Goal: Task Accomplishment & Management: Complete application form

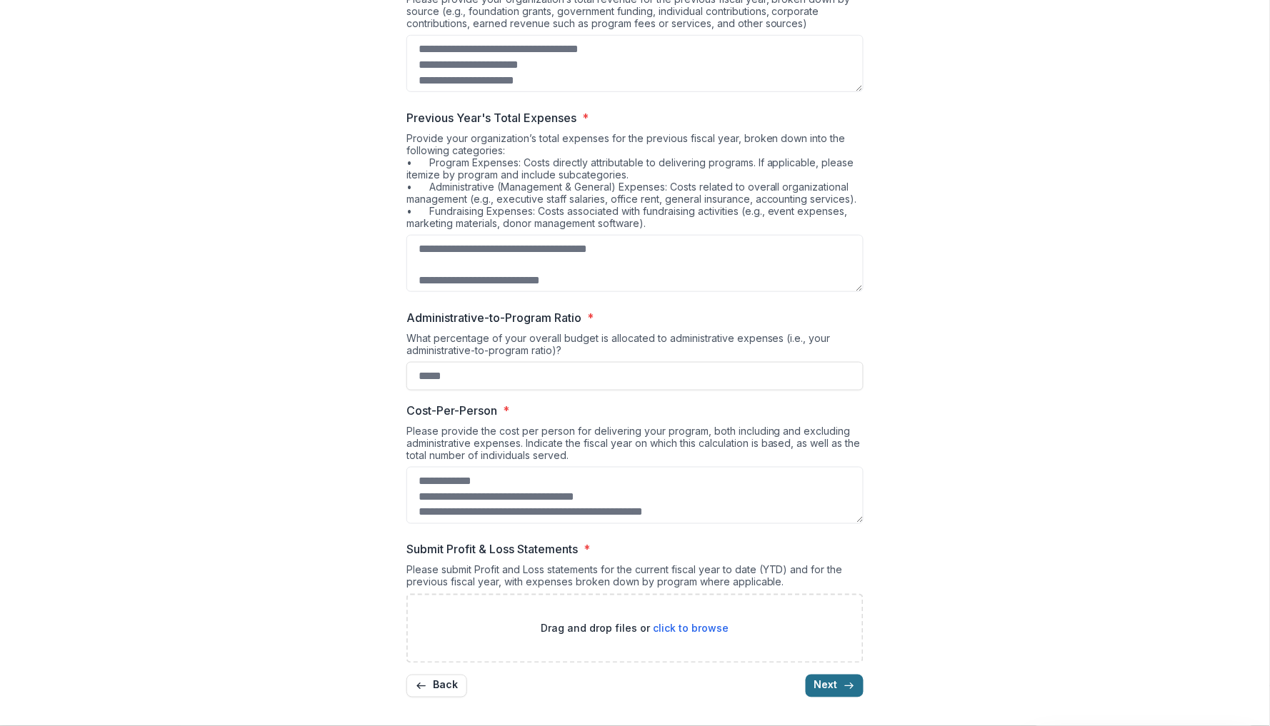
click at [836, 688] on button "Next" at bounding box center [835, 686] width 58 height 23
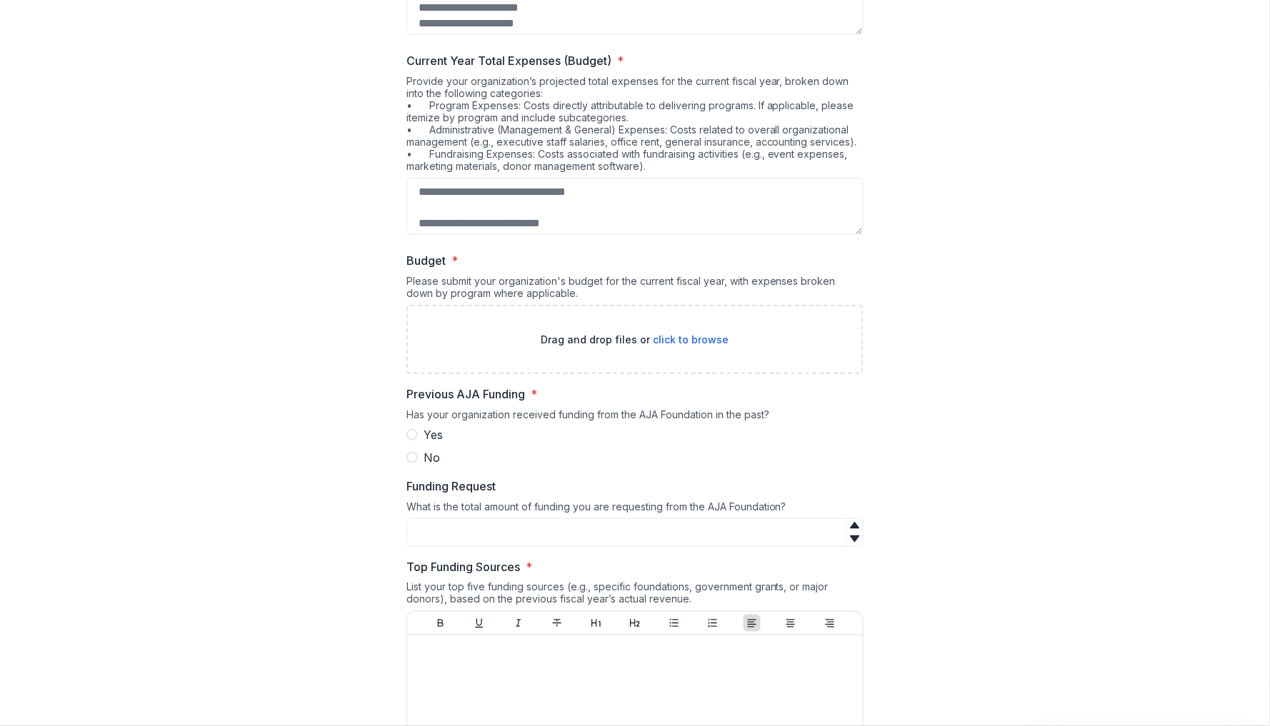
scroll to position [183, 0]
click at [432, 441] on span "Yes" at bounding box center [432, 433] width 19 height 17
click at [429, 456] on span "No" at bounding box center [431, 456] width 16 height 17
click at [430, 441] on span "Yes" at bounding box center [432, 433] width 19 height 17
click at [478, 513] on div "What is the total amount of funding you are requesting from the AJA Foundation?" at bounding box center [634, 508] width 457 height 18
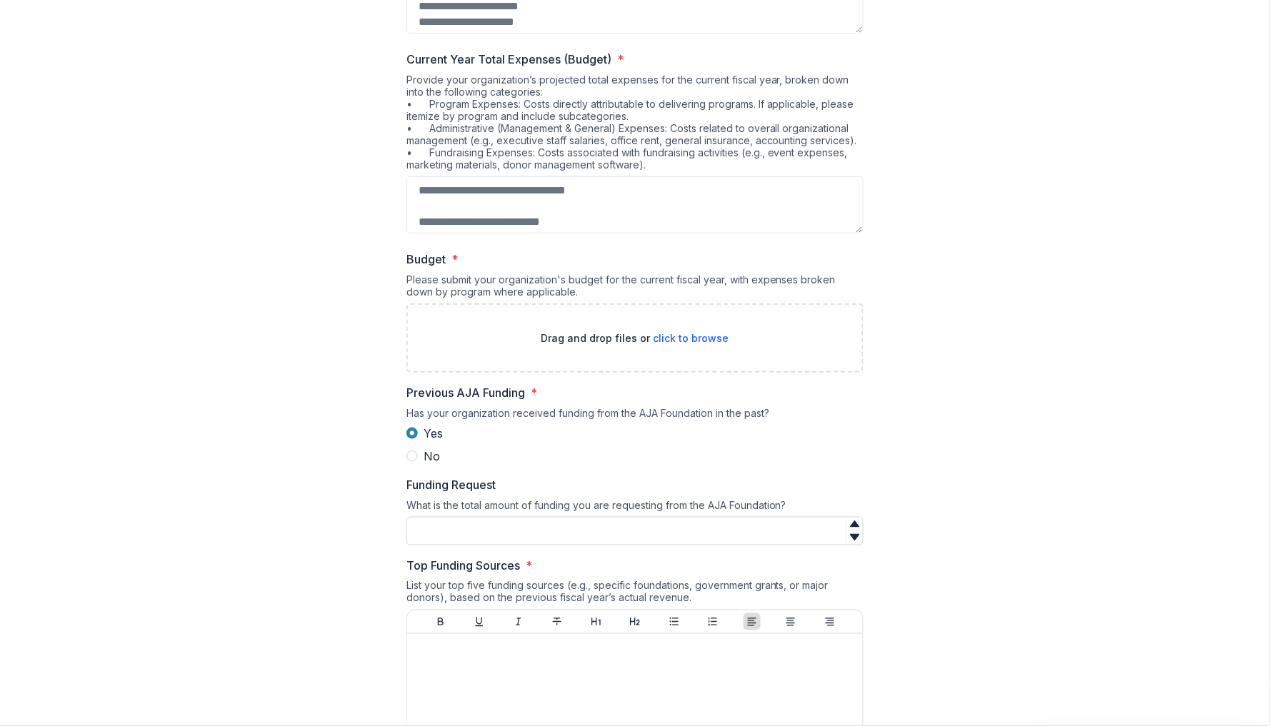
click at [478, 522] on input "Funding Request" at bounding box center [634, 531] width 457 height 29
type input "*****"
click at [550, 565] on span "Top Funding Sources *" at bounding box center [630, 565] width 448 height 17
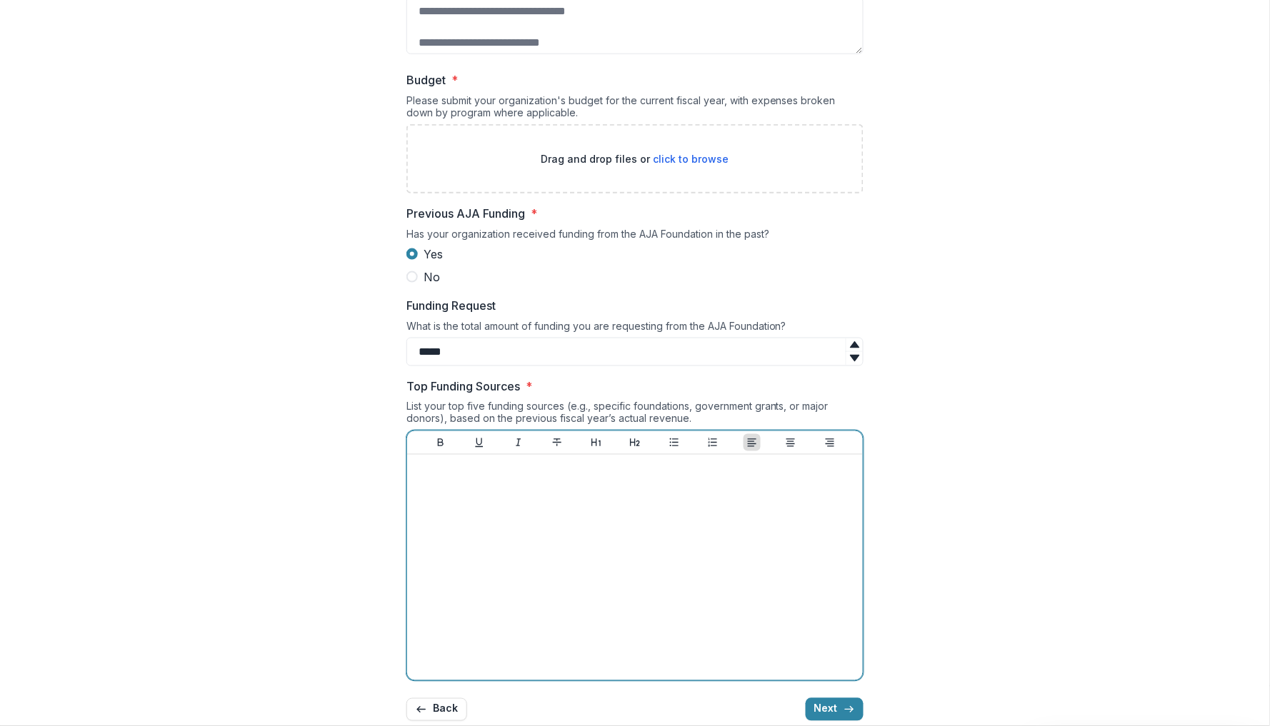
scroll to position [388, 0]
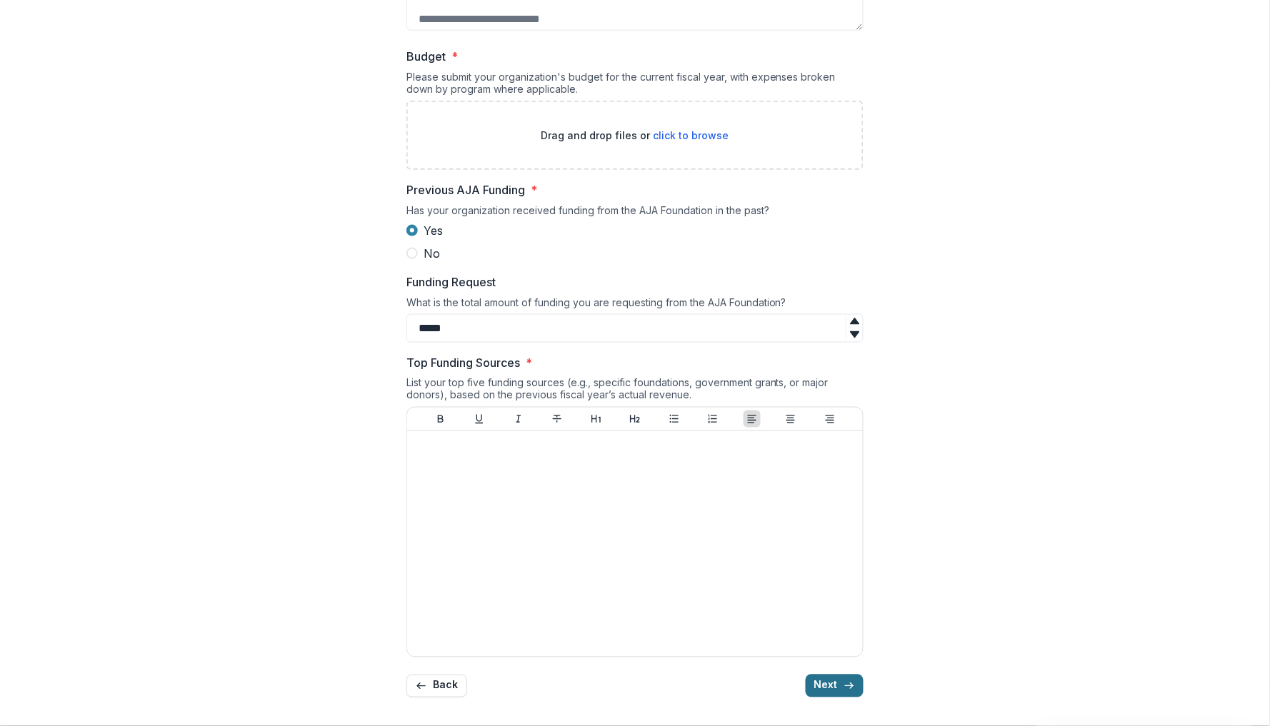
click at [826, 688] on div "**********" at bounding box center [634, 187] width 457 height 1046
click at [842, 702] on div "**********" at bounding box center [634, 187] width 457 height 1046
click at [843, 689] on icon "button" at bounding box center [848, 686] width 11 height 11
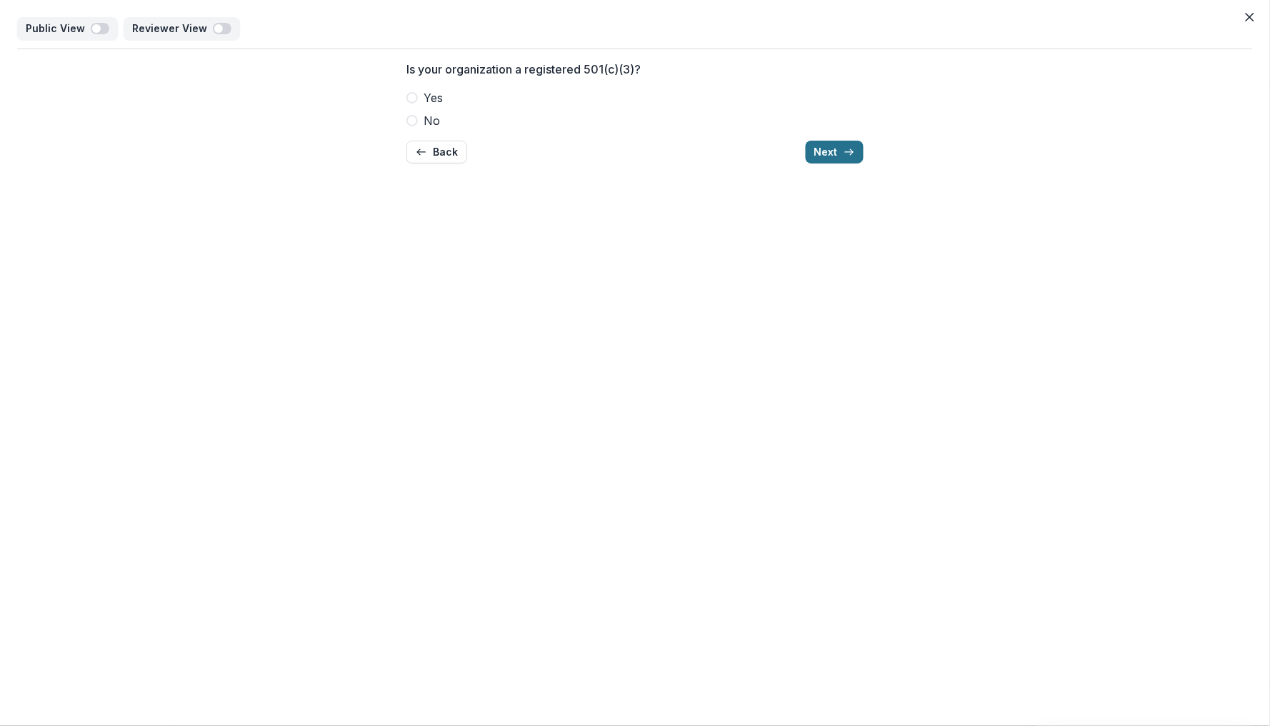
scroll to position [0, 0]
click at [434, 94] on span "Yes" at bounding box center [432, 97] width 19 height 17
click at [431, 120] on span "No" at bounding box center [431, 120] width 16 height 17
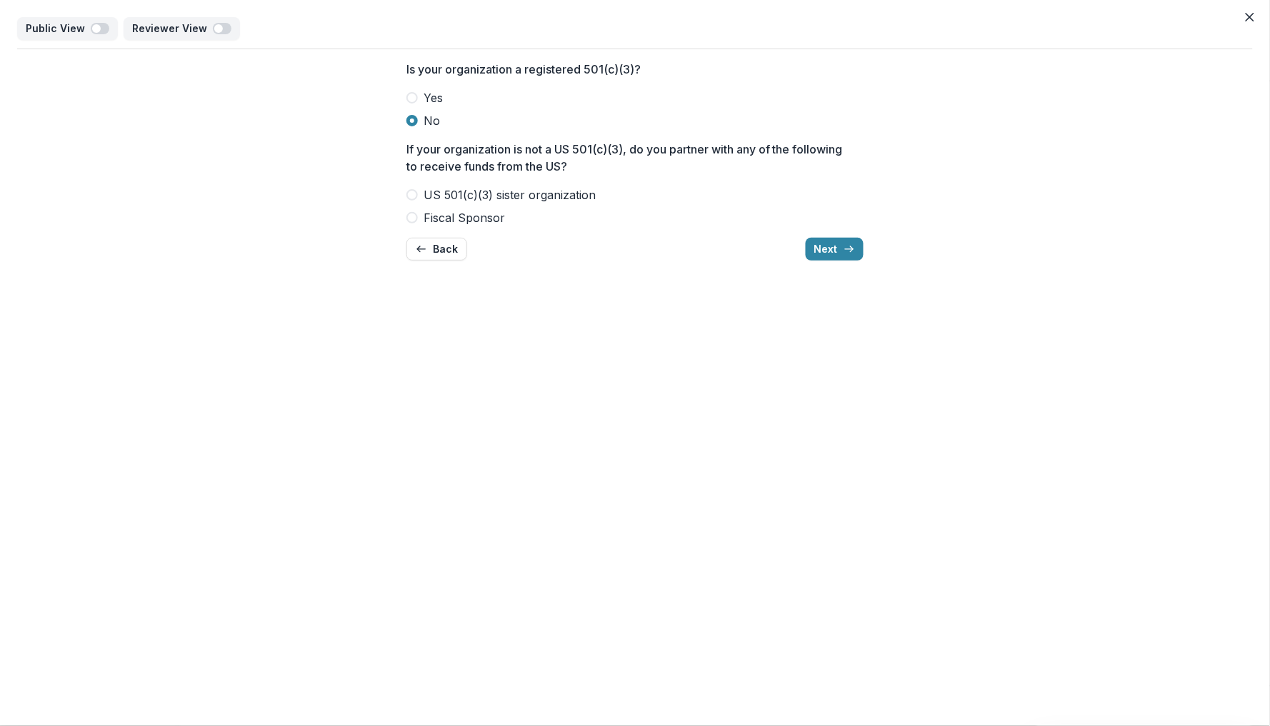
click at [427, 194] on span "US 501(c)(3) sister organization" at bounding box center [509, 194] width 172 height 17
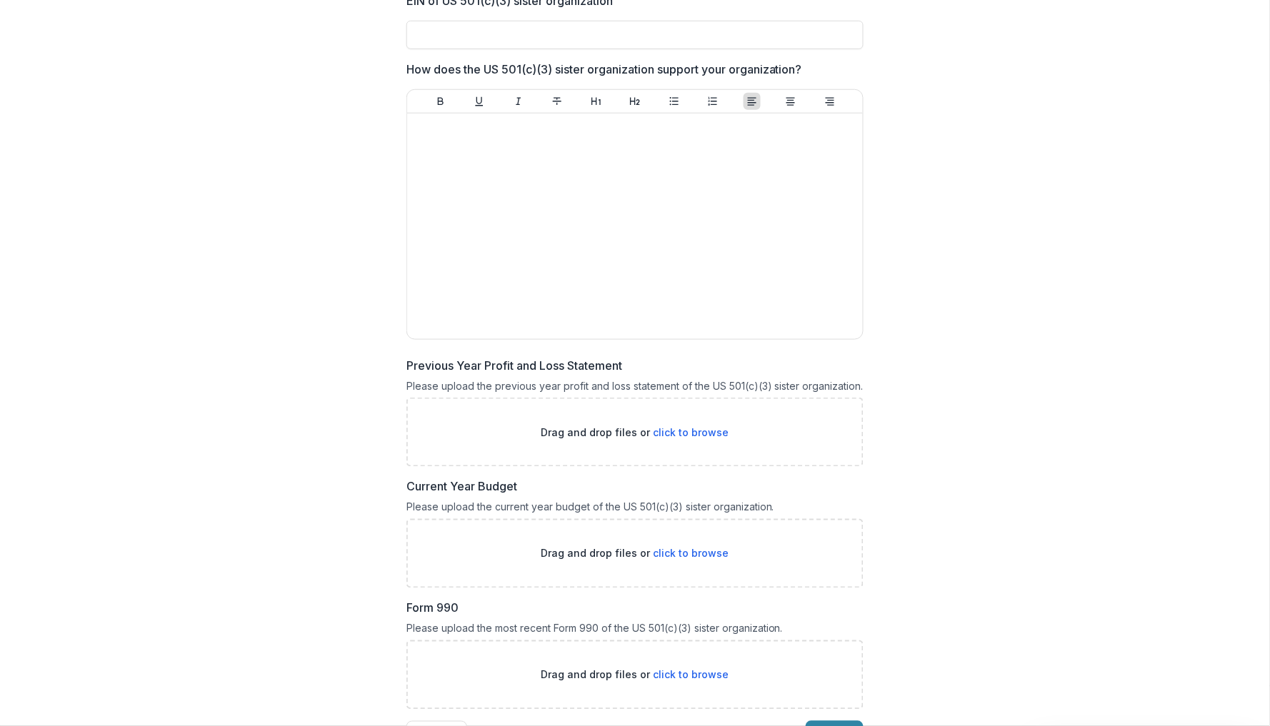
scroll to position [354, 0]
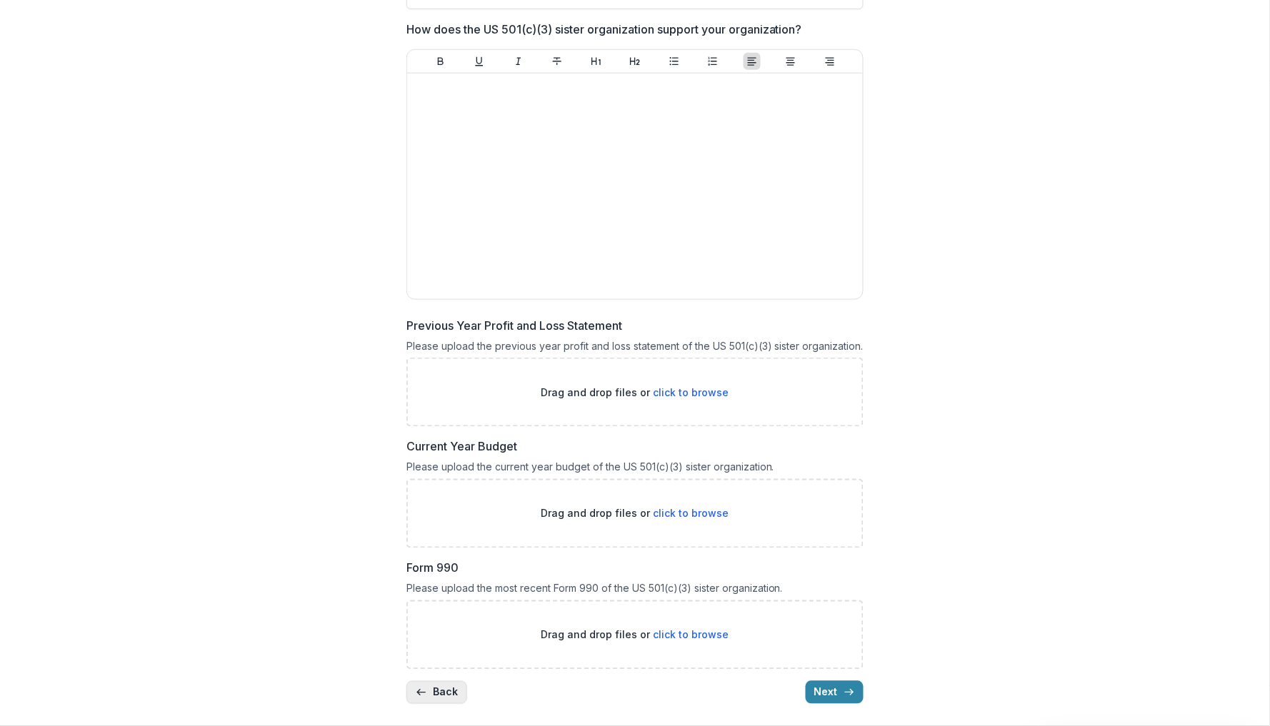
click at [443, 693] on button "Back" at bounding box center [436, 692] width 61 height 23
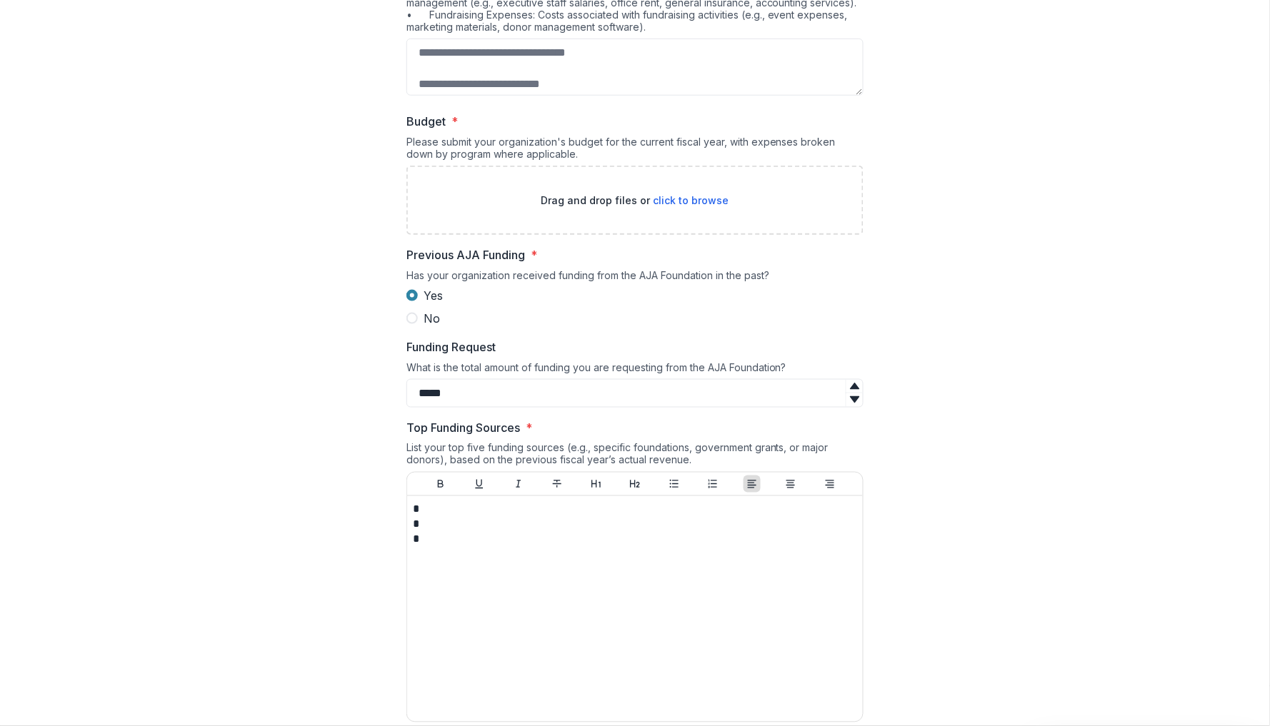
scroll to position [388, 0]
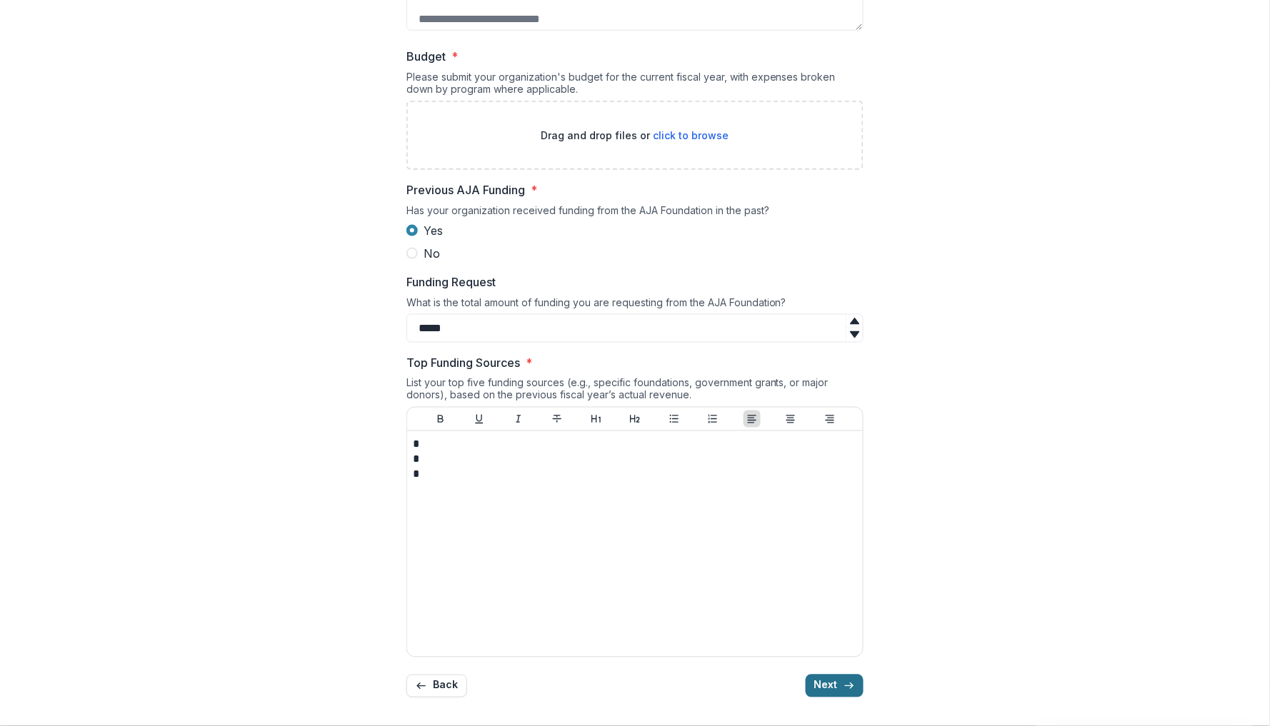
click at [822, 688] on button "Next" at bounding box center [835, 686] width 58 height 23
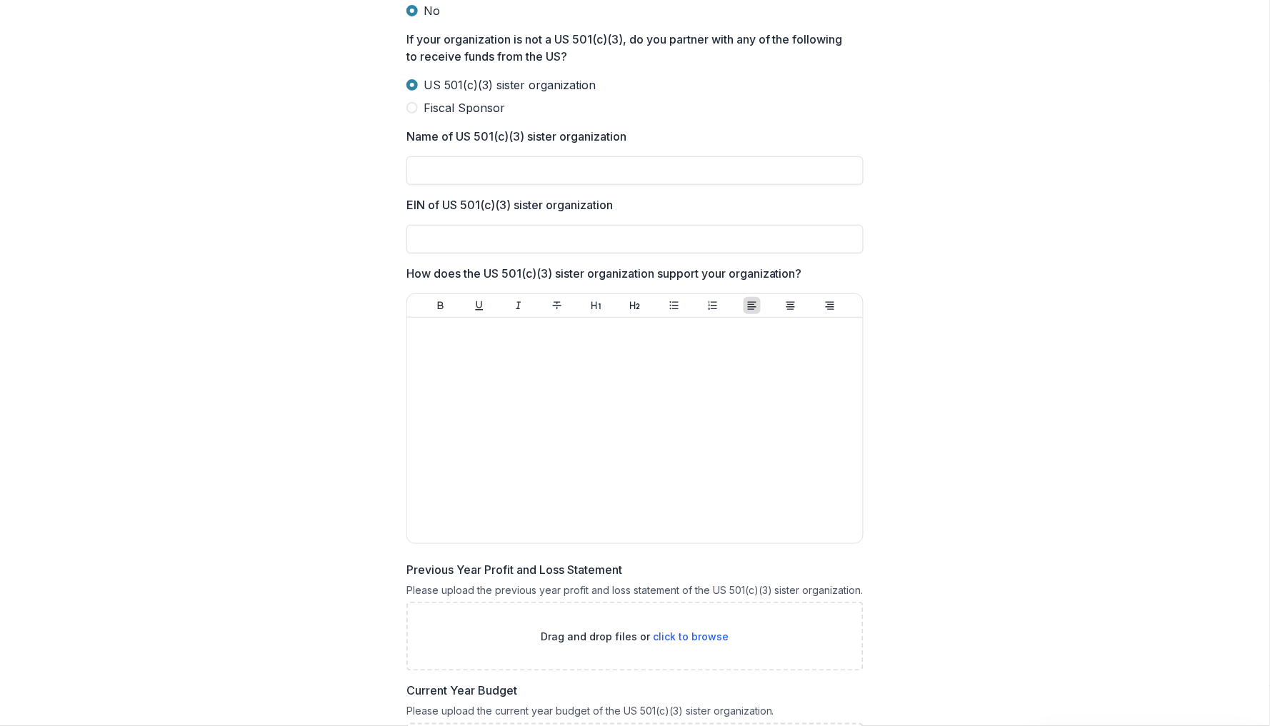
scroll to position [0, 0]
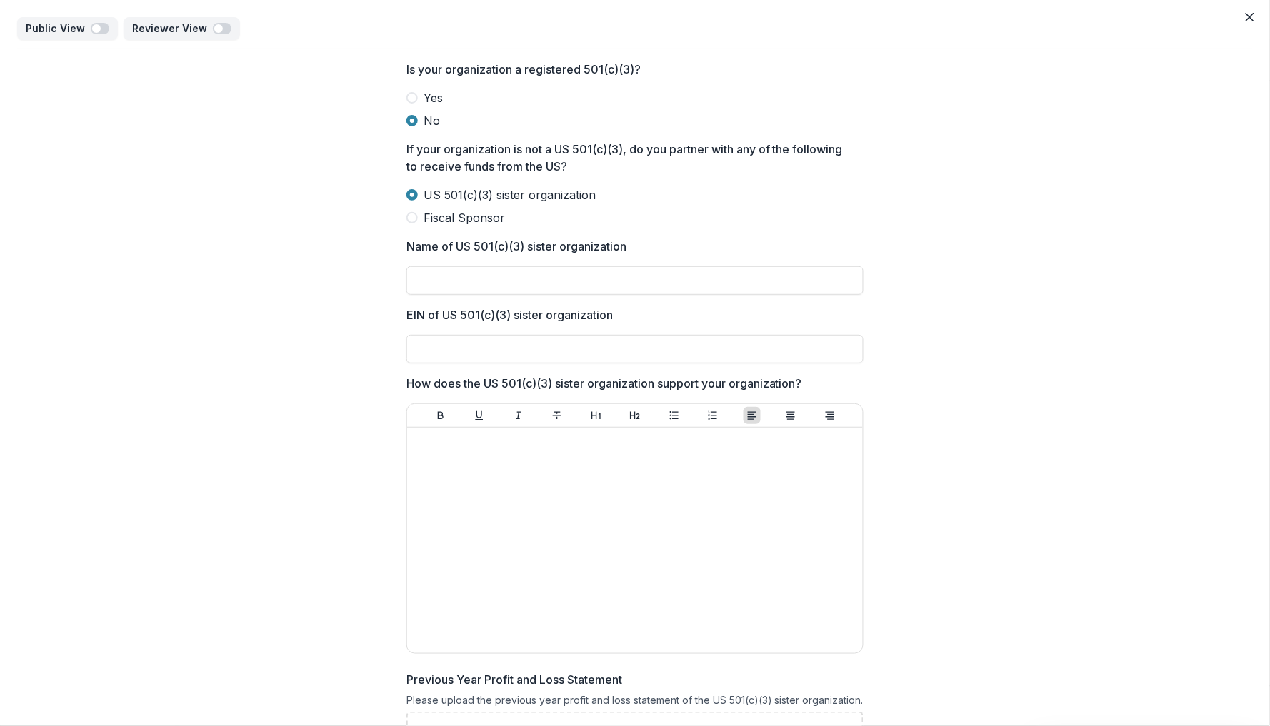
click at [484, 220] on span "Fiscal Sponsor" at bounding box center [463, 217] width 81 height 17
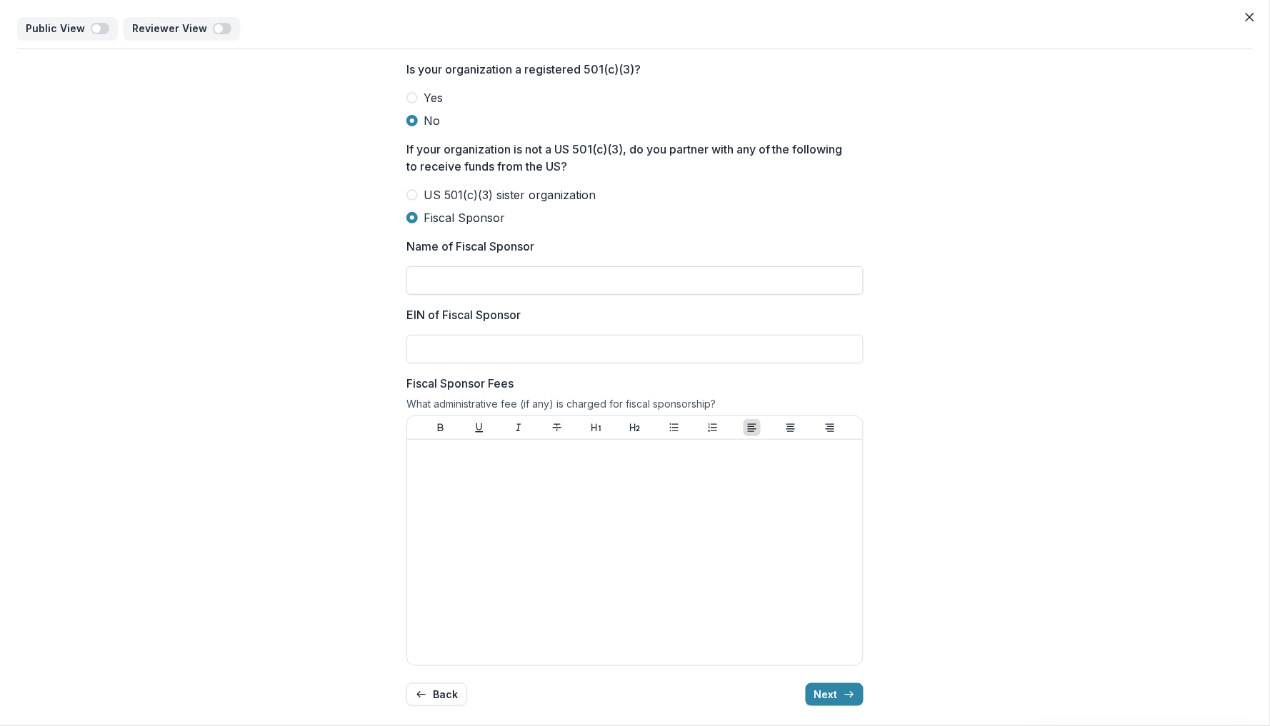
scroll to position [5, 0]
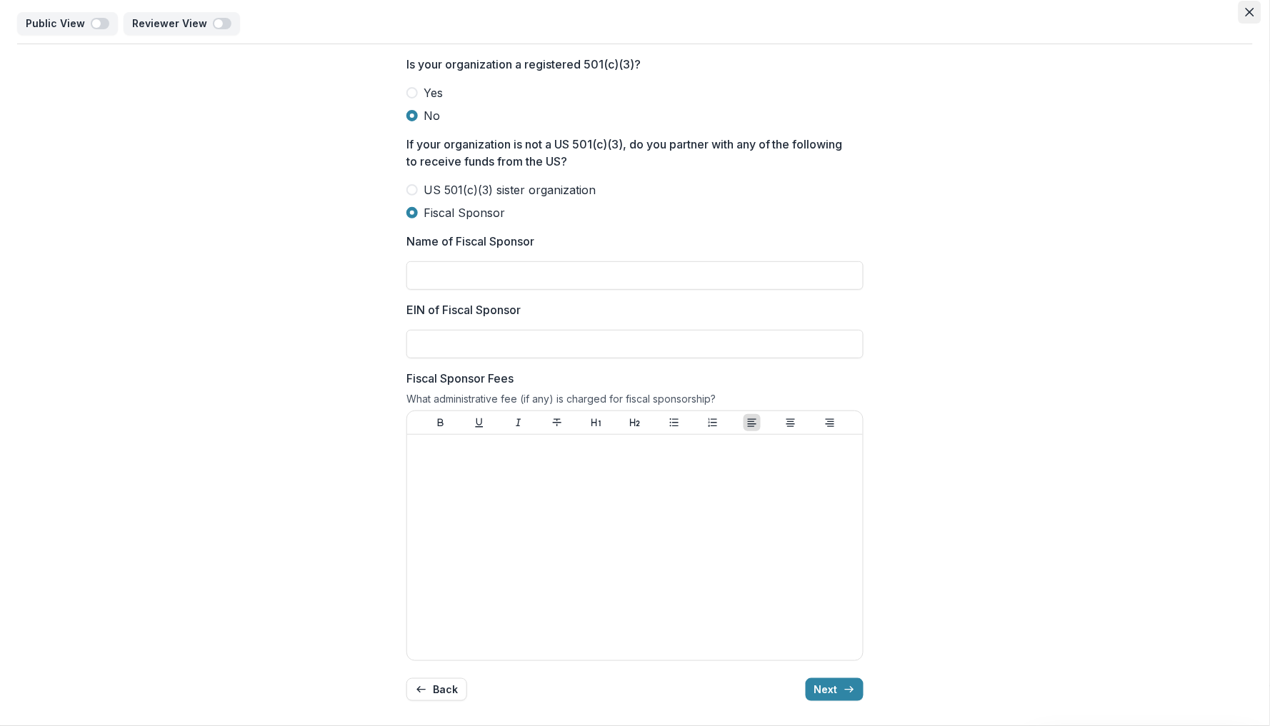
click at [1245, 12] on icon "Close" at bounding box center [1249, 12] width 9 height 9
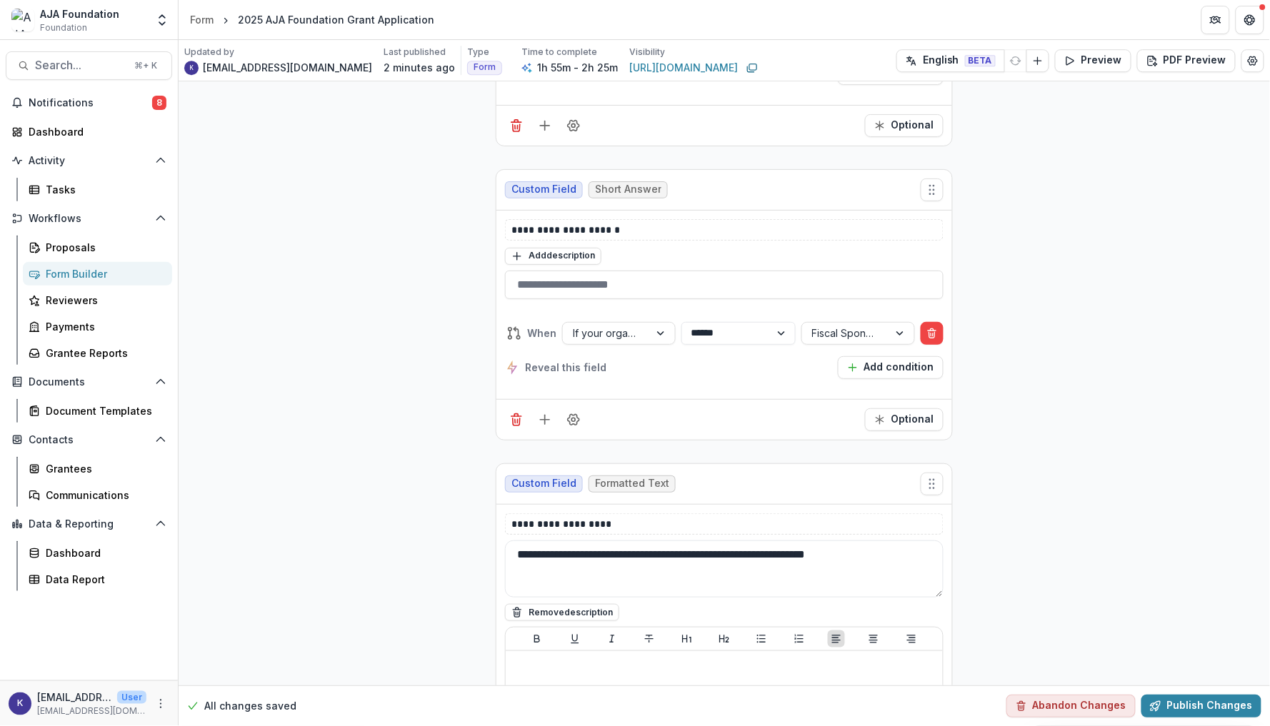
scroll to position [18278, 0]
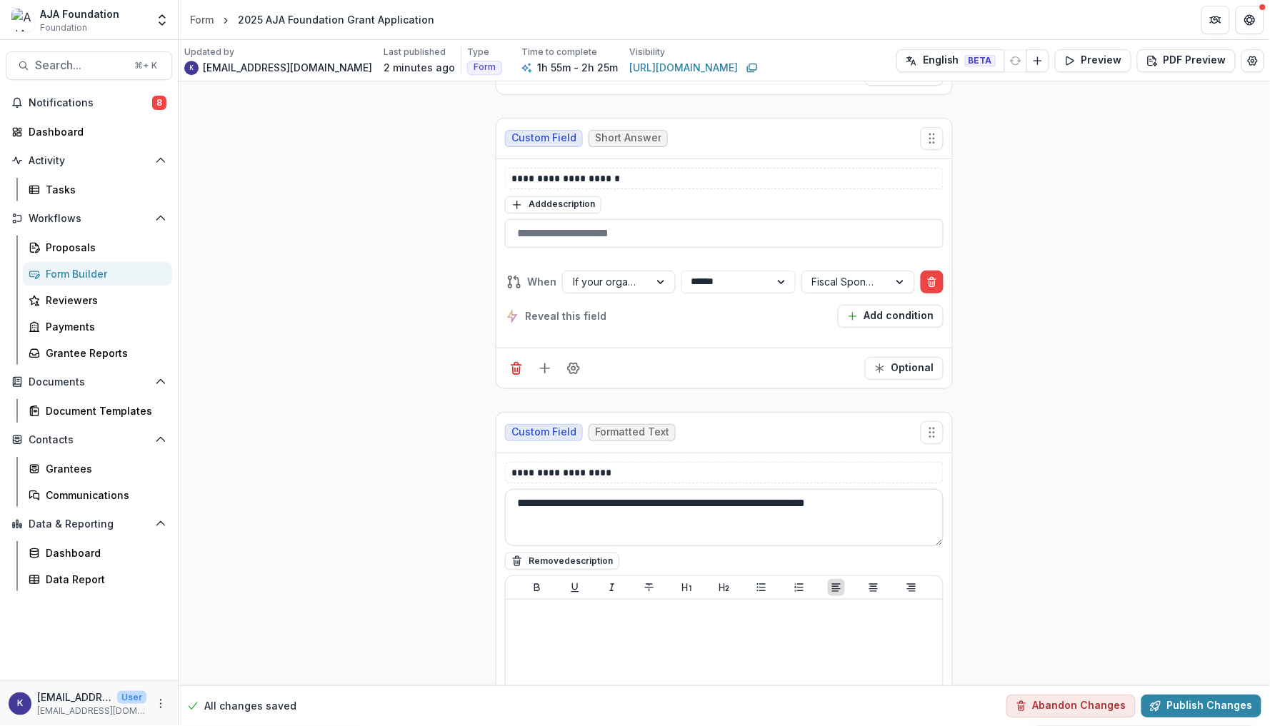
click at [642, 511] on textarea "**********" at bounding box center [724, 517] width 438 height 57
drag, startPoint x: 760, startPoint y: 510, endPoint x: 975, endPoint y: 510, distance: 215.0
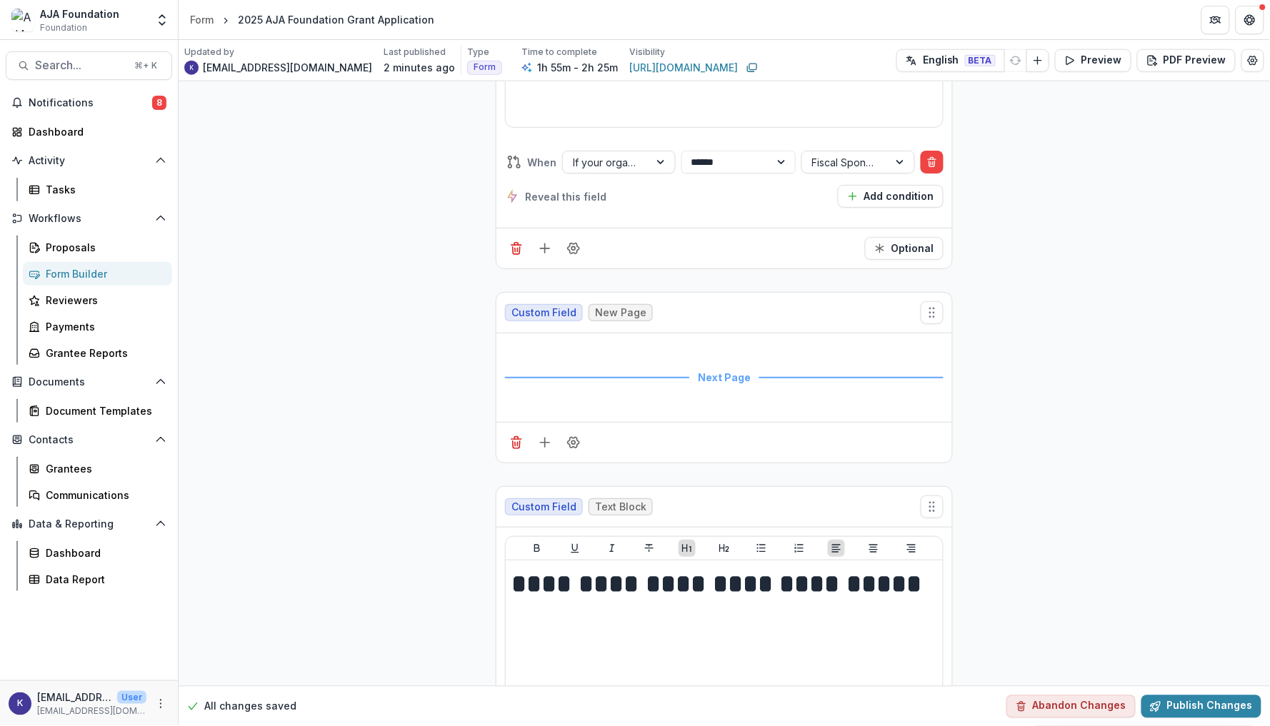
scroll to position [18989, 0]
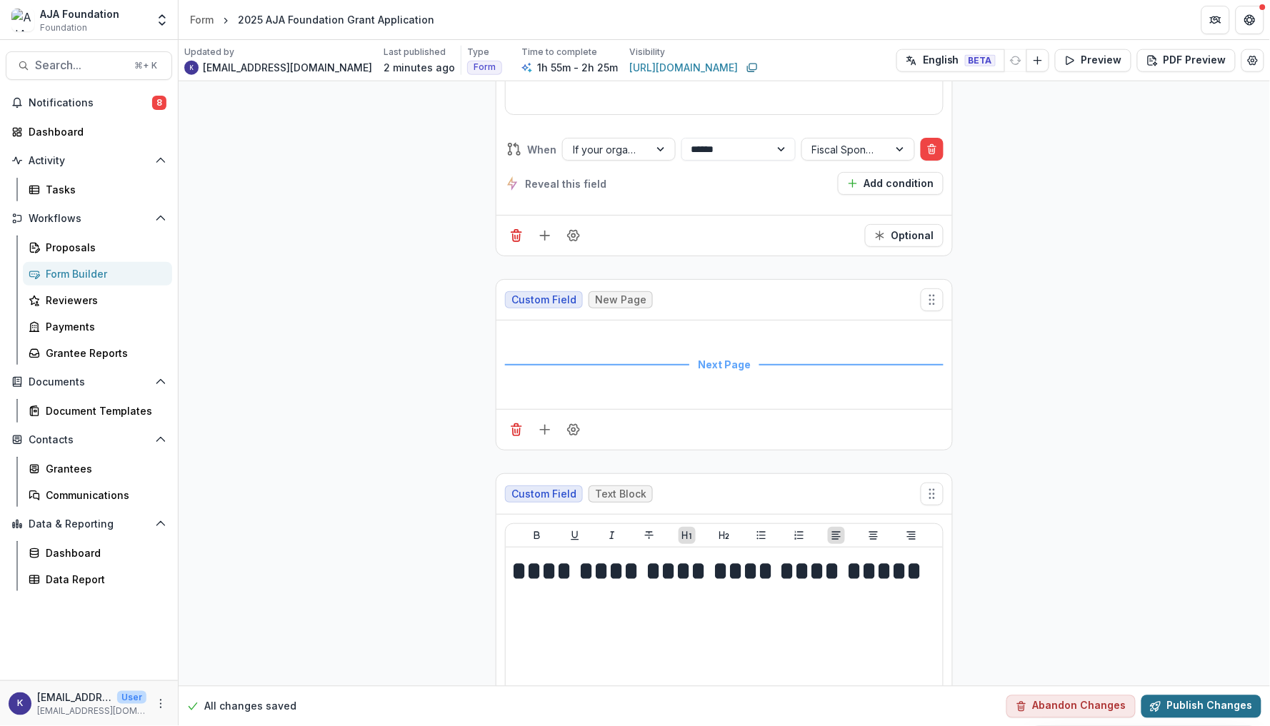
type textarea "**********"
click at [1207, 701] on button "Publish Changes" at bounding box center [1201, 706] width 120 height 23
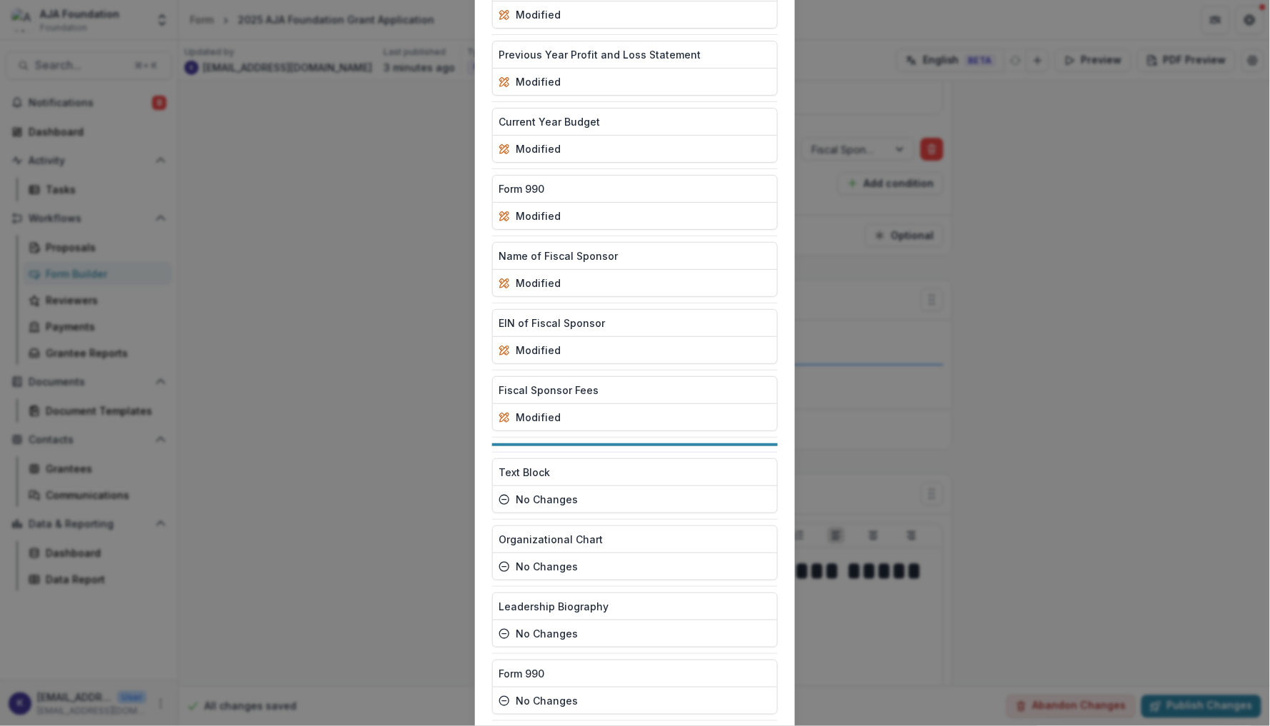
scroll to position [3102, 0]
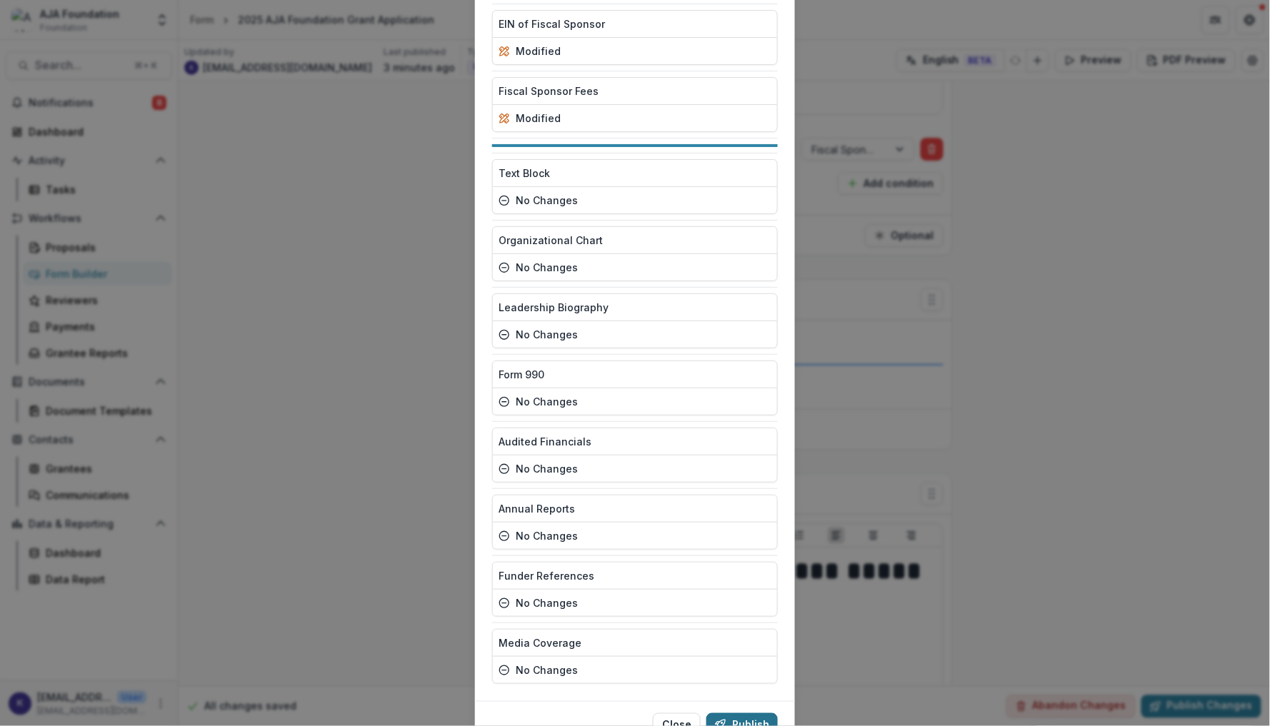
click at [750, 713] on button "Publish" at bounding box center [741, 724] width 71 height 23
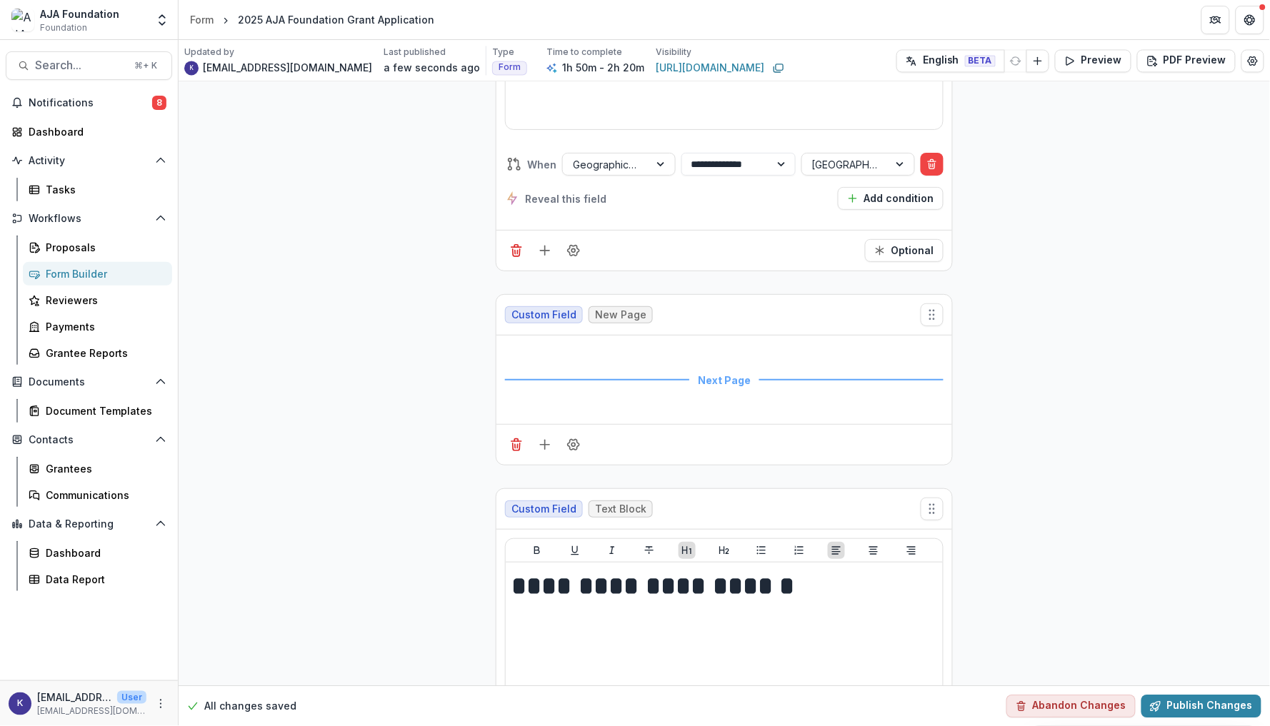
scroll to position [5579, 0]
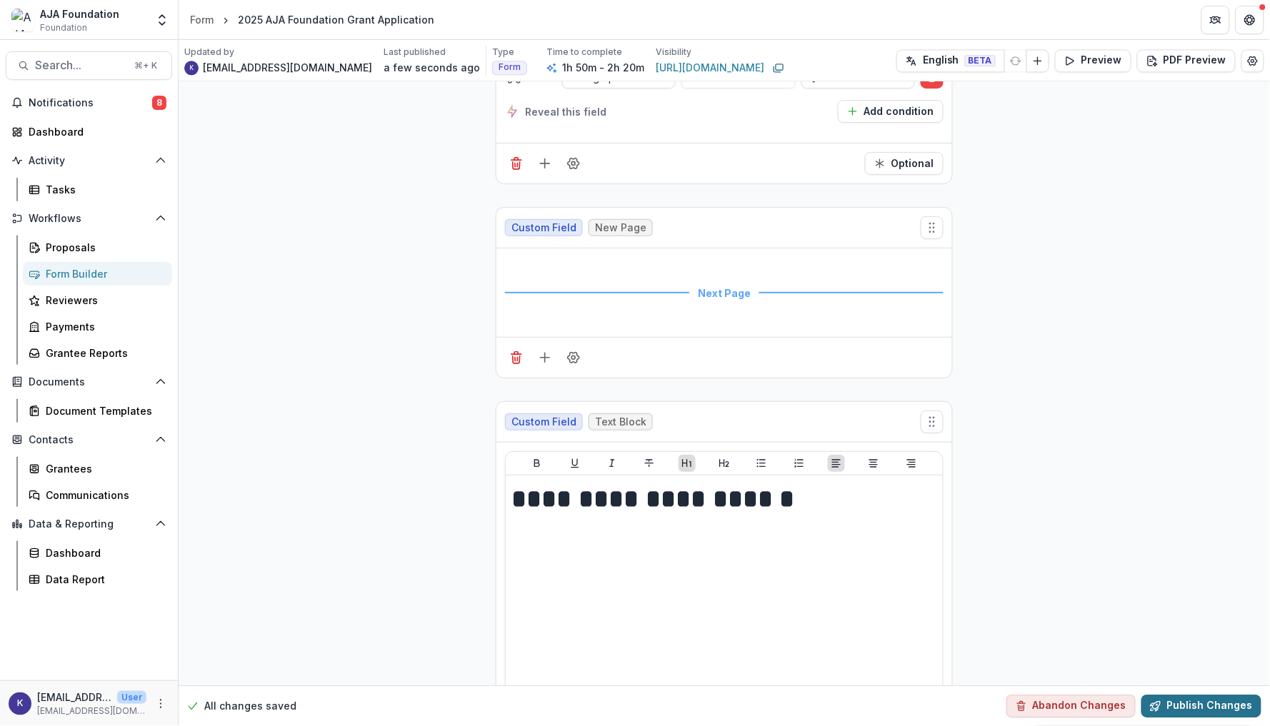
click at [1212, 715] on button "Publish Changes" at bounding box center [1201, 706] width 120 height 23
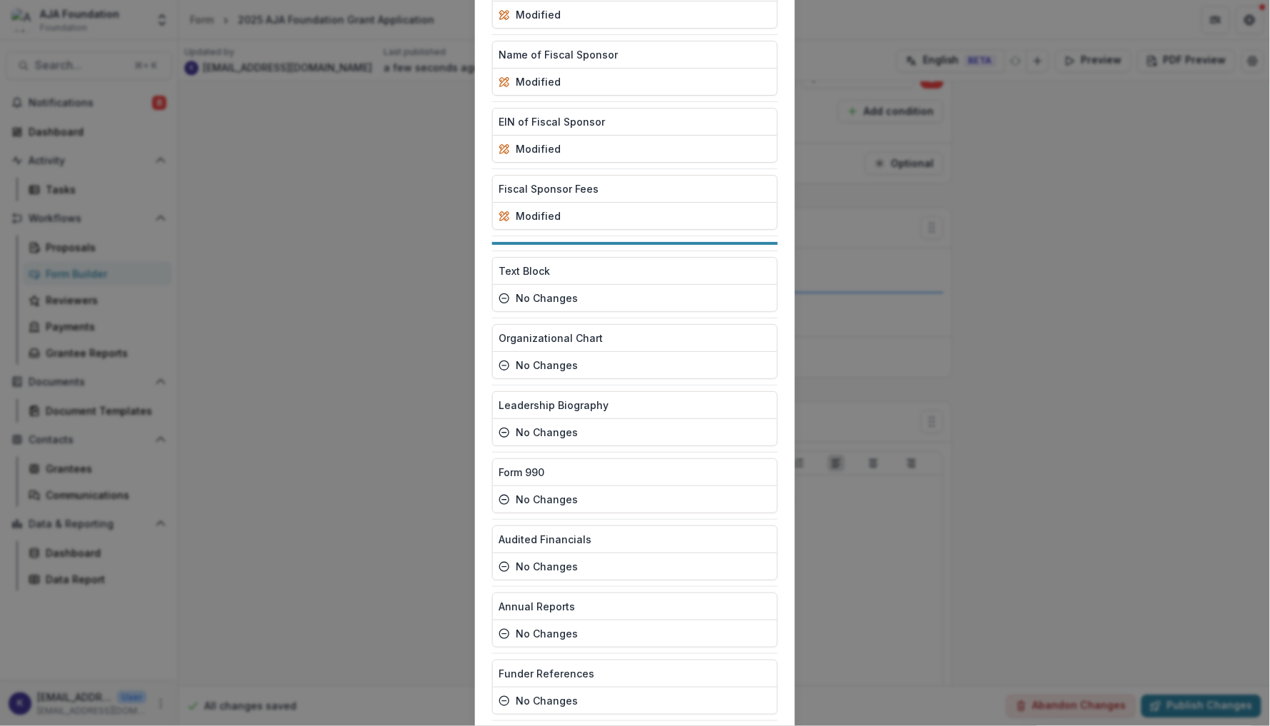
scroll to position [3102, 0]
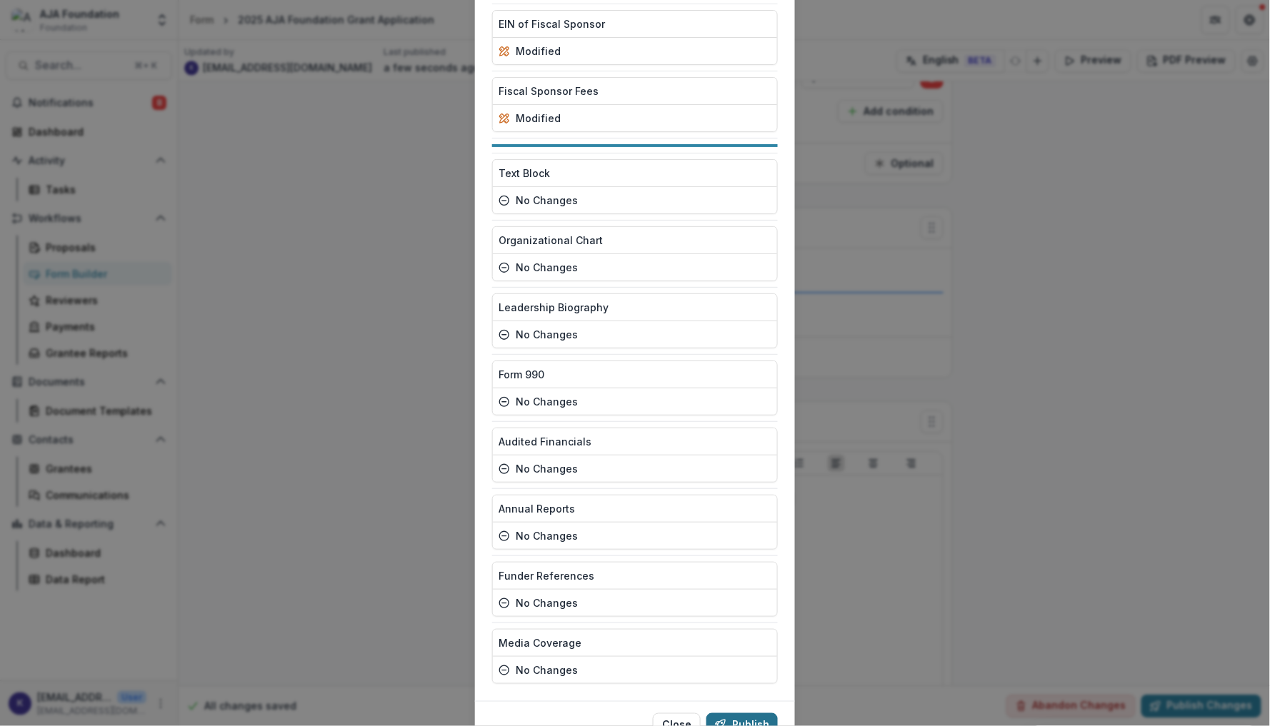
click at [724, 713] on button "Publish" at bounding box center [741, 724] width 71 height 23
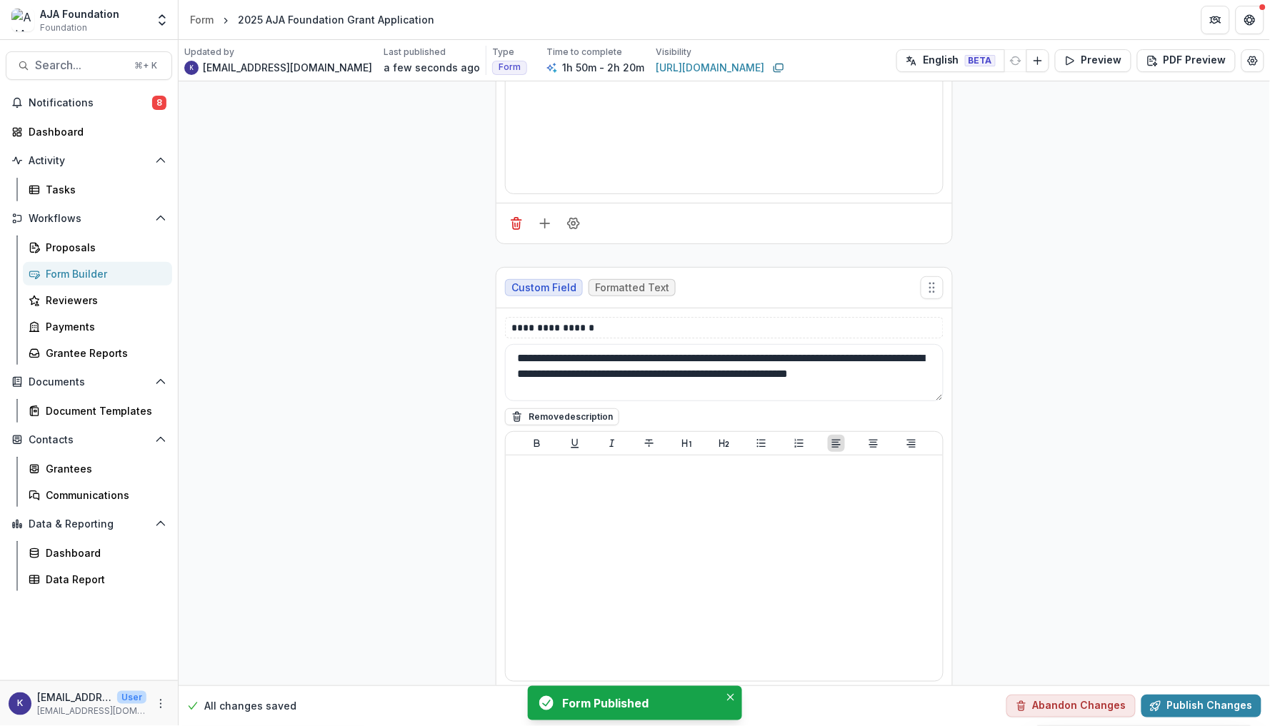
scroll to position [2879, 0]
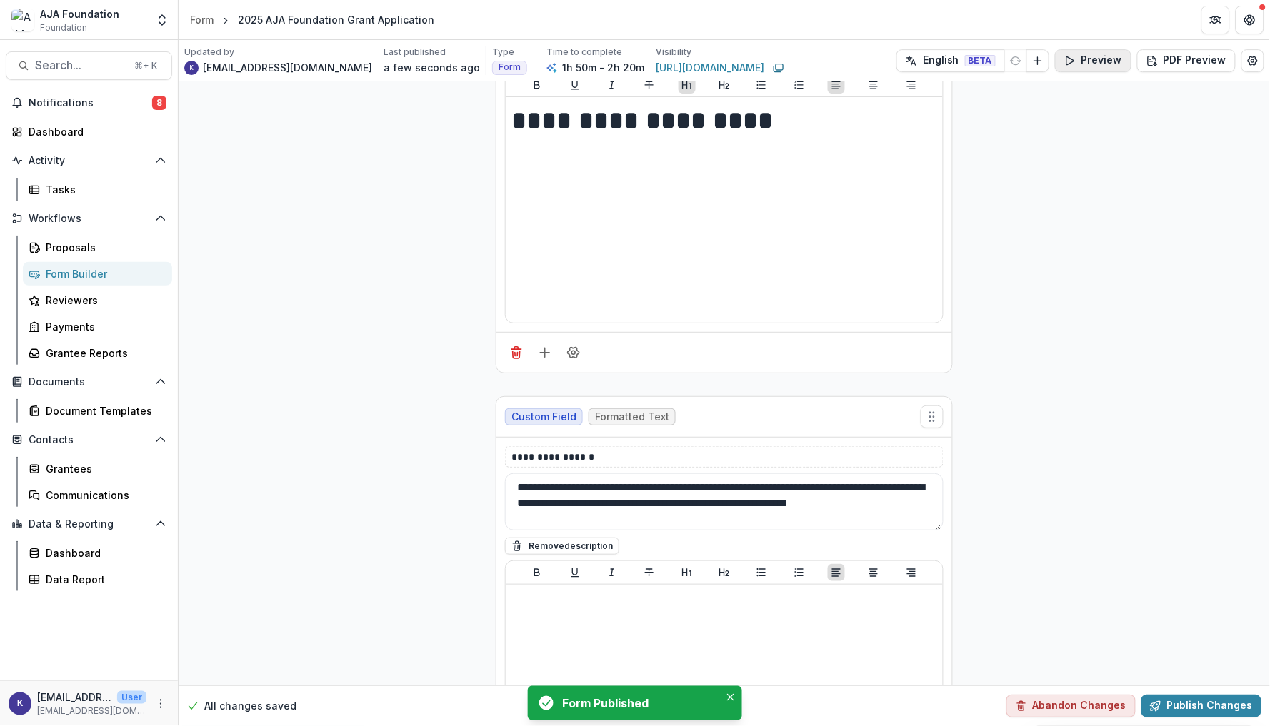
click at [1106, 60] on button "Preview" at bounding box center [1093, 60] width 76 height 23
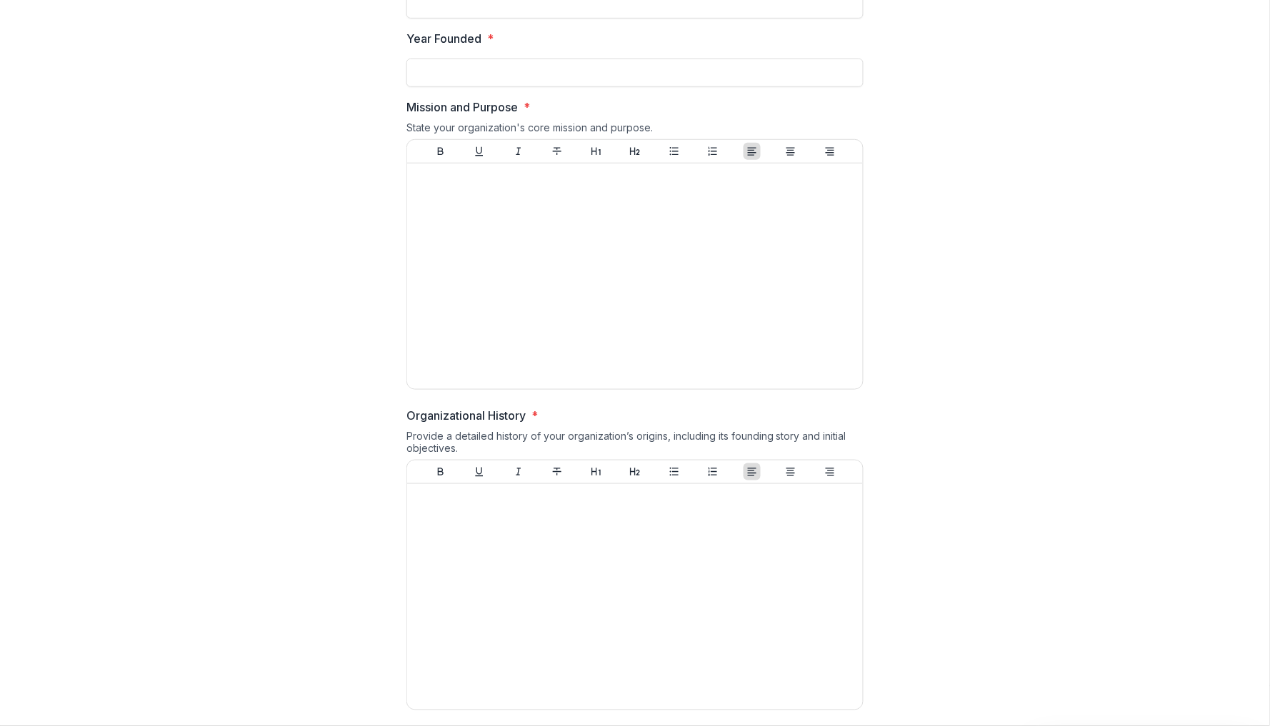
scroll to position [603, 0]
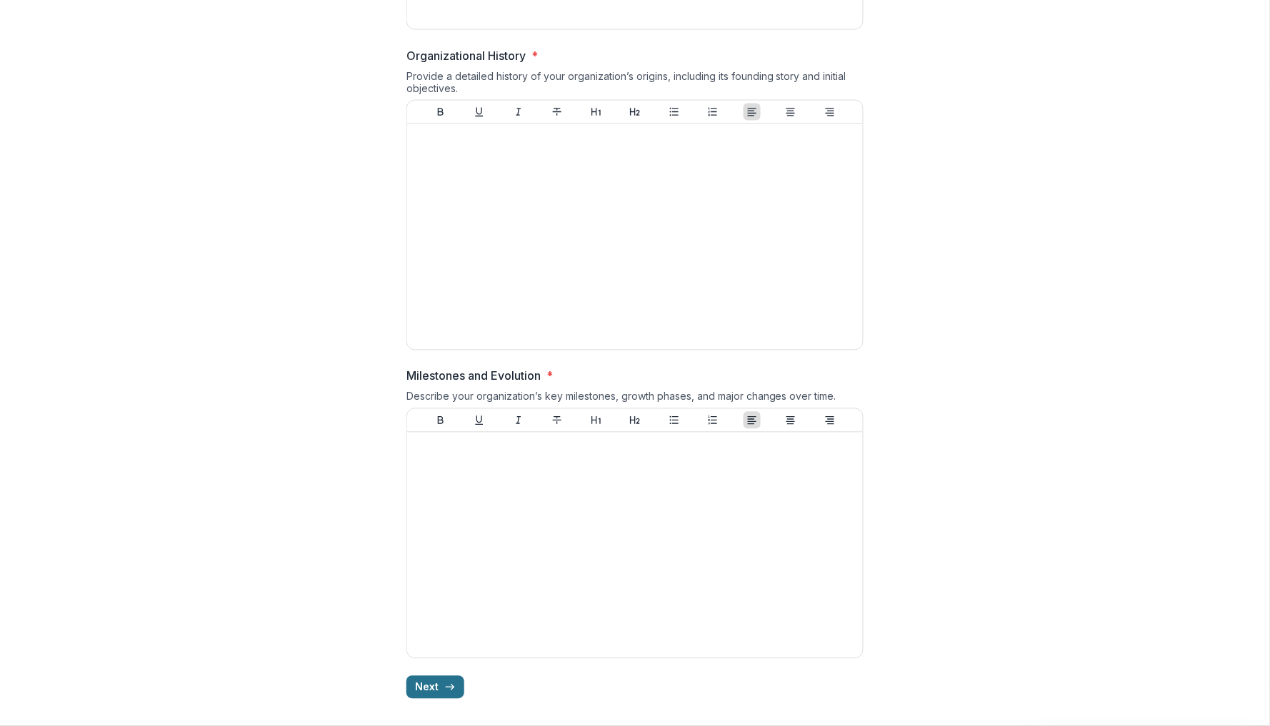
click at [436, 691] on button "Next" at bounding box center [435, 687] width 58 height 23
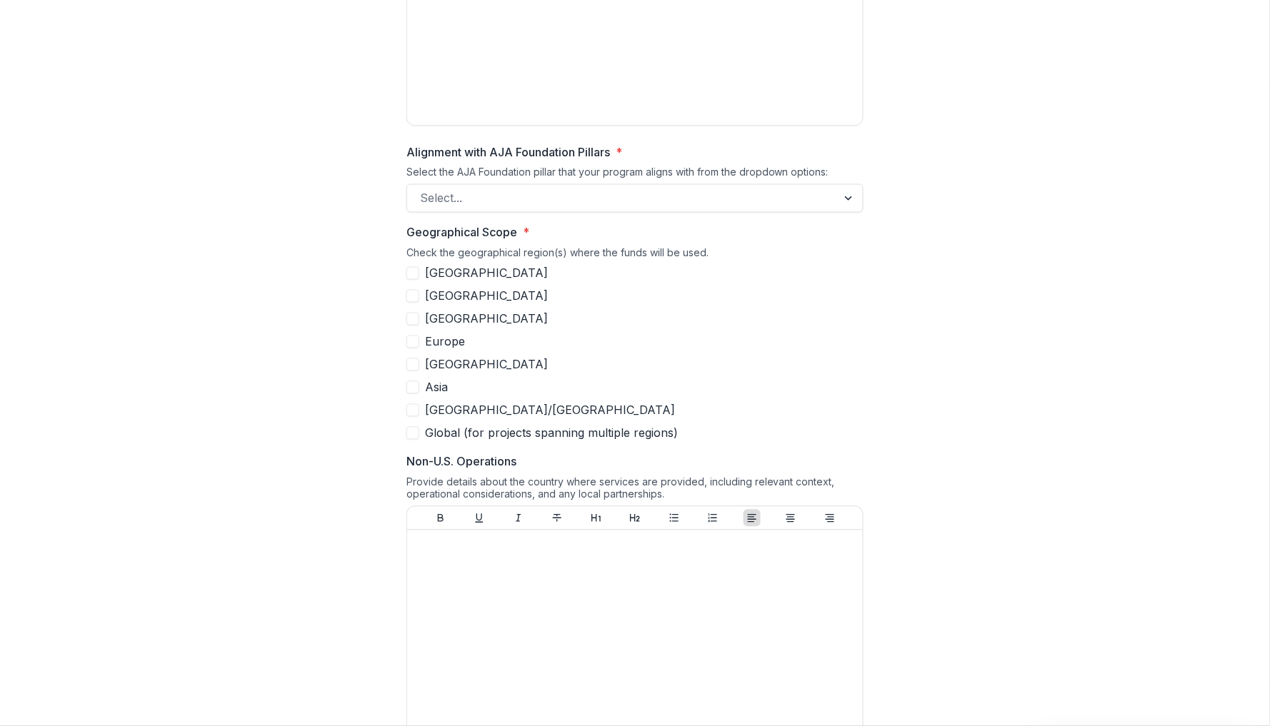
scroll to position [608, 0]
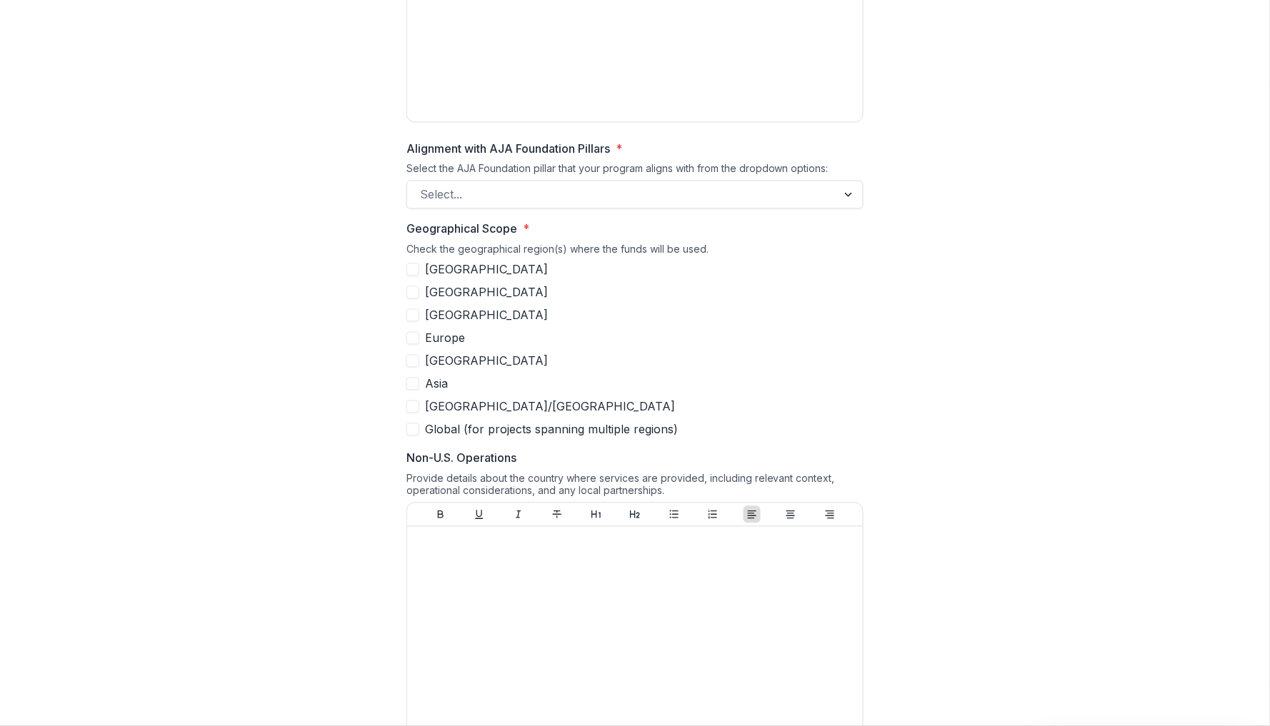
click at [415, 274] on span at bounding box center [412, 270] width 13 height 13
click at [415, 274] on icon at bounding box center [412, 269] width 9 height 7
click at [415, 296] on span at bounding box center [412, 292] width 13 height 13
click at [415, 296] on icon at bounding box center [412, 292] width 9 height 7
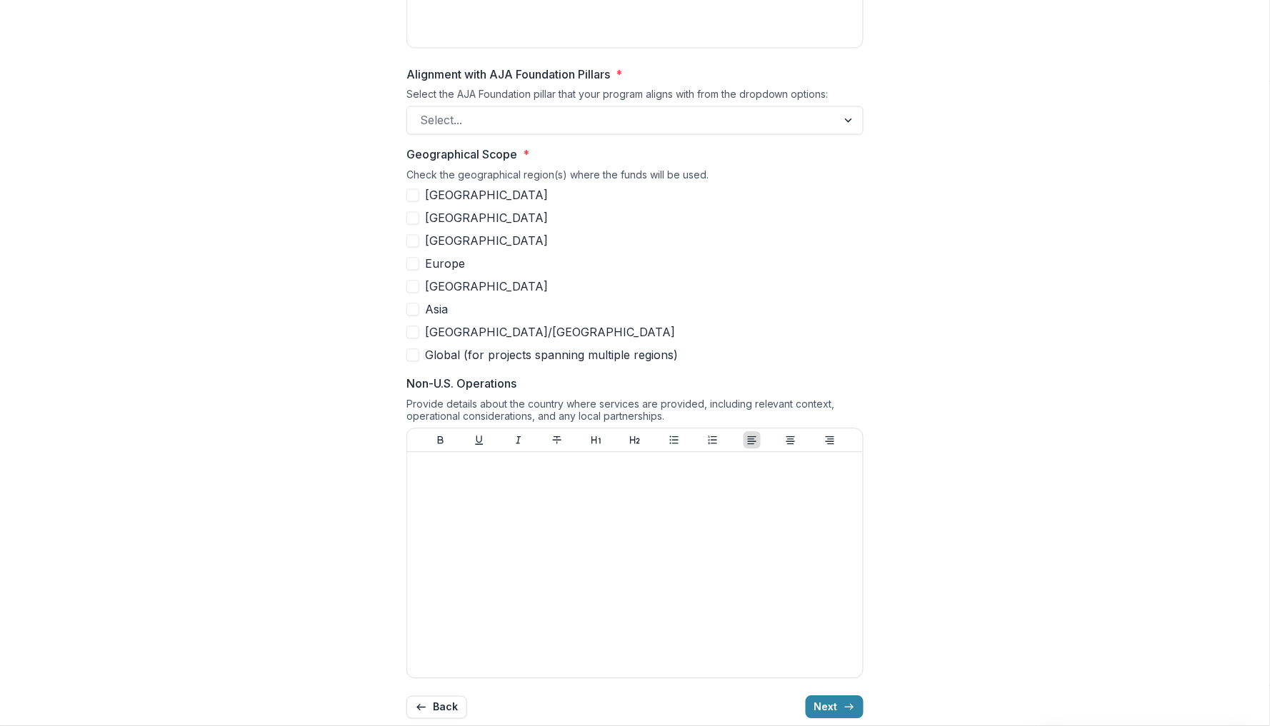
scroll to position [703, 0]
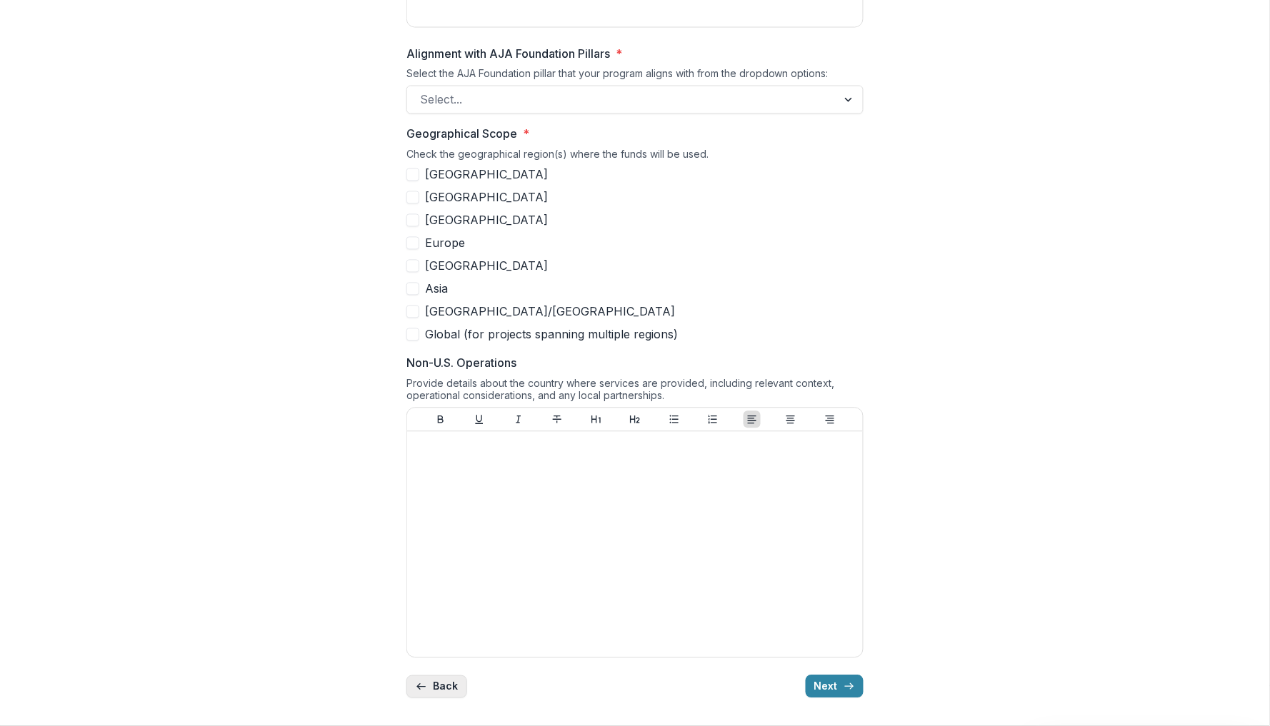
click at [449, 684] on button "Back" at bounding box center [436, 687] width 61 height 23
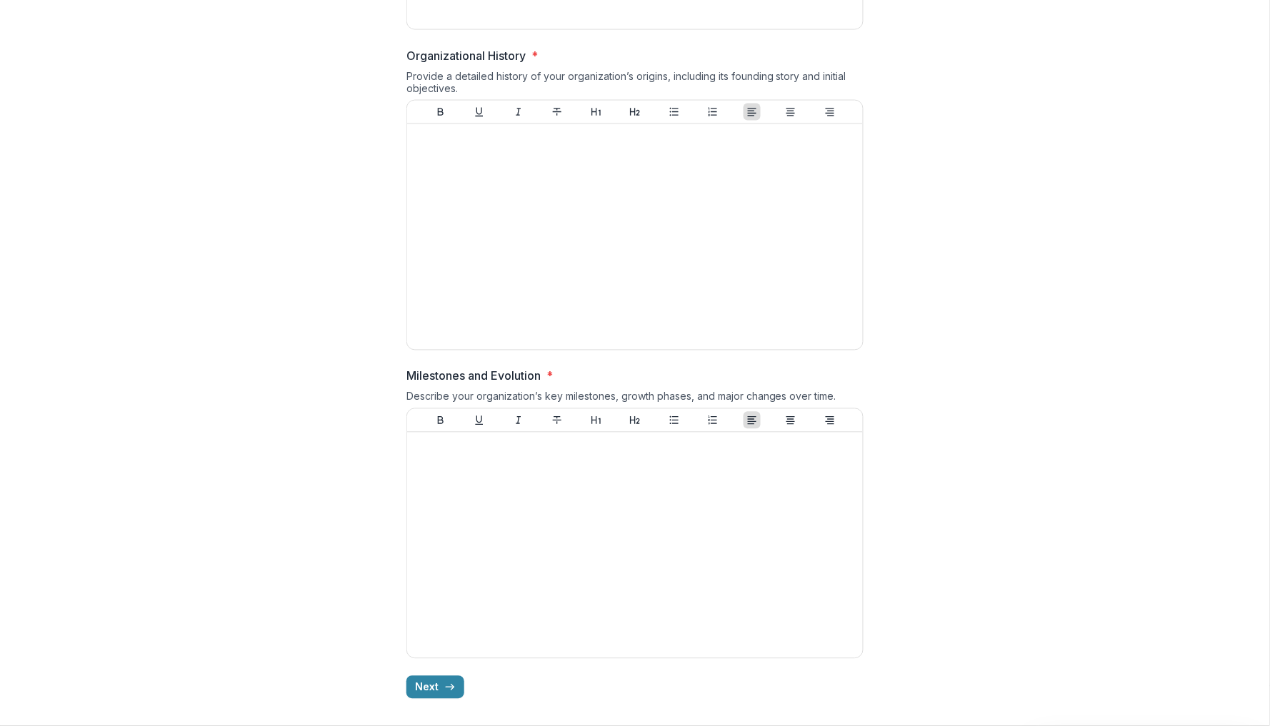
scroll to position [0, 0]
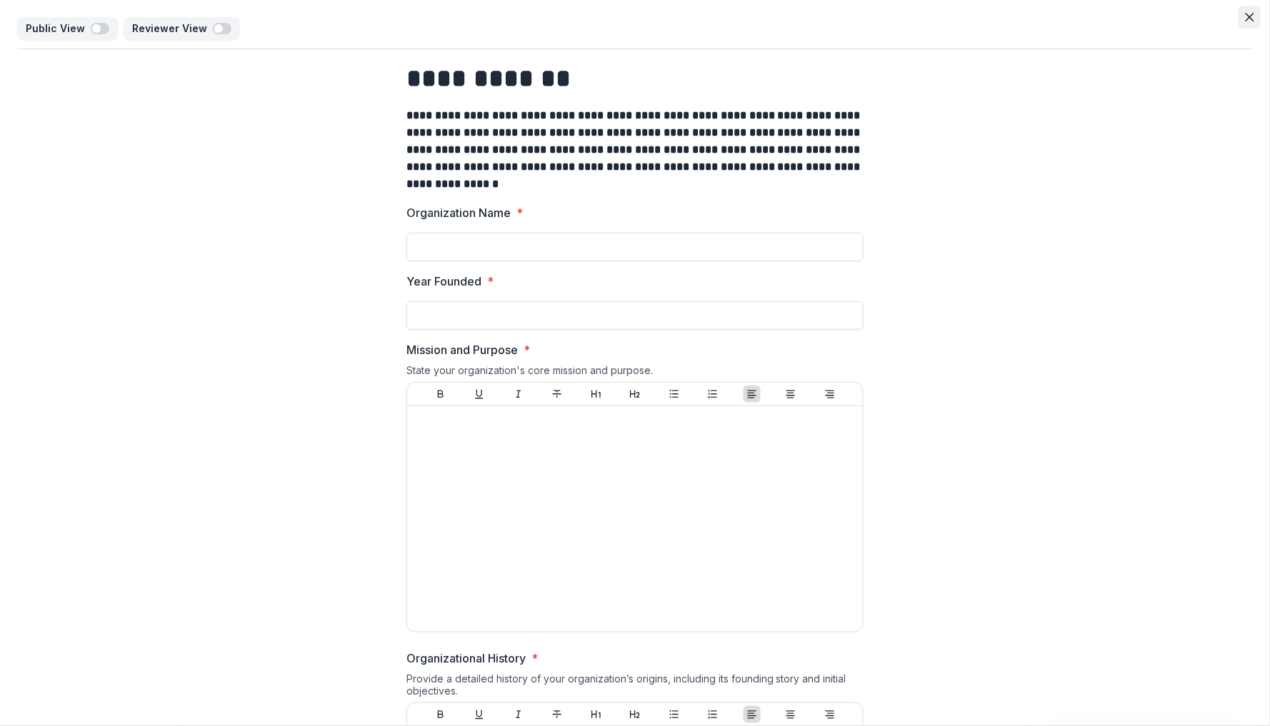
click at [1250, 14] on icon "Close" at bounding box center [1249, 17] width 9 height 9
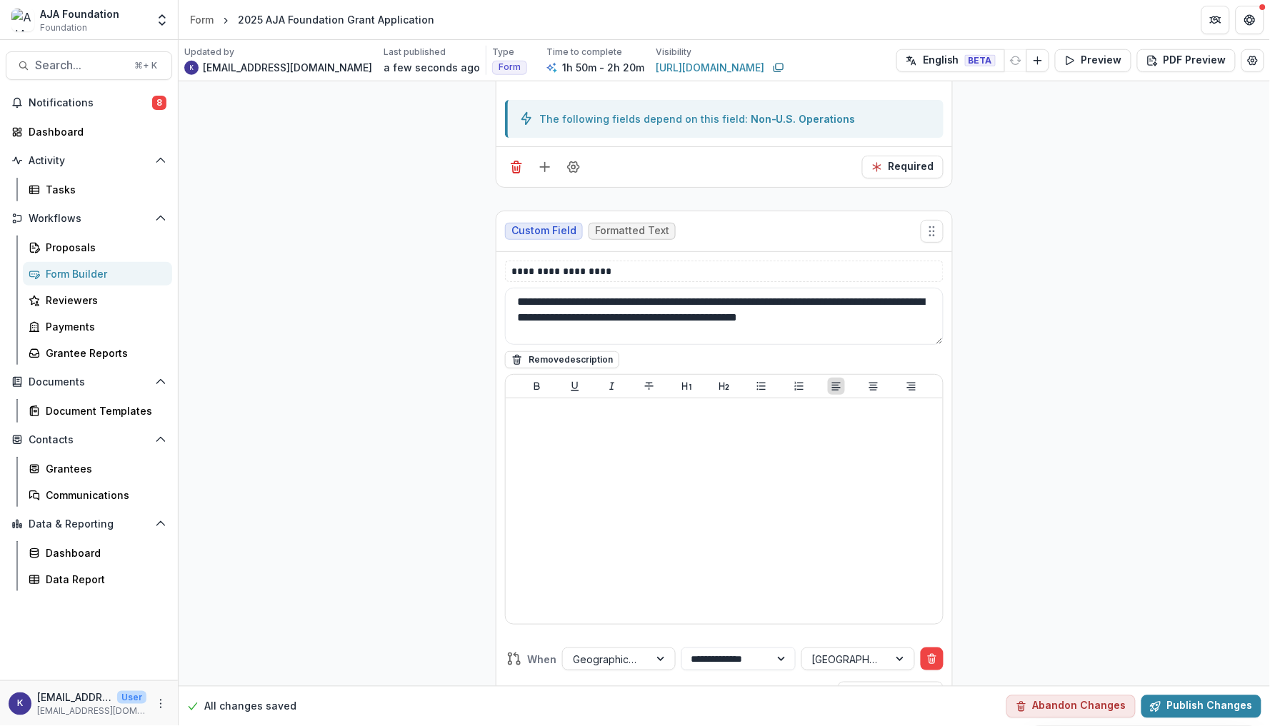
scroll to position [4946, 0]
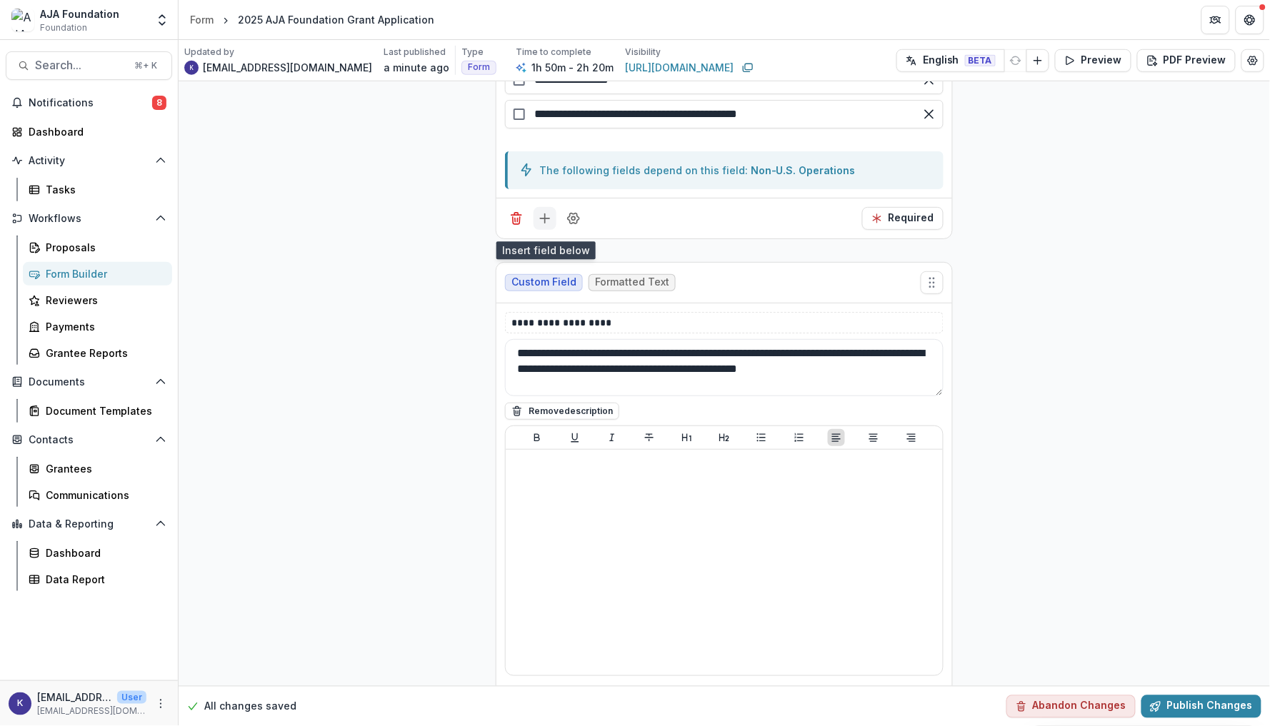
click at [536, 216] on button "Add field" at bounding box center [544, 218] width 23 height 23
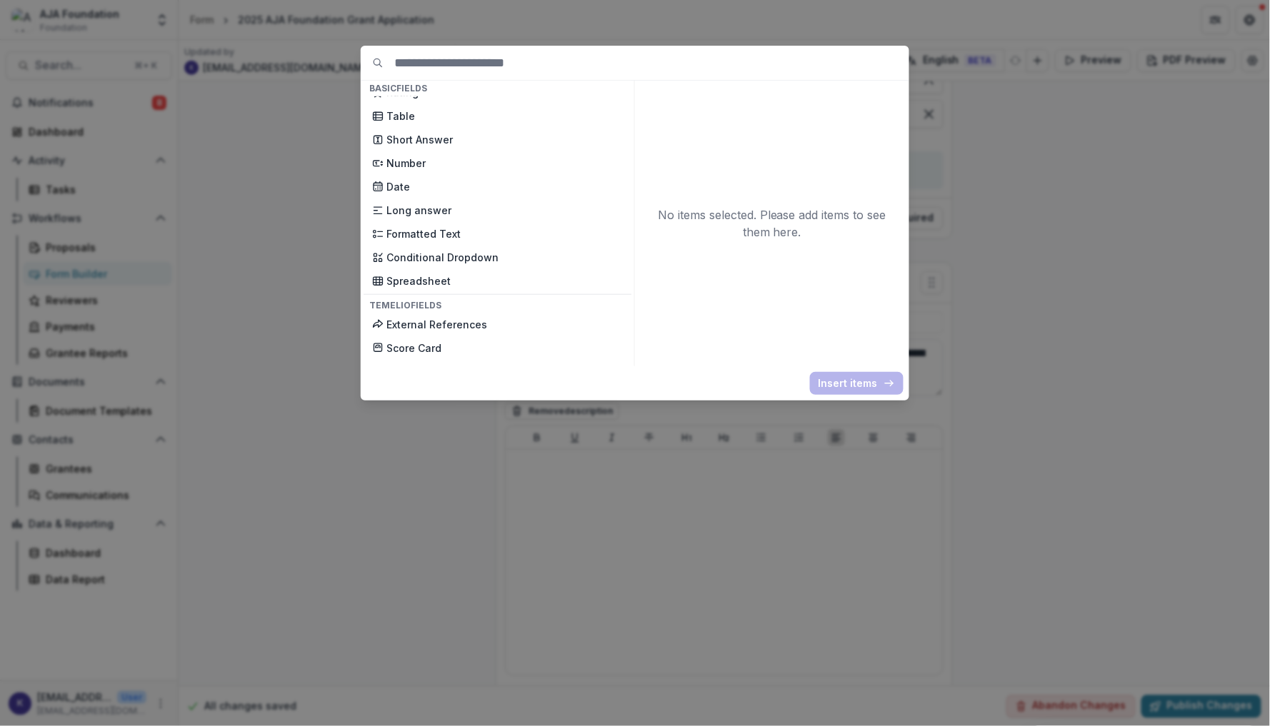
scroll to position [251, 0]
click at [463, 204] on p "Long answer" at bounding box center [504, 211] width 236 height 15
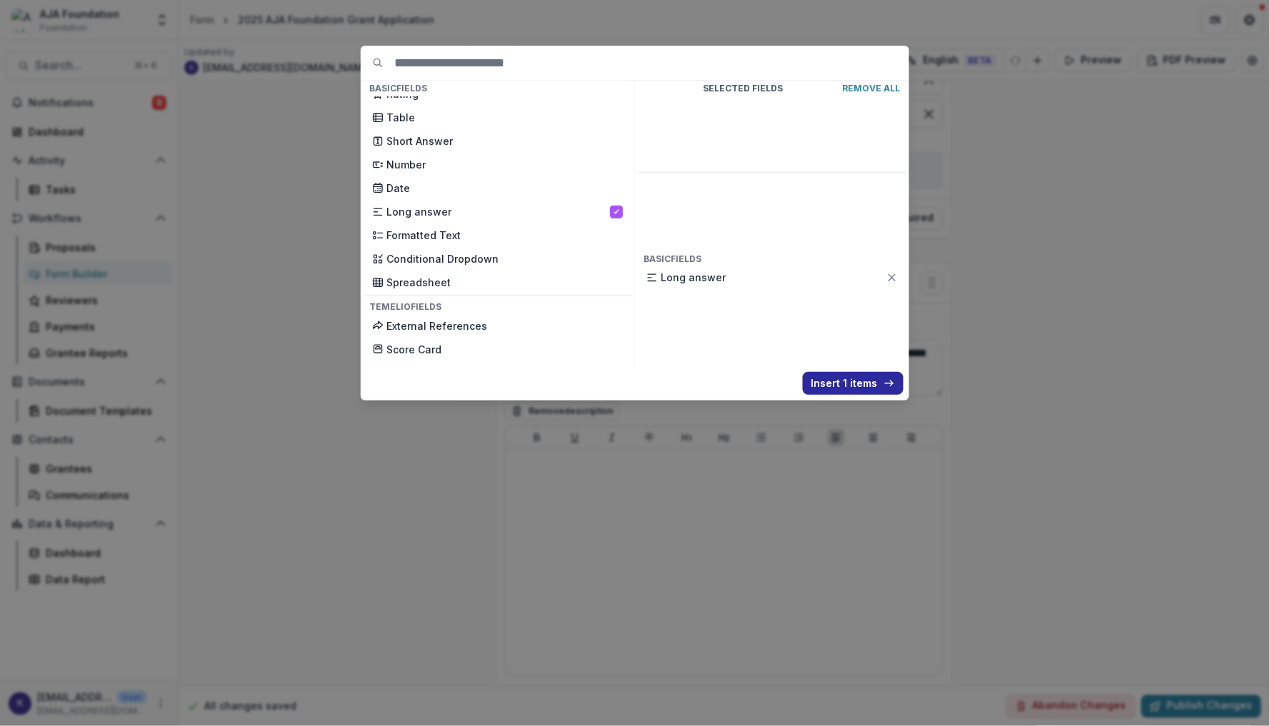
click at [853, 379] on button "Insert 1 items" at bounding box center [853, 383] width 101 height 23
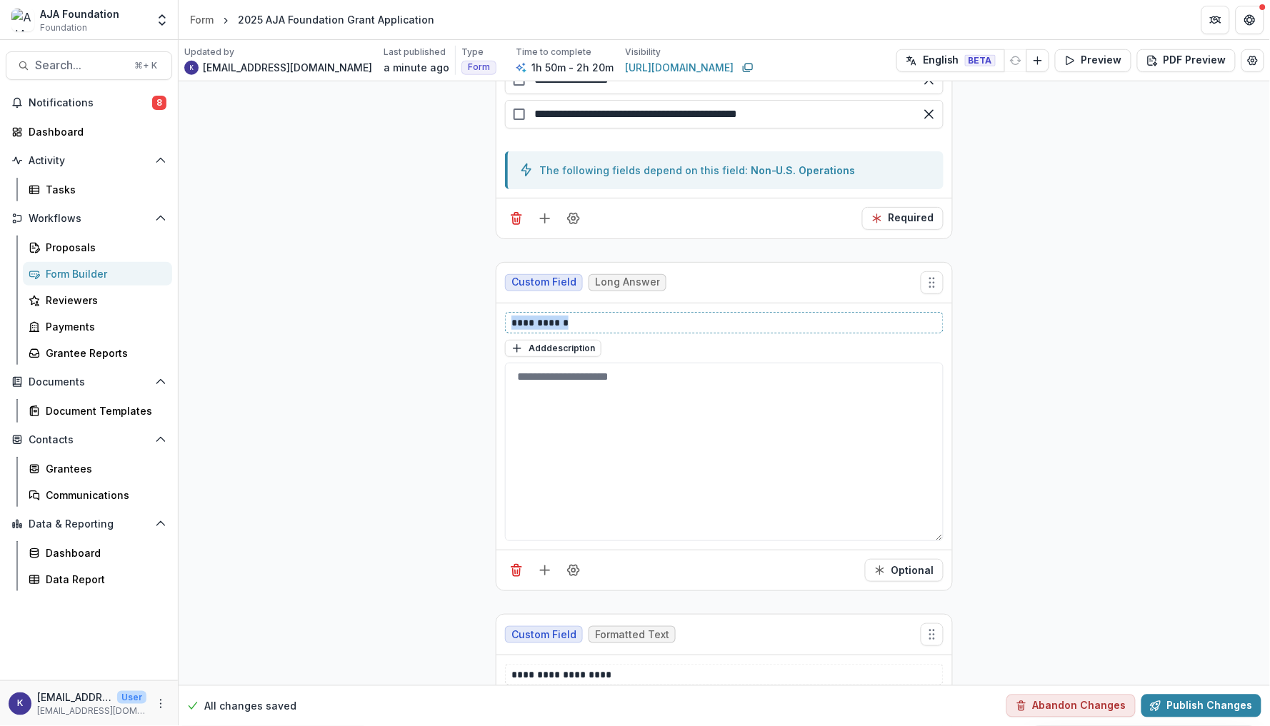
drag, startPoint x: 582, startPoint y: 329, endPoint x: 510, endPoint y: 332, distance: 72.2
click at [511, 330] on p "**********" at bounding box center [723, 323] width 425 height 14
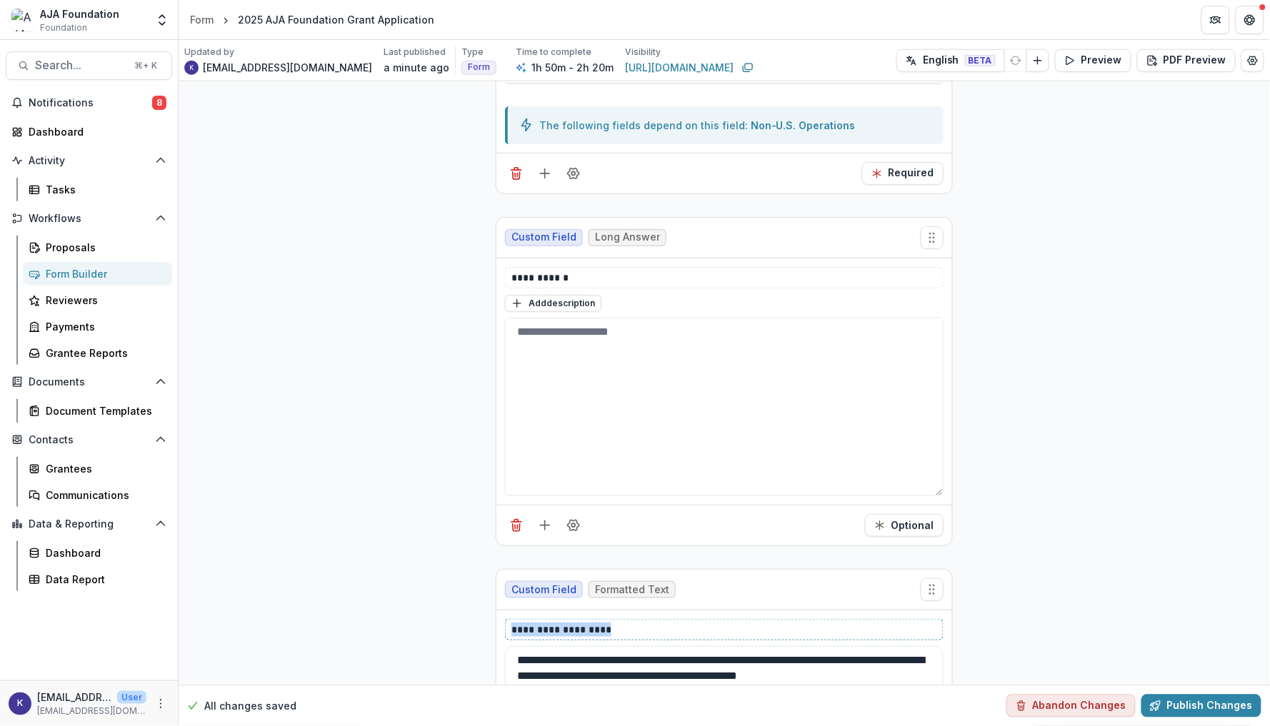
drag, startPoint x: 624, startPoint y: 641, endPoint x: 465, endPoint y: 641, distance: 159.3
drag, startPoint x: 603, startPoint y: 276, endPoint x: 607, endPoint y: 293, distance: 16.8
click at [607, 289] on div "**********" at bounding box center [724, 277] width 438 height 21
drag, startPoint x: 601, startPoint y: 281, endPoint x: 445, endPoint y: 281, distance: 156.4
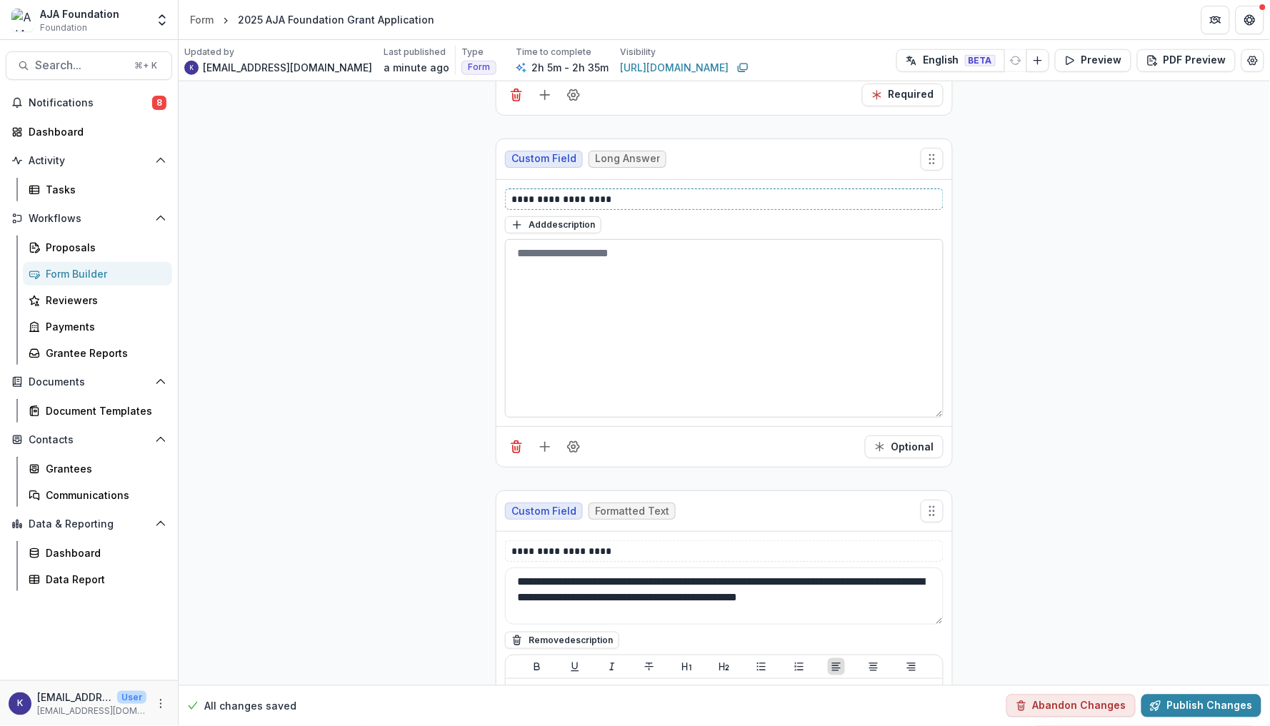
scroll to position [5088, 0]
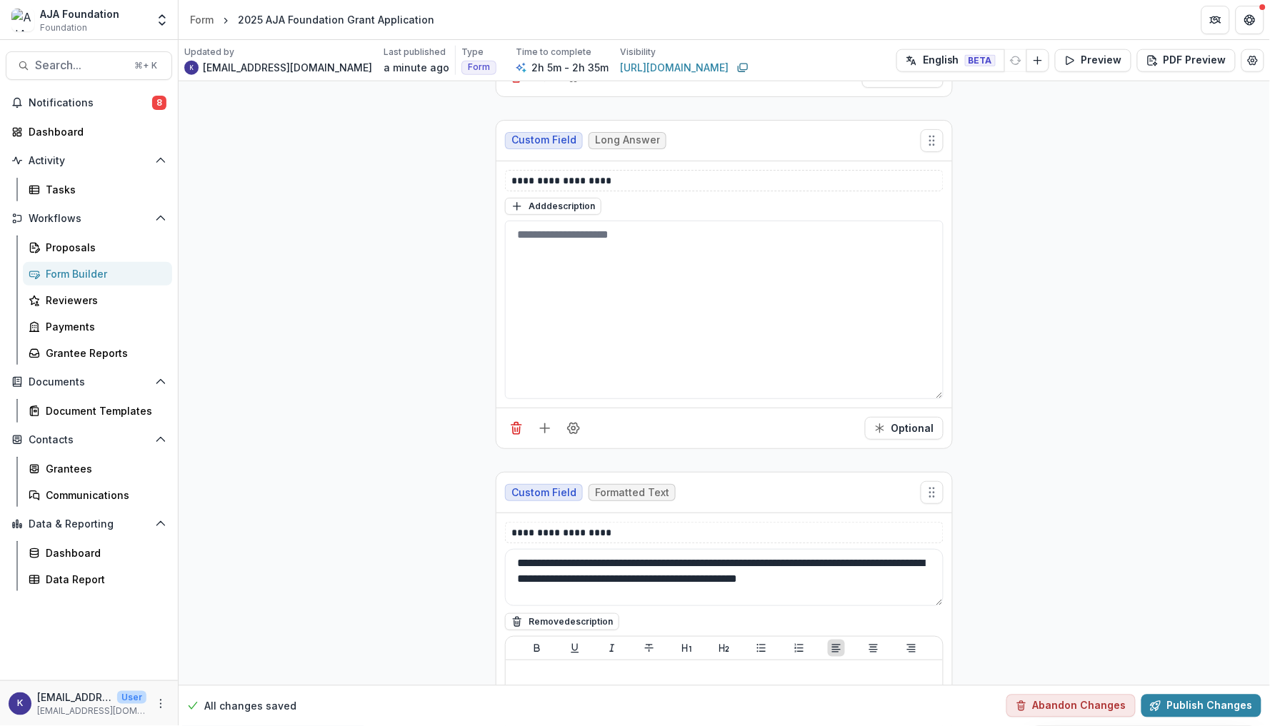
drag, startPoint x: 907, startPoint y: 588, endPoint x: 448, endPoint y: 541, distance: 461.6
click at [573, 215] on button "Add description" at bounding box center [553, 206] width 96 height 17
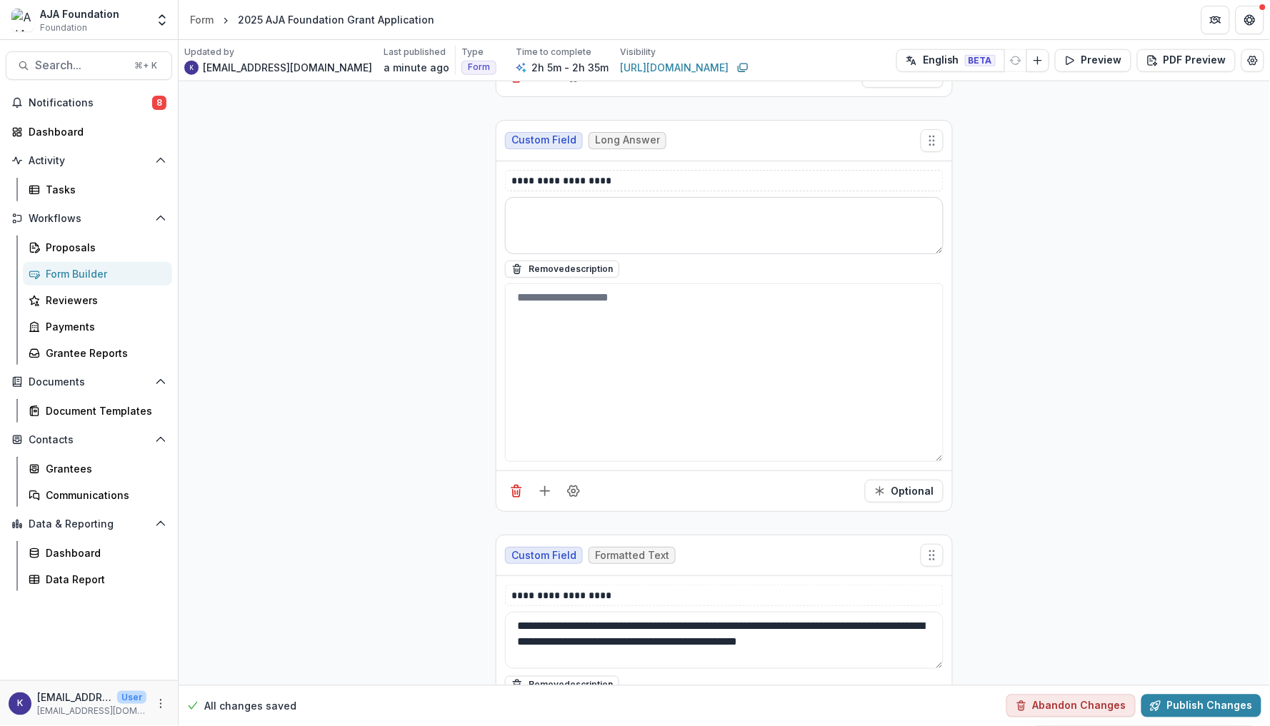
click at [577, 241] on textarea at bounding box center [724, 225] width 438 height 57
paste textarea "**********"
type textarea "**********"
click at [641, 398] on textarea at bounding box center [724, 373] width 438 height 179
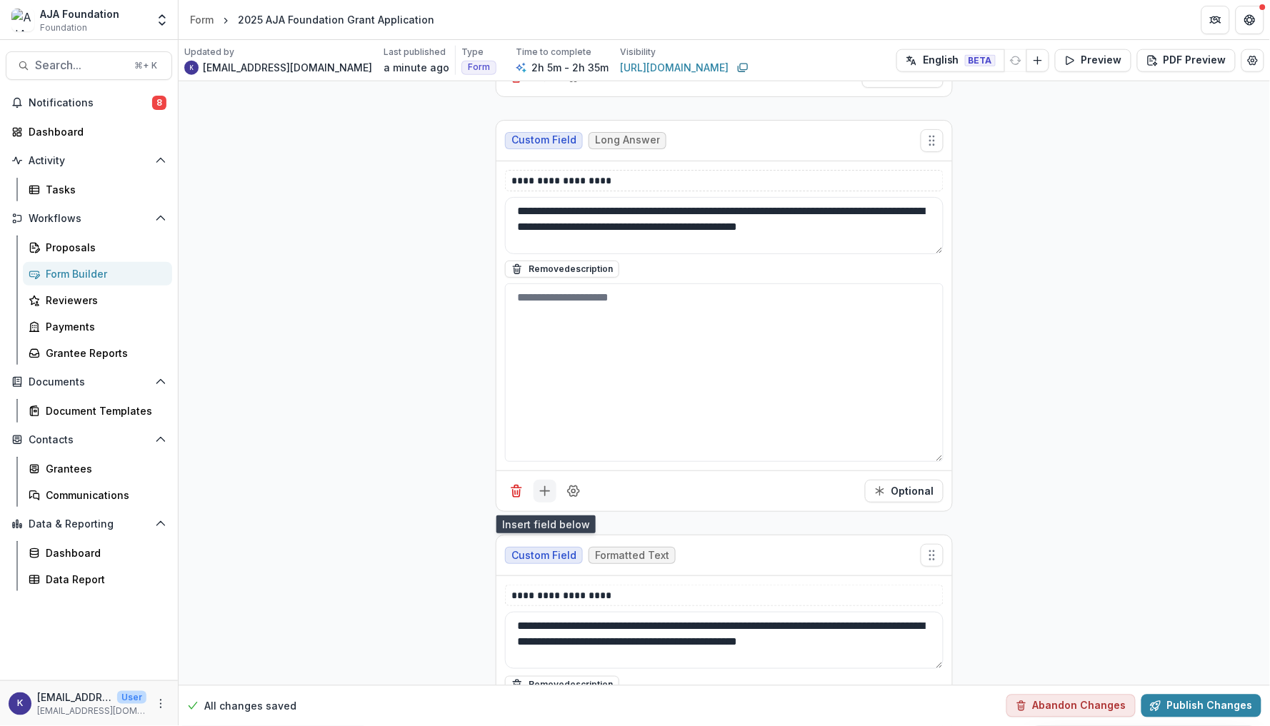
click at [551, 503] on button "Add field" at bounding box center [544, 491] width 23 height 23
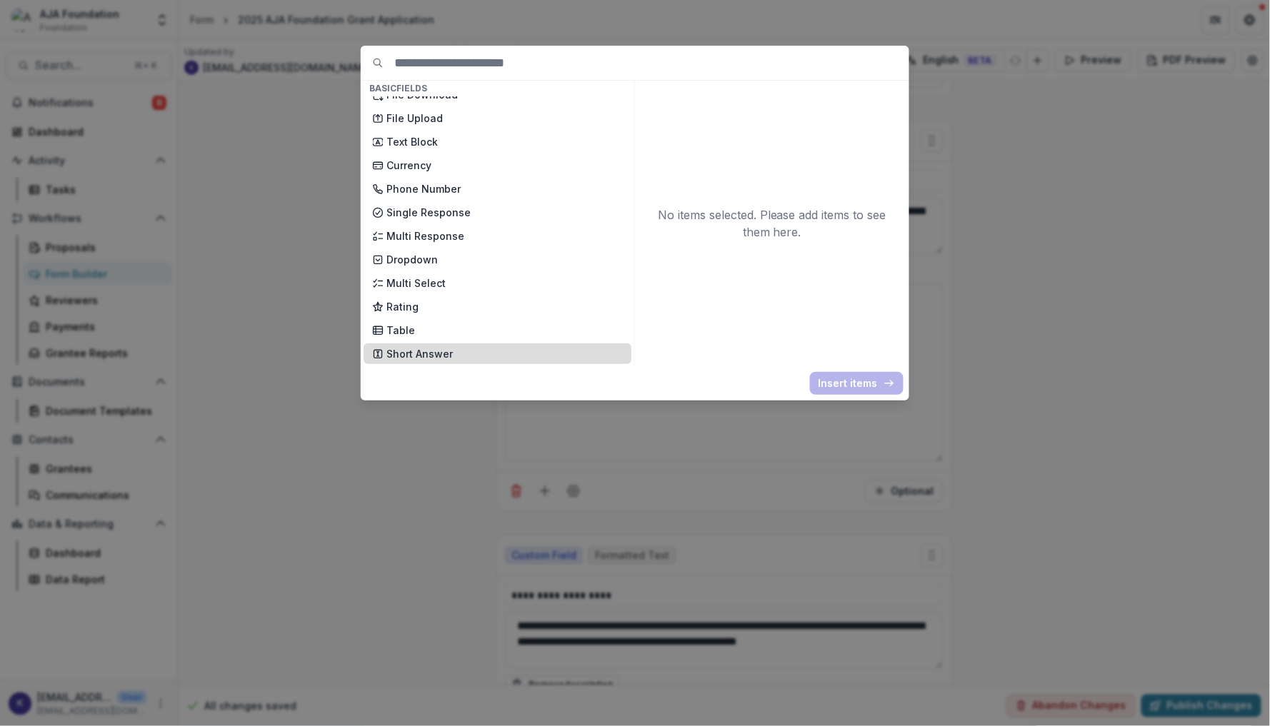
scroll to position [54, 0]
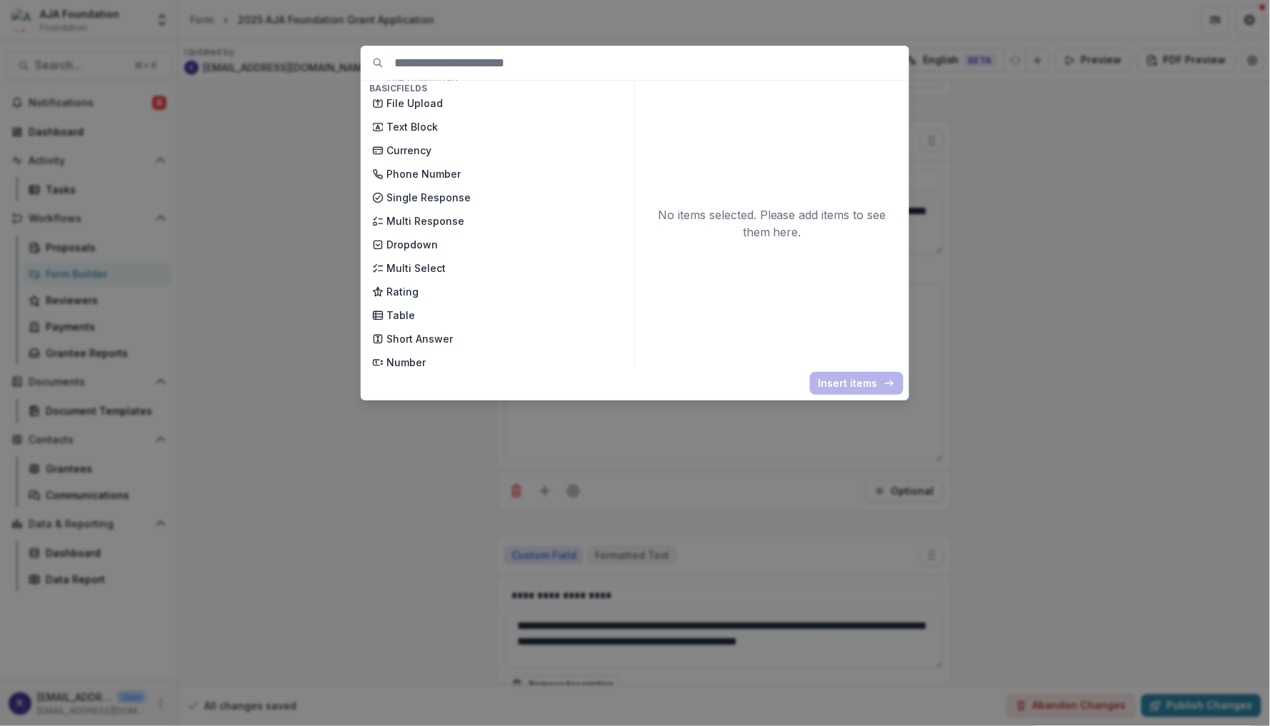
click at [1051, 181] on div "Basic Fields New Page File Download File Upload Text Block Currency Phone Numbe…" at bounding box center [635, 363] width 1270 height 726
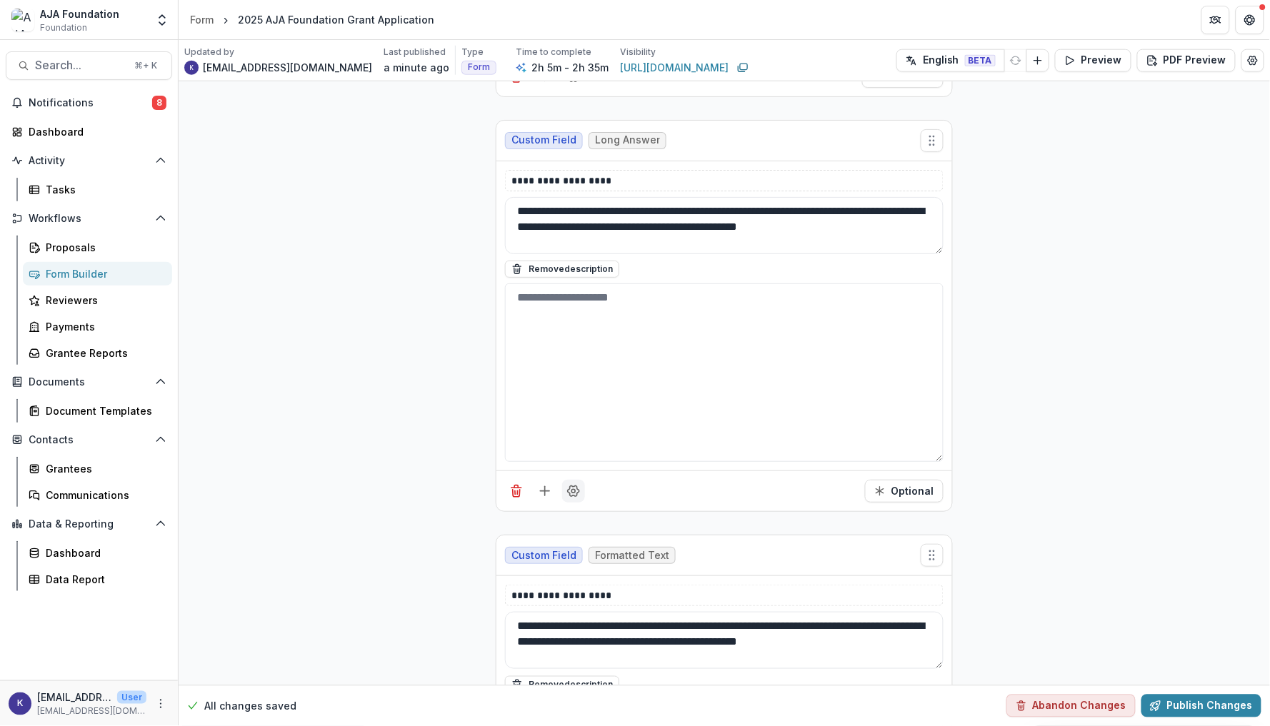
click at [572, 497] on icon "Field Settings" at bounding box center [573, 491] width 14 height 14
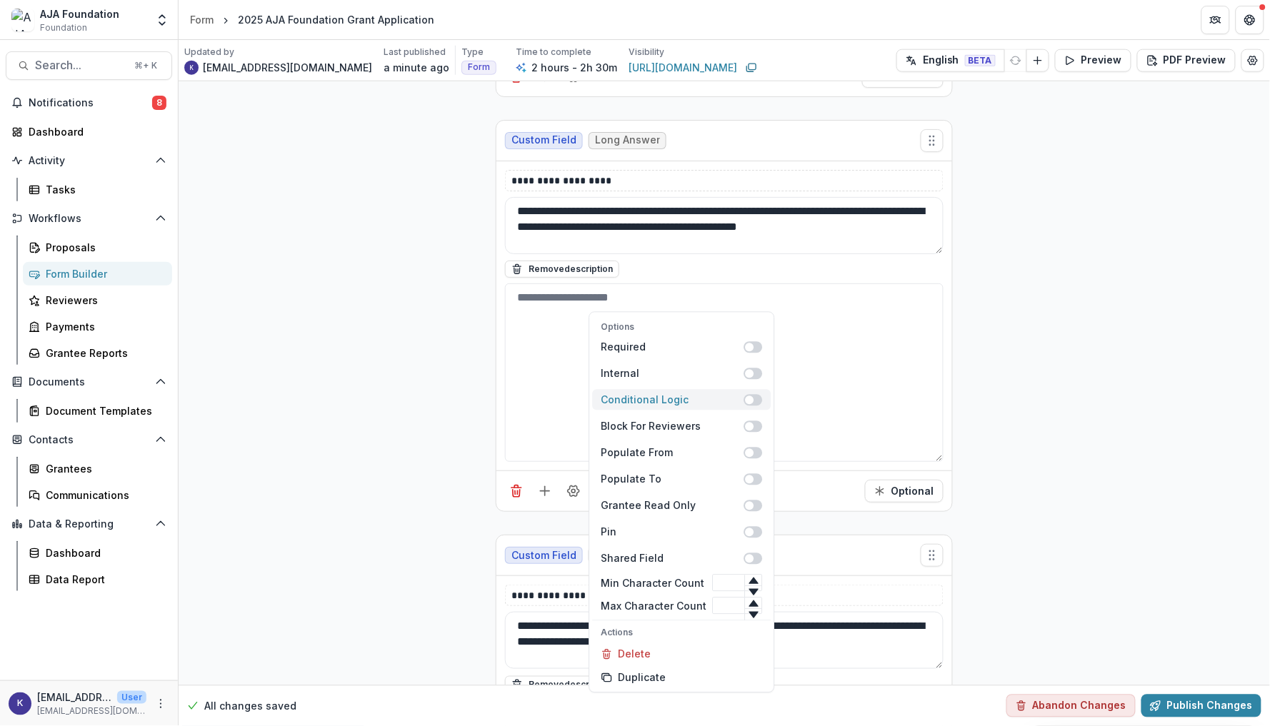
click at [756, 396] on span at bounding box center [753, 399] width 19 height 11
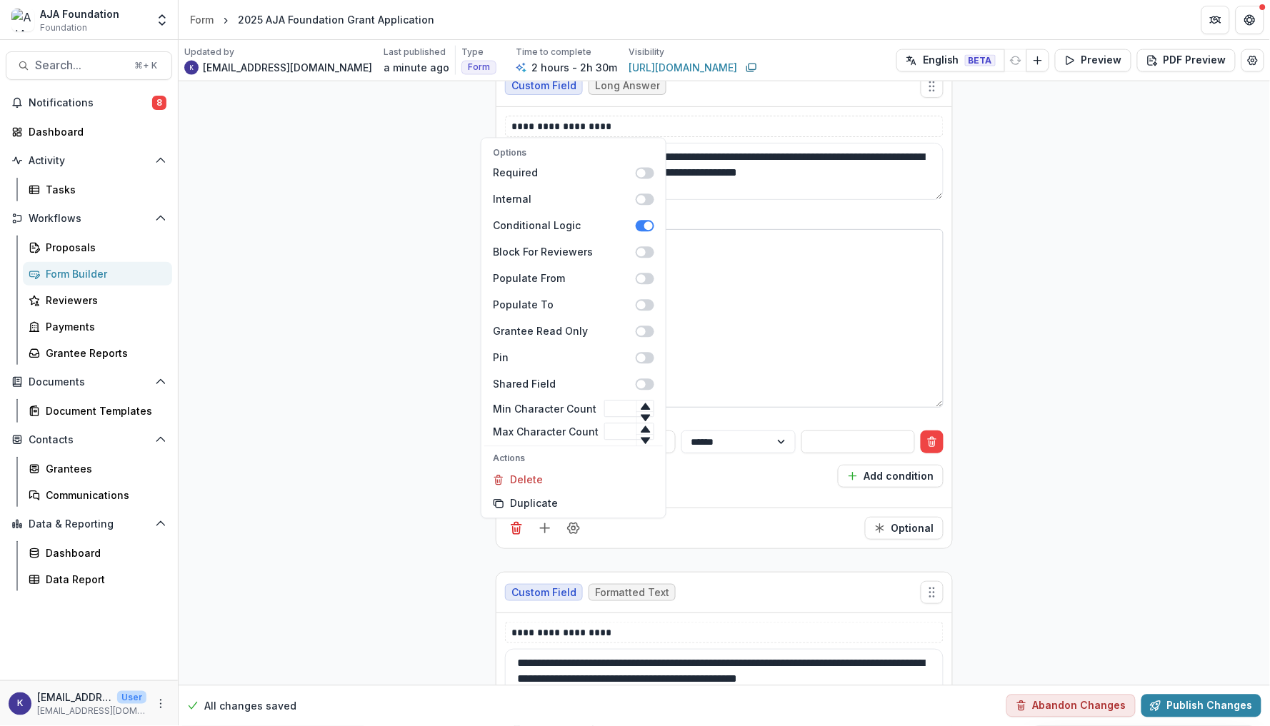
scroll to position [5190, 0]
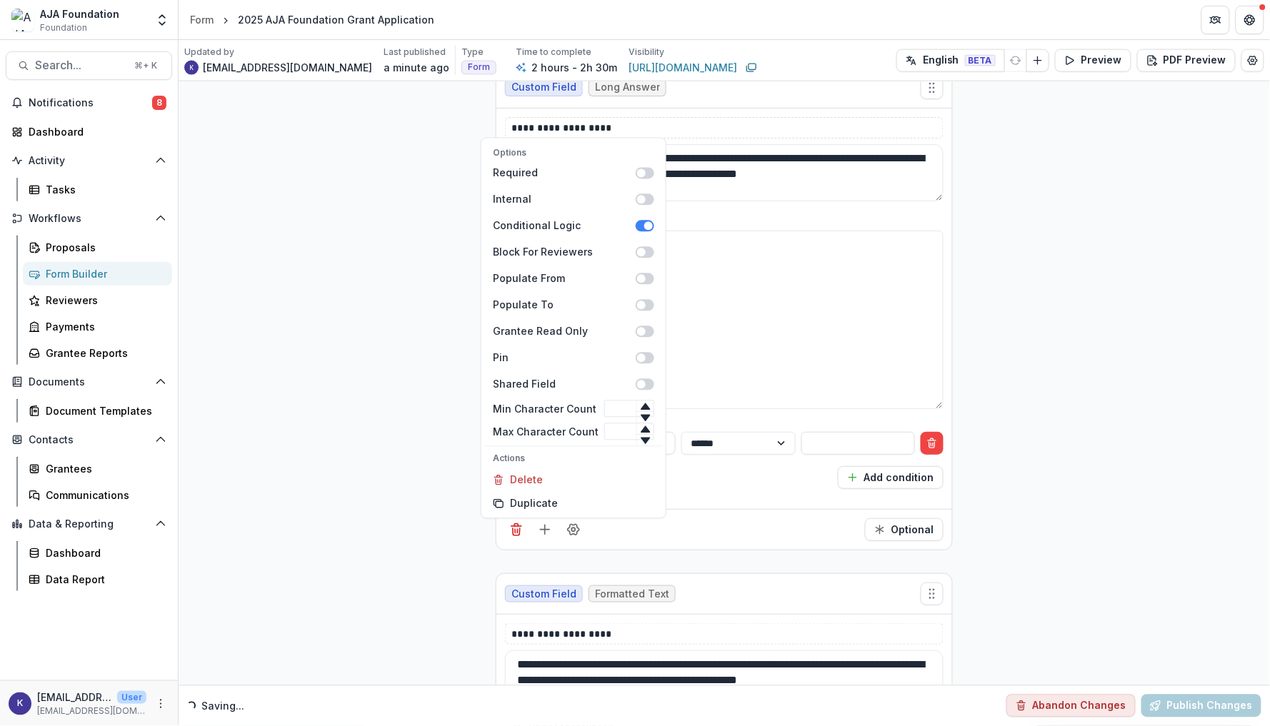
click at [730, 474] on div "Reveal this field Add condition" at bounding box center [724, 477] width 438 height 23
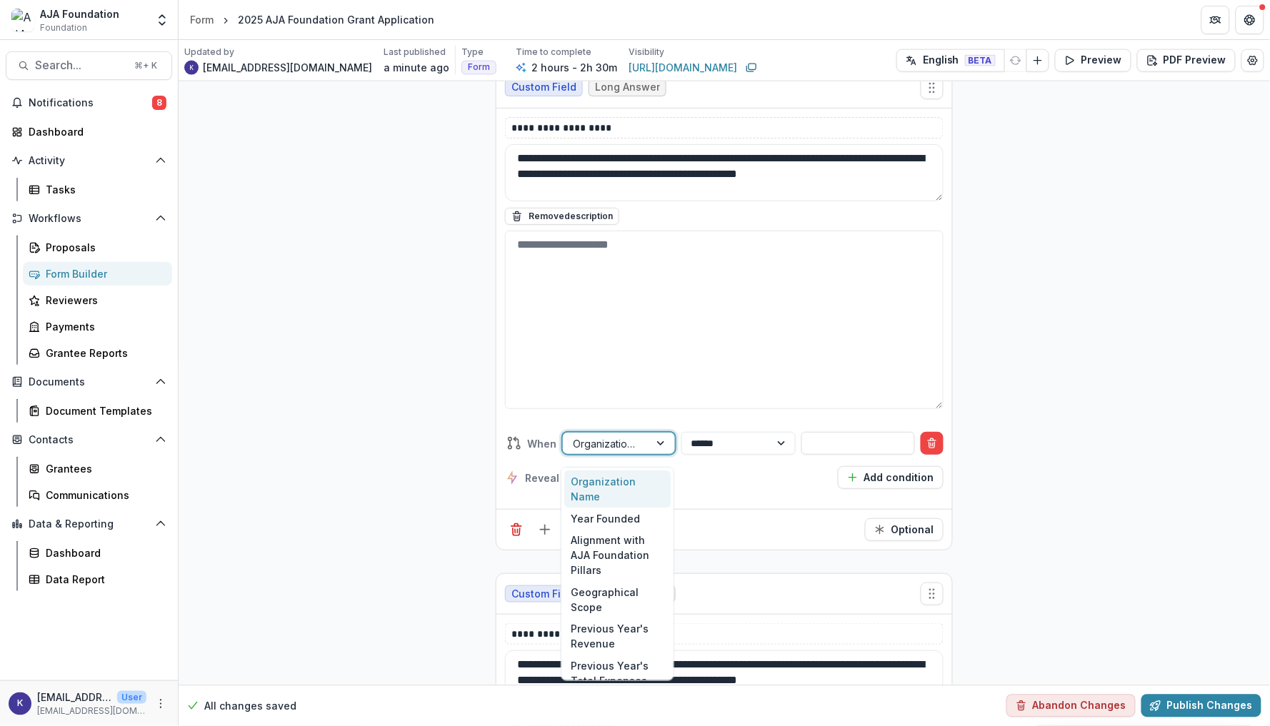
click at [621, 445] on div "Organization Name" at bounding box center [606, 443] width 66 height 15
click at [615, 548] on div "Geographical Scope" at bounding box center [617, 556] width 106 height 37
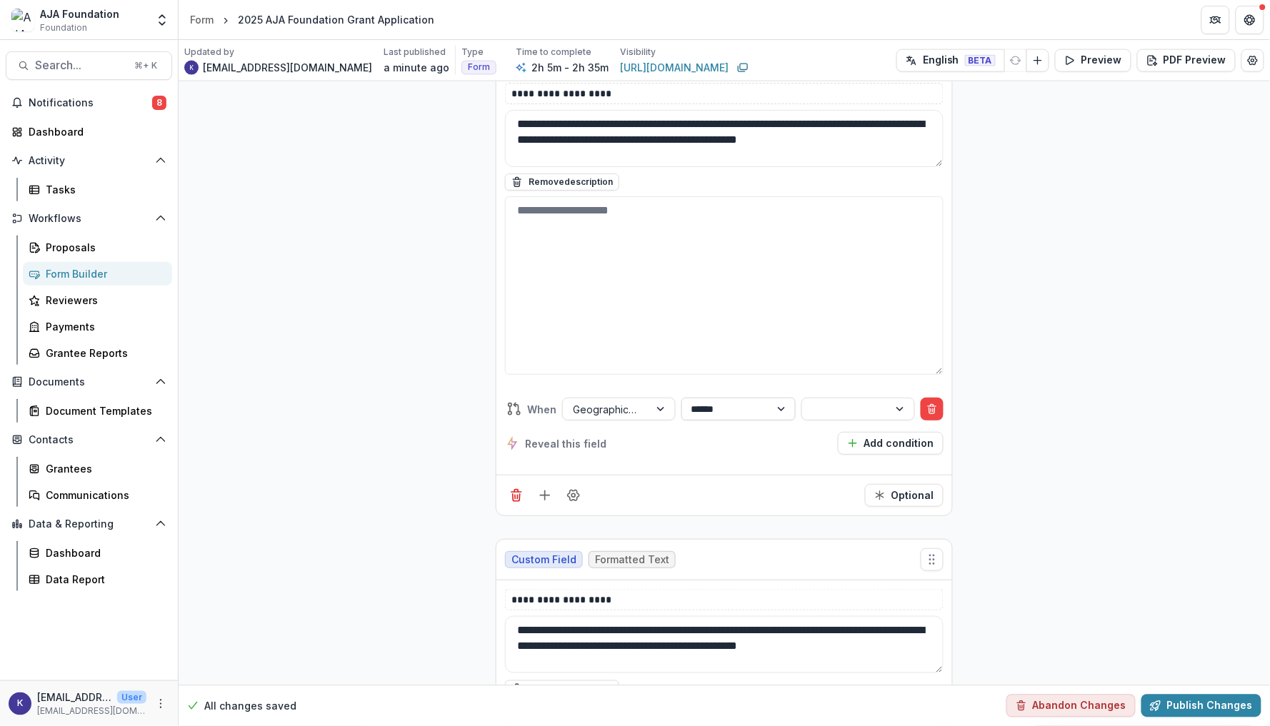
select select "**********"
click at [828, 408] on div at bounding box center [845, 410] width 66 height 18
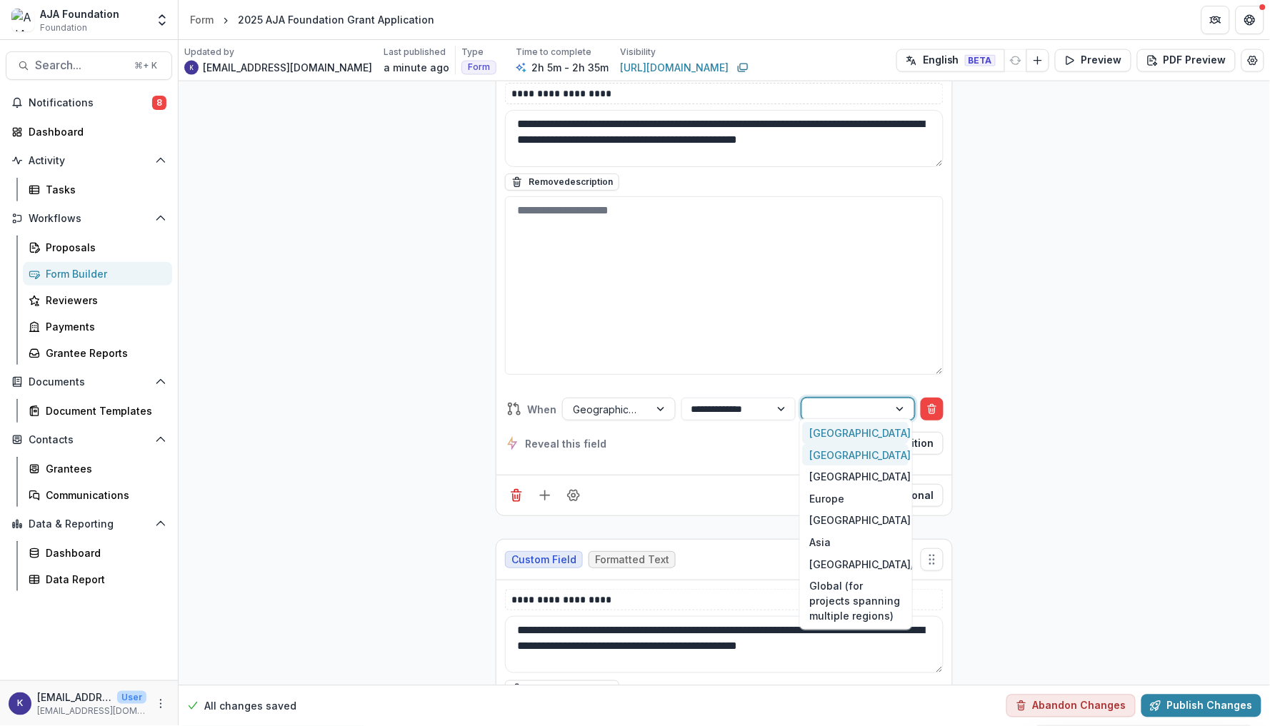
click at [830, 436] on div "United States" at bounding box center [856, 433] width 106 height 22
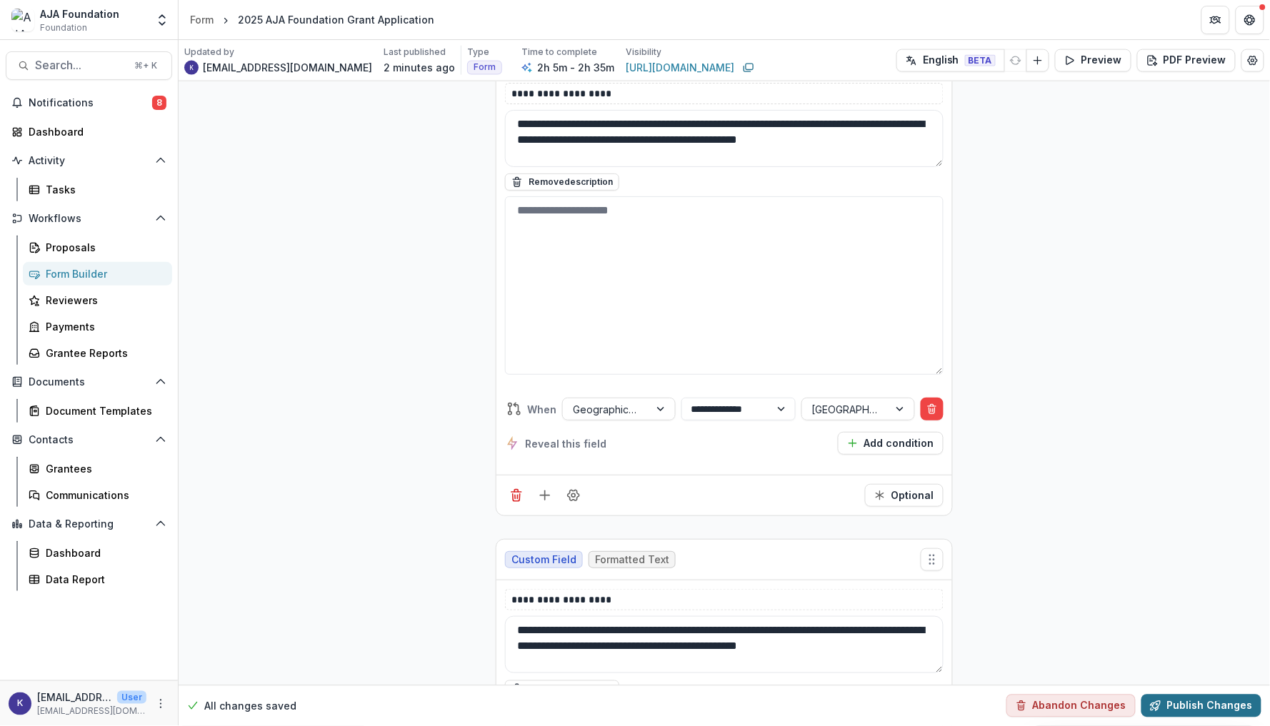
click at [1201, 711] on button "Publish Changes" at bounding box center [1201, 706] width 120 height 23
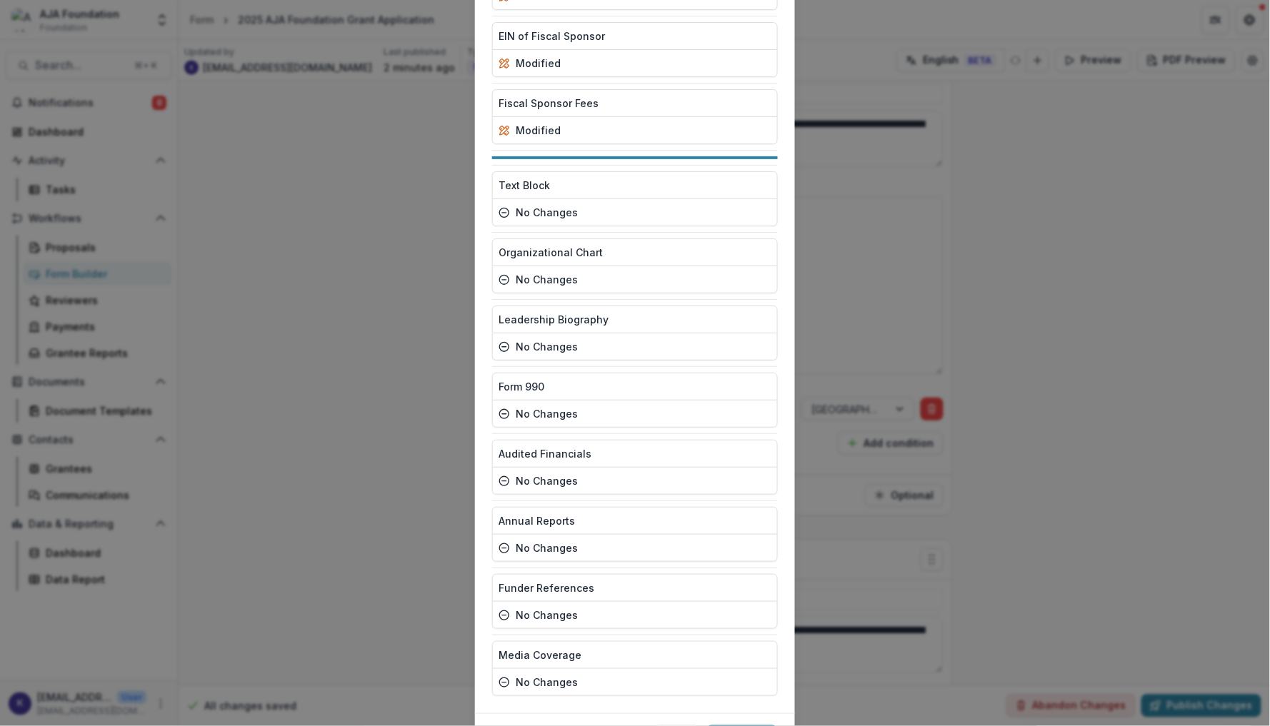
scroll to position [3169, 0]
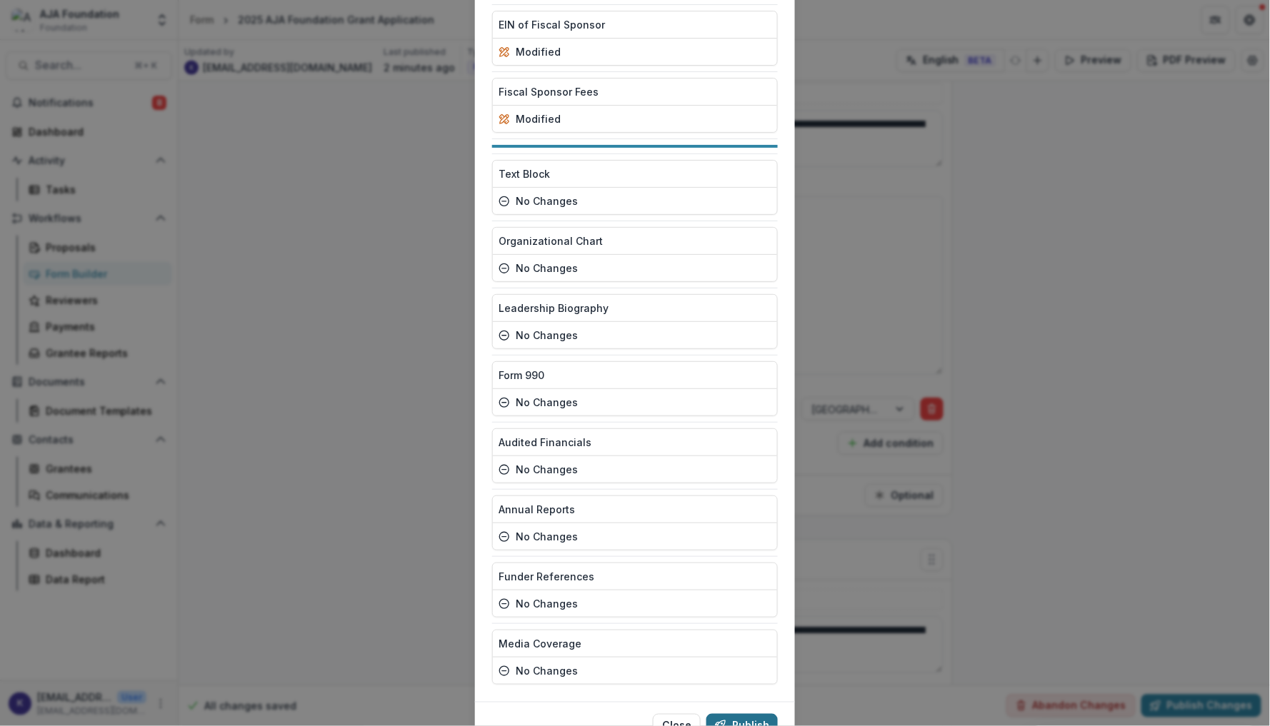
click at [760, 714] on button "Publish" at bounding box center [741, 725] width 71 height 23
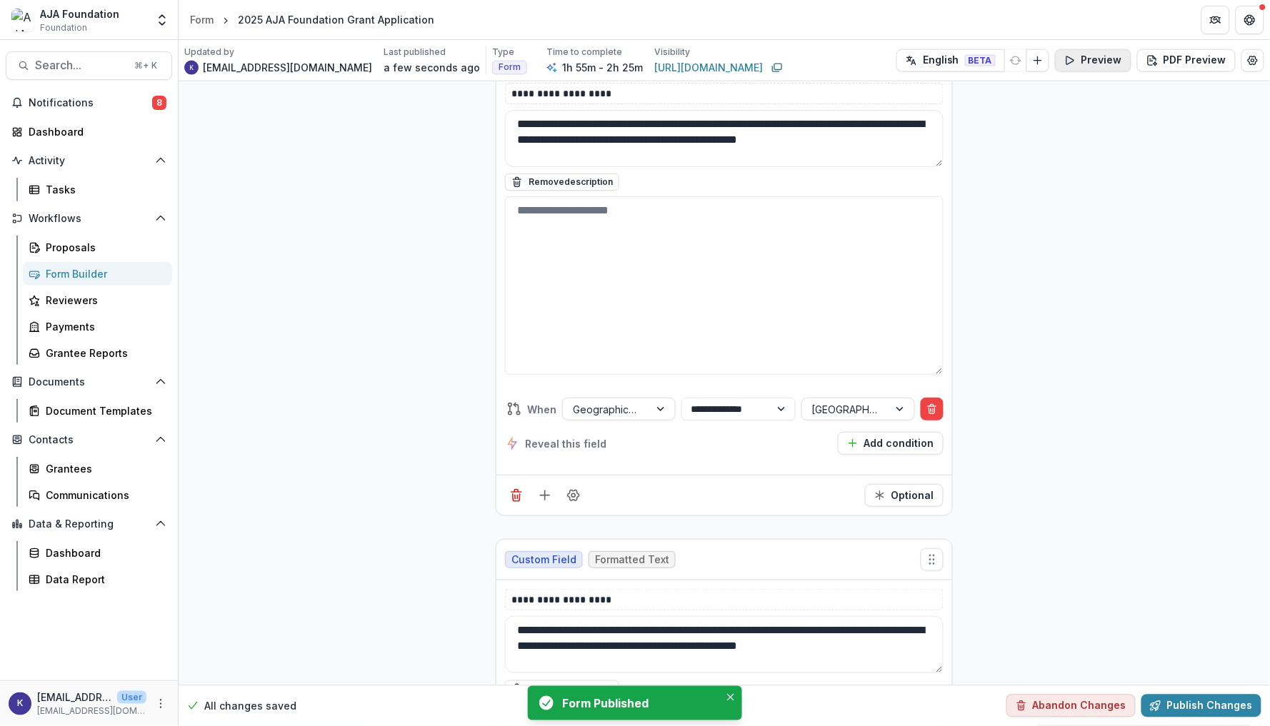
click at [1084, 49] on button "Preview" at bounding box center [1093, 60] width 76 height 23
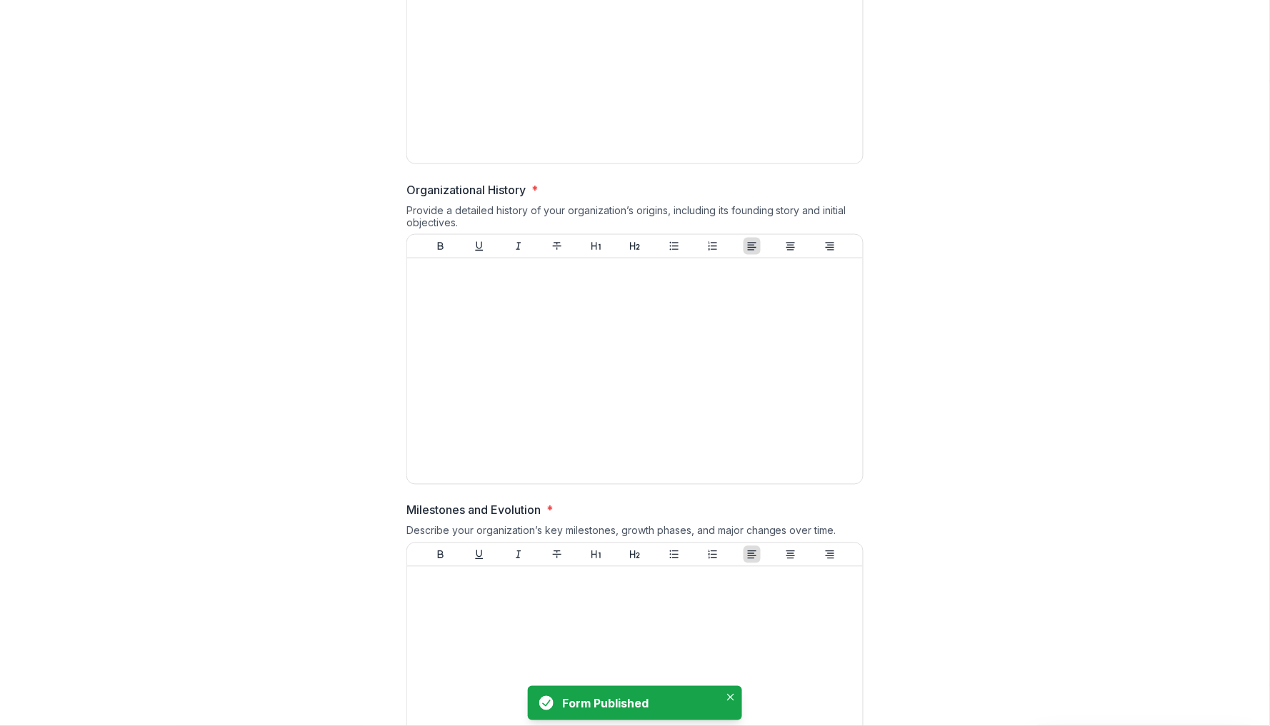
scroll to position [603, 0]
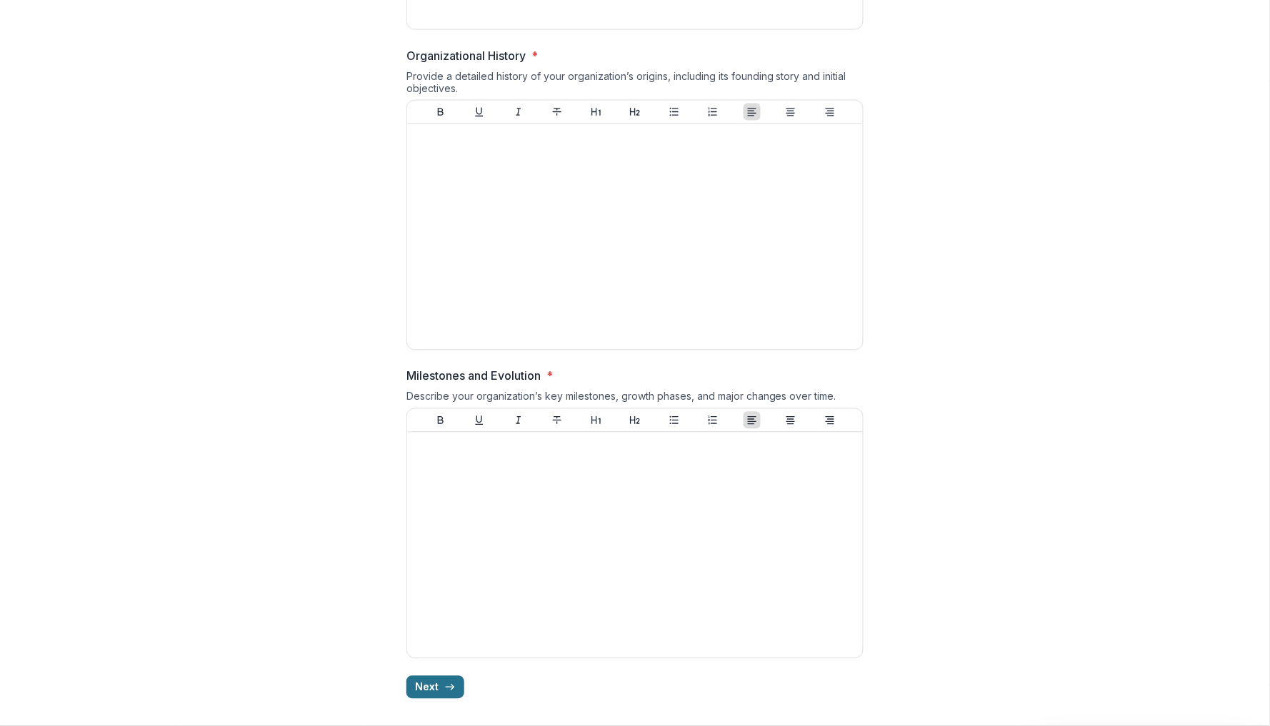
click at [448, 682] on icon "button" at bounding box center [449, 687] width 11 height 11
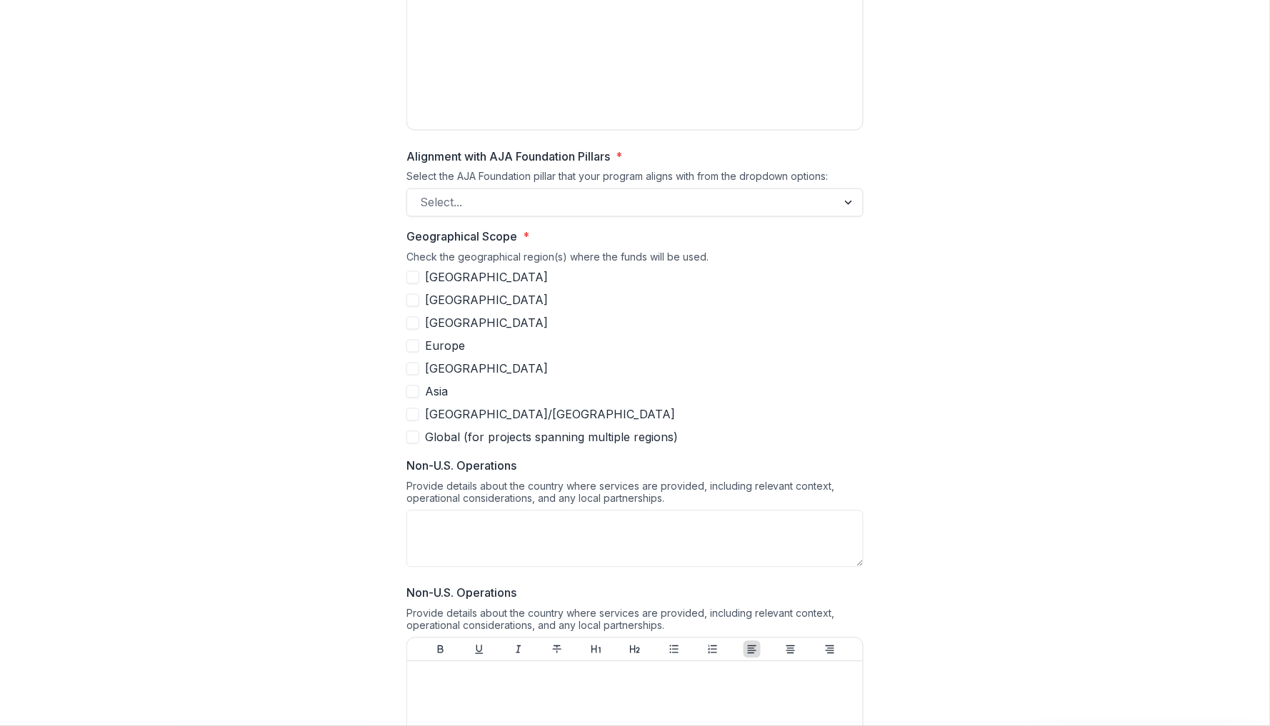
scroll to position [606, 0]
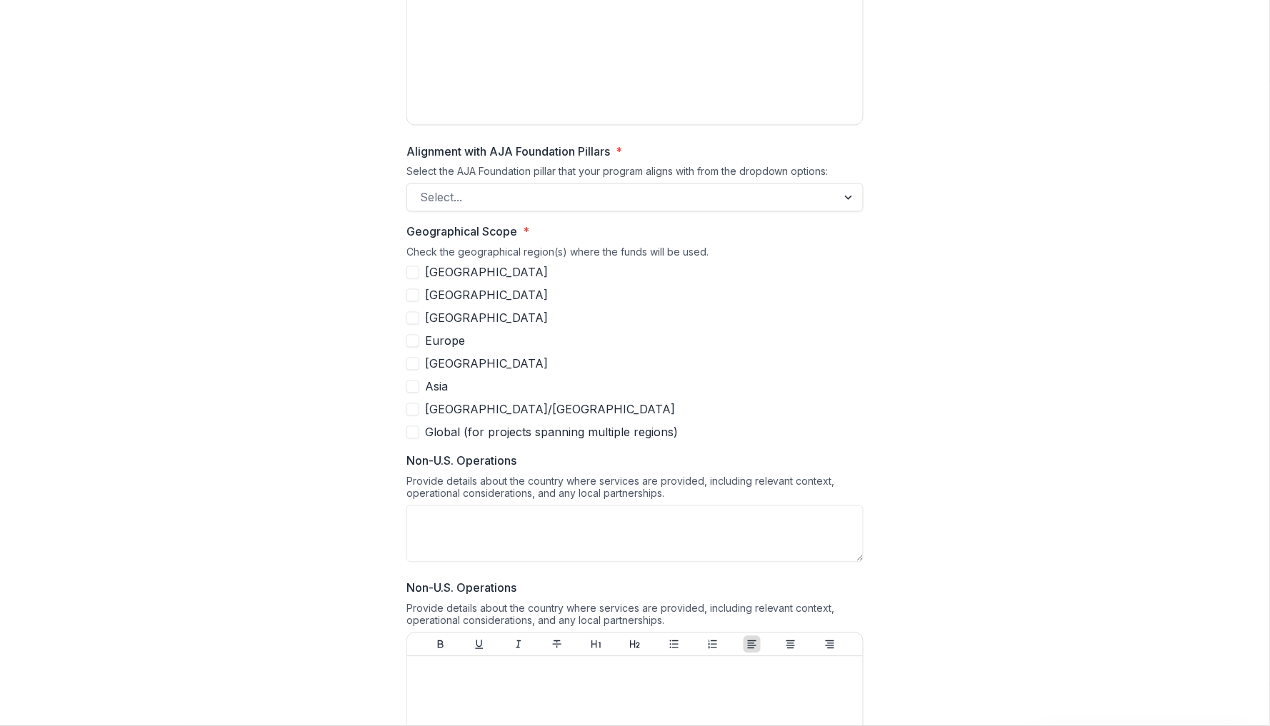
click at [413, 274] on span at bounding box center [412, 272] width 13 height 13
click at [412, 276] on icon at bounding box center [412, 272] width 9 height 7
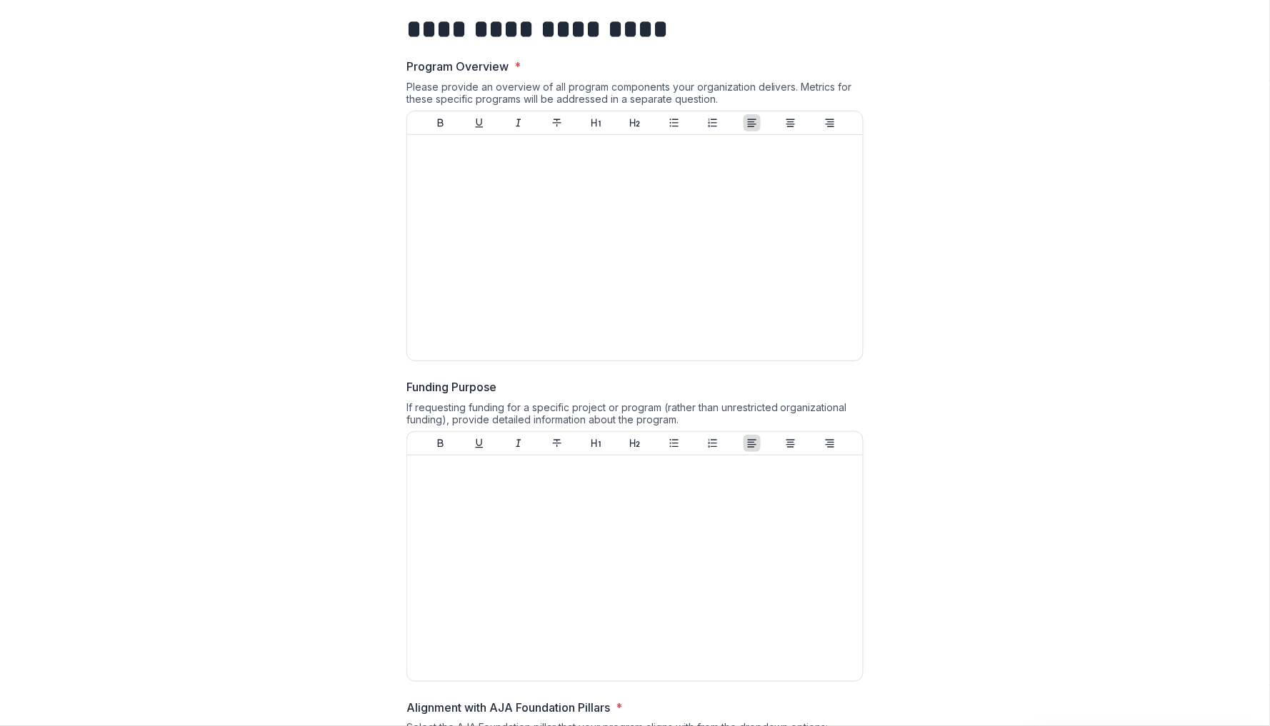
scroll to position [0, 0]
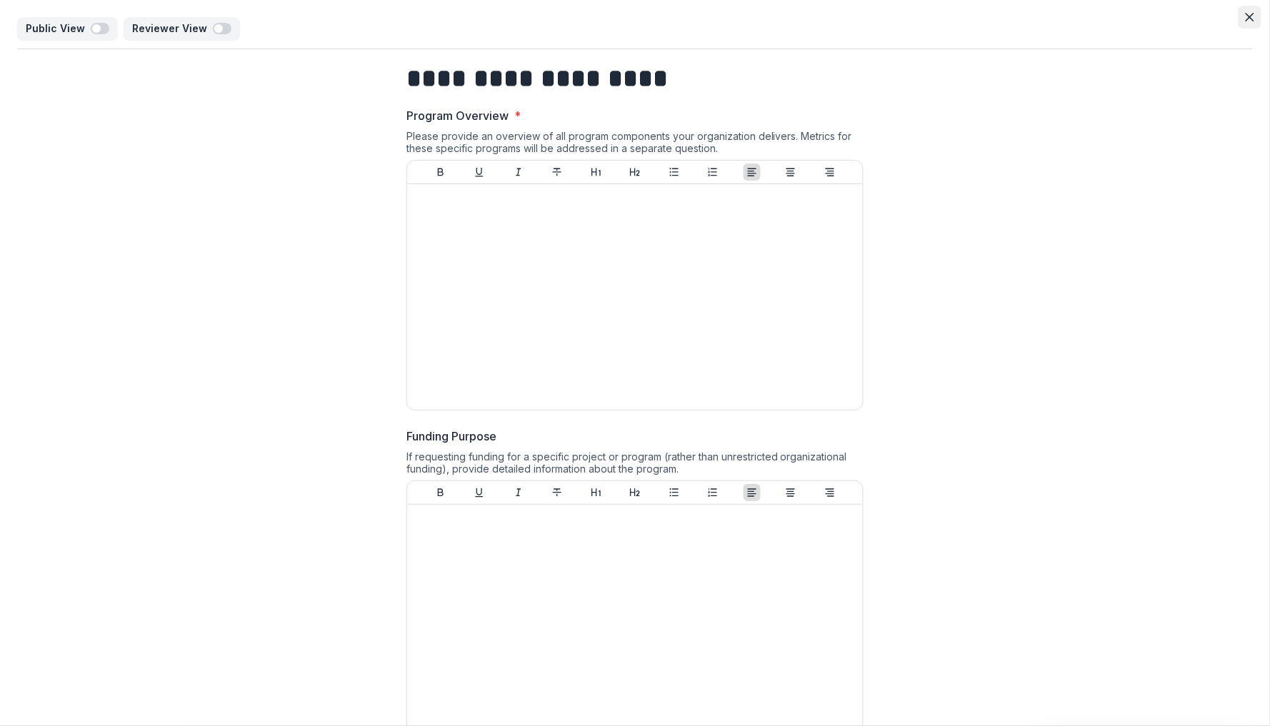
click at [1245, 14] on icon "Close" at bounding box center [1249, 17] width 9 height 9
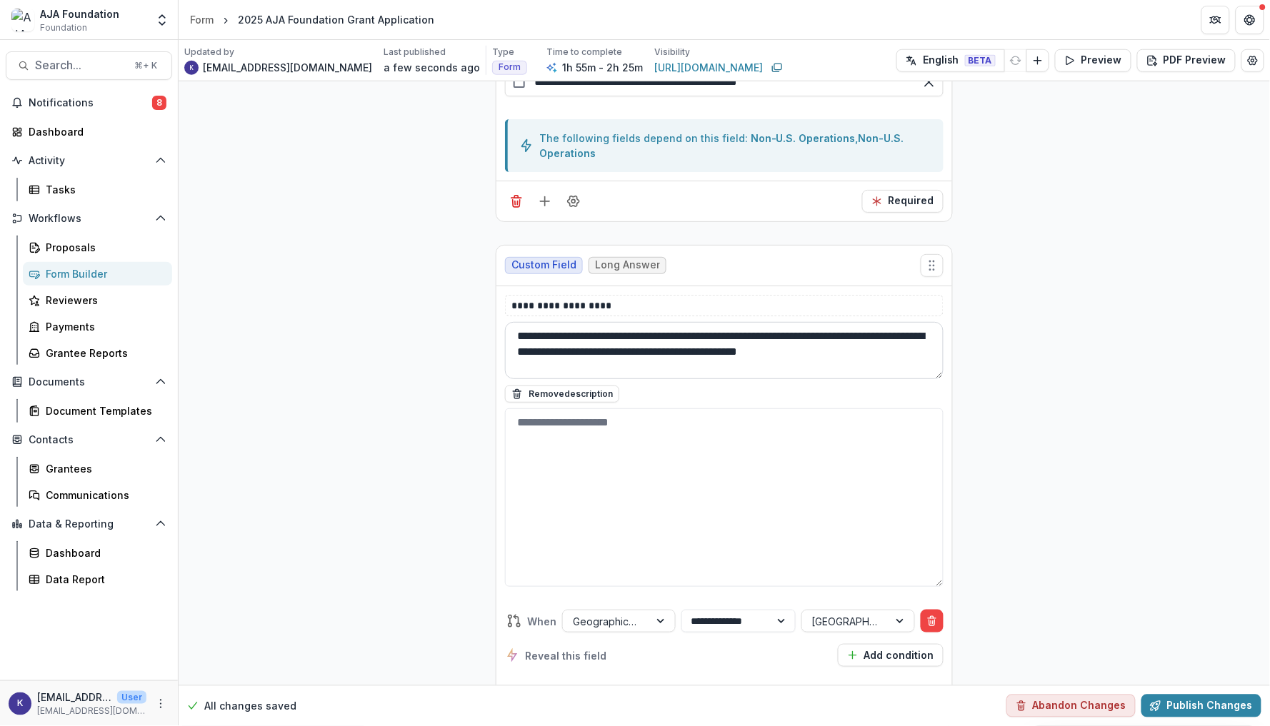
scroll to position [5019, 0]
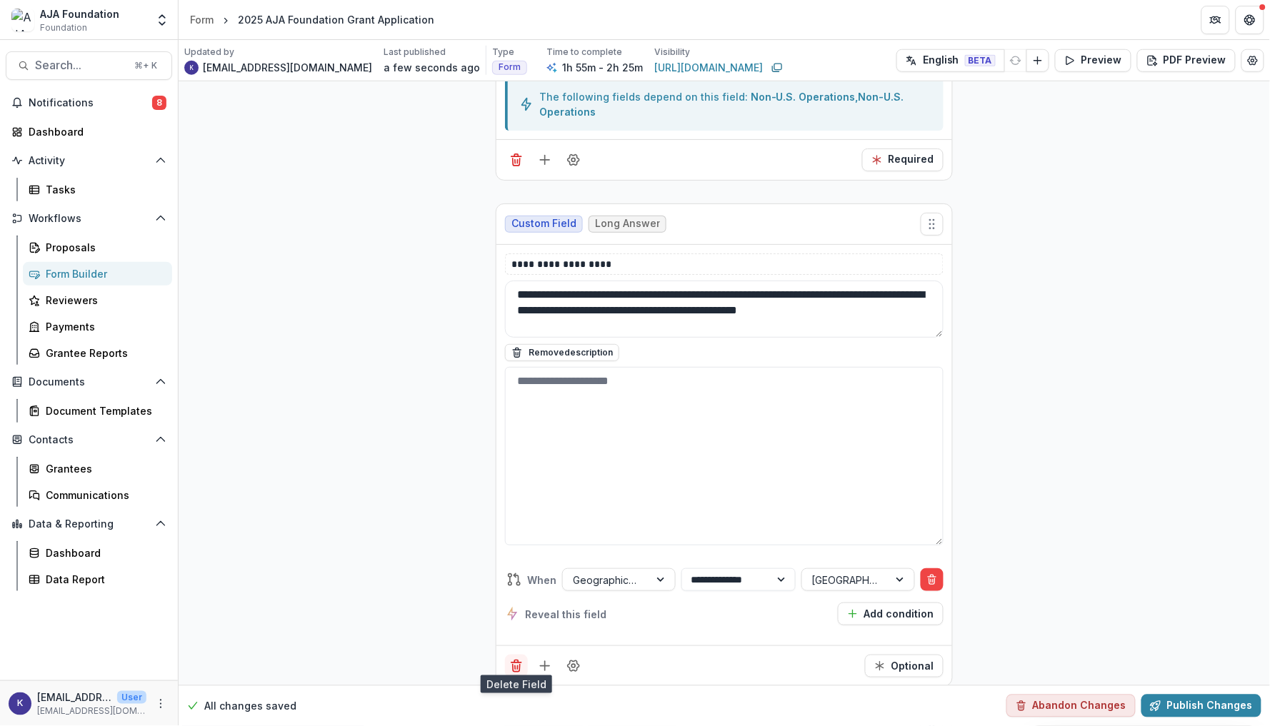
click at [521, 659] on icon "Delete field" at bounding box center [516, 666] width 14 height 14
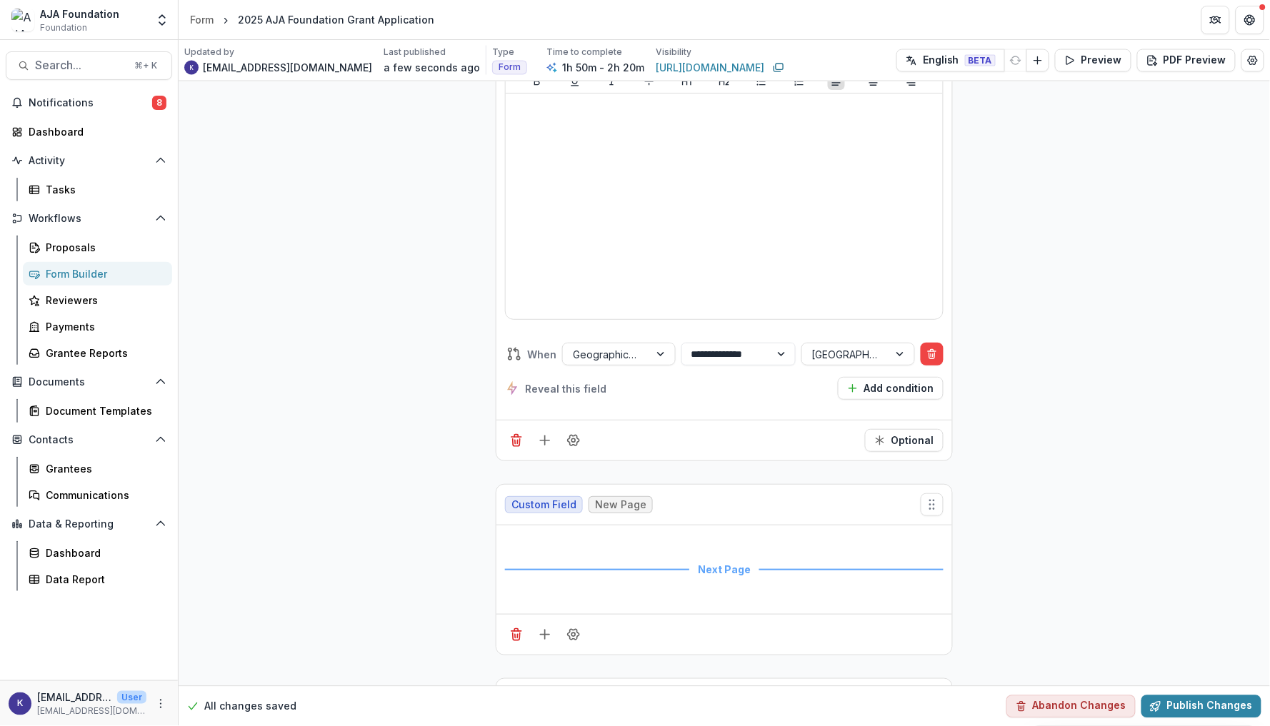
scroll to position [5309, 0]
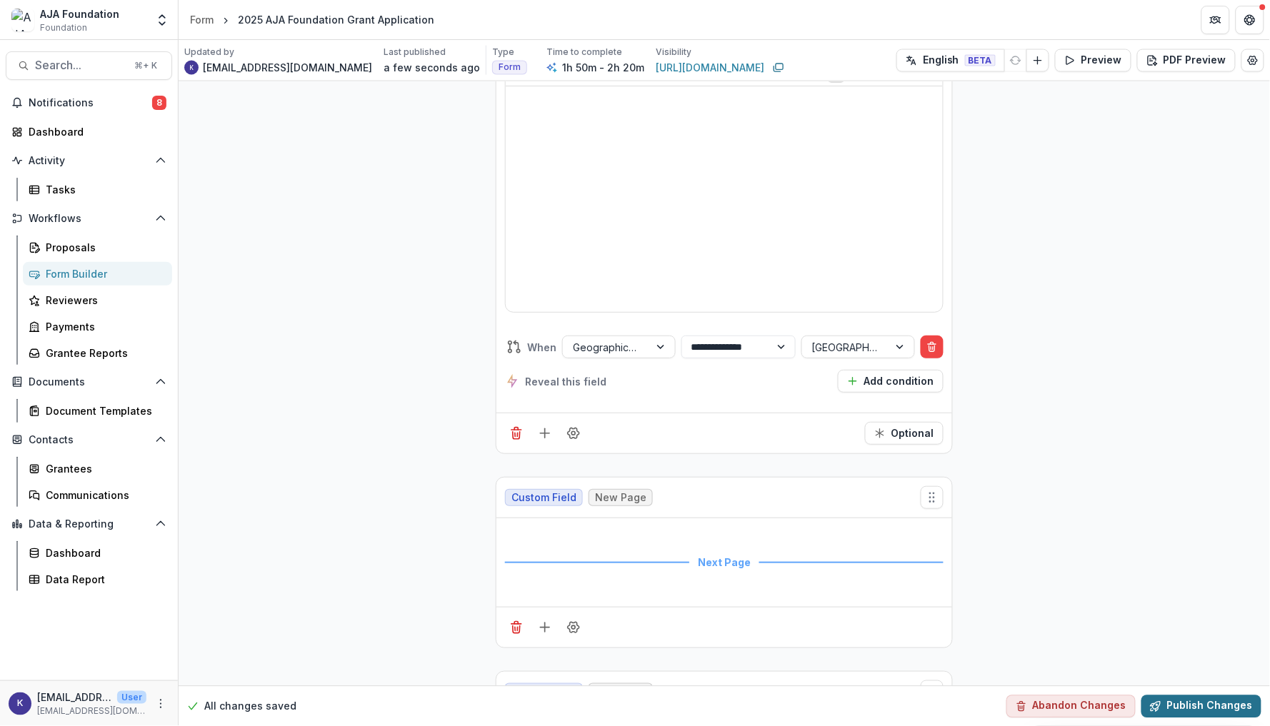
click at [1183, 710] on button "Publish Changes" at bounding box center [1201, 706] width 120 height 23
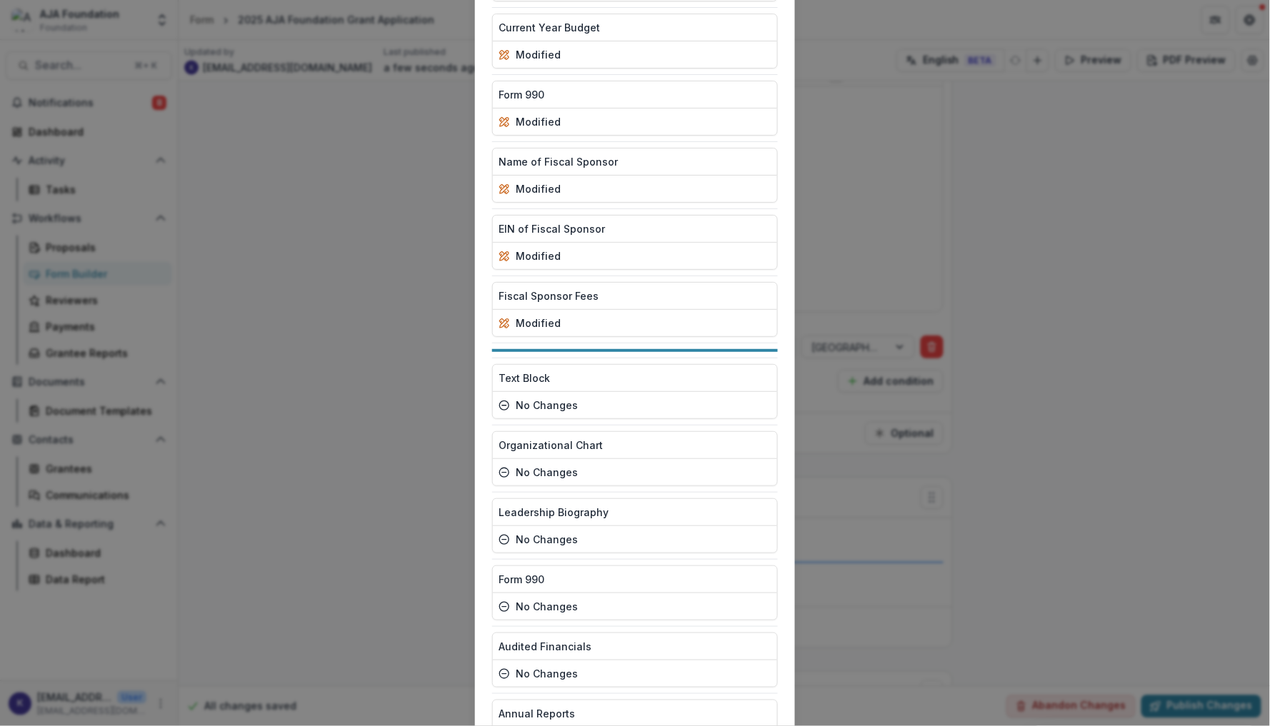
scroll to position [3169, 0]
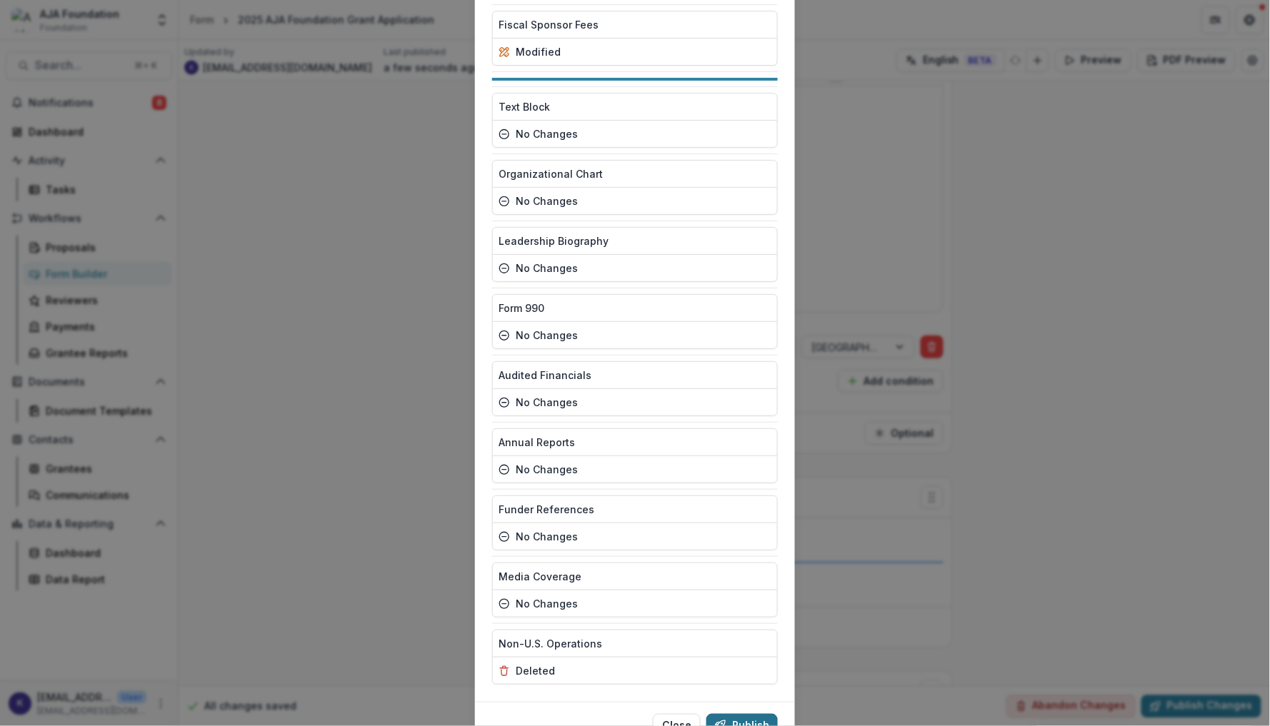
click at [738, 714] on button "Publish" at bounding box center [741, 725] width 71 height 23
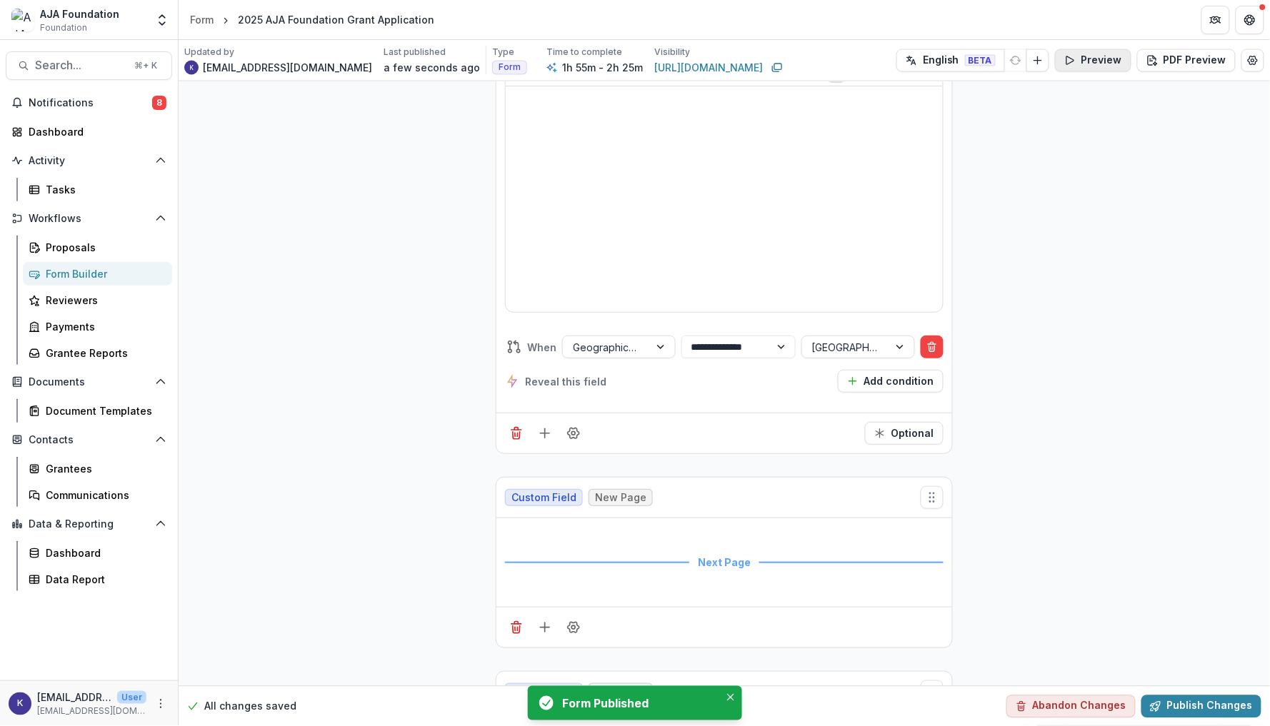
click at [1079, 55] on button "Preview" at bounding box center [1093, 60] width 76 height 23
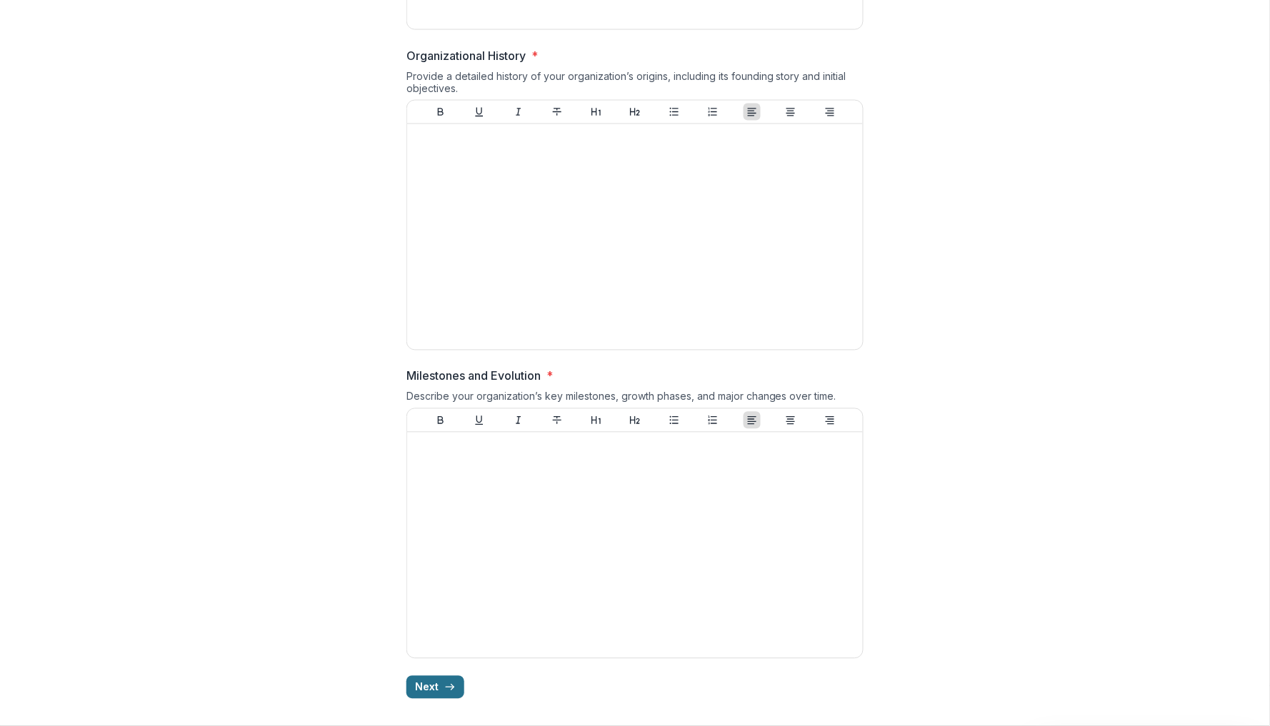
click at [445, 676] on button "Next" at bounding box center [435, 687] width 58 height 23
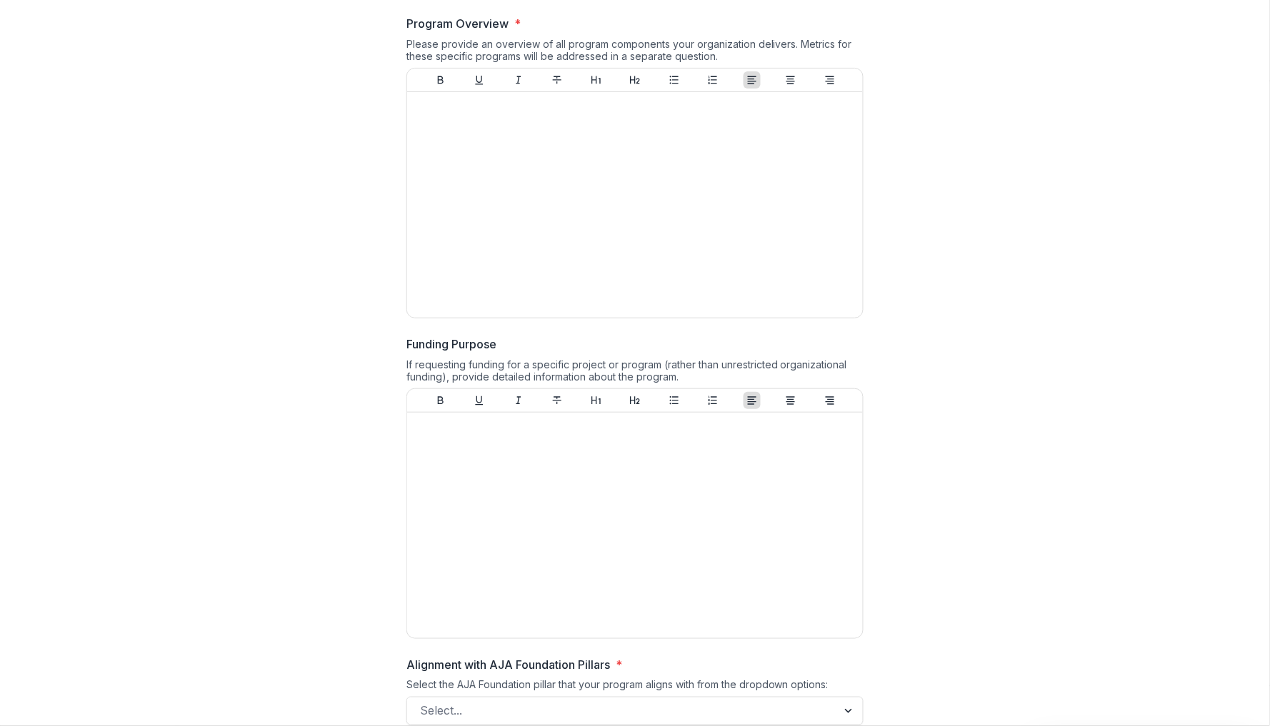
scroll to position [703, 0]
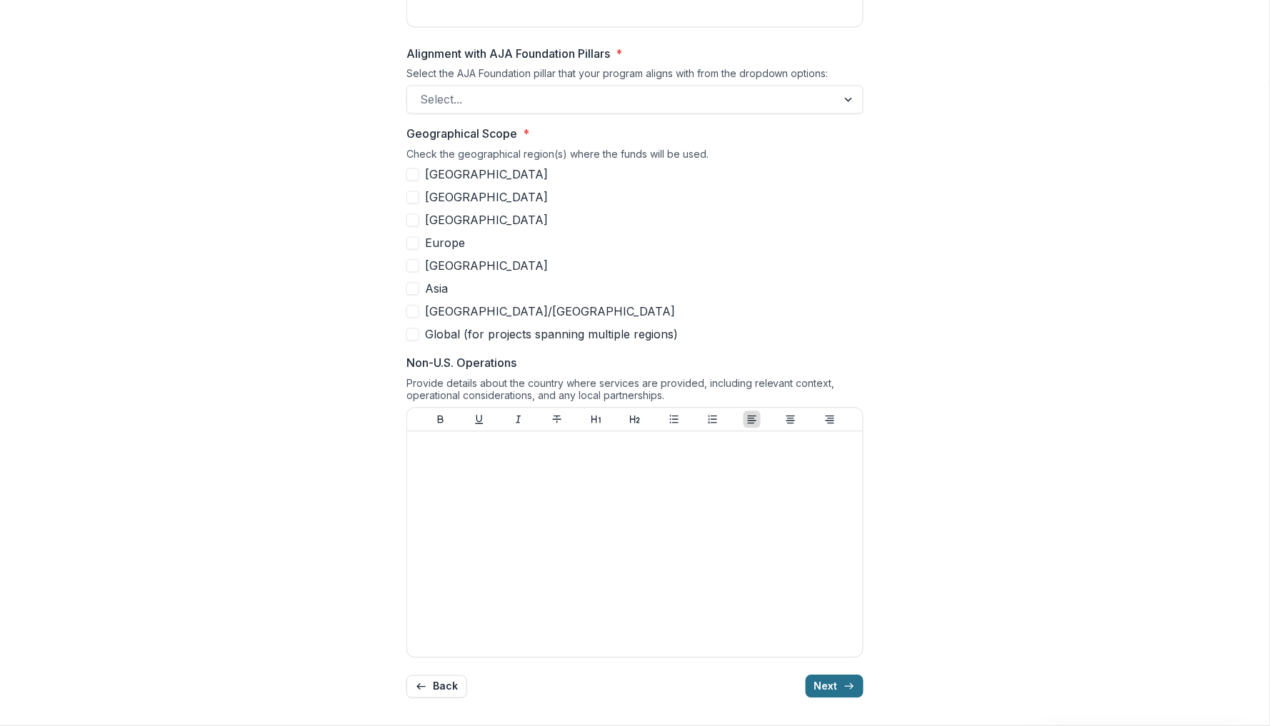
click at [836, 686] on button "Next" at bounding box center [835, 687] width 58 height 23
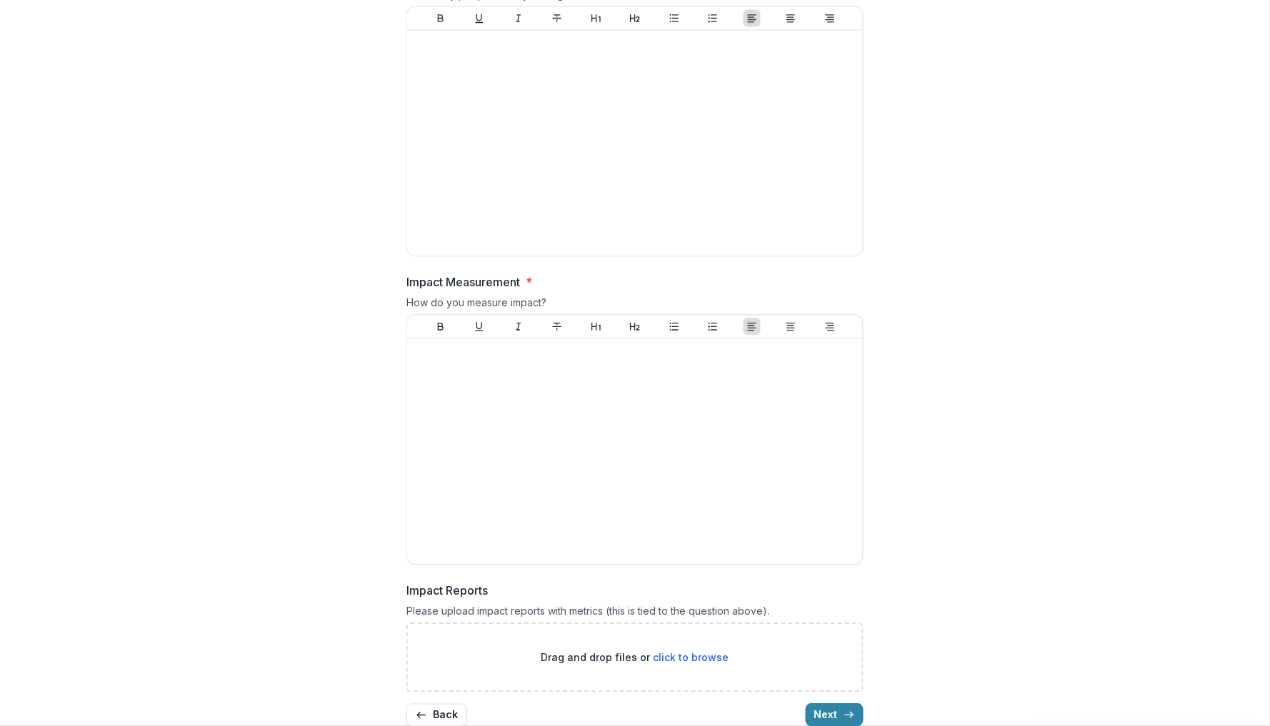
scroll to position [788, 0]
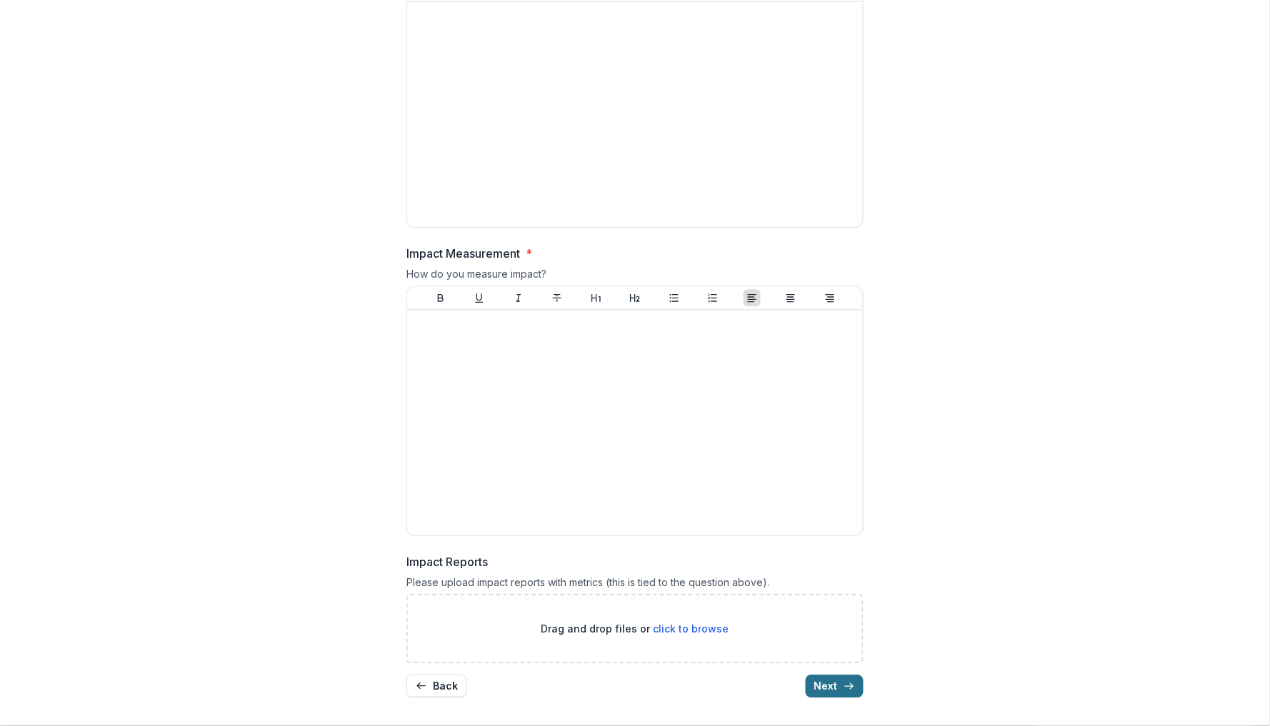
click at [829, 687] on button "Next" at bounding box center [835, 686] width 58 height 23
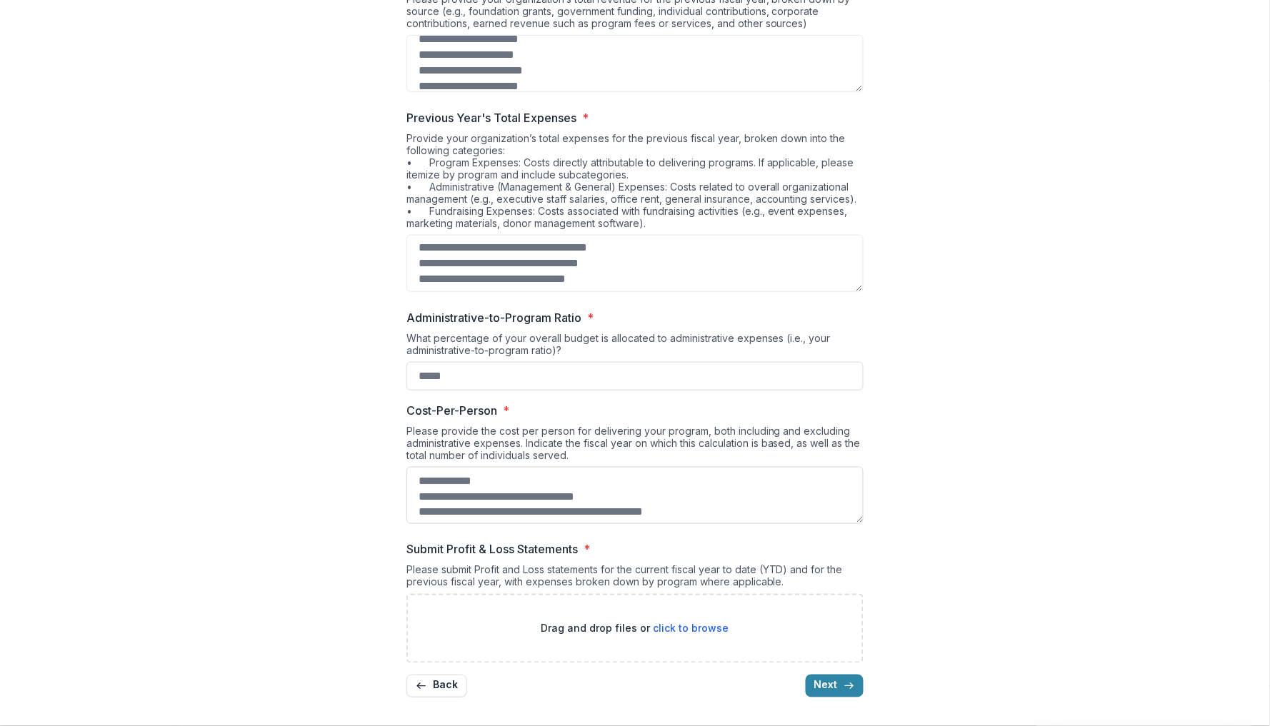
scroll to position [269, 0]
click at [846, 678] on button "Next" at bounding box center [835, 686] width 58 height 23
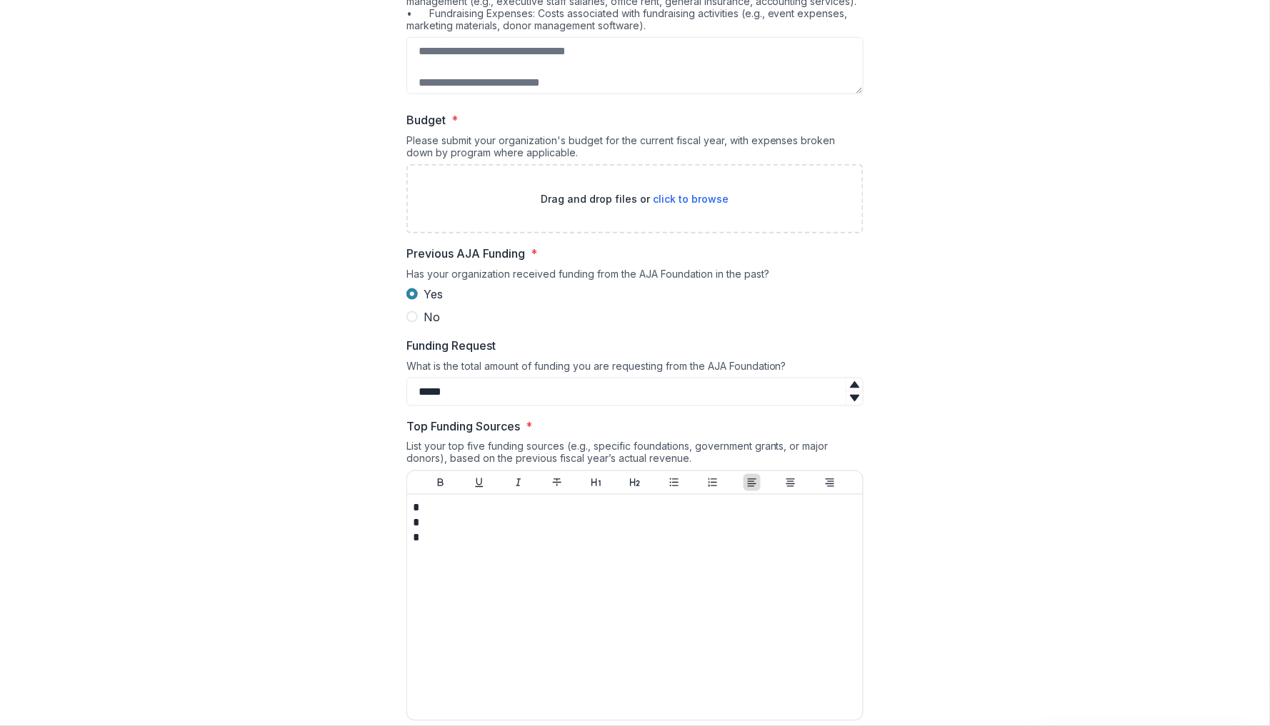
scroll to position [388, 0]
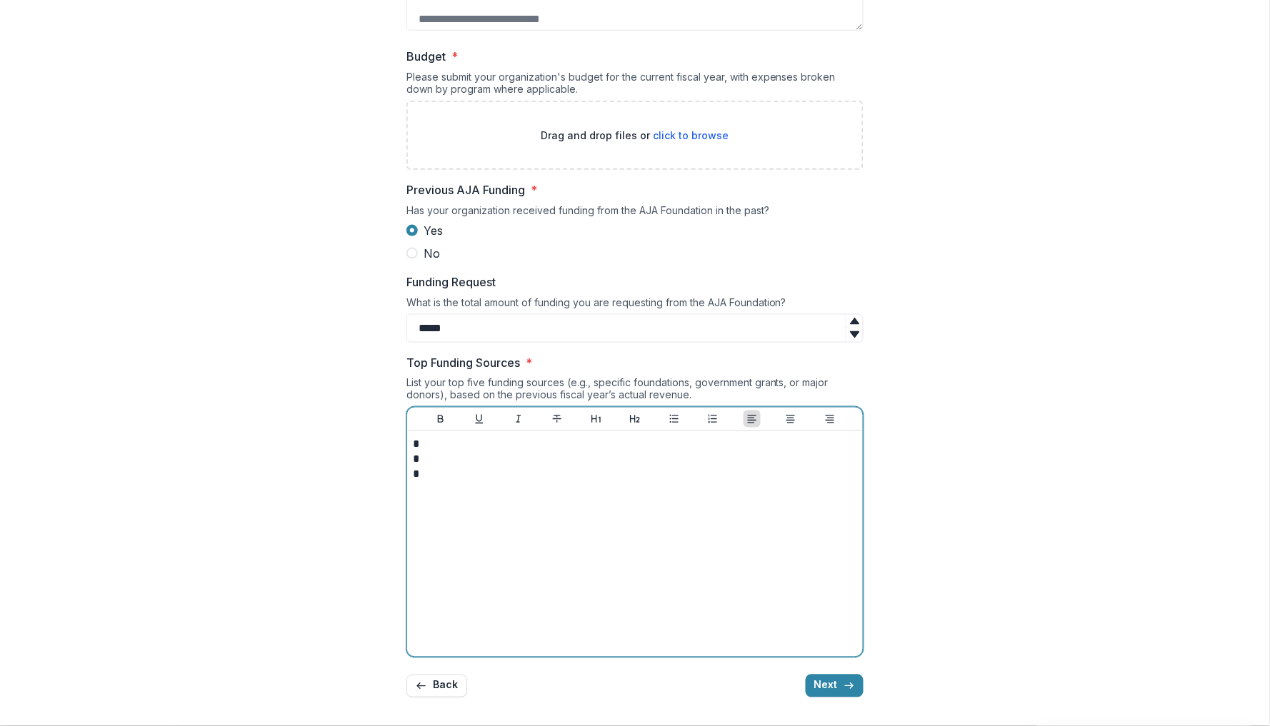
click at [620, 484] on div "* * *" at bounding box center [635, 544] width 444 height 214
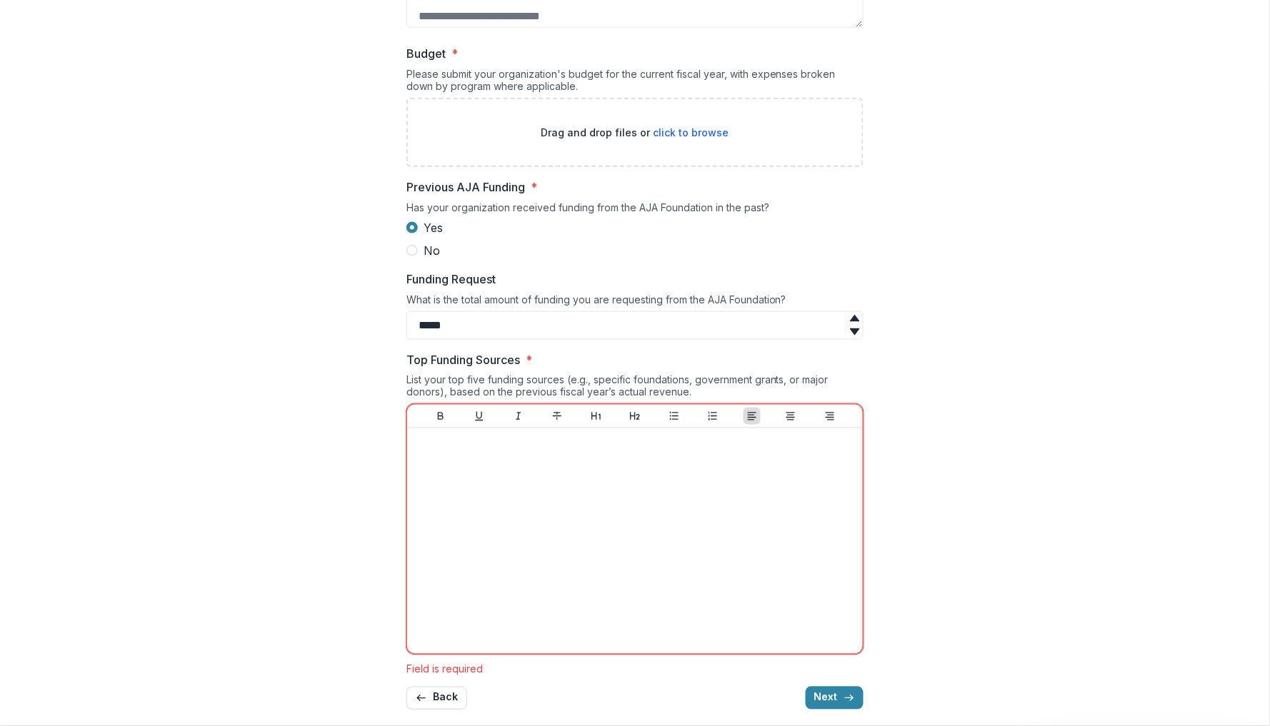
drag, startPoint x: 516, startPoint y: 326, endPoint x: 364, endPoint y: 327, distance: 151.4
click at [364, 327] on div "**********" at bounding box center [634, 191] width 1235 height 1061
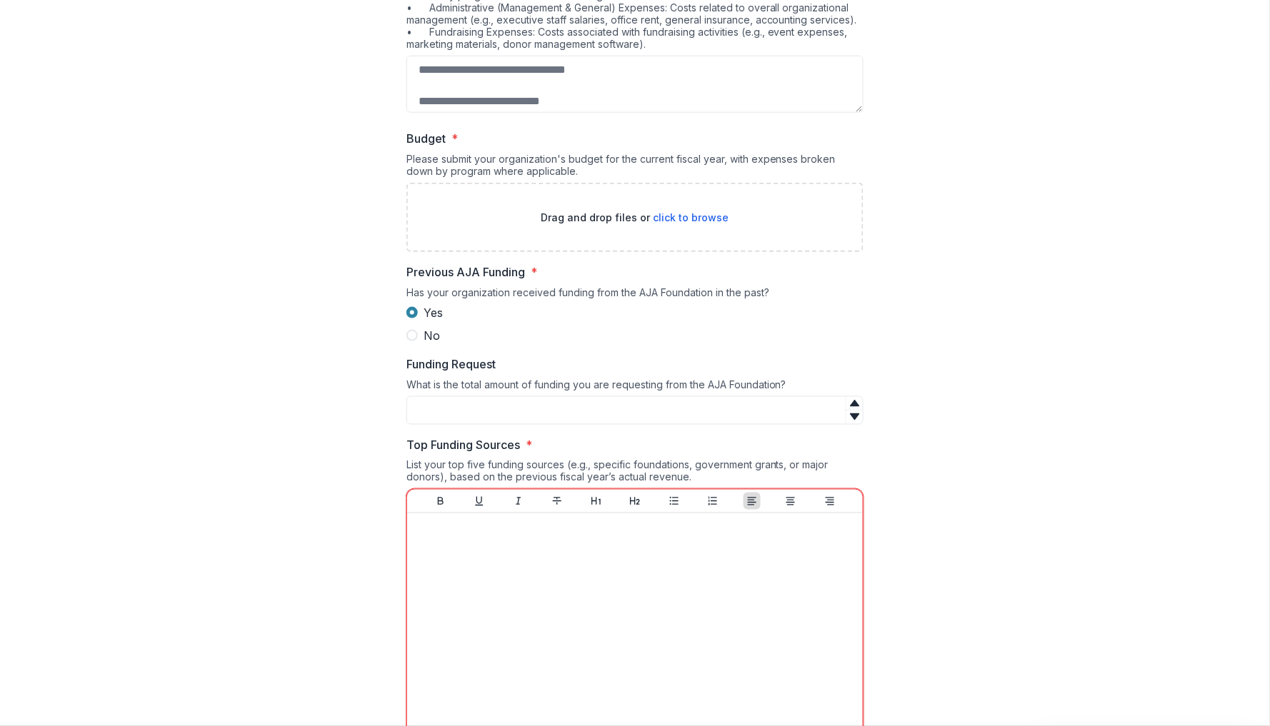
scroll to position [405, 0]
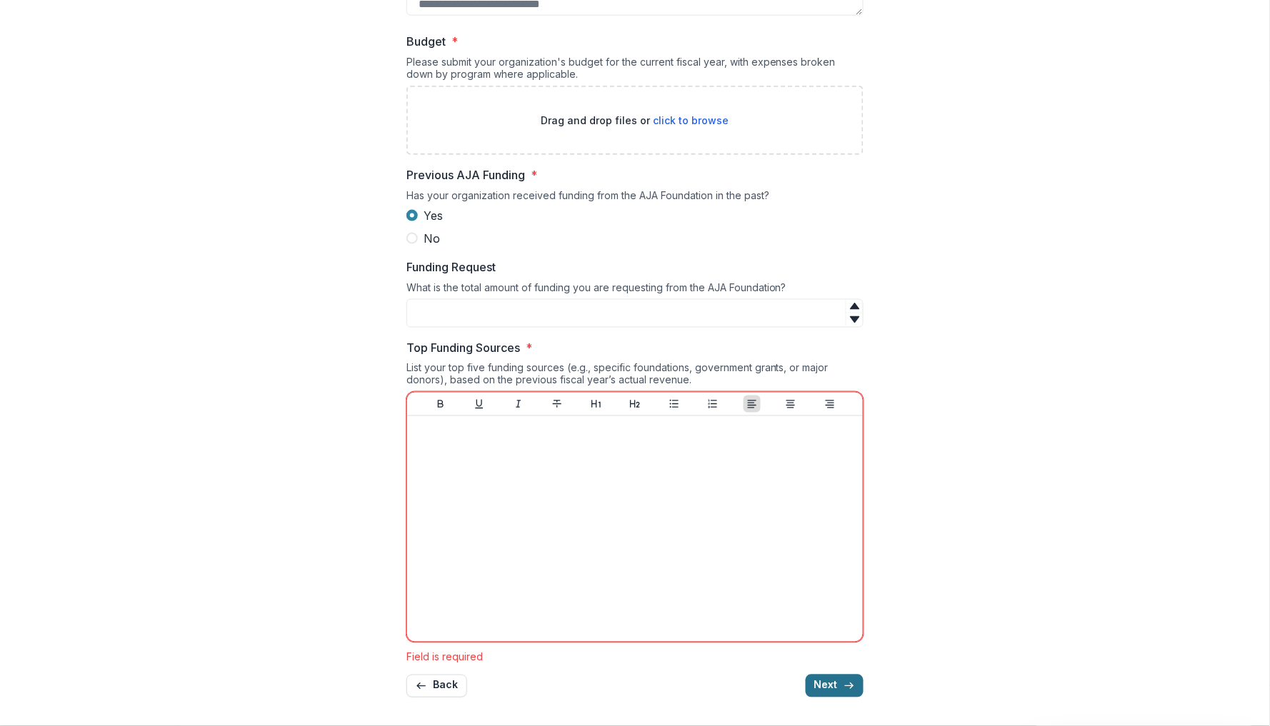
click at [848, 681] on icon "button" at bounding box center [848, 686] width 11 height 11
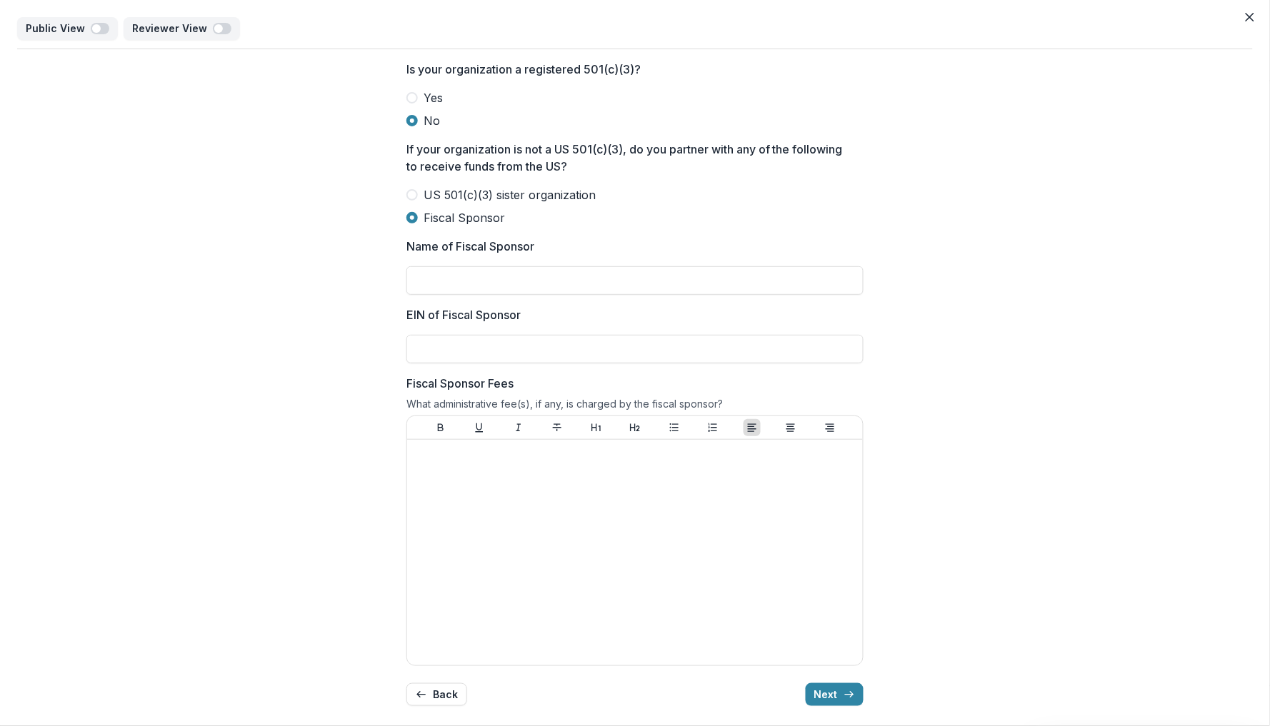
click at [433, 99] on span "Yes" at bounding box center [432, 97] width 19 height 17
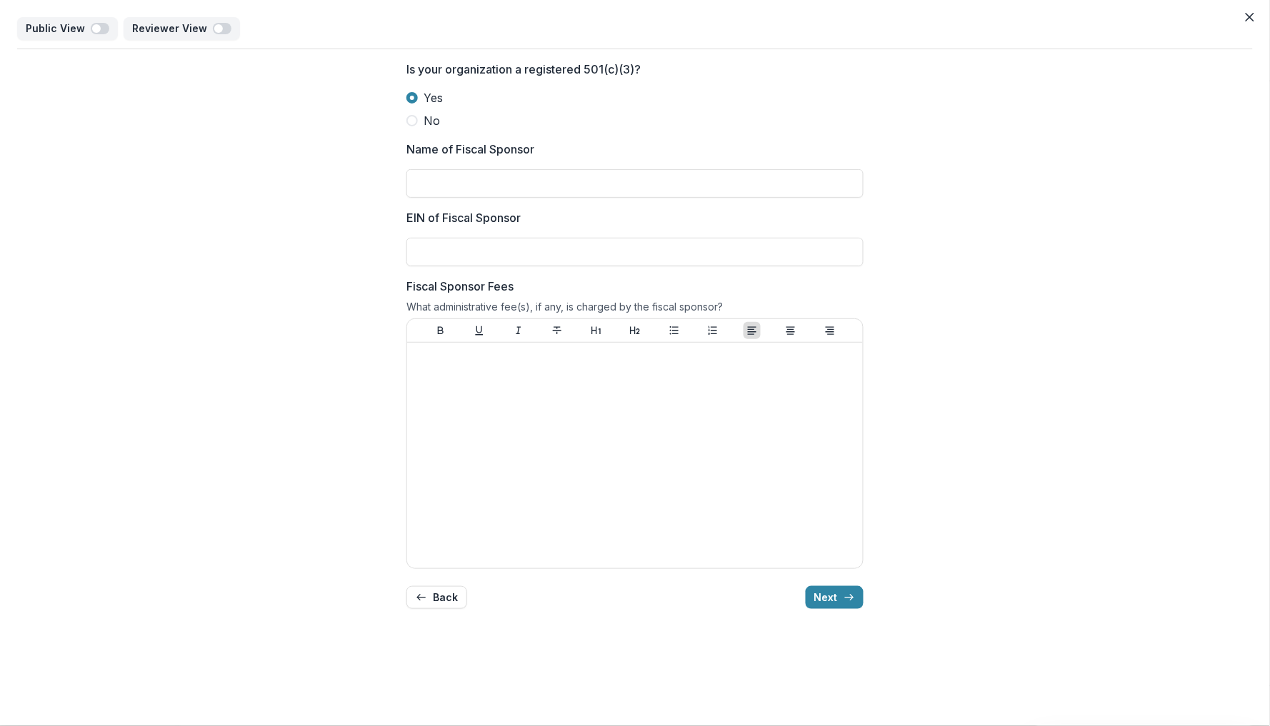
click at [429, 121] on span "No" at bounding box center [431, 120] width 16 height 17
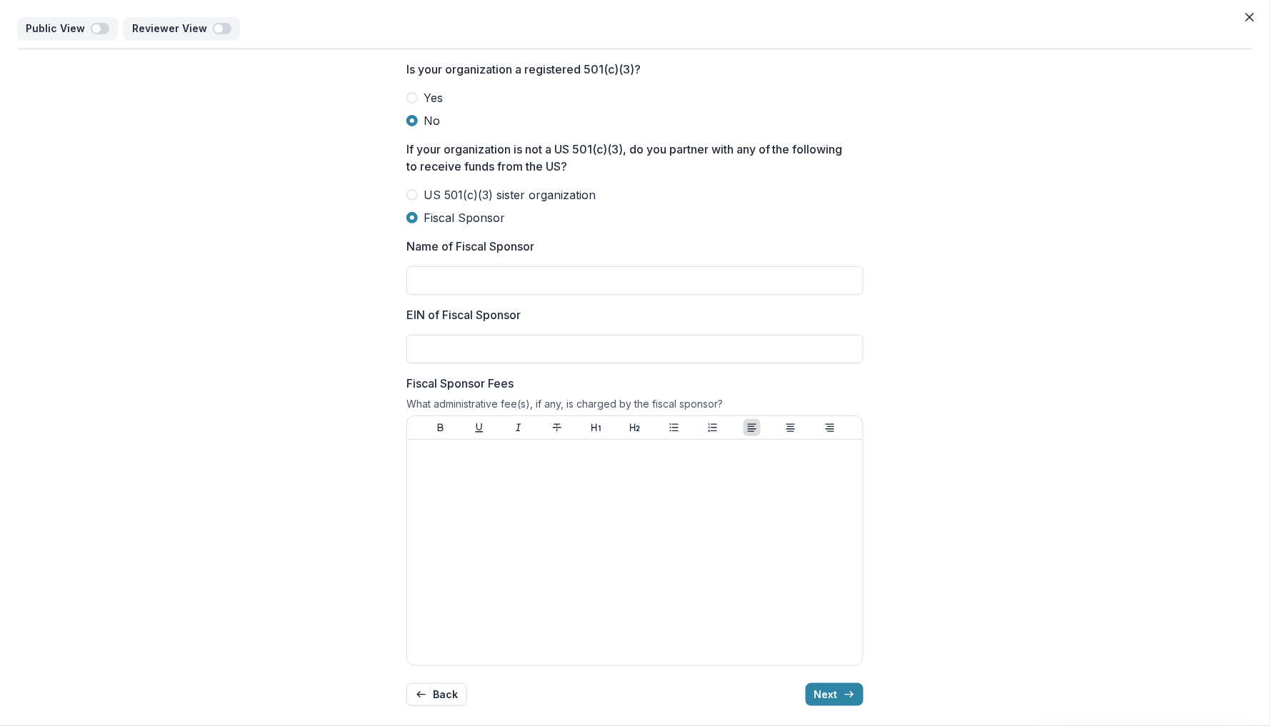
click at [427, 94] on span "Yes" at bounding box center [432, 97] width 19 height 17
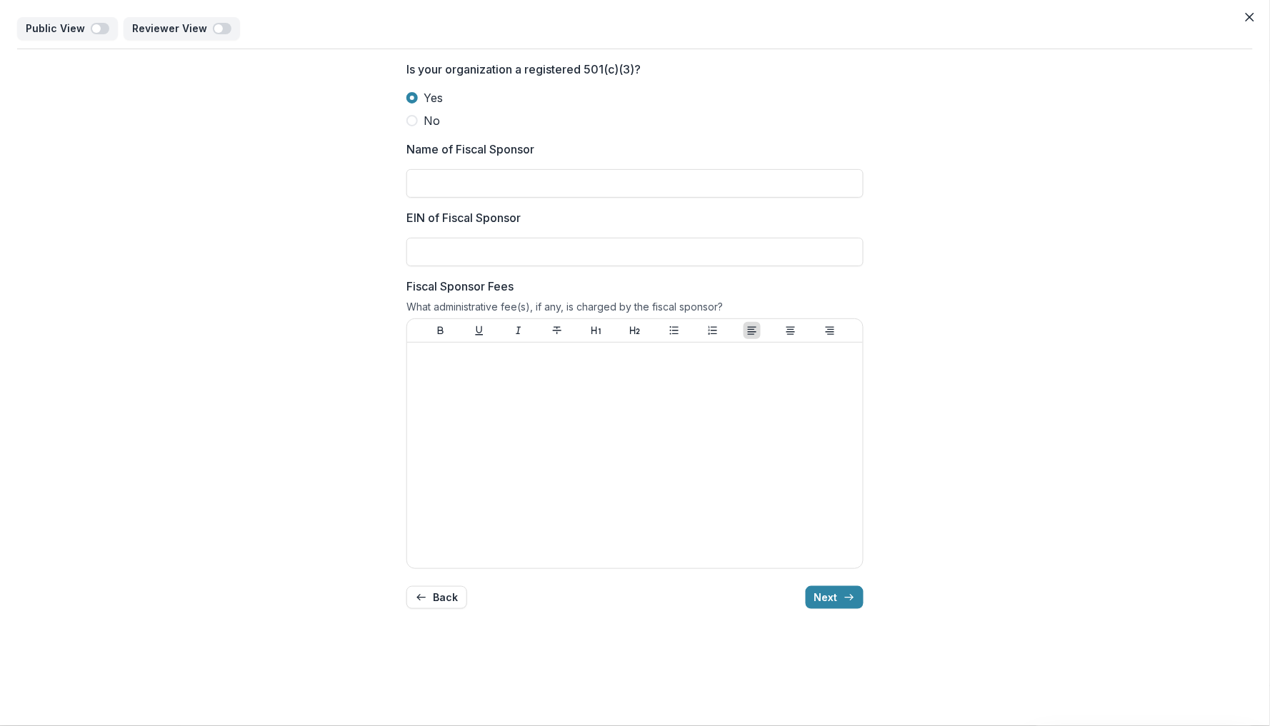
click at [430, 120] on span "No" at bounding box center [431, 120] width 16 height 17
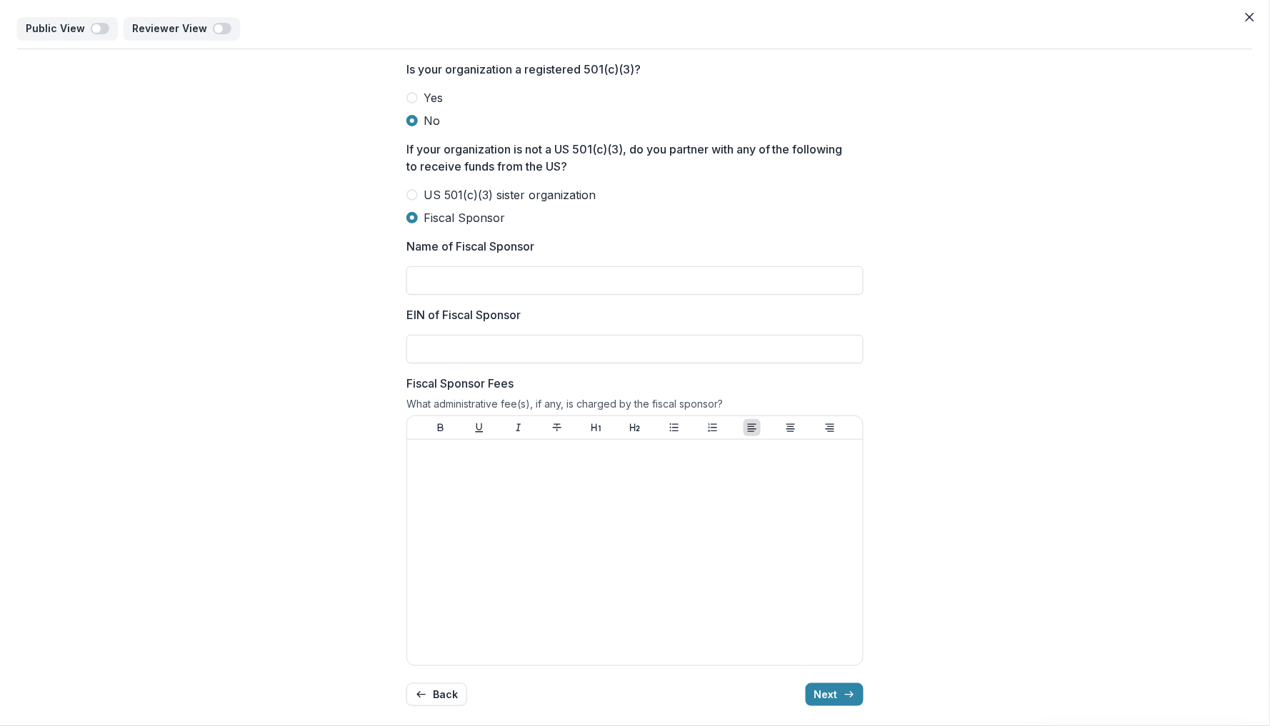
click at [434, 92] on span "Yes" at bounding box center [432, 97] width 19 height 17
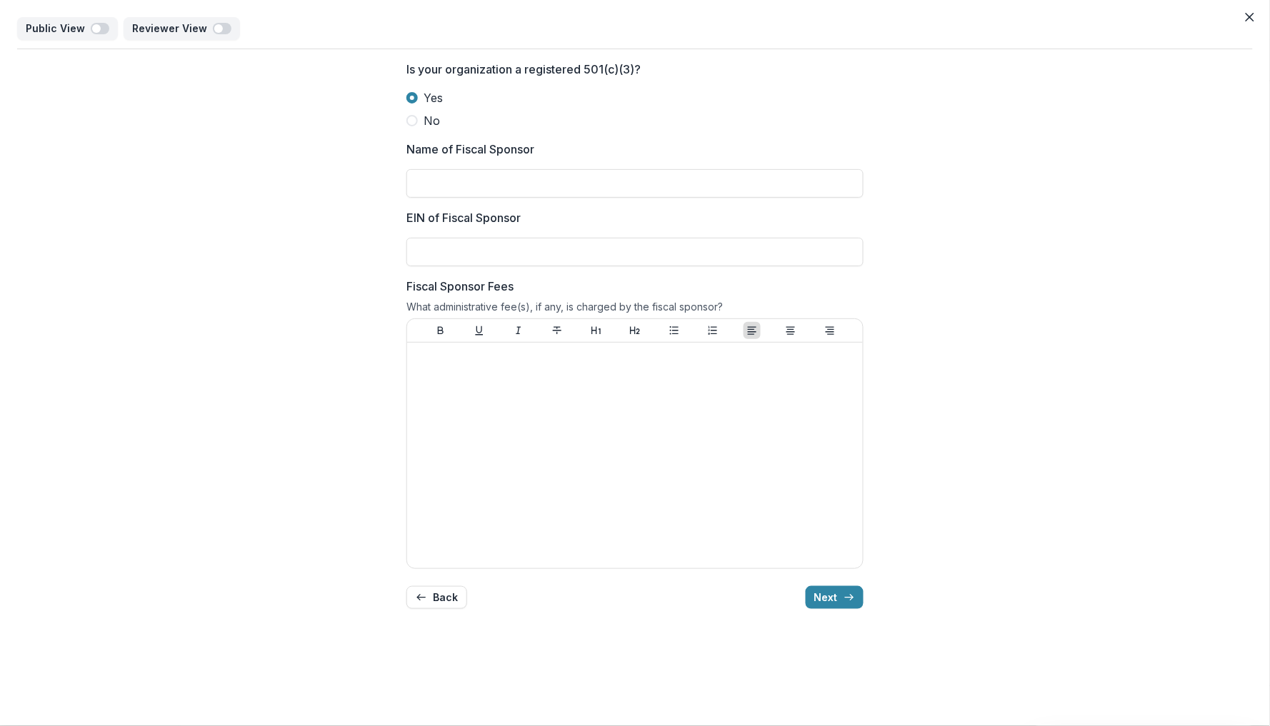
click at [423, 122] on span "No" at bounding box center [431, 120] width 16 height 17
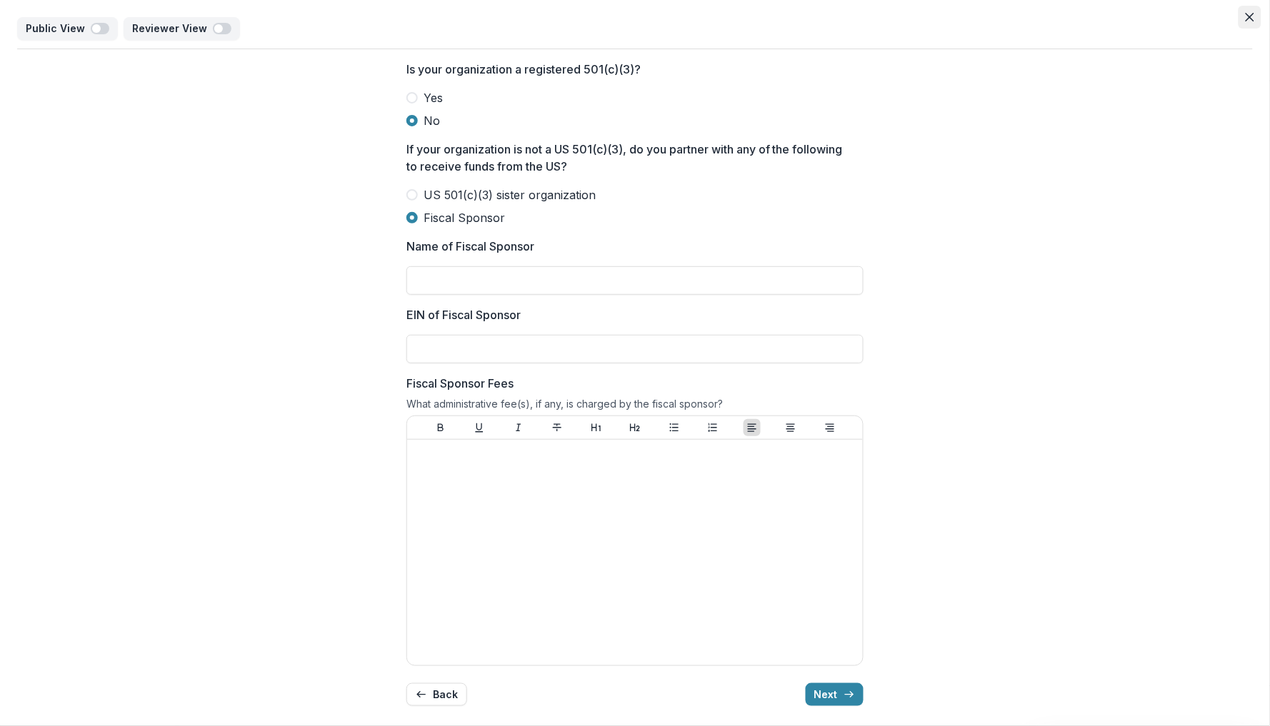
click at [1245, 19] on icon "Close" at bounding box center [1249, 17] width 9 height 9
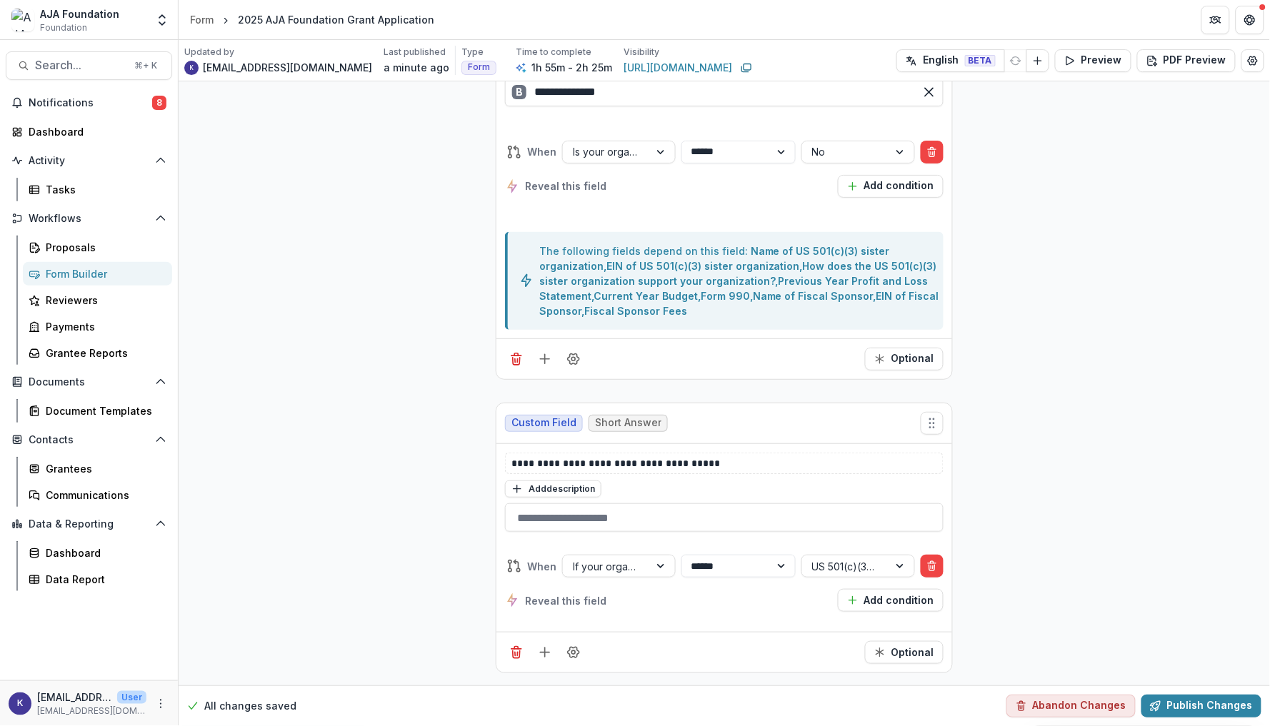
scroll to position [15260, 0]
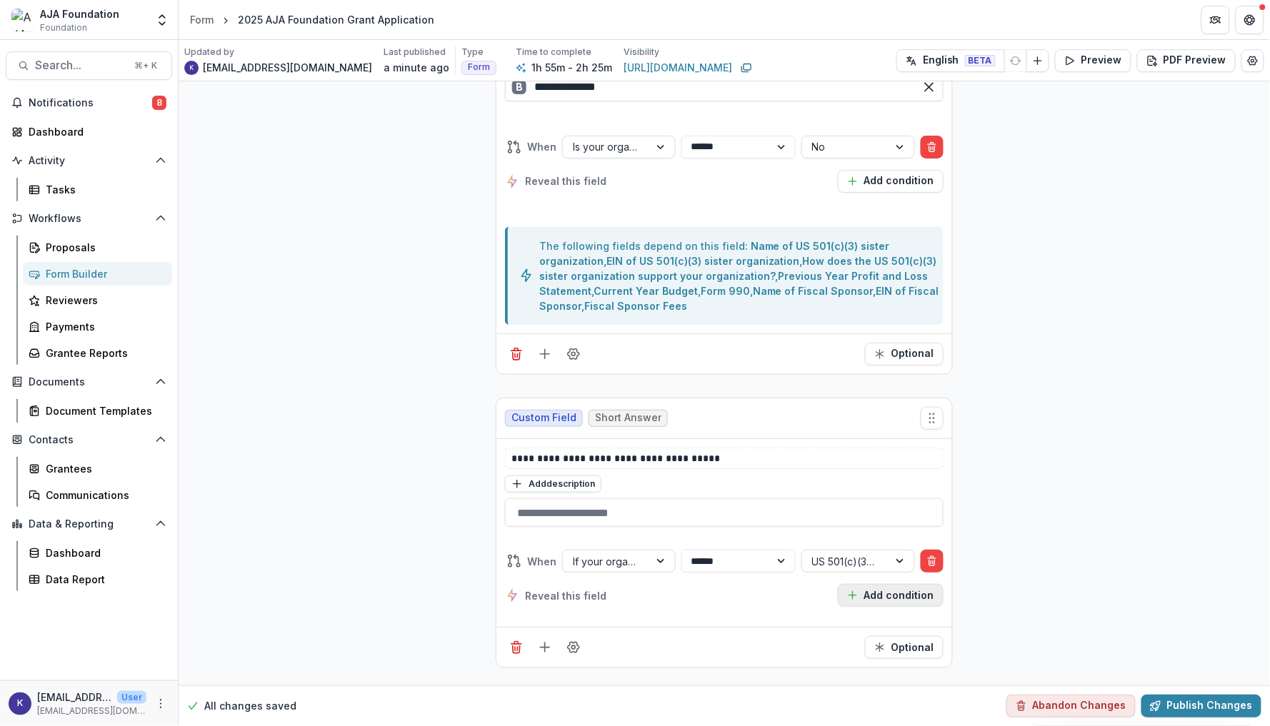
click at [873, 606] on button "Add condition" at bounding box center [891, 595] width 106 height 23
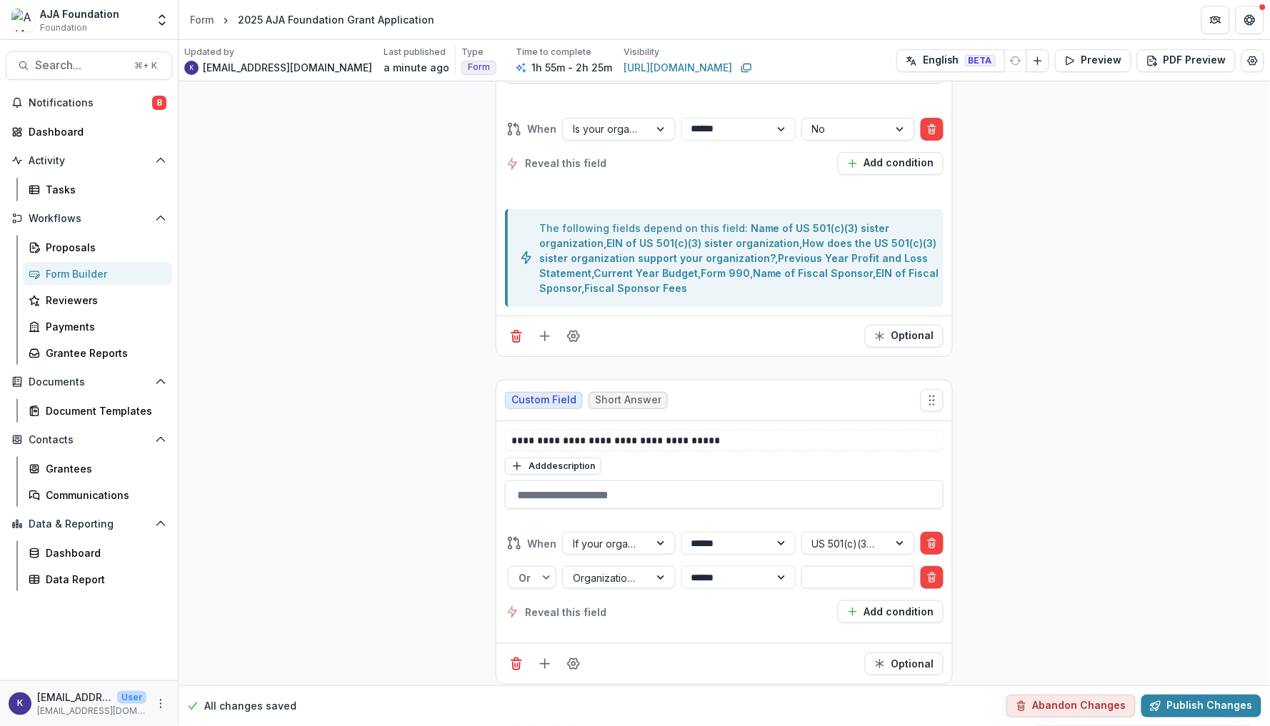
scroll to position [15356, 0]
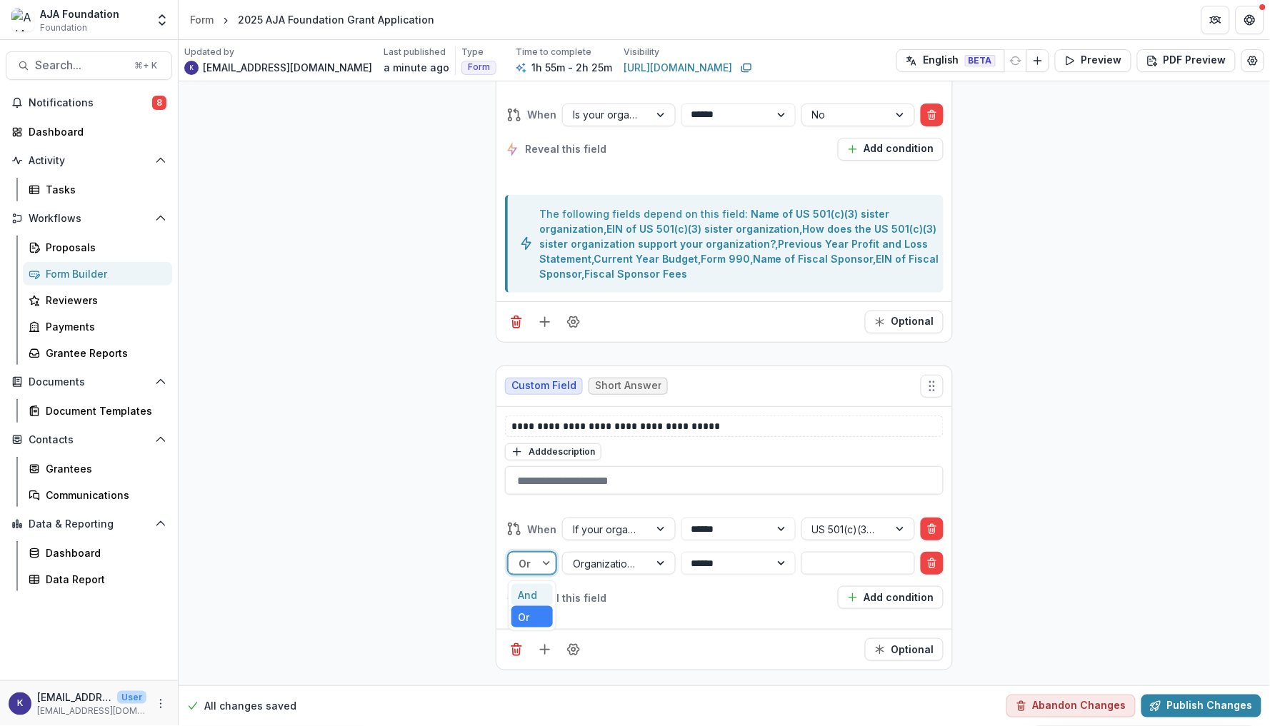
click at [541, 563] on div at bounding box center [548, 563] width 16 height 21
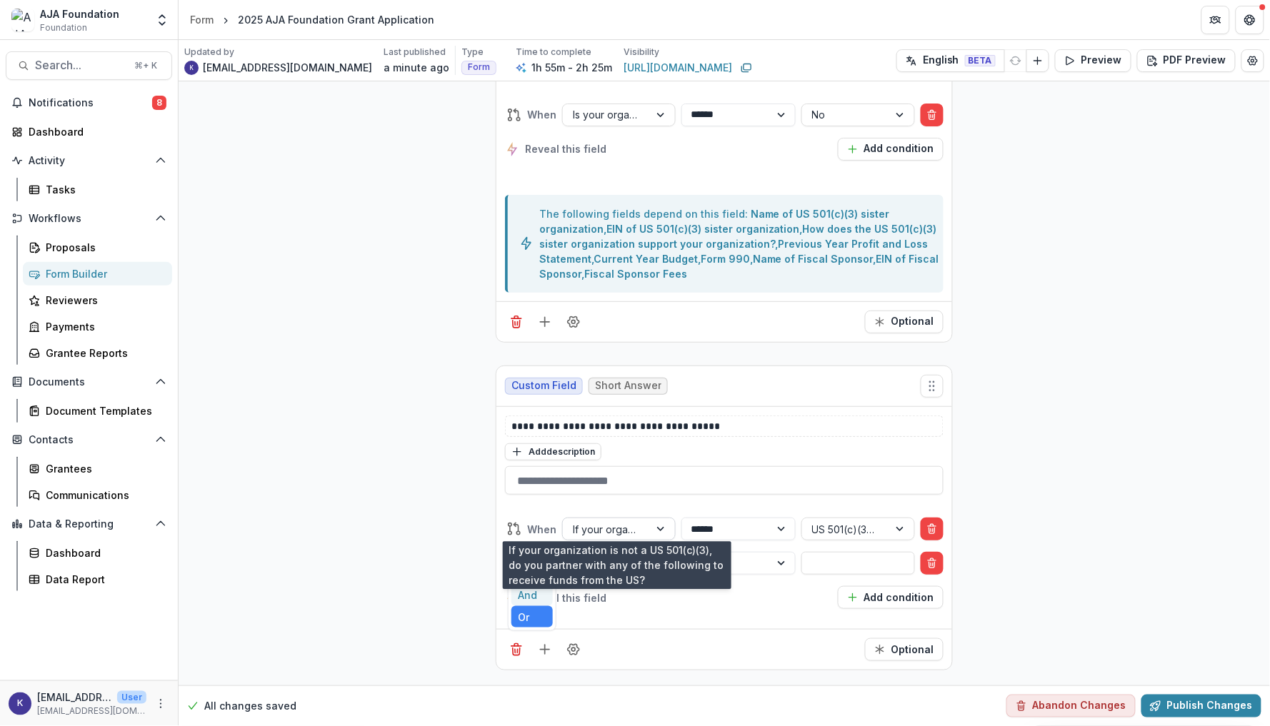
click at [607, 522] on div "If your organization is not a US 501(c)(3), do you partner with any of the foll…" at bounding box center [606, 529] width 66 height 15
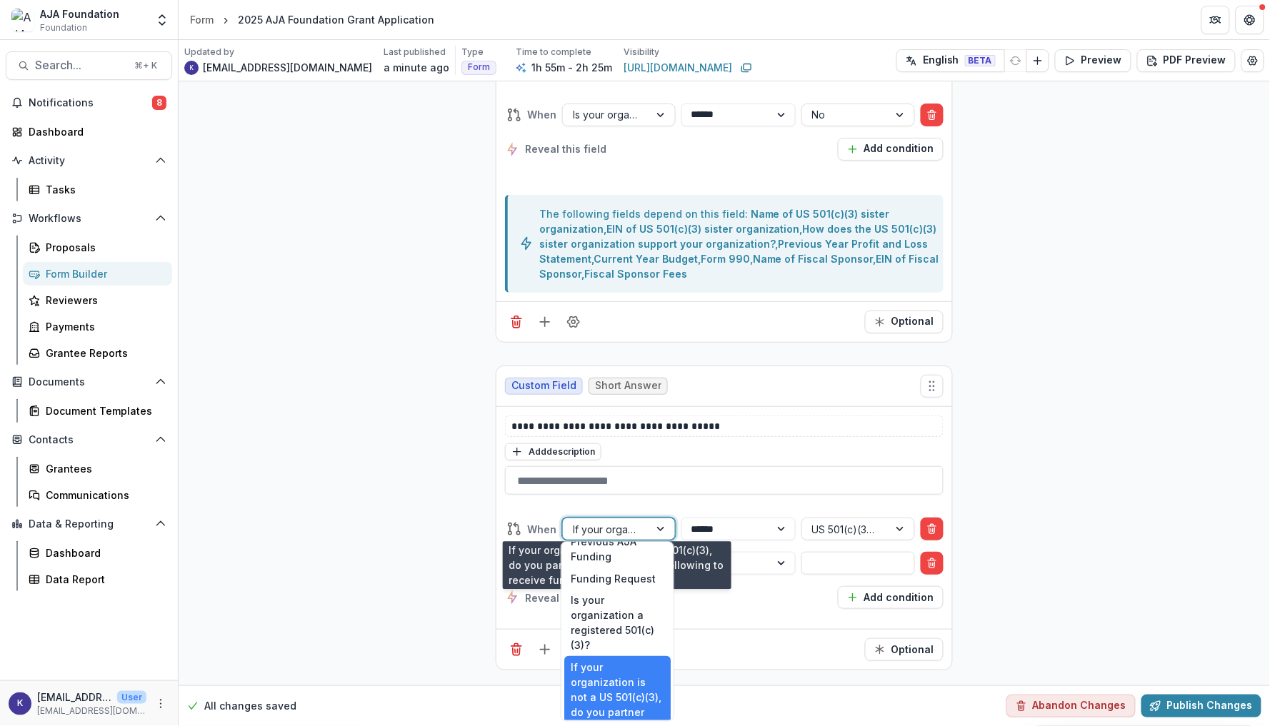
scroll to position [400, 0]
click at [625, 575] on div "Is your organization a registered 501(c)(3)?" at bounding box center [617, 606] width 106 height 67
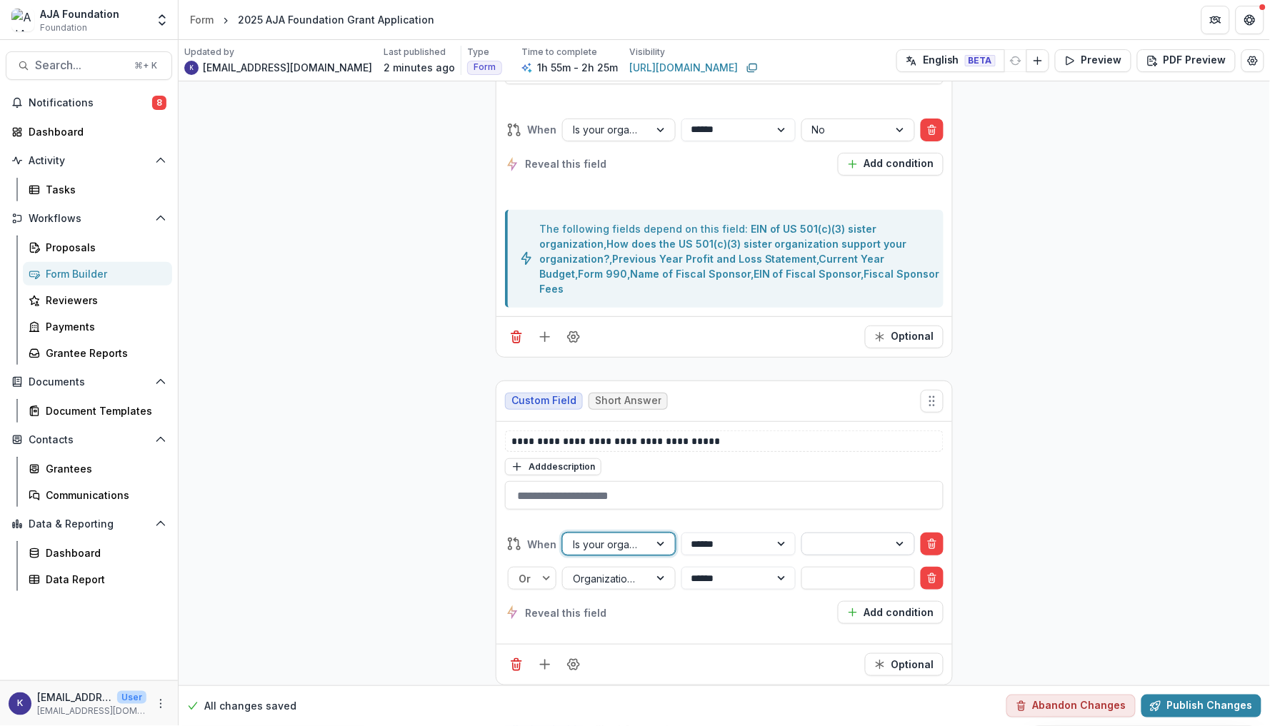
click at [826, 536] on div at bounding box center [845, 545] width 66 height 18
click at [826, 570] on div "No" at bounding box center [856, 578] width 106 height 22
click at [525, 571] on div "Or" at bounding box center [528, 578] width 20 height 15
click at [526, 599] on div "And" at bounding box center [531, 610] width 41 height 22
click at [846, 567] on input "text" at bounding box center [858, 578] width 114 height 23
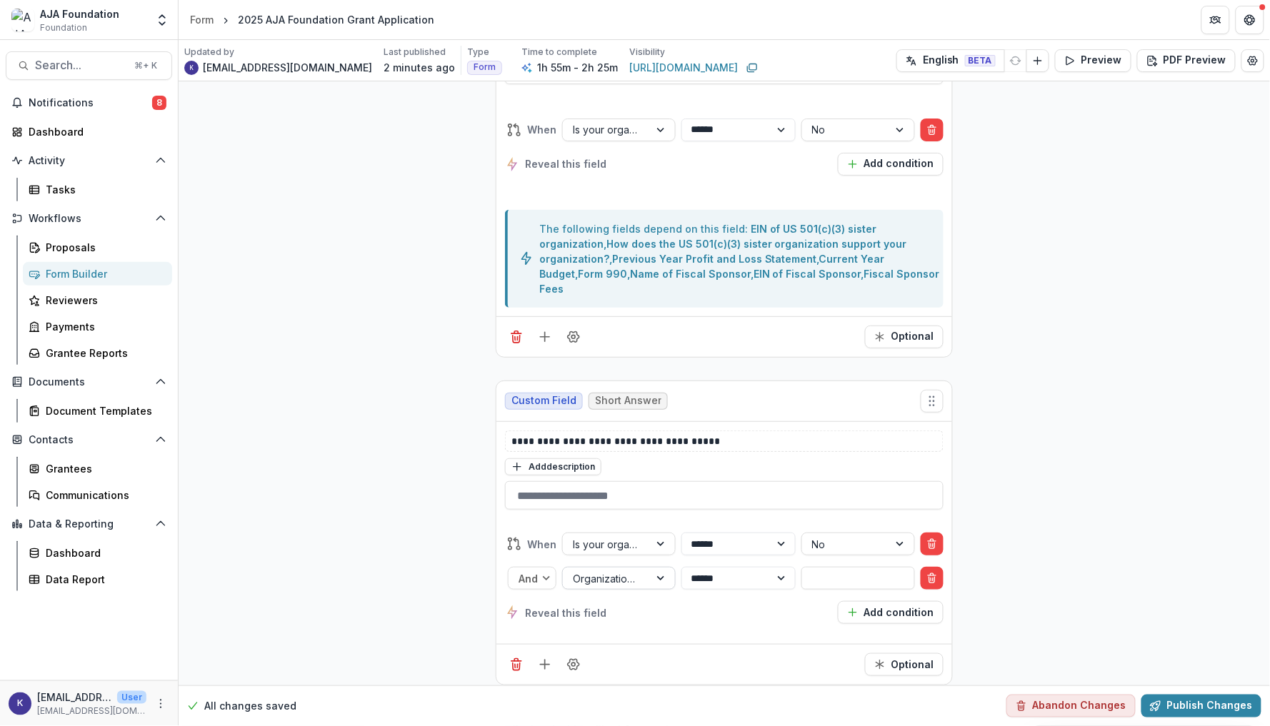
click at [653, 568] on div at bounding box center [662, 578] width 26 height 21
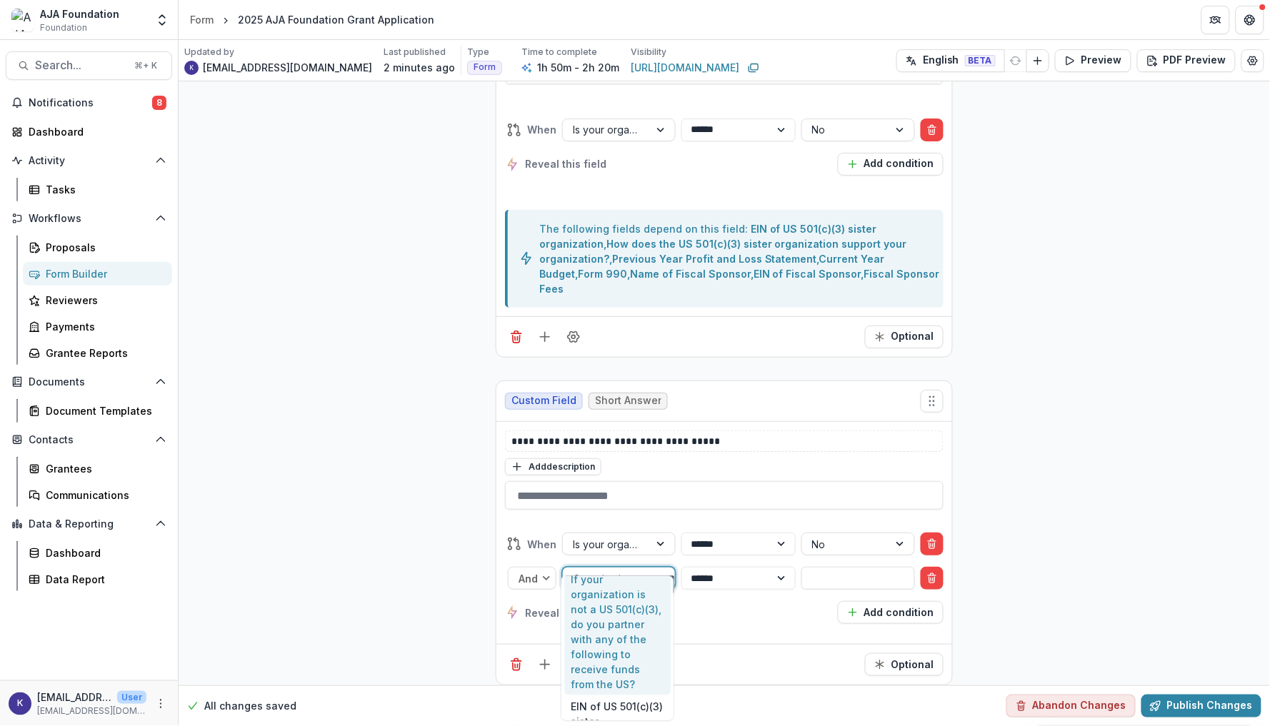
scroll to position [518, 0]
click at [622, 619] on div "If your organization is not a US 501(c)(3), do you partner with any of the foll…" at bounding box center [617, 619] width 106 height 127
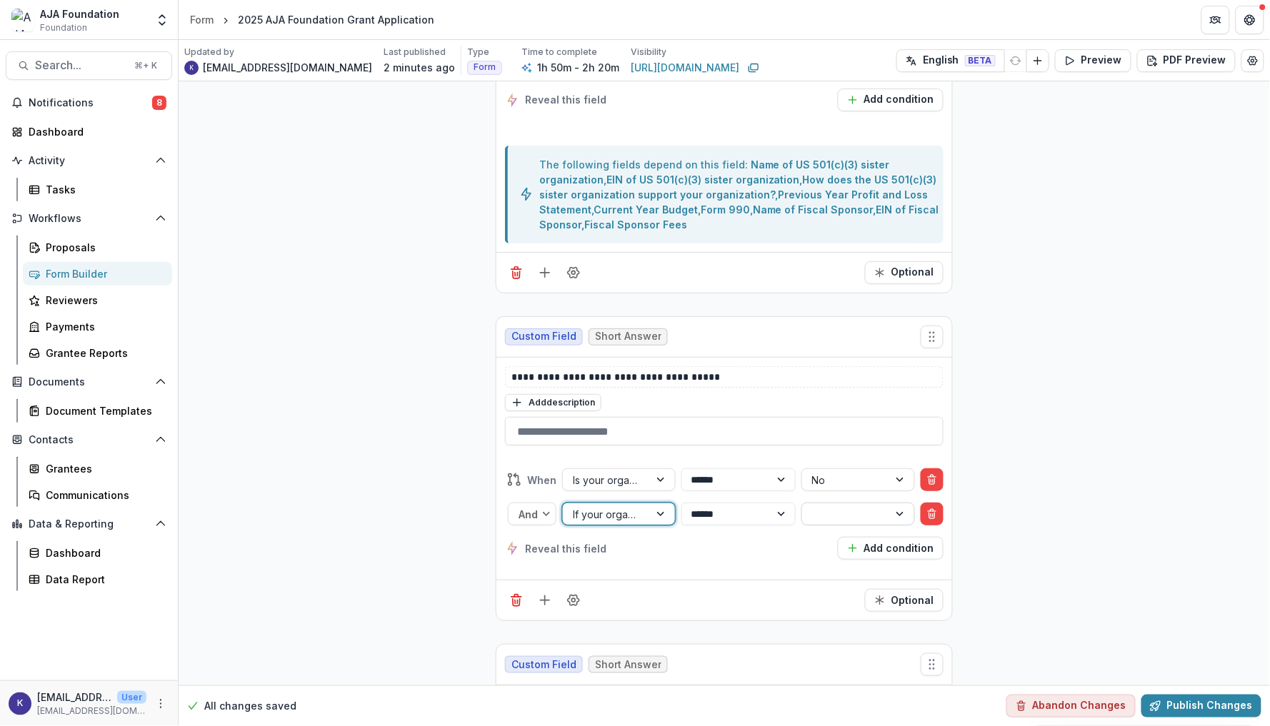
click at [858, 523] on div at bounding box center [845, 515] width 66 height 18
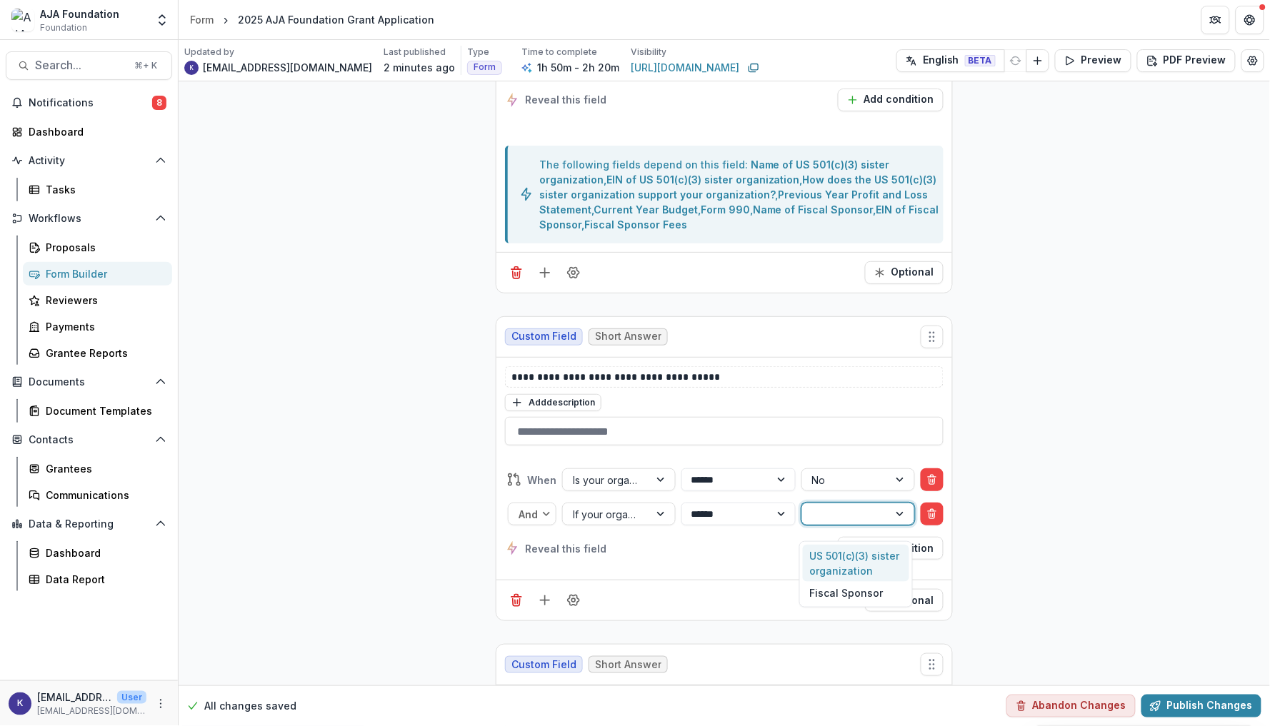
click at [839, 554] on div "US 501(c)(3) sister organization" at bounding box center [856, 563] width 106 height 37
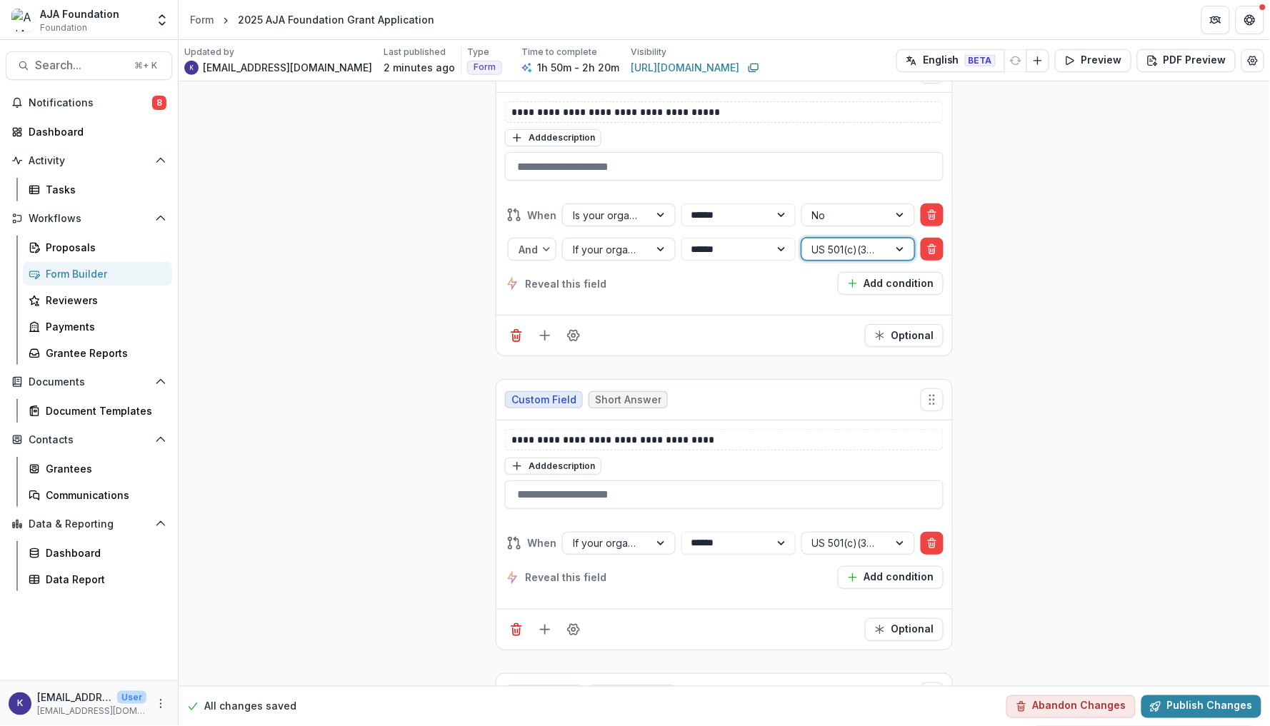
scroll to position [15641, 0]
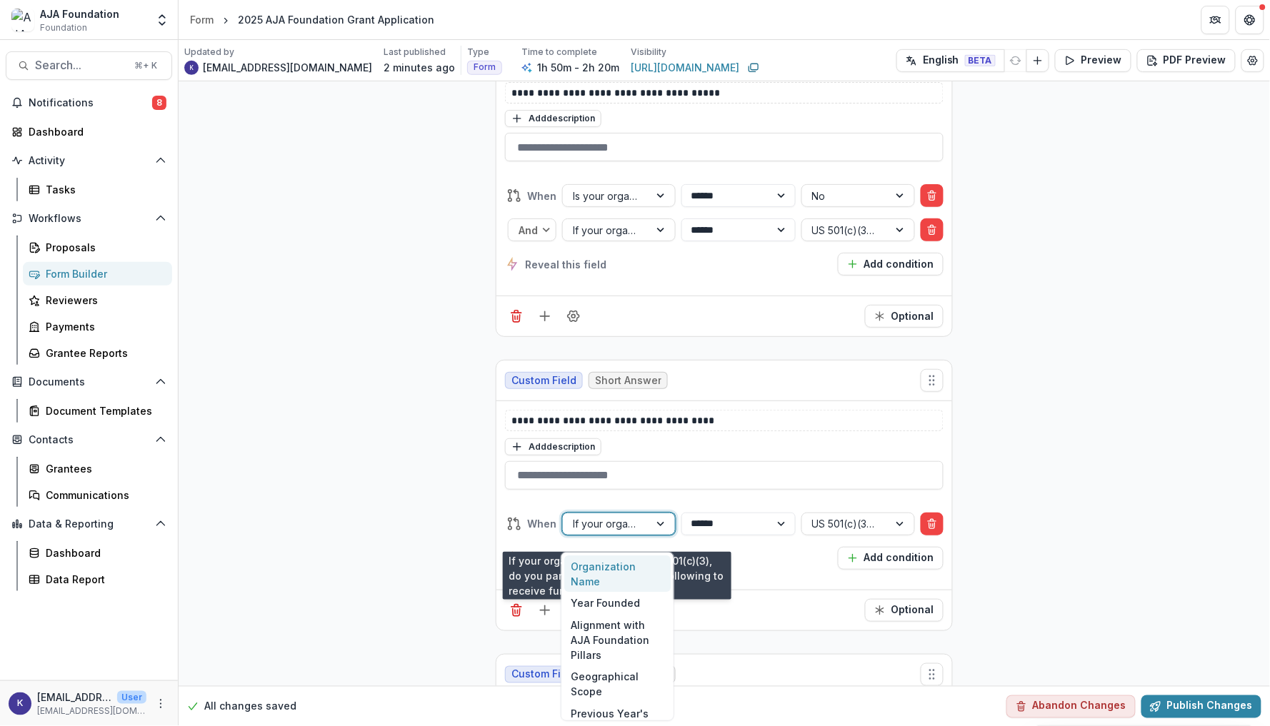
click at [640, 534] on div "If your organization is not a US 501(c)(3), do you partner with any of the foll…" at bounding box center [606, 523] width 86 height 21
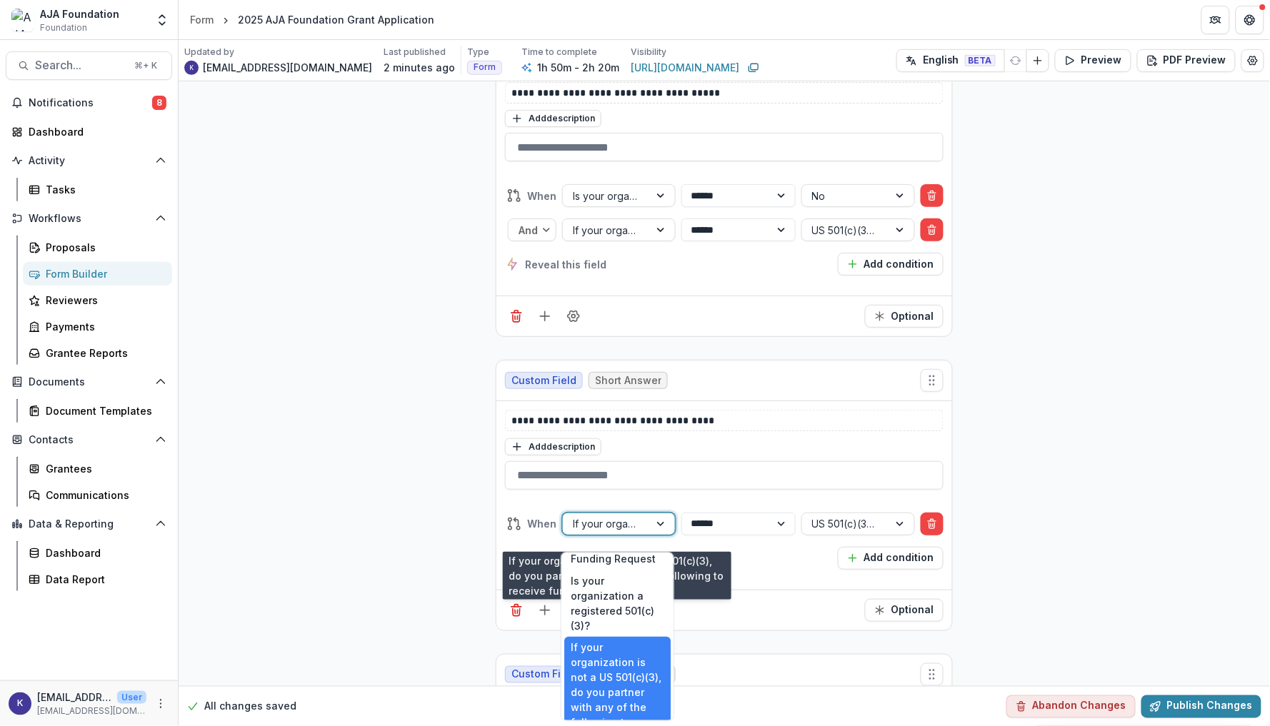
scroll to position [406, 0]
click at [624, 593] on div "Is your organization a registered 501(c)(3)?" at bounding box center [617, 610] width 106 height 67
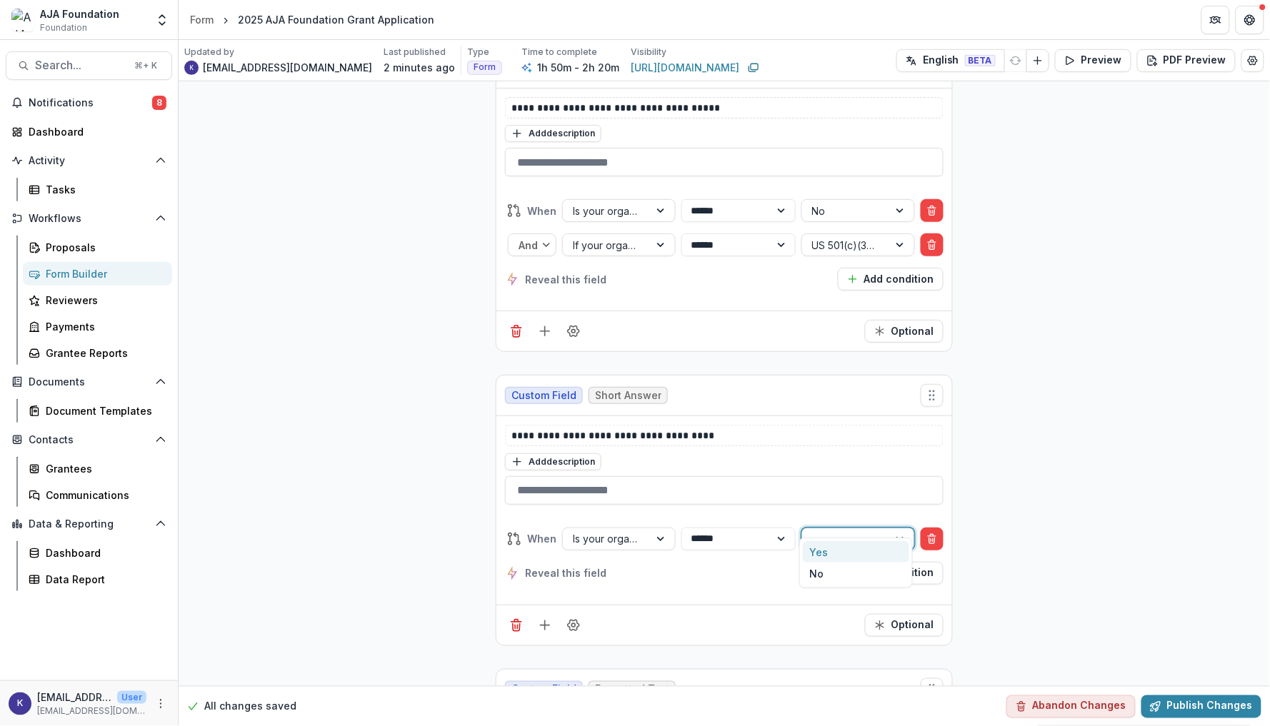
click at [840, 530] on div at bounding box center [845, 539] width 66 height 18
click at [825, 564] on div "No" at bounding box center [856, 574] width 106 height 22
click at [863, 562] on button "Add condition" at bounding box center [891, 573] width 106 height 23
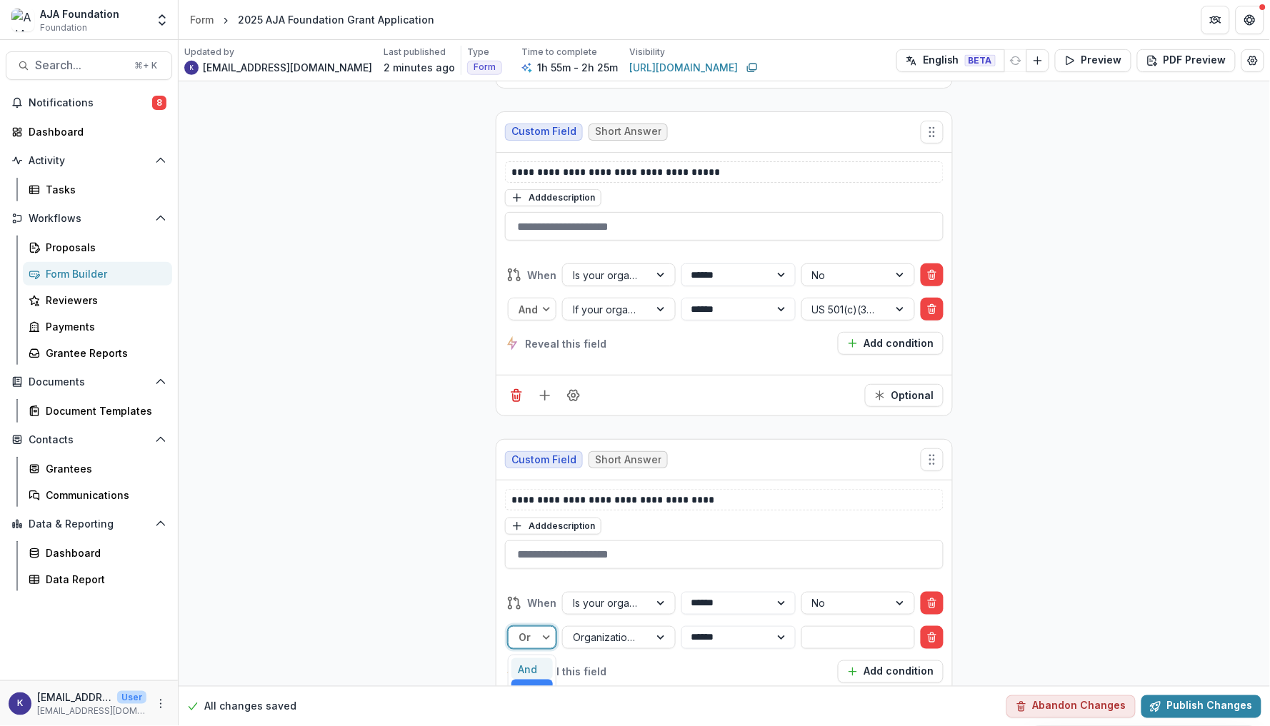
click at [540, 627] on div at bounding box center [548, 637] width 16 height 21
click at [531, 658] on div "And" at bounding box center [531, 669] width 41 height 22
click at [630, 630] on div "Organization Name" at bounding box center [606, 637] width 66 height 15
click at [626, 651] on div "If your organization is not a US 501(c)(3), do you partner with any of the foll…" at bounding box center [617, 702] width 106 height 127
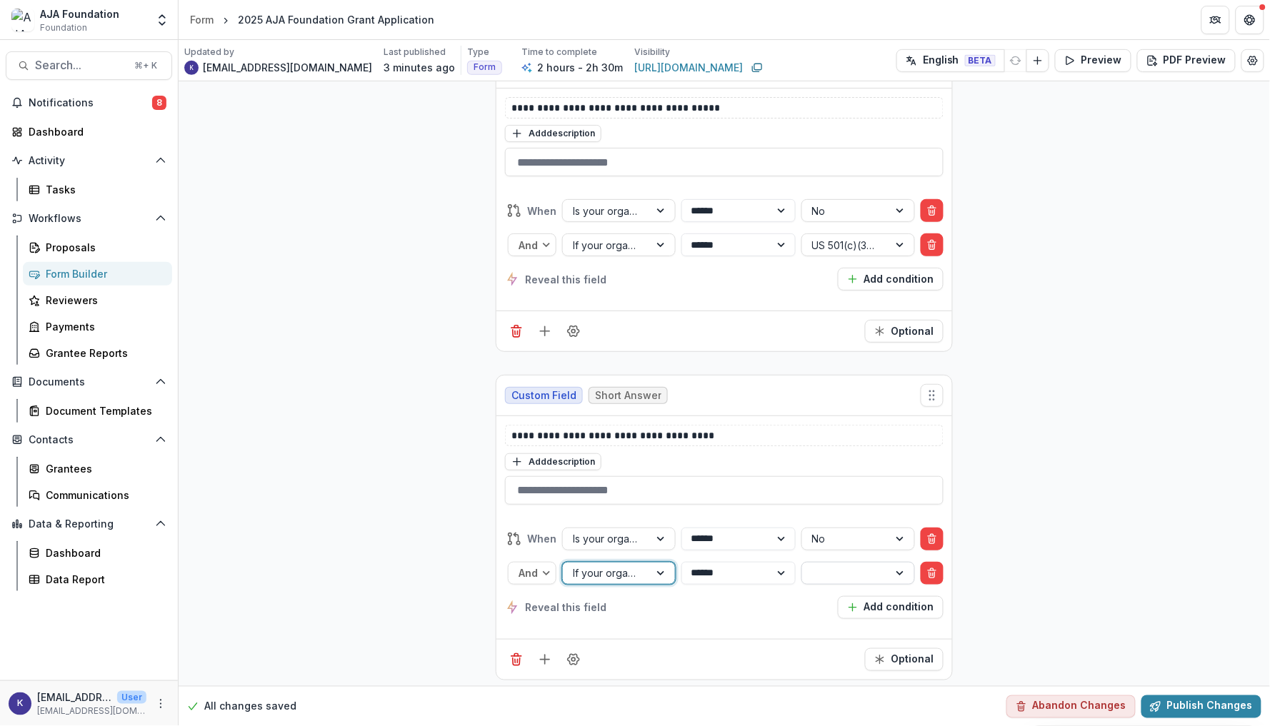
click at [825, 572] on div at bounding box center [845, 573] width 66 height 18
click at [830, 608] on div "US 501(c)(3) sister organization" at bounding box center [856, 608] width 106 height 37
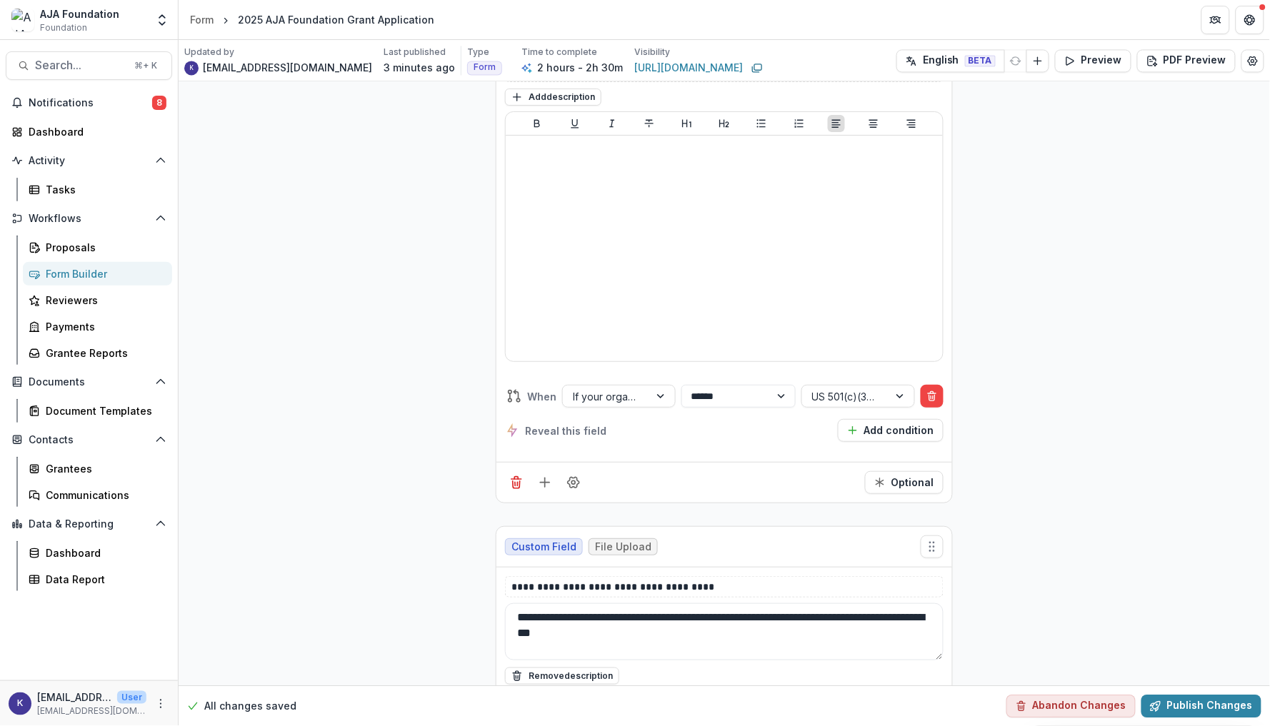
scroll to position [16351, 0]
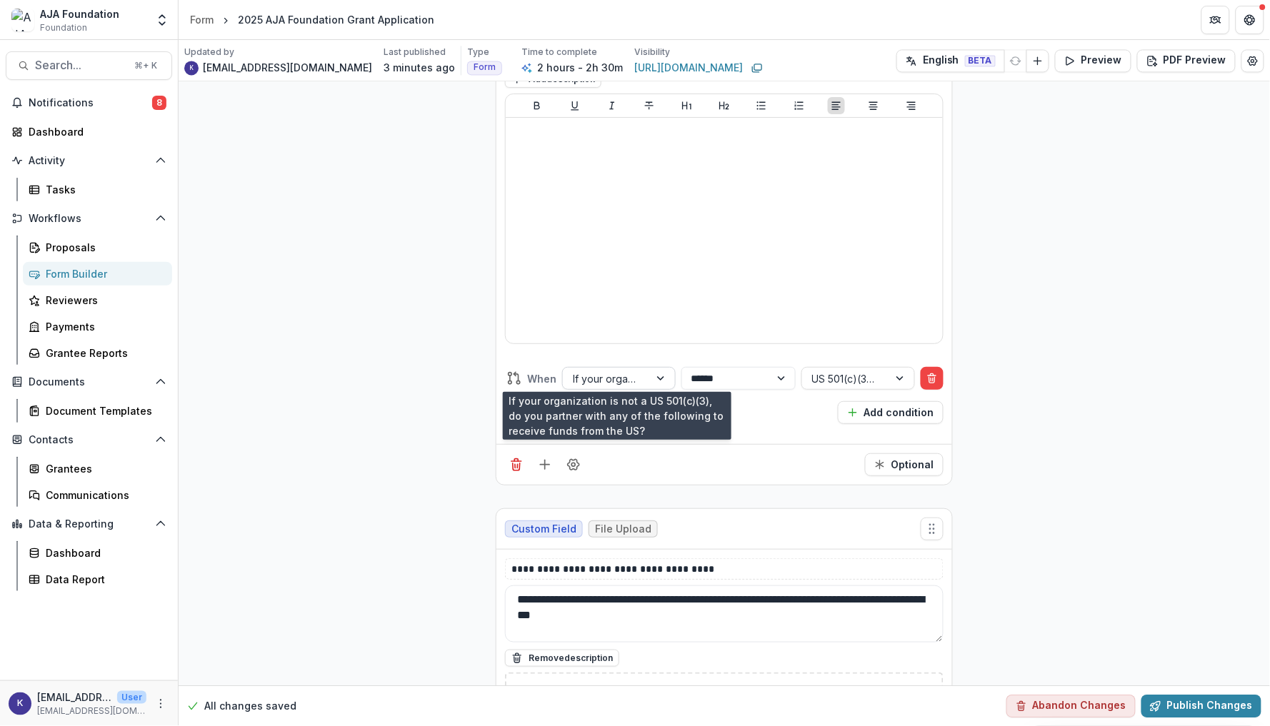
click at [617, 373] on div "If your organization is not a US 501(c)(3), do you partner with any of the foll…" at bounding box center [606, 378] width 66 height 15
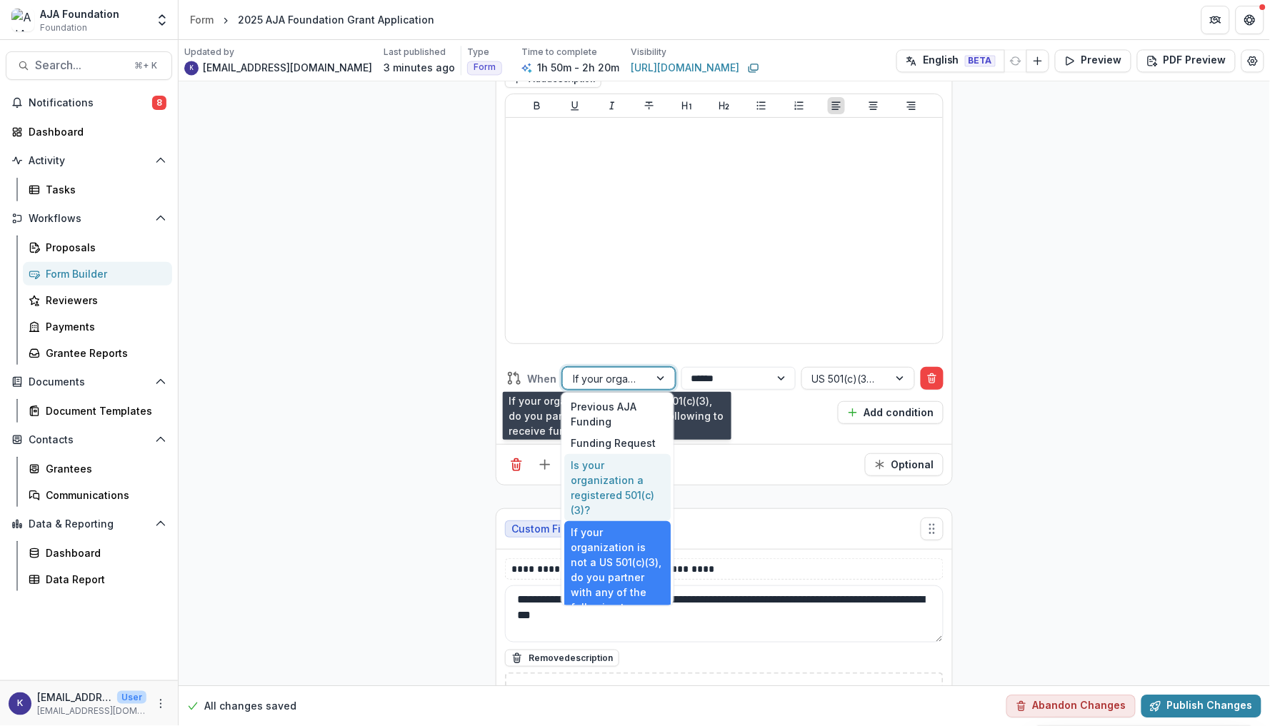
scroll to position [368, 0]
click at [611, 472] on div "Is your organization a registered 501(c)(3)?" at bounding box center [617, 488] width 106 height 67
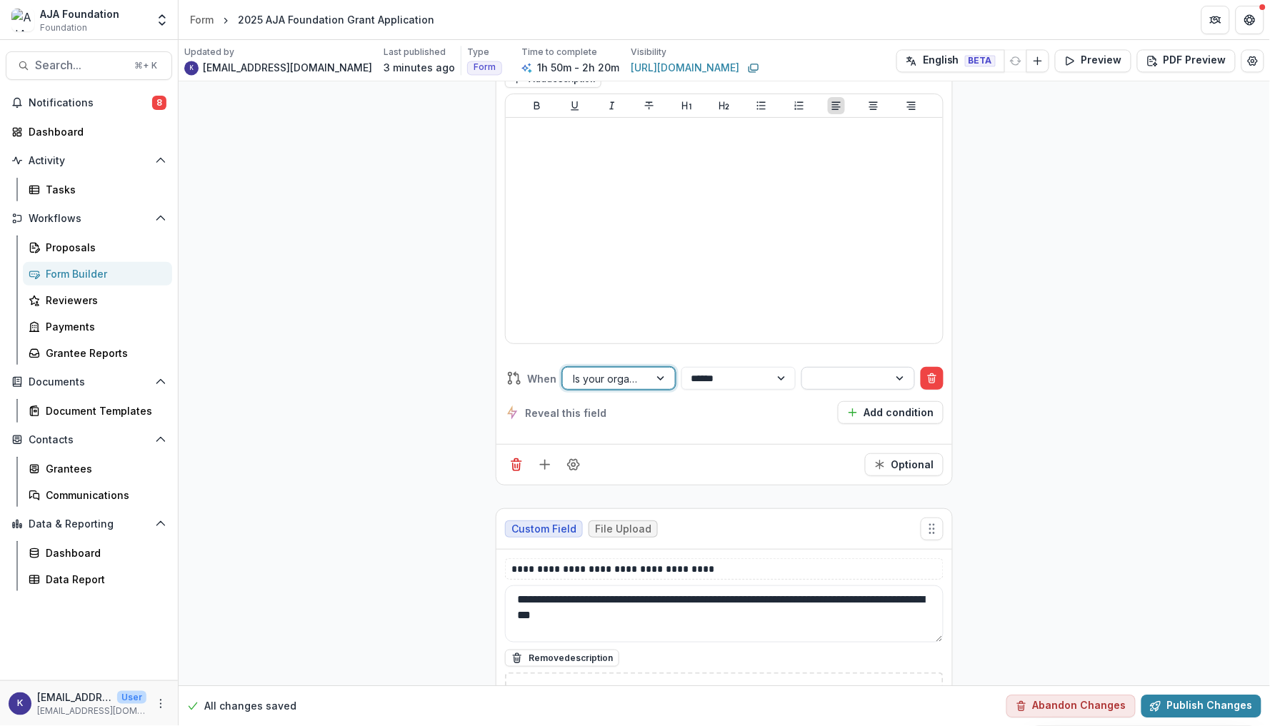
click at [807, 374] on div at bounding box center [845, 379] width 86 height 21
click at [813, 424] on div "No" at bounding box center [856, 429] width 106 height 22
click at [878, 412] on button "Add condition" at bounding box center [891, 412] width 106 height 23
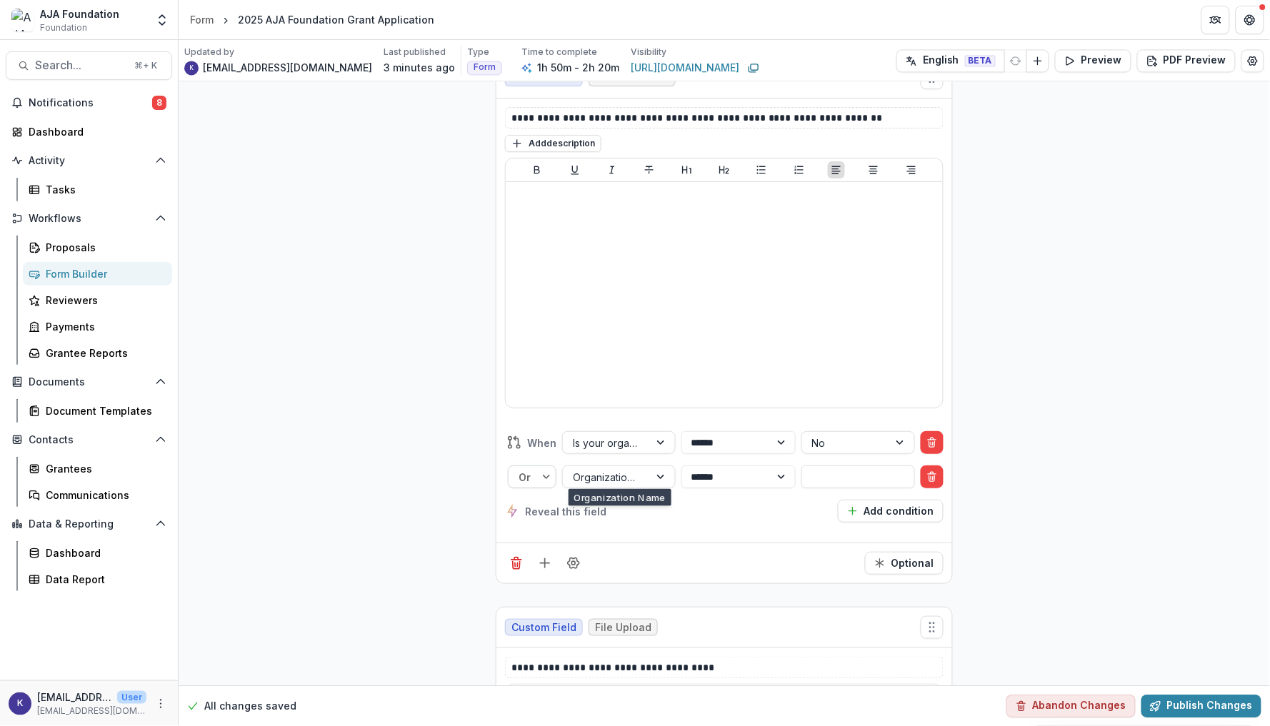
click at [541, 478] on div at bounding box center [548, 476] width 16 height 21
click at [537, 508] on div "And" at bounding box center [531, 509] width 41 height 22
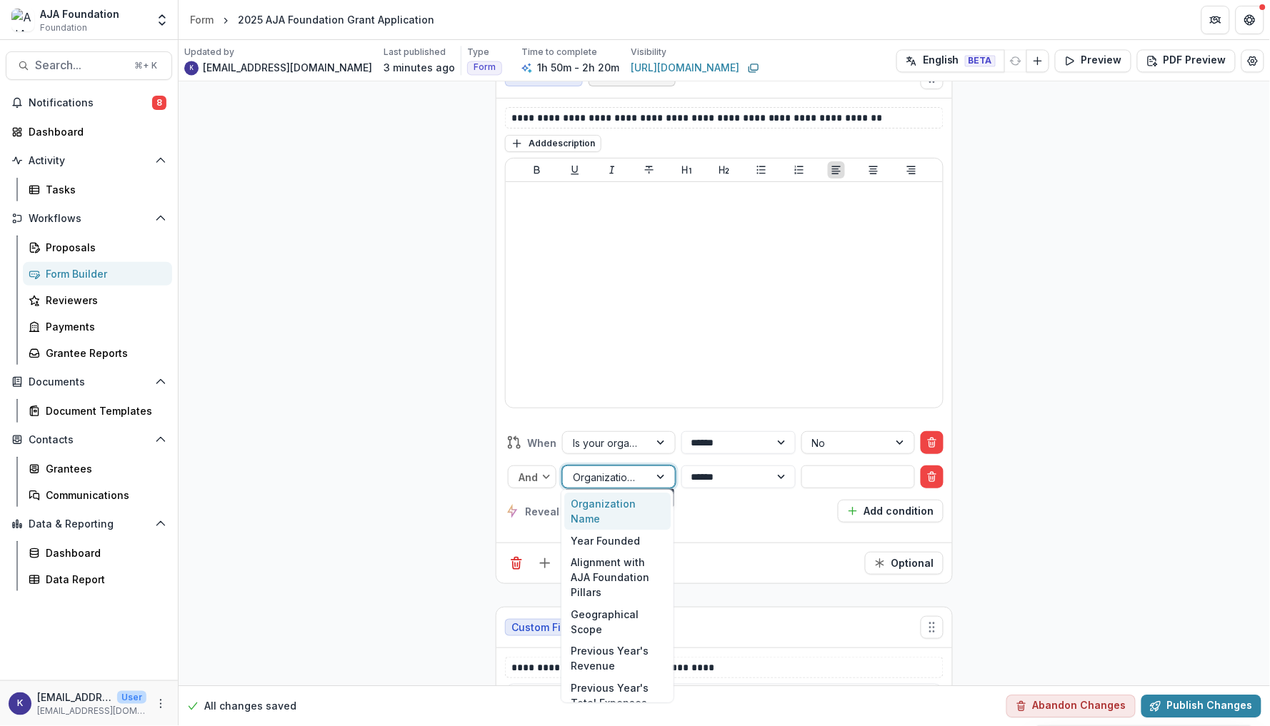
click at [625, 470] on div "Organization Name" at bounding box center [606, 477] width 66 height 15
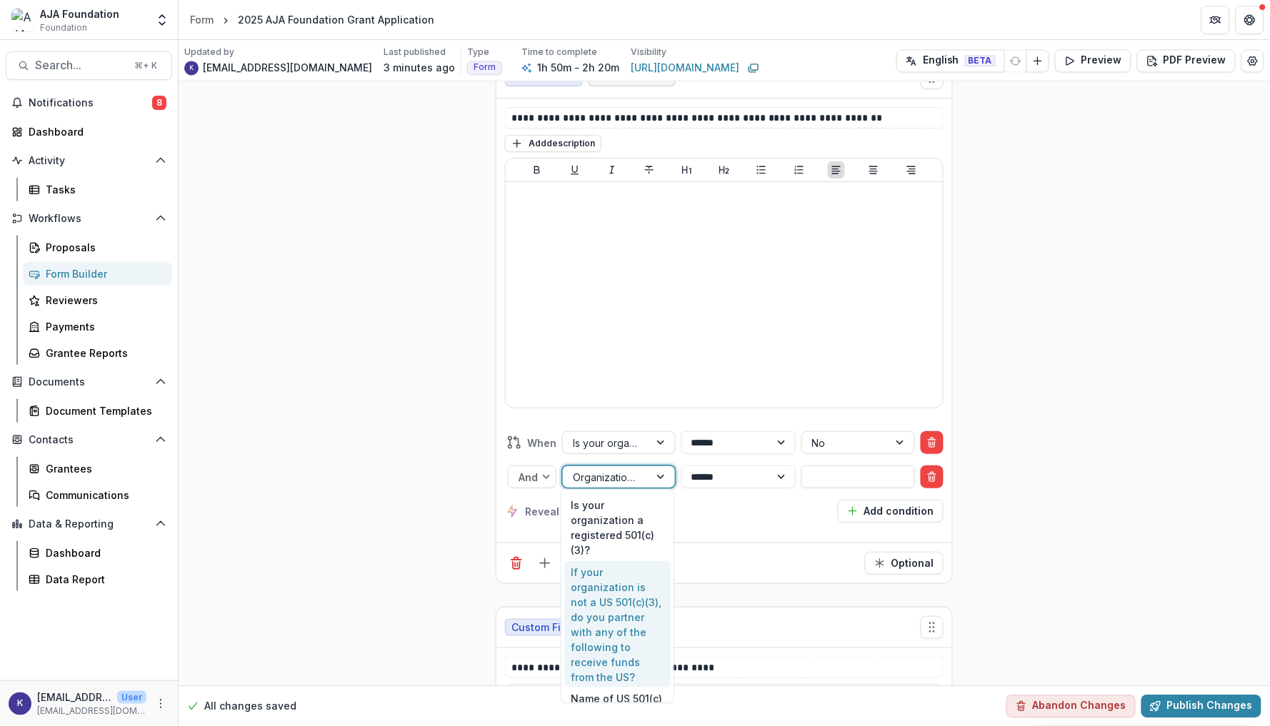
click at [627, 573] on div "If your organization is not a US 501(c)(3), do you partner with any of the foll…" at bounding box center [617, 624] width 106 height 127
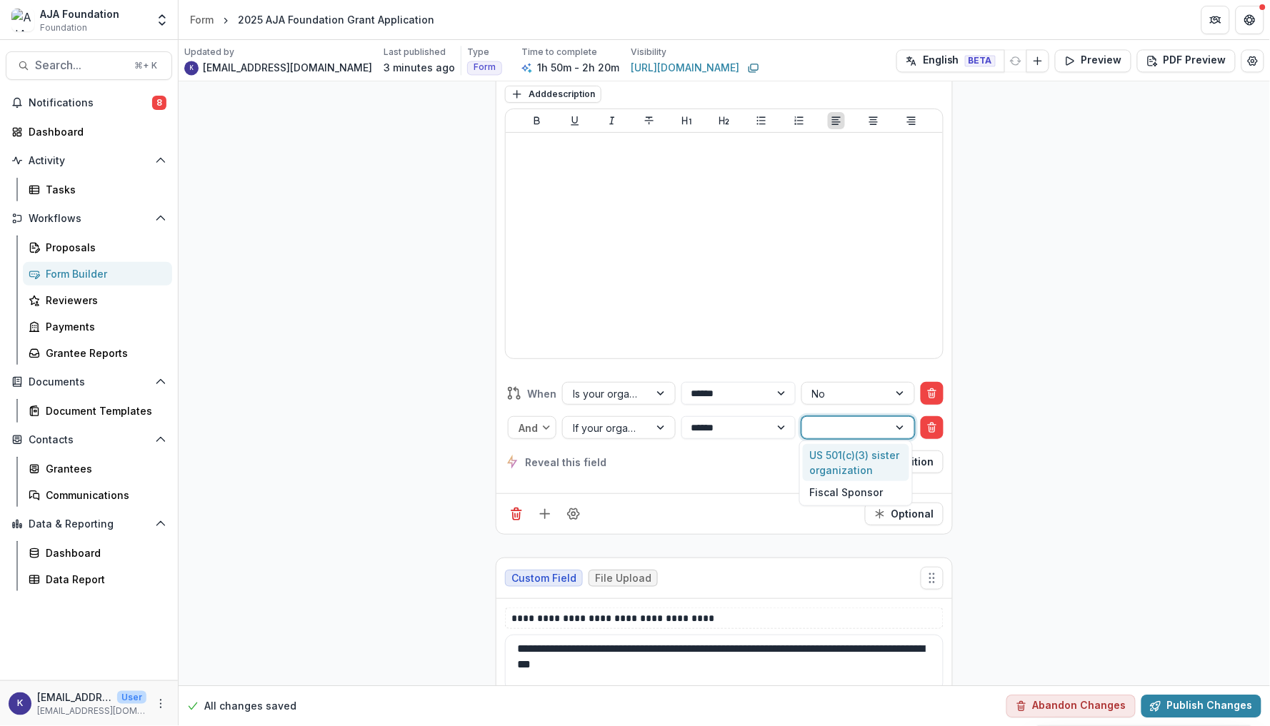
click at [817, 433] on div at bounding box center [845, 428] width 86 height 21
click at [817, 453] on div "US 501(c)(3) sister organization" at bounding box center [856, 462] width 106 height 37
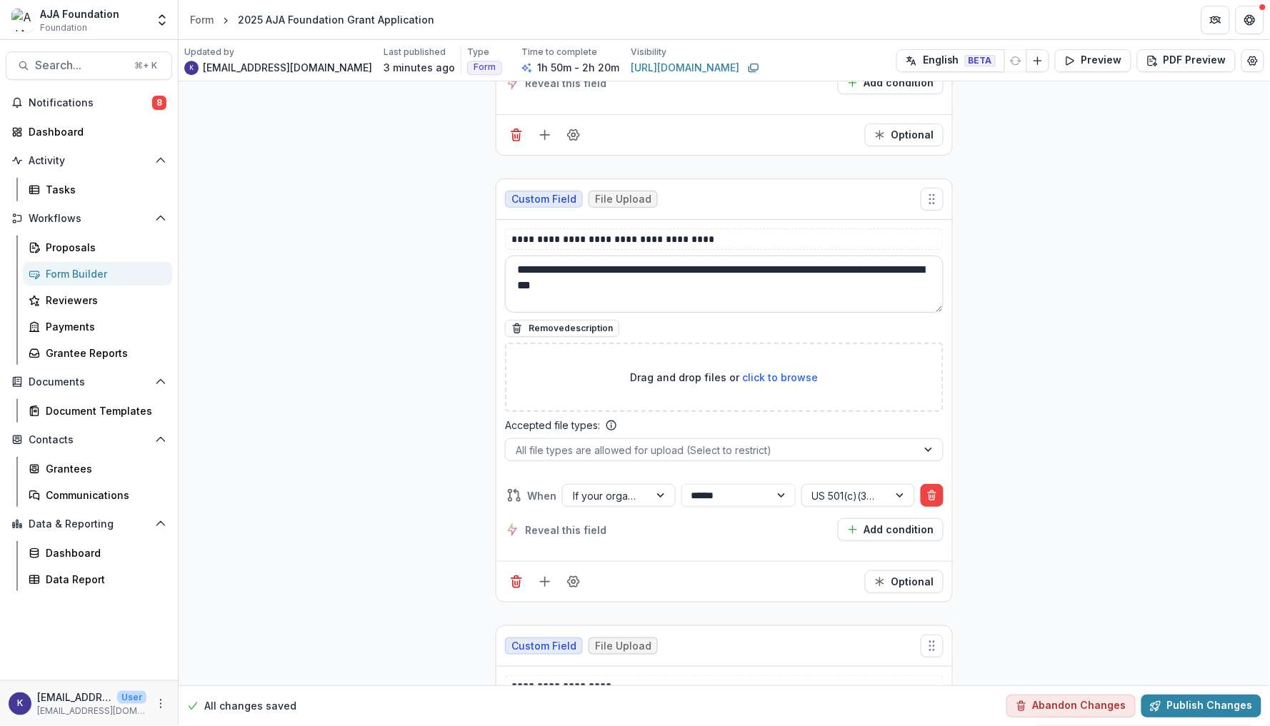
scroll to position [16731, 0]
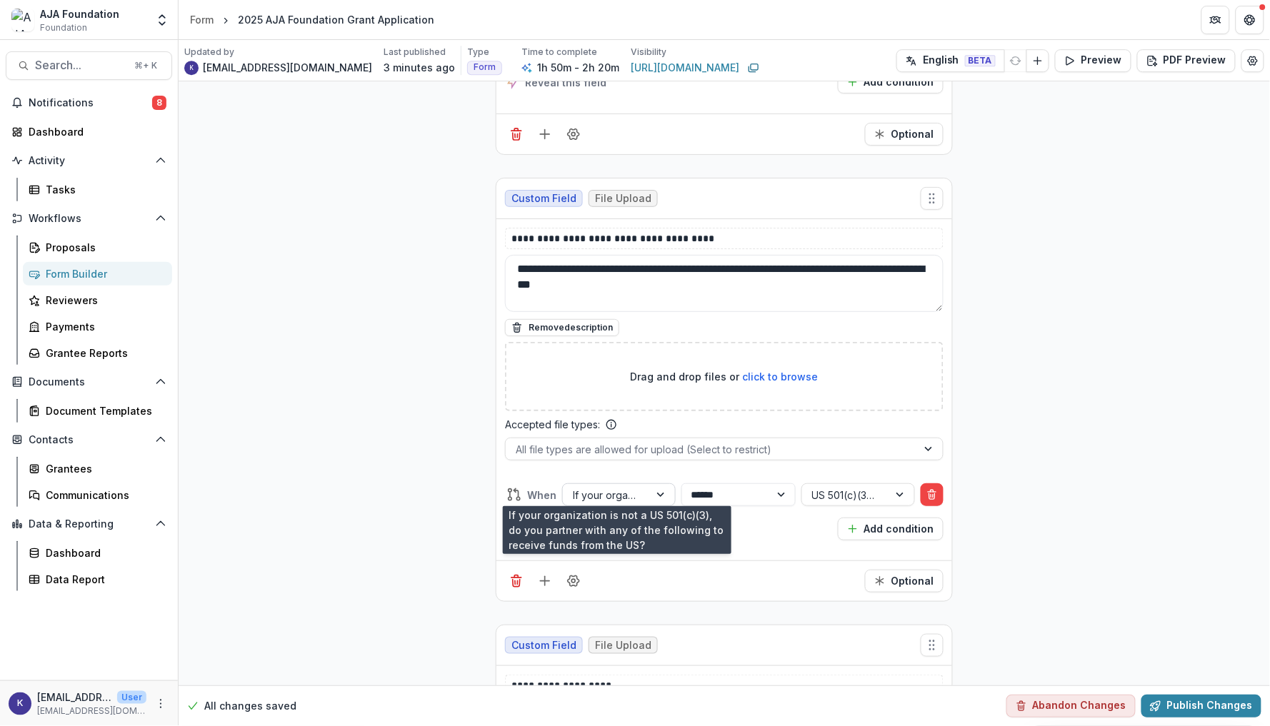
click at [626, 488] on div "If your organization is not a US 501(c)(3), do you partner with any of the foll…" at bounding box center [606, 495] width 66 height 15
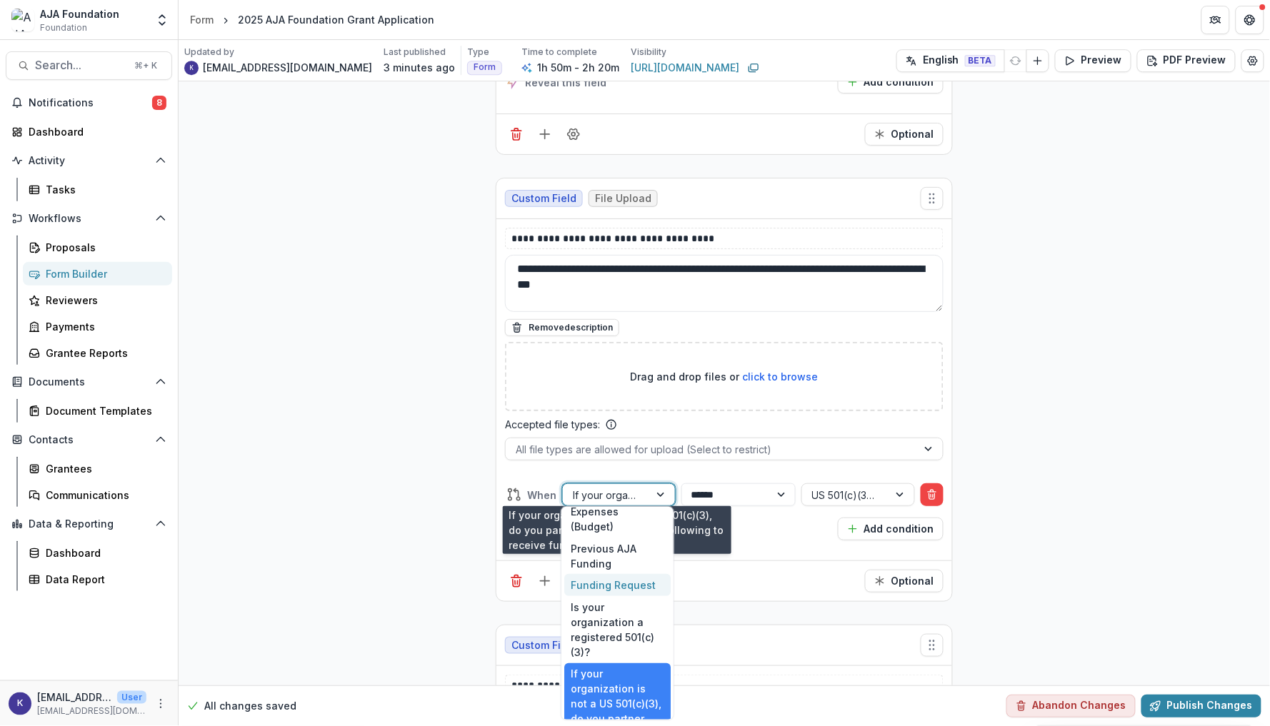
scroll to position [364, 0]
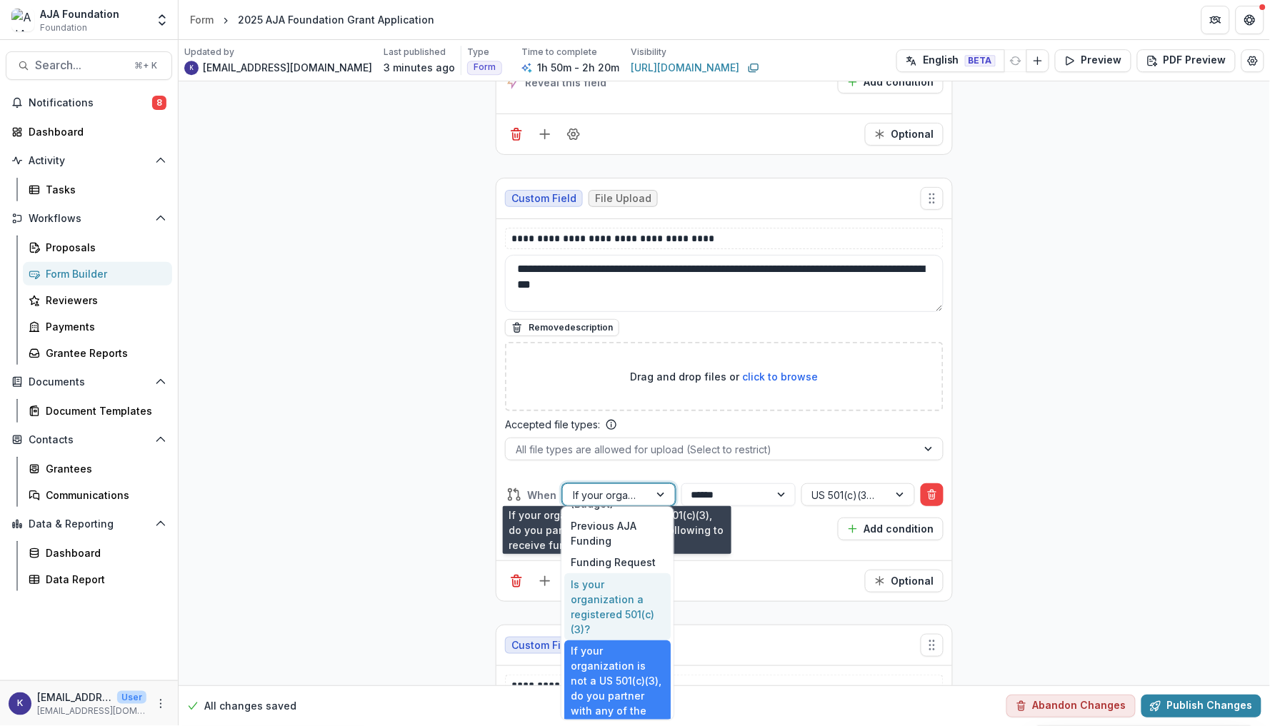
click at [626, 596] on div "Is your organization a registered 501(c)(3)?" at bounding box center [617, 606] width 106 height 67
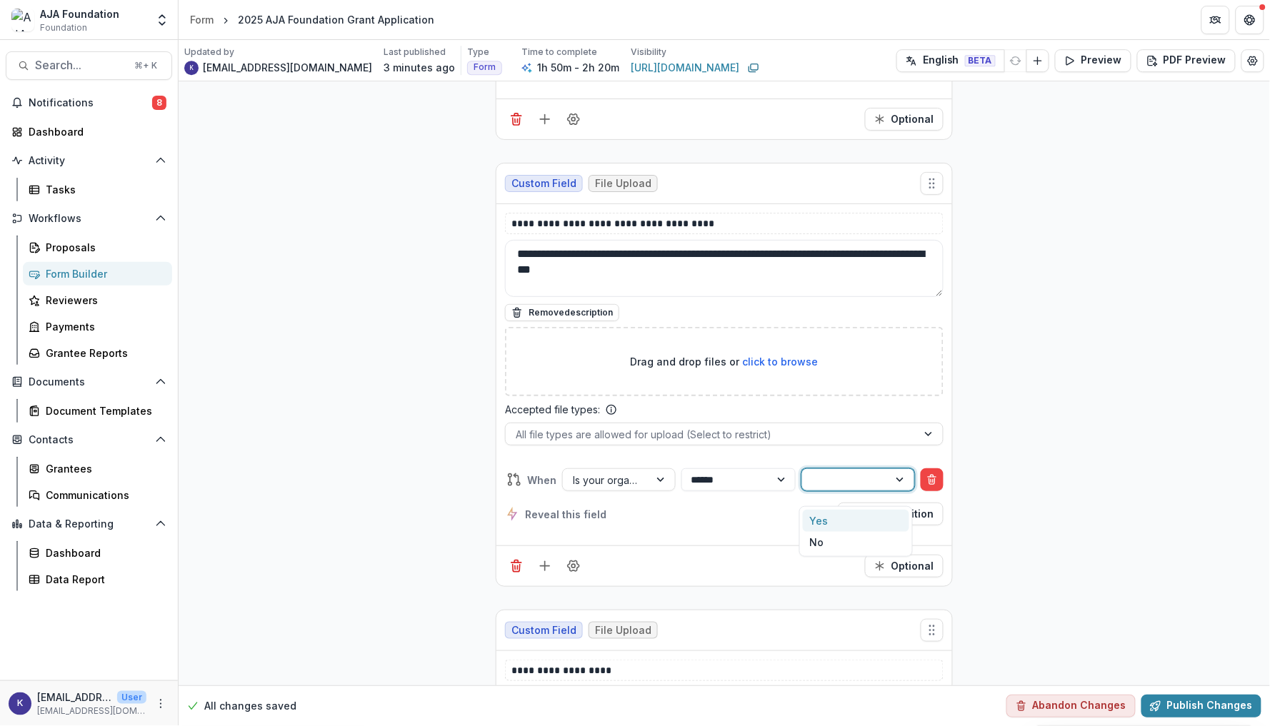
click at [856, 485] on div at bounding box center [845, 480] width 66 height 18
click at [836, 541] on div "No" at bounding box center [856, 543] width 106 height 22
click at [856, 514] on line "button" at bounding box center [852, 514] width 7 height 0
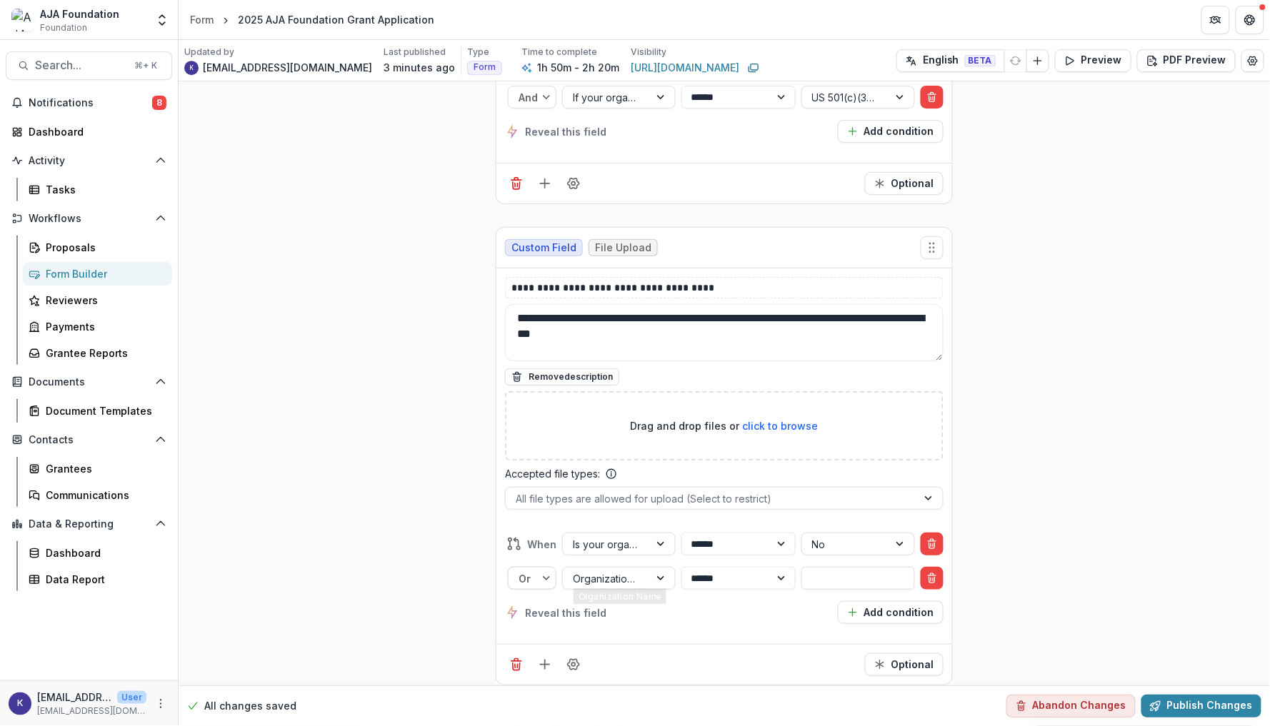
click at [531, 577] on div at bounding box center [528, 579] width 20 height 18
click at [531, 601] on div "And" at bounding box center [531, 610] width 41 height 22
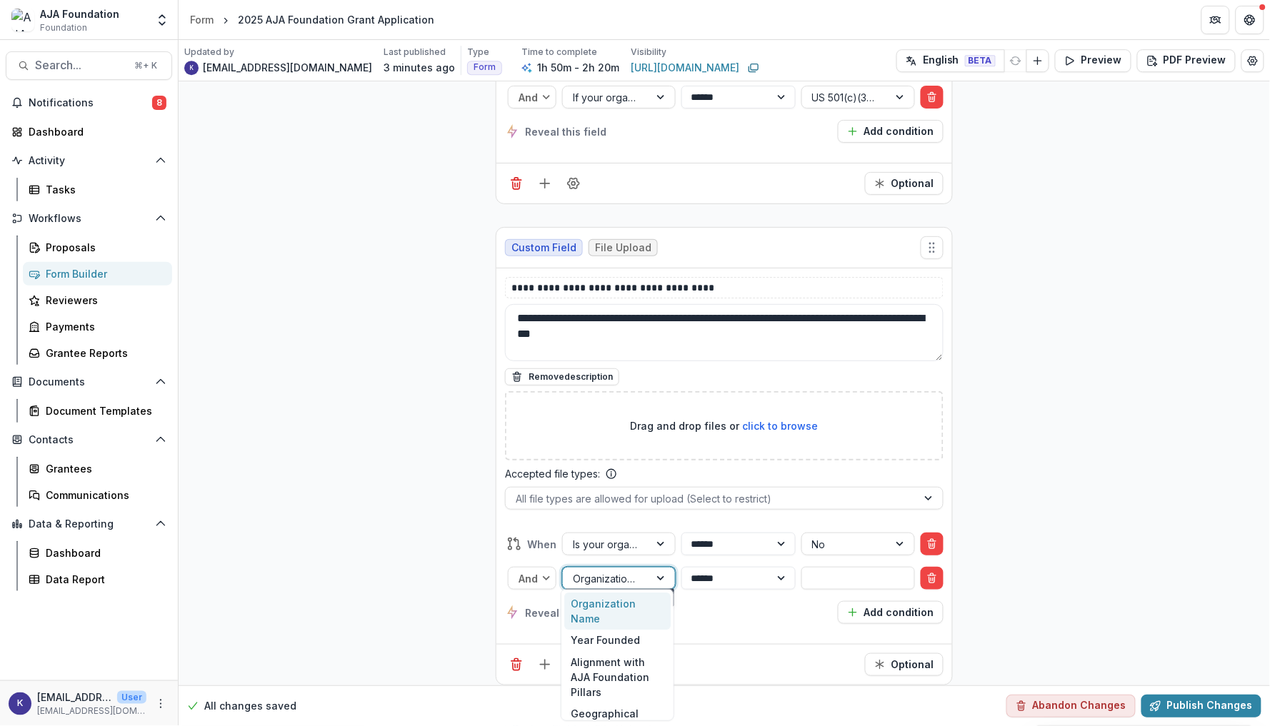
click at [631, 573] on div "Organization Name" at bounding box center [606, 578] width 66 height 15
click at [624, 633] on div "If your organization is not a US 501(c)(3), do you partner with any of the foll…" at bounding box center [617, 681] width 106 height 127
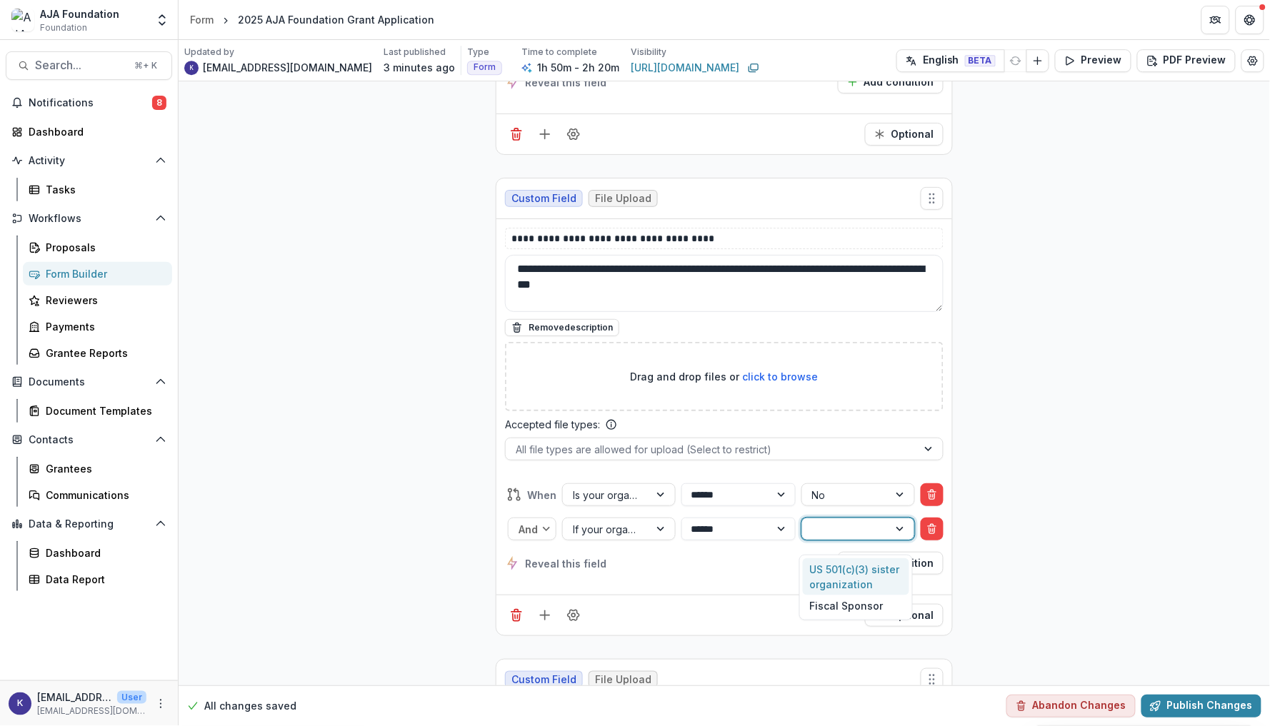
click at [824, 534] on div at bounding box center [845, 530] width 66 height 18
click at [825, 569] on div "US 501(c)(3) sister organization" at bounding box center [856, 576] width 106 height 37
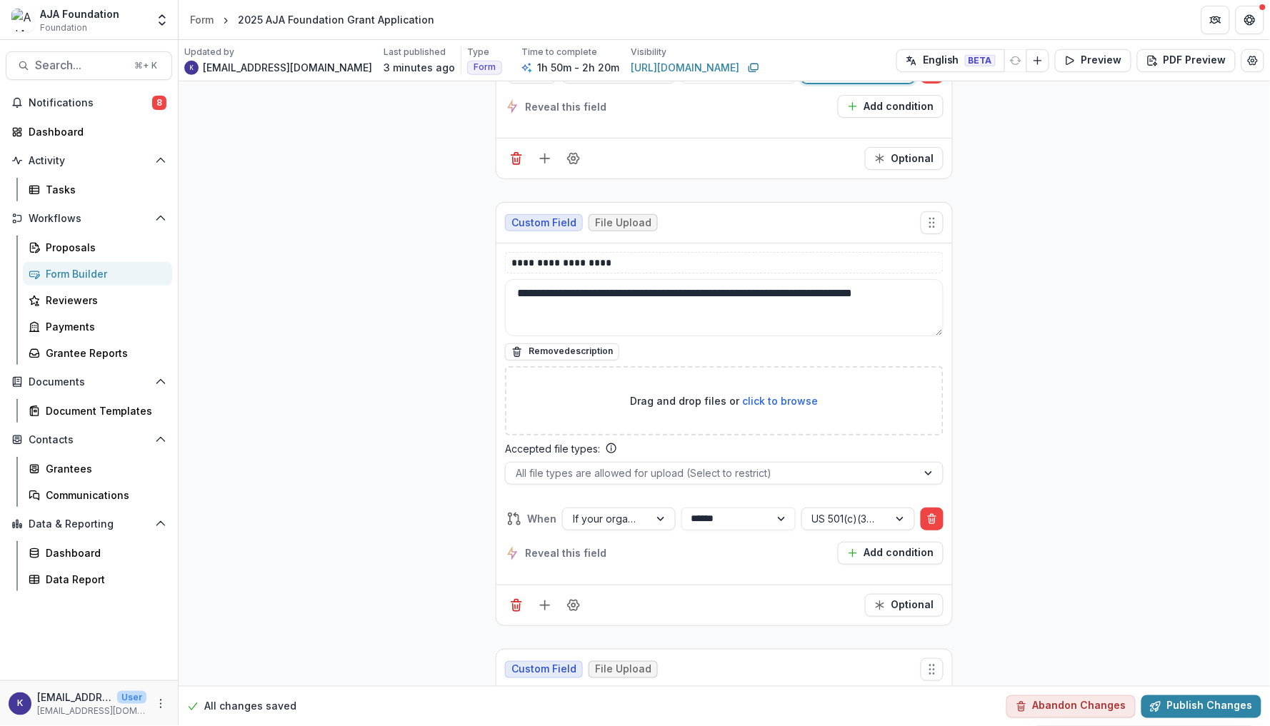
scroll to position [17186, 0]
click at [627, 521] on div "If your organization is not a US 501(c)(3), do you partner with any of the foll…" at bounding box center [606, 520] width 66 height 15
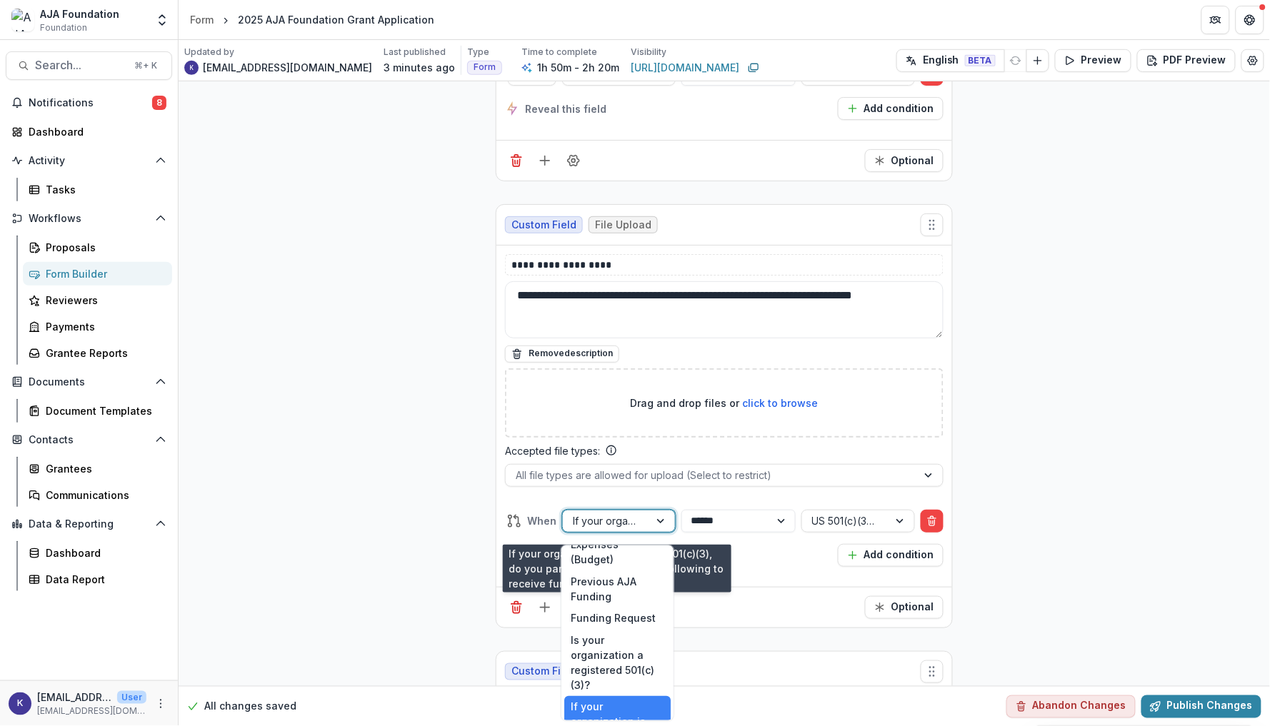
scroll to position [340, 0]
click at [615, 636] on div "Is your organization a registered 501(c)(3)?" at bounding box center [617, 669] width 106 height 67
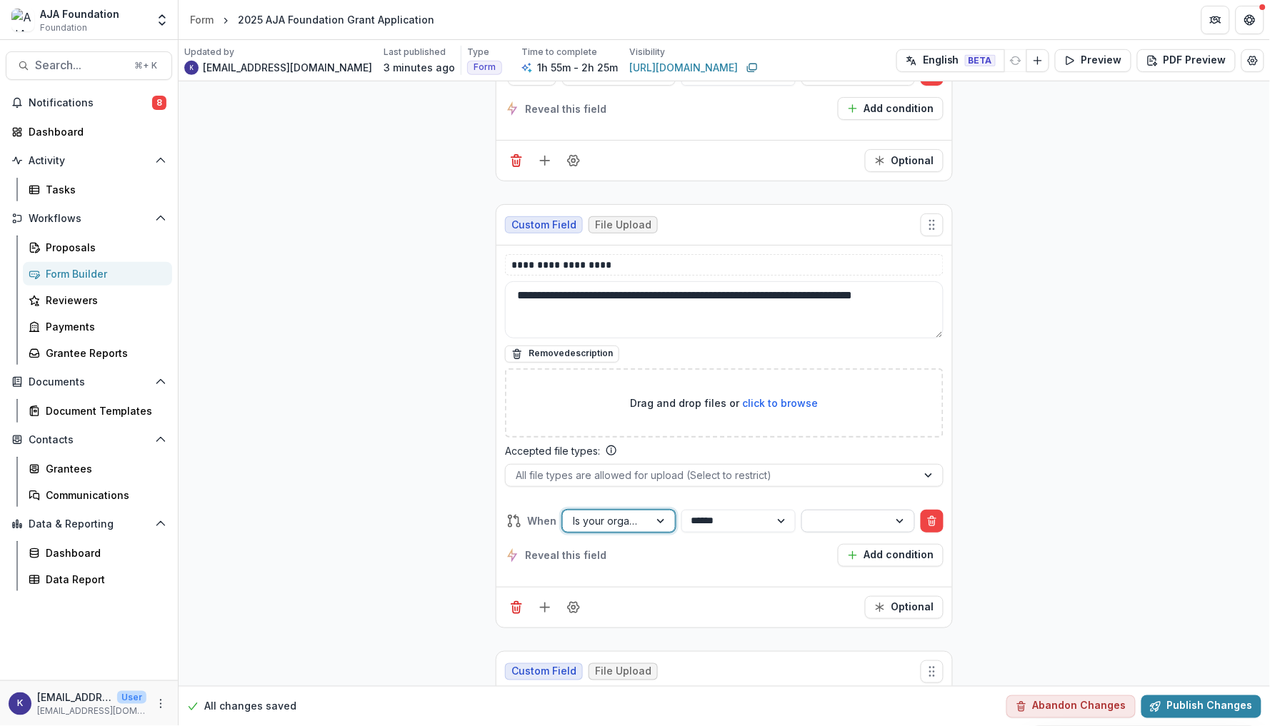
click at [842, 512] on div at bounding box center [845, 521] width 66 height 18
click at [834, 565] on div "No" at bounding box center [856, 567] width 106 height 22
click at [876, 551] on button "Add condition" at bounding box center [891, 555] width 106 height 23
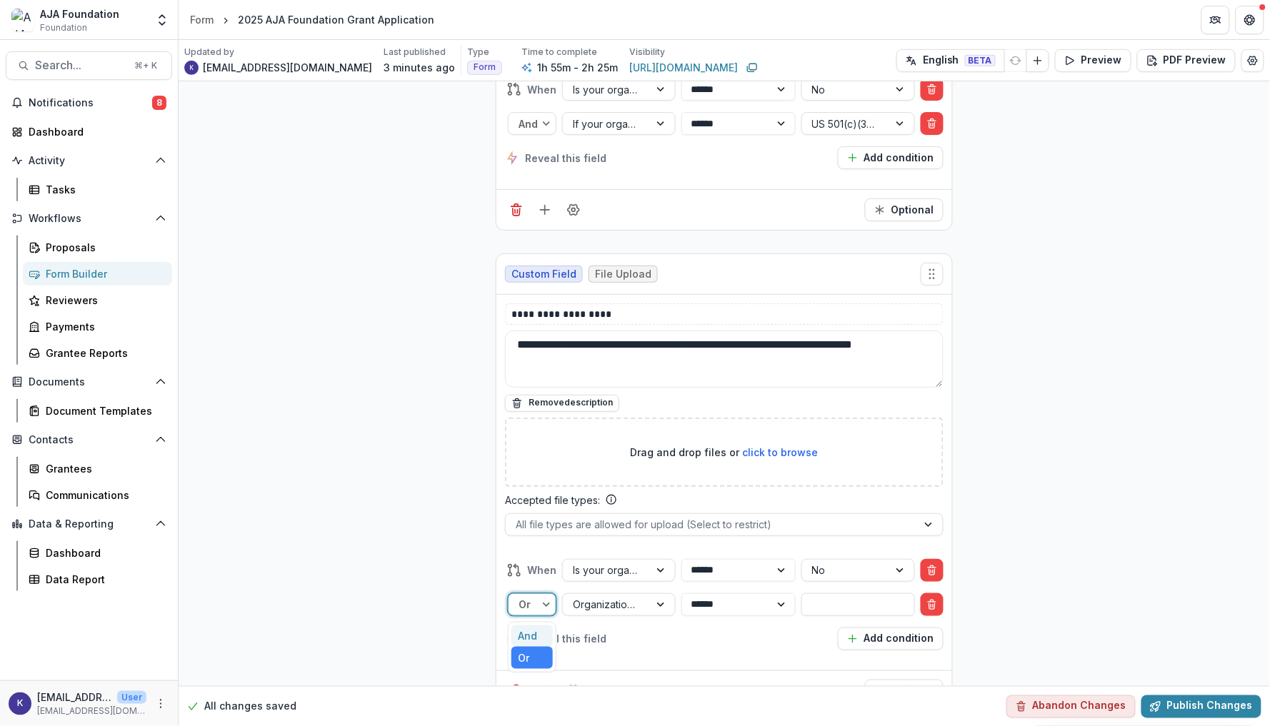
click at [550, 594] on div at bounding box center [548, 604] width 16 height 21
click at [533, 626] on div "And" at bounding box center [531, 637] width 41 height 22
click at [643, 594] on div "Organization Name" at bounding box center [606, 604] width 86 height 21
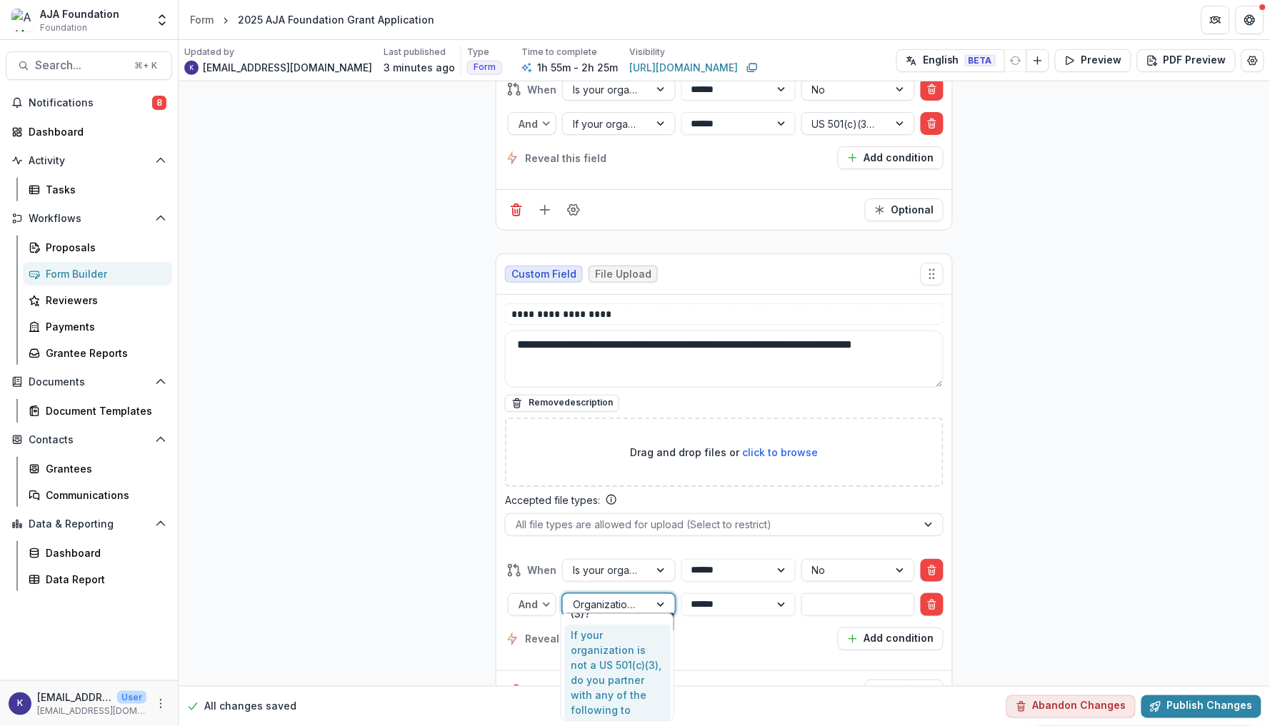
scroll to position [484, 0]
click at [631, 637] on div "If your organization is not a US 501(c)(3), do you partner with any of the foll…" at bounding box center [617, 690] width 106 height 127
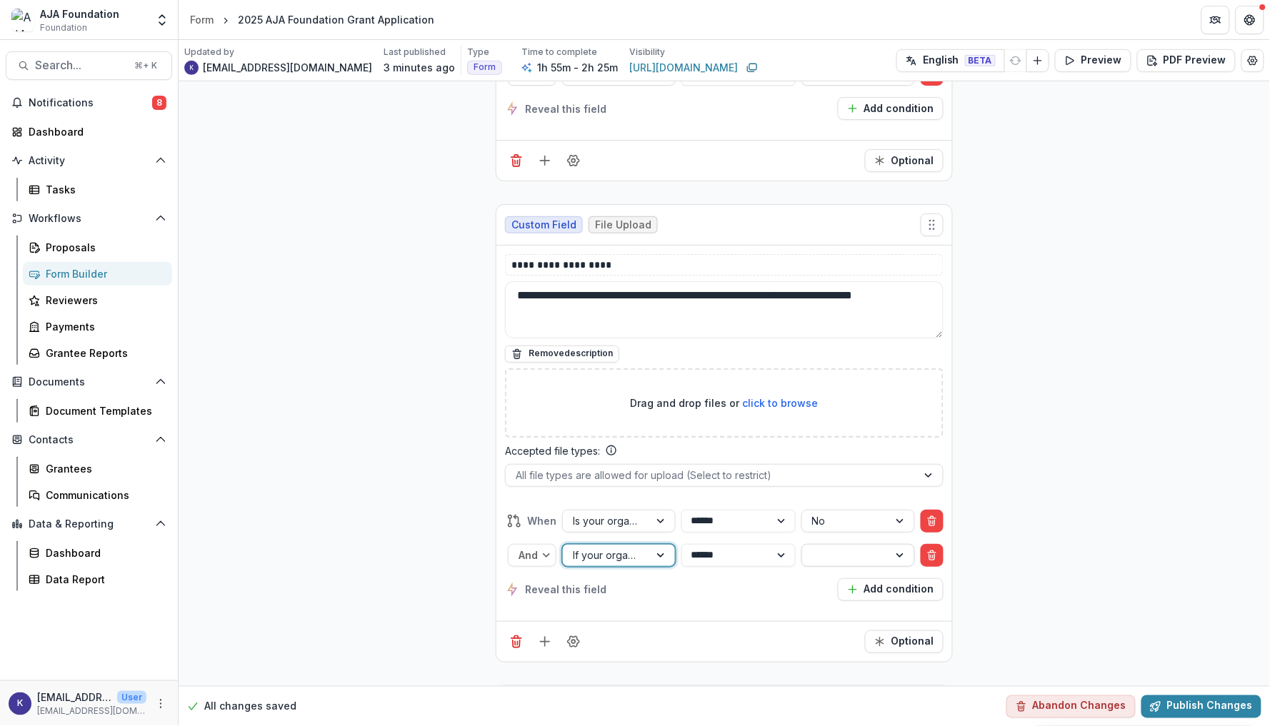
click at [821, 556] on div at bounding box center [845, 555] width 66 height 18
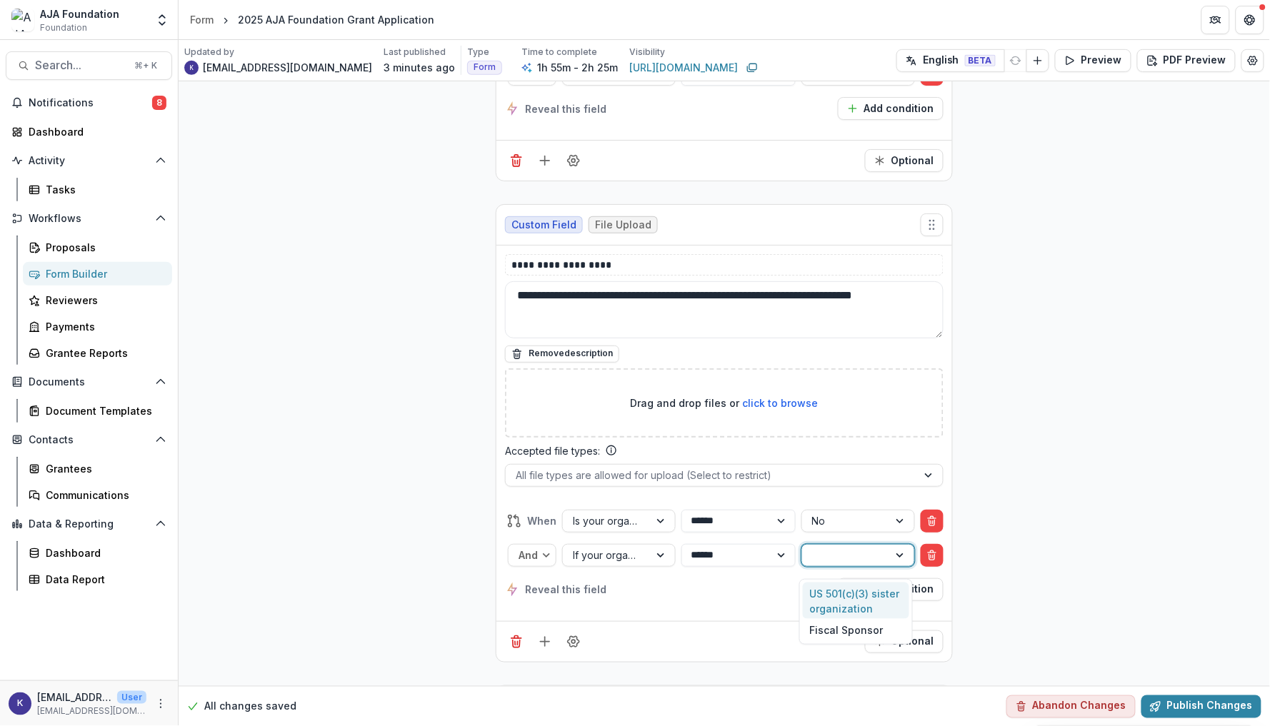
click at [823, 588] on div "US 501(c)(3) sister organization" at bounding box center [856, 601] width 106 height 37
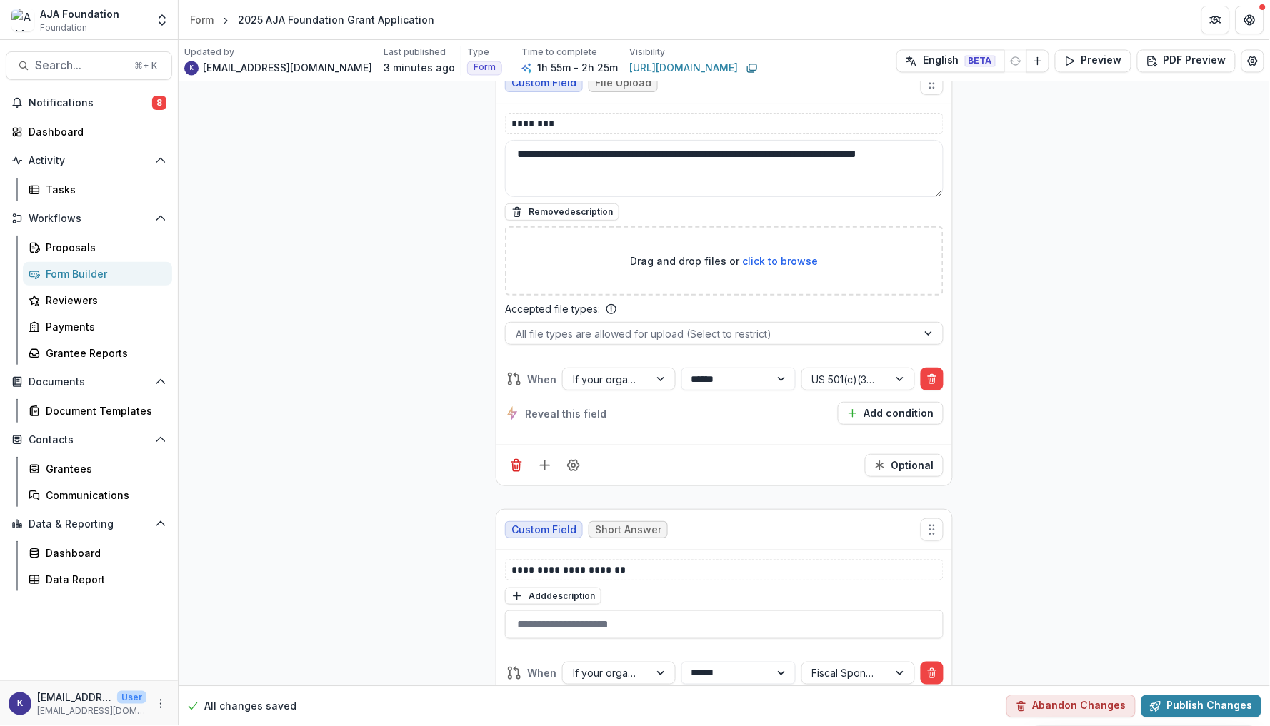
scroll to position [17809, 0]
click at [603, 387] on div "If your organization is not a US 501(c)(3), do you partner with any of the foll…" at bounding box center [606, 379] width 66 height 15
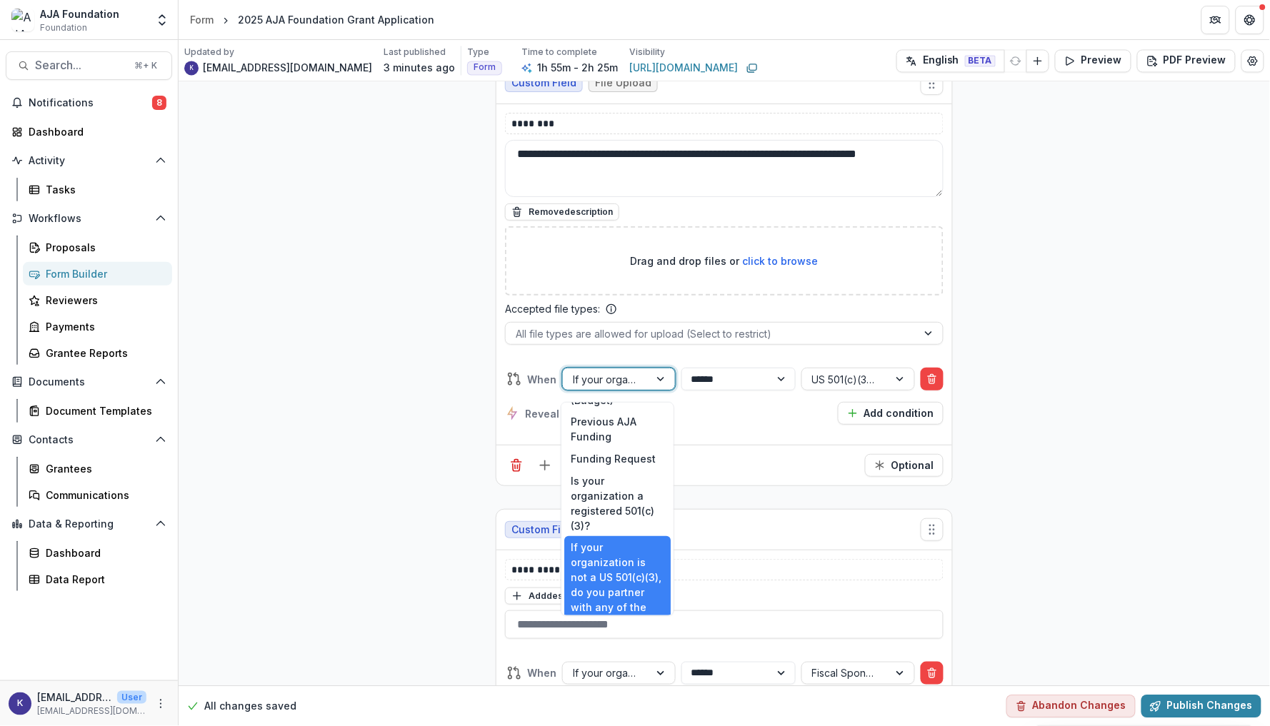
scroll to position [344, 0]
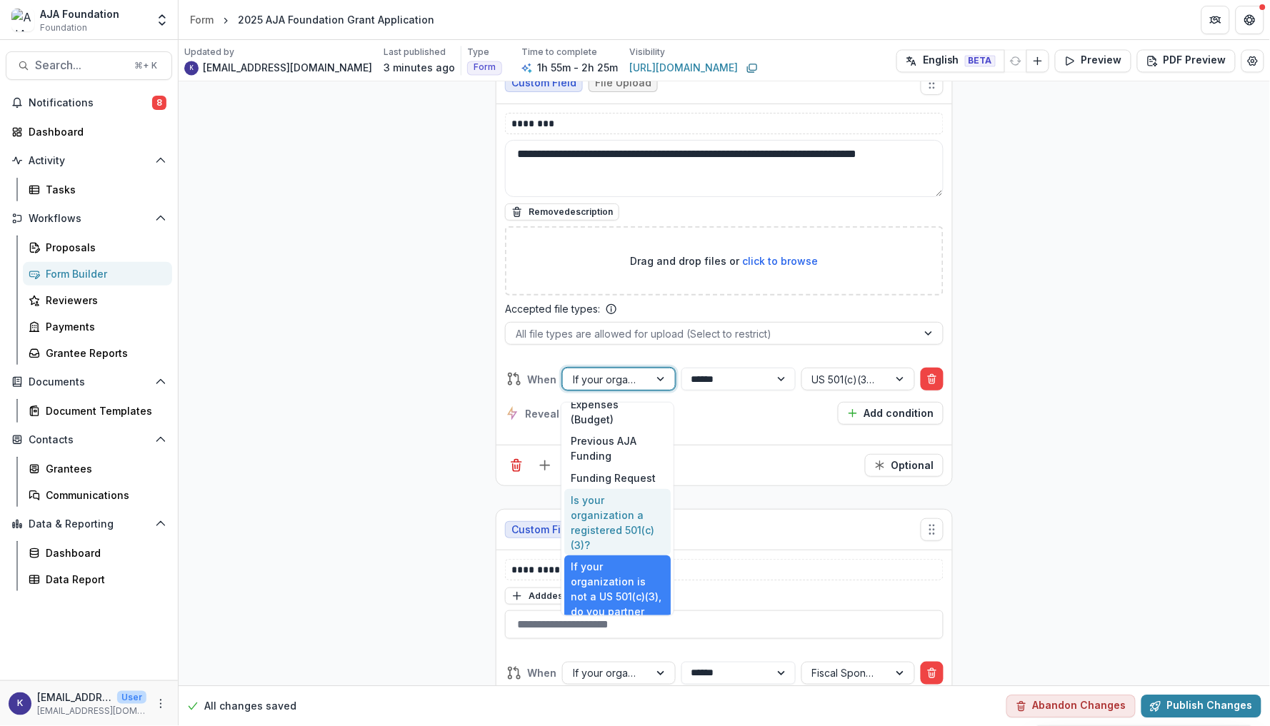
click at [593, 510] on div "Is your organization a registered 501(c)(3)?" at bounding box center [617, 522] width 106 height 67
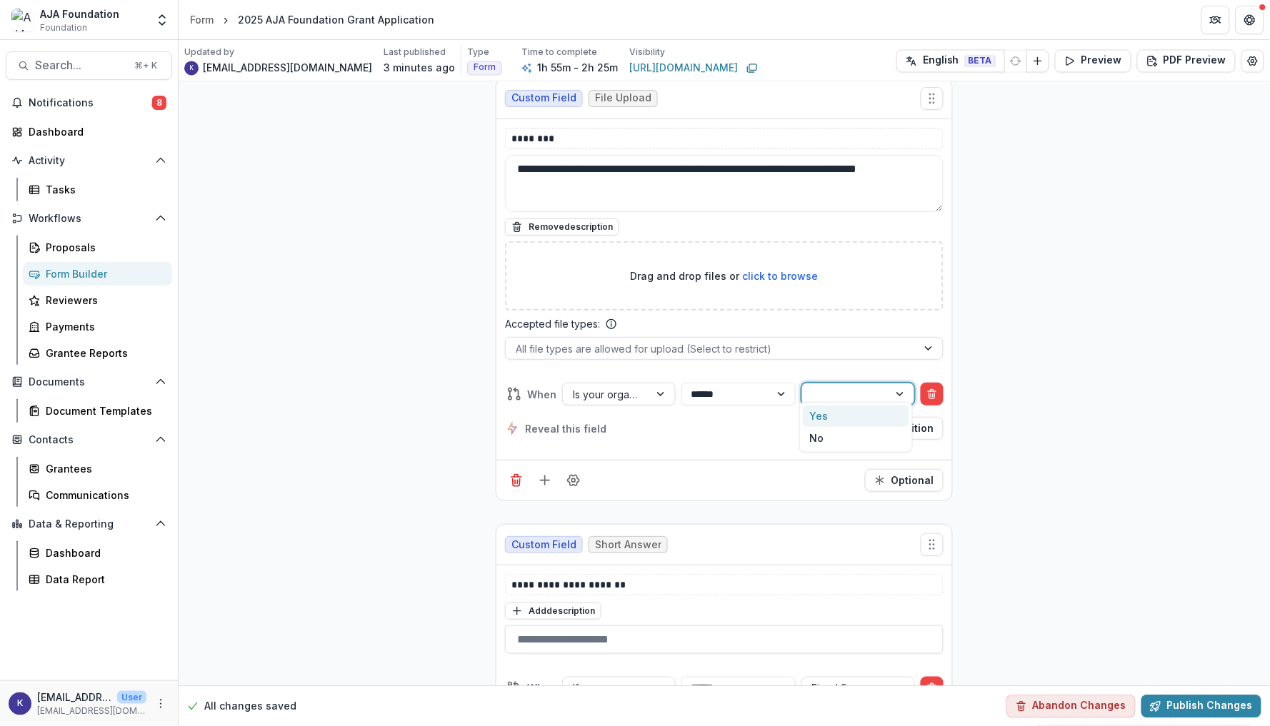
click at [818, 386] on div at bounding box center [845, 395] width 66 height 18
click at [821, 433] on div "No" at bounding box center [856, 438] width 106 height 22
click at [861, 417] on button "Add condition" at bounding box center [891, 428] width 106 height 23
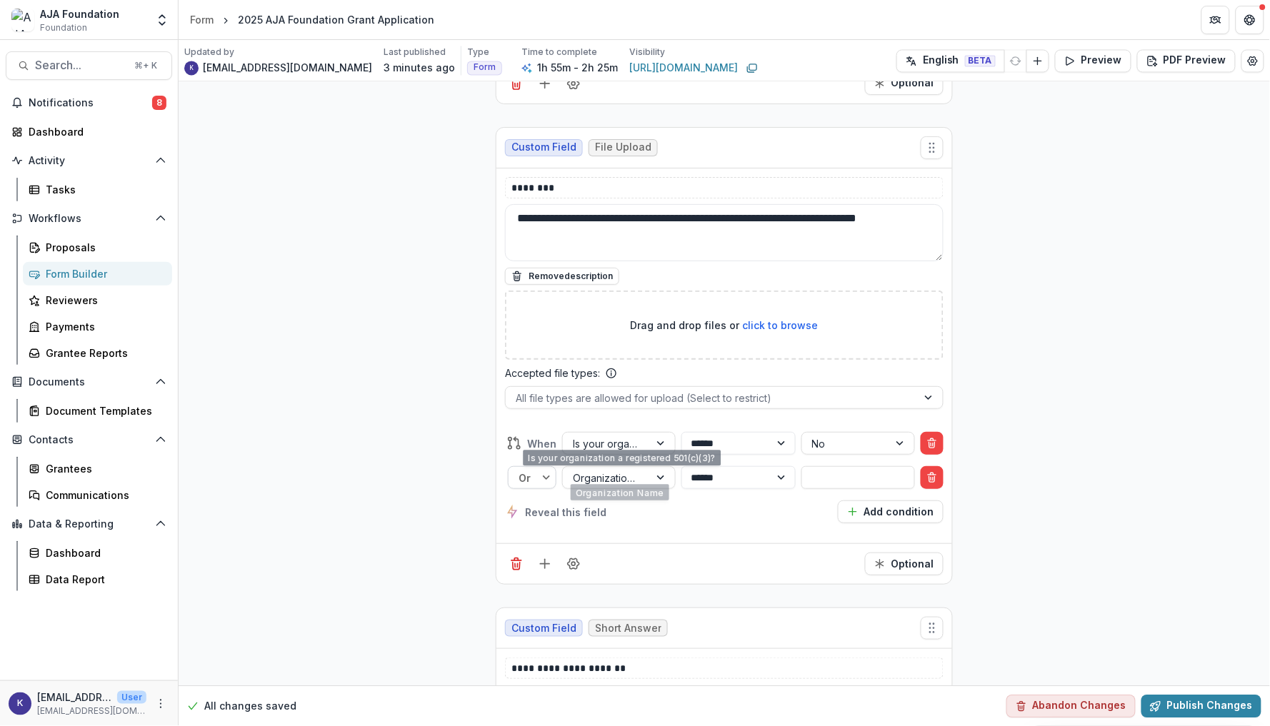
click at [545, 470] on div at bounding box center [548, 477] width 16 height 21
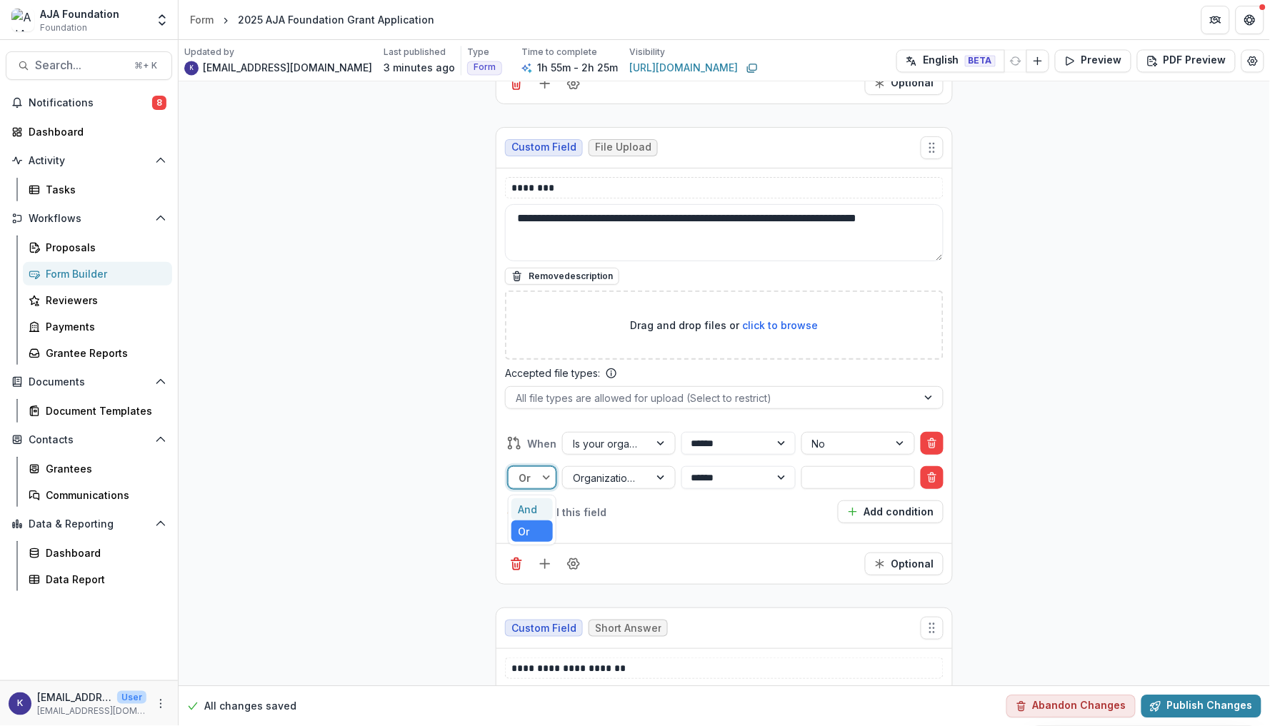
click at [537, 498] on div "And" at bounding box center [531, 509] width 41 height 22
click at [629, 471] on div "Organization Name" at bounding box center [606, 478] width 66 height 15
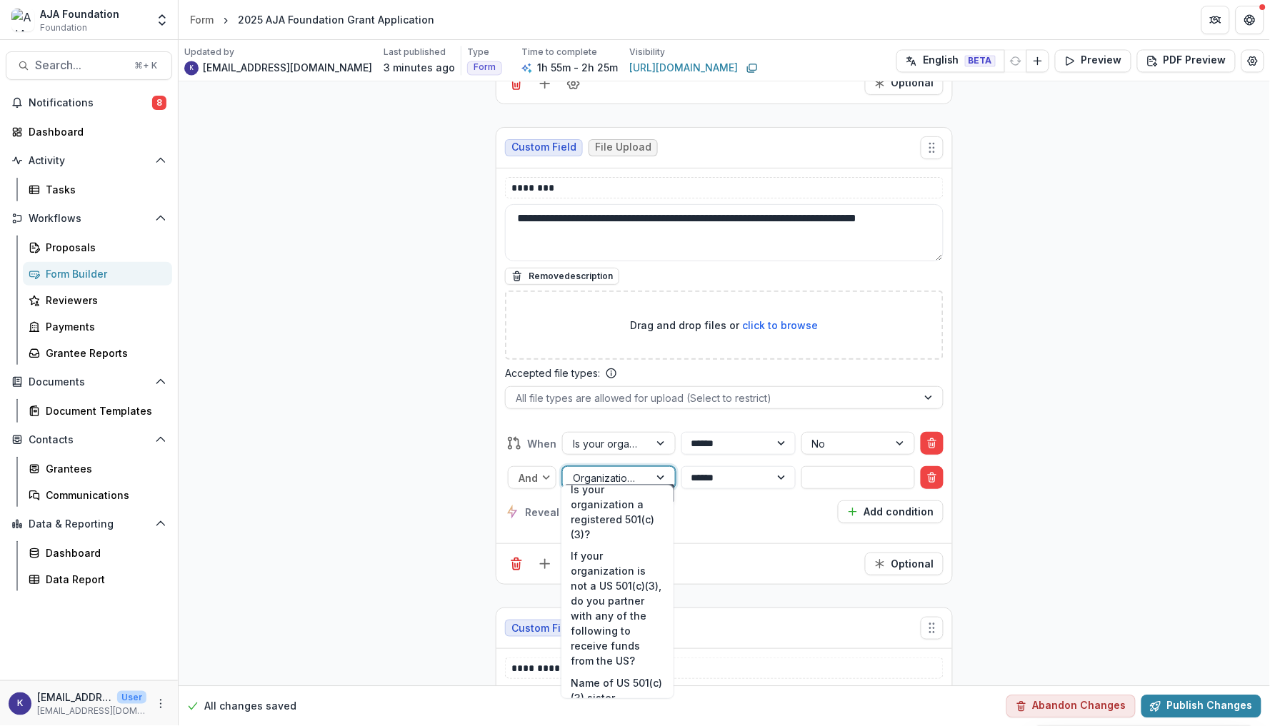
scroll to position [436, 0]
click at [619, 567] on div "If your organization is not a US 501(c)(3), do you partner with any of the foll…" at bounding box center [617, 609] width 106 height 127
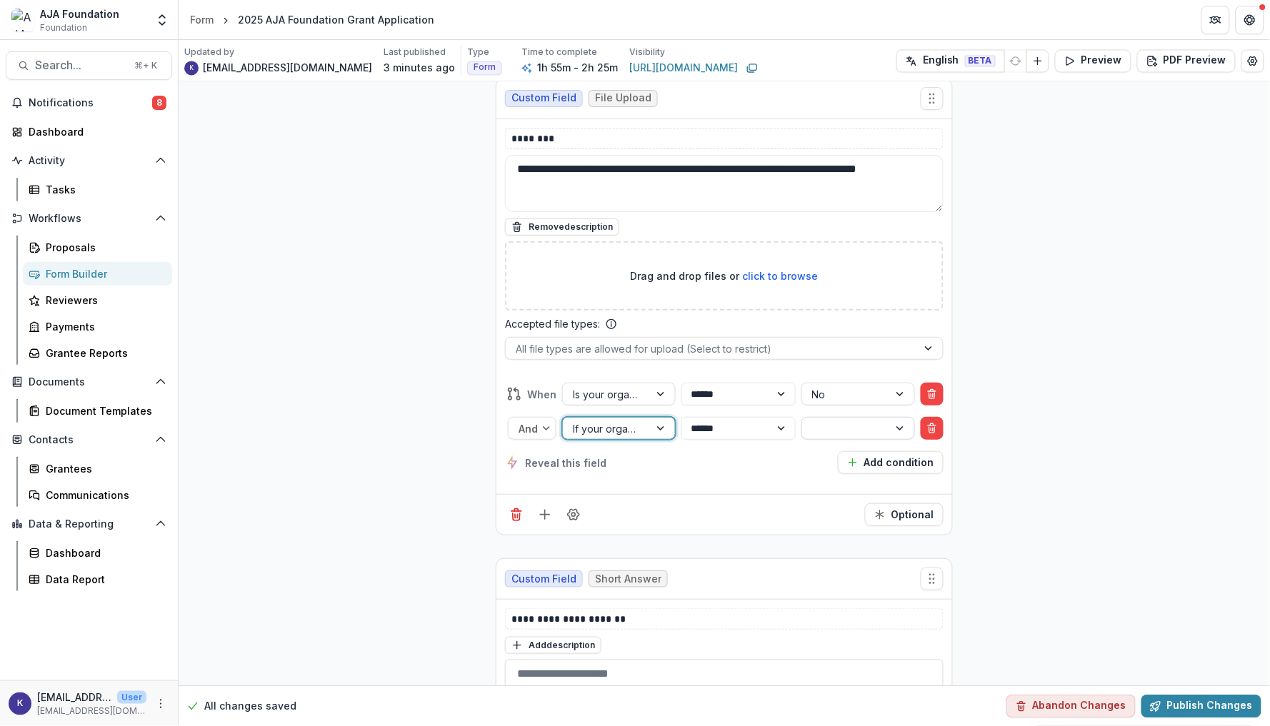
click at [836, 420] on div at bounding box center [845, 429] width 66 height 18
click at [830, 456] on div "US 501(c)(3) sister organization" at bounding box center [856, 458] width 106 height 37
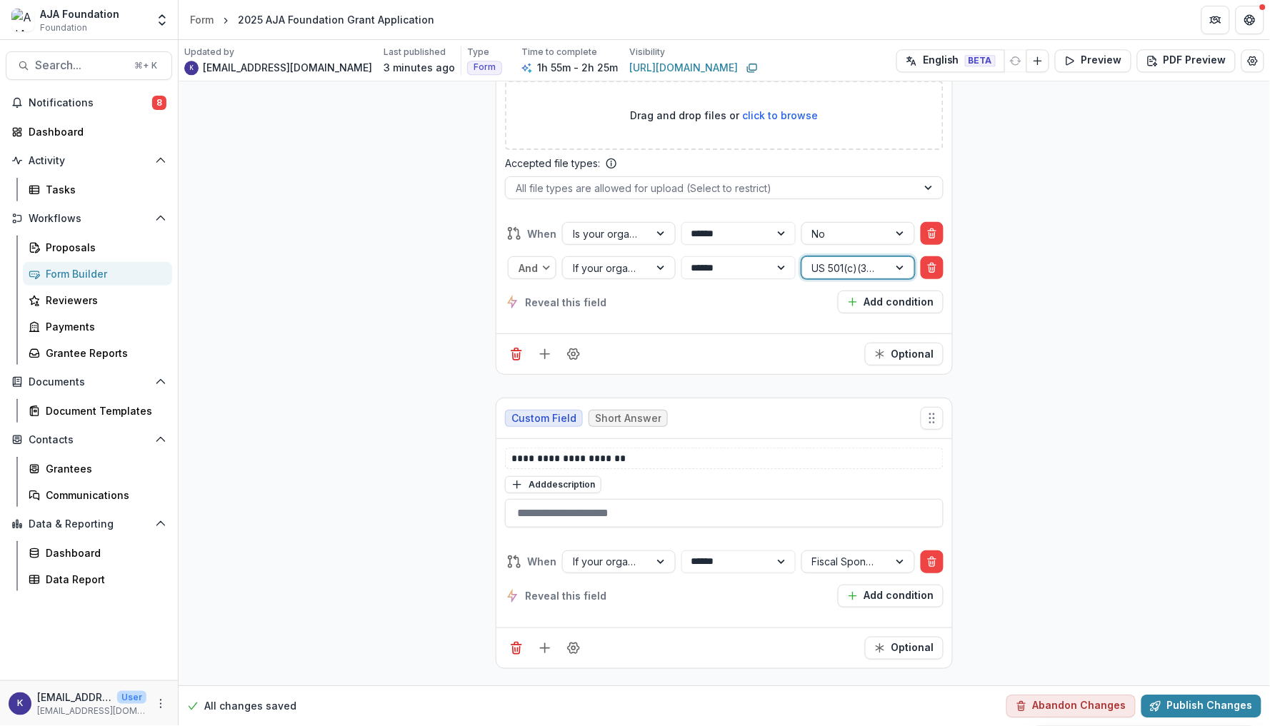
scroll to position [17986, 0]
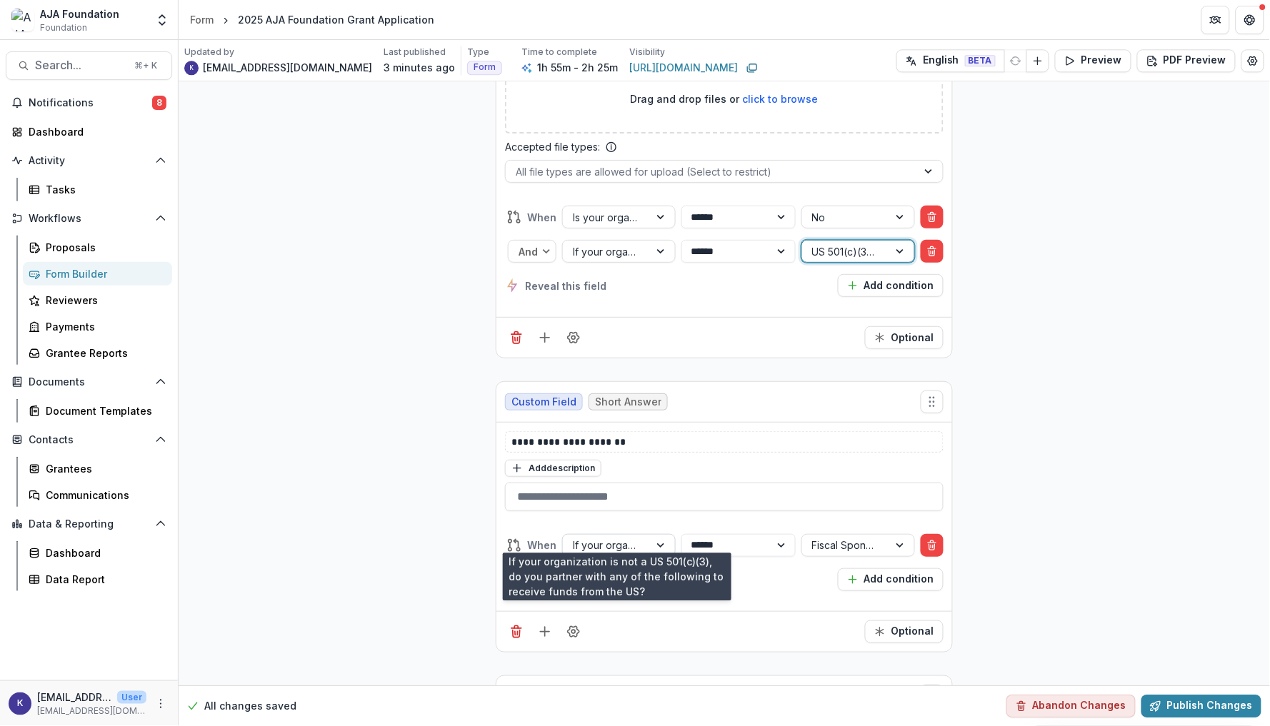
click at [605, 541] on div "If your organization is not a US 501(c)(3), do you partner with any of the foll…" at bounding box center [606, 545] width 66 height 15
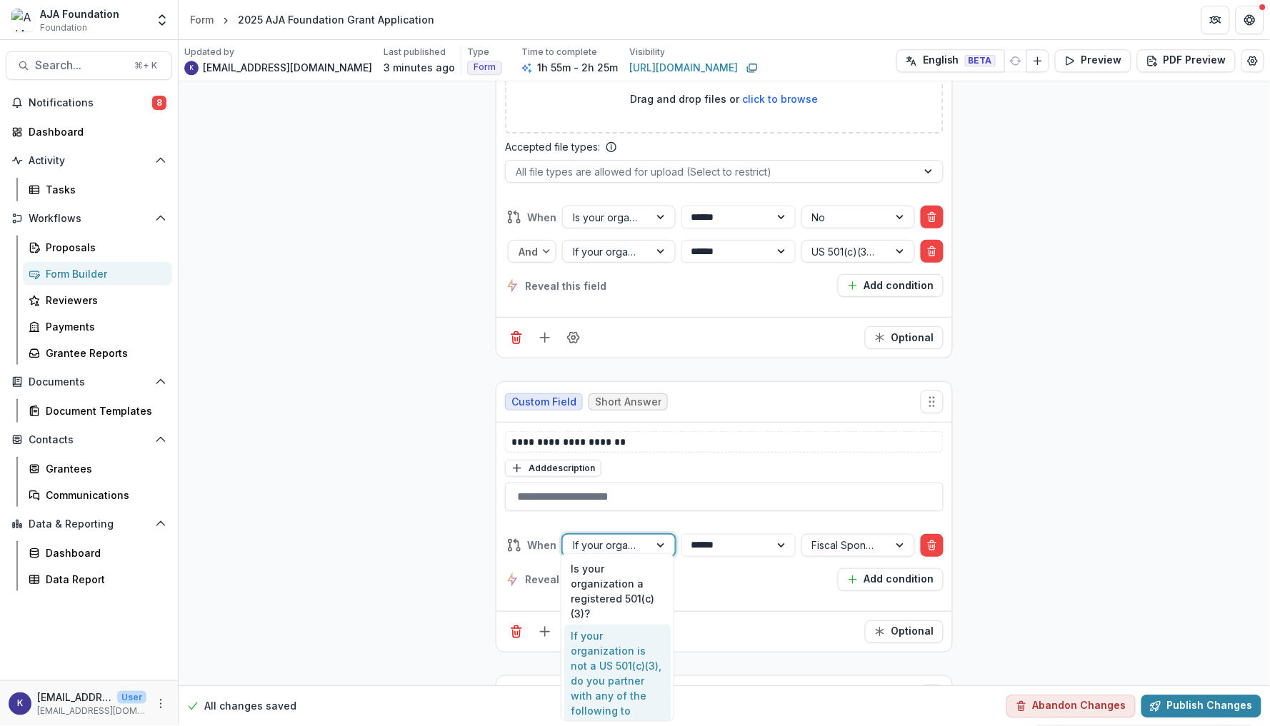
scroll to position [344, 0]
click at [599, 646] on div "Is your organization a registered 501(c)(3)?" at bounding box center [617, 674] width 106 height 67
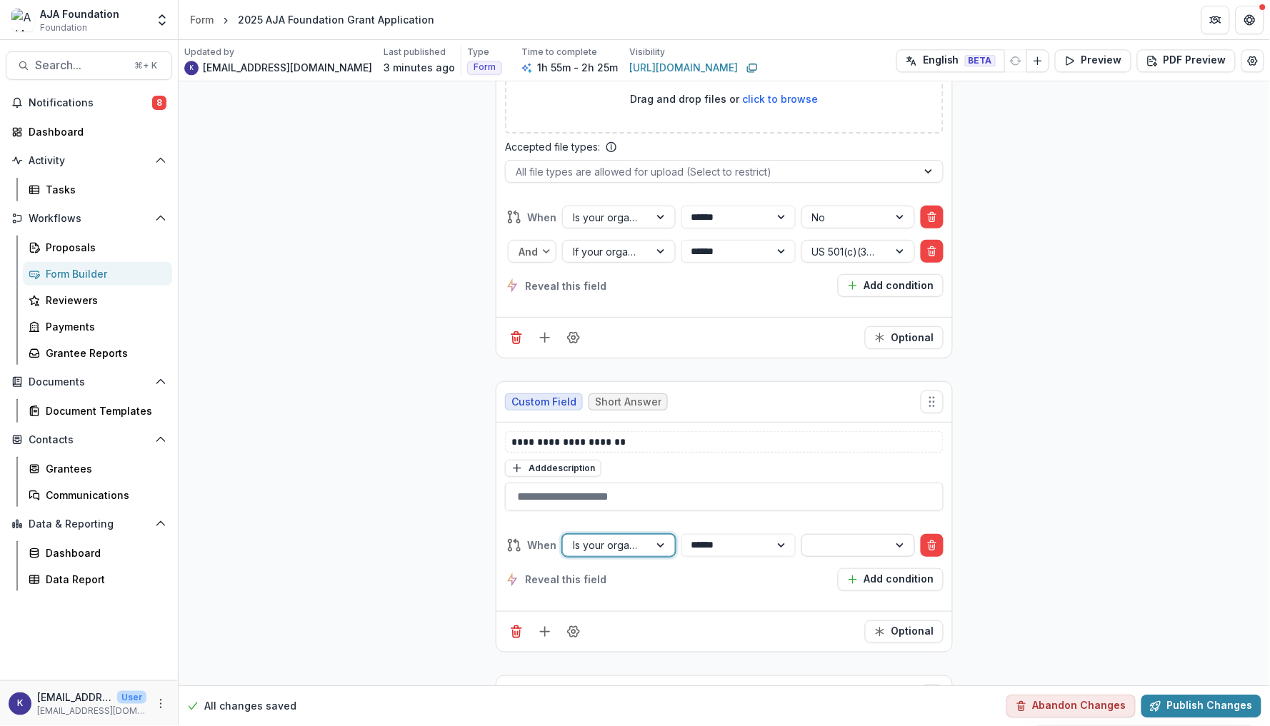
click at [826, 536] on div at bounding box center [845, 545] width 66 height 18
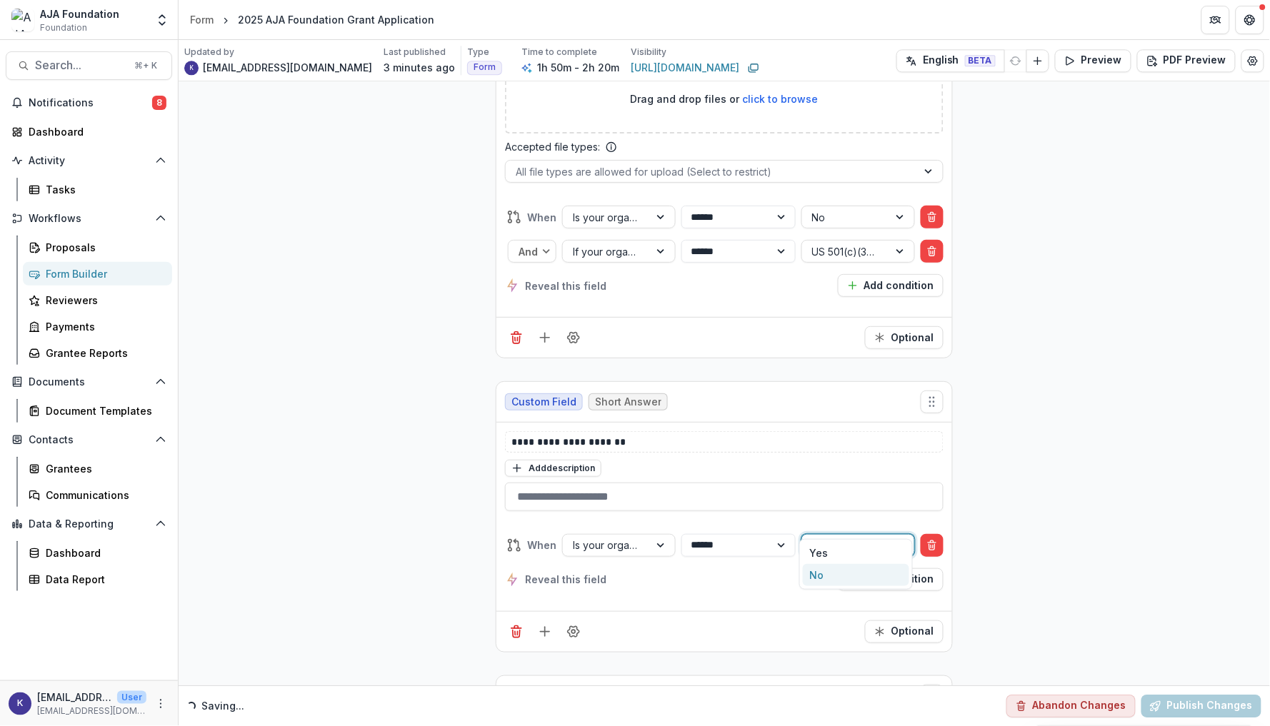
click at [822, 573] on div "No" at bounding box center [856, 575] width 106 height 22
click at [870, 568] on button "Add condition" at bounding box center [891, 579] width 106 height 23
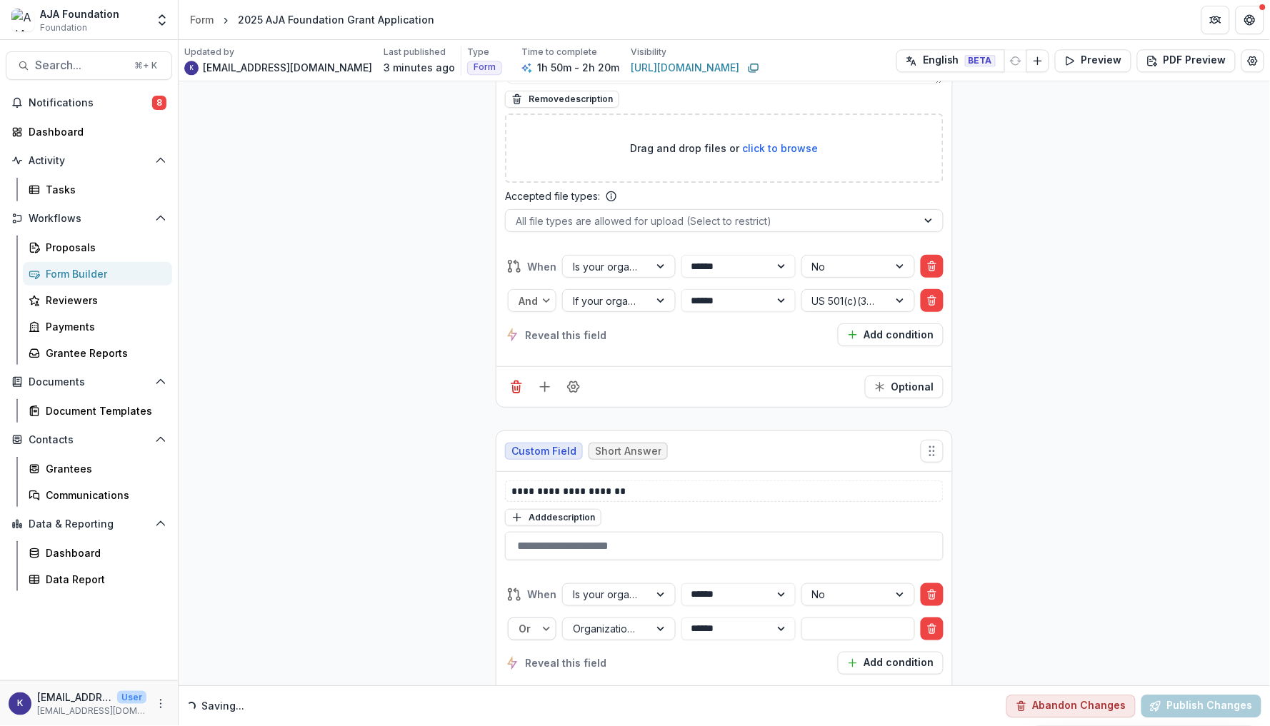
click at [537, 618] on div "Or" at bounding box center [523, 628] width 31 height 21
click at [532, 650] on div "And" at bounding box center [531, 661] width 41 height 22
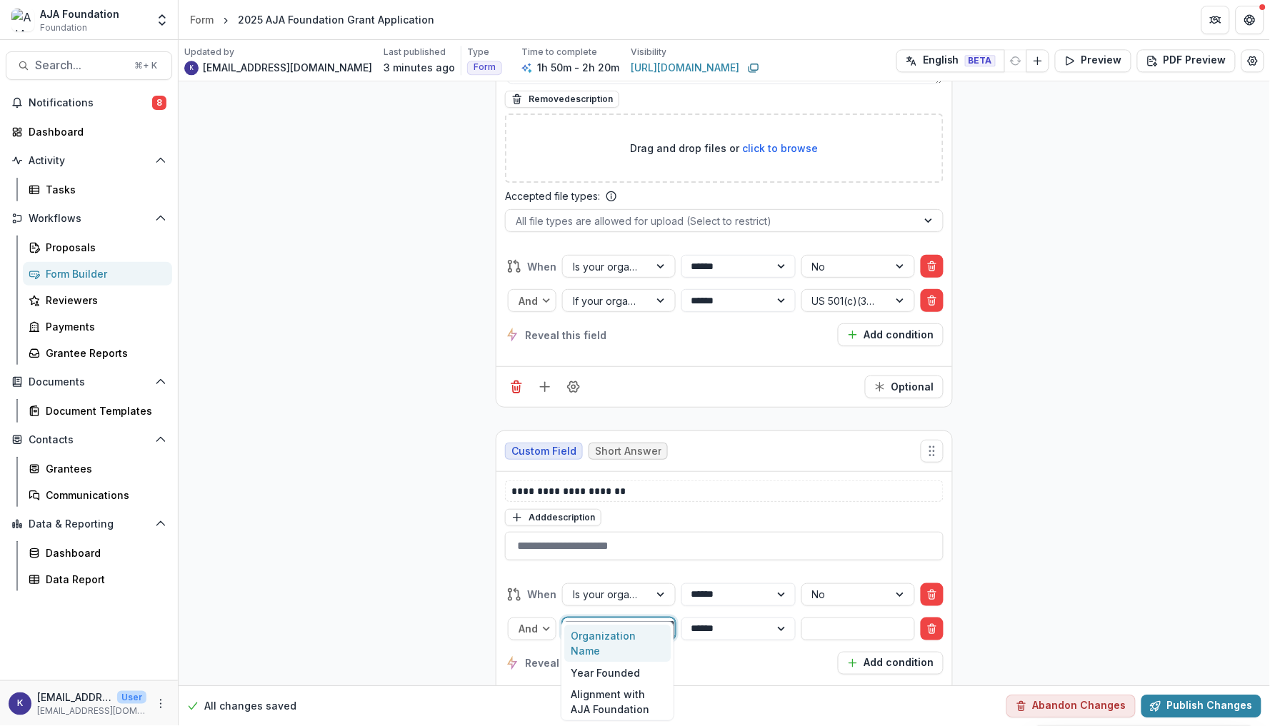
click at [636, 620] on div at bounding box center [606, 629] width 66 height 18
click at [627, 664] on div "If your organization is not a US 501(c)(3), do you partner with any of the foll…" at bounding box center [617, 727] width 106 height 127
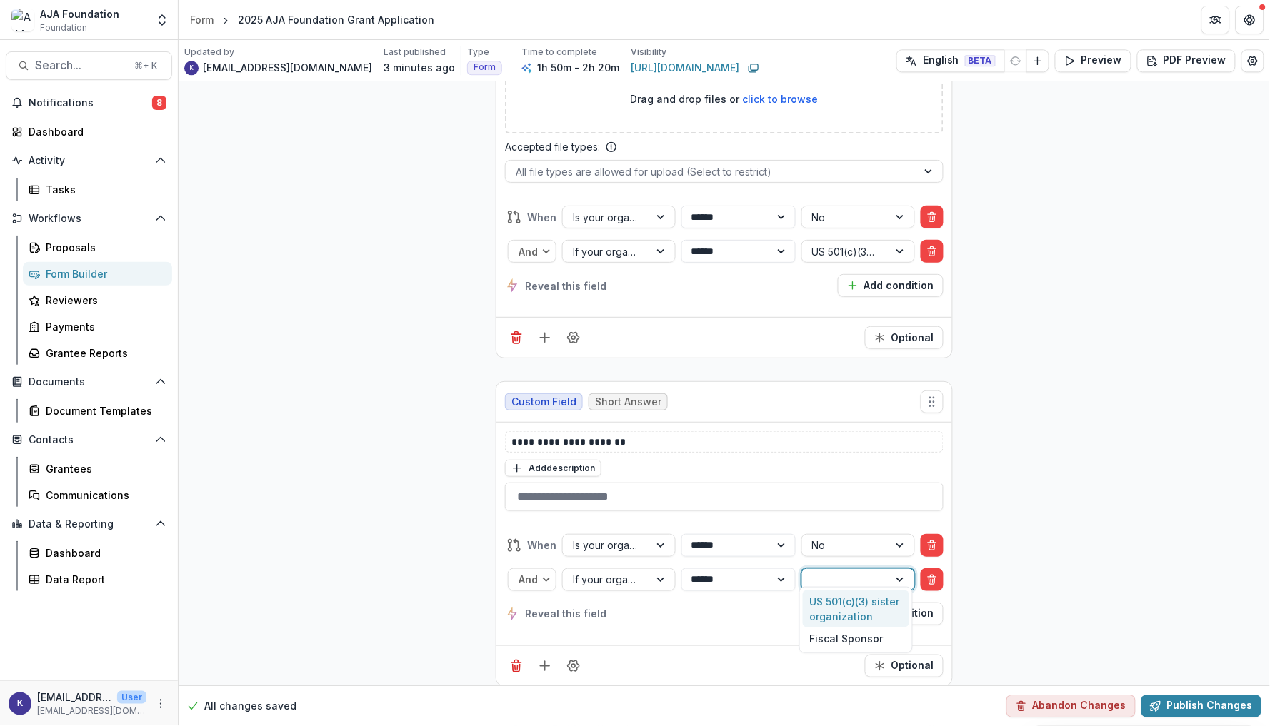
click at [812, 572] on input "text" at bounding box center [813, 579] width 3 height 15
click at [818, 630] on div "Fiscal Sponsor" at bounding box center [856, 639] width 106 height 22
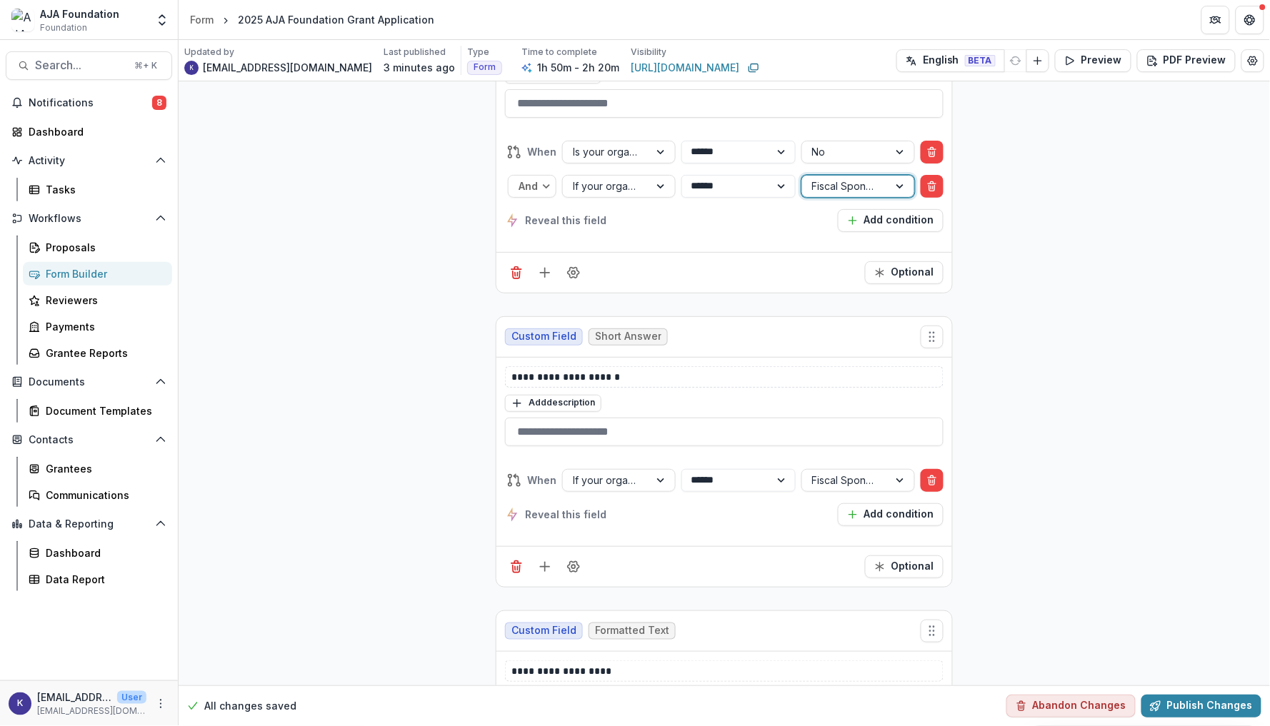
scroll to position [18380, 0]
click at [621, 482] on div "**********" at bounding box center [724, 496] width 438 height 57
click at [618, 483] on div "**********" at bounding box center [724, 496] width 438 height 57
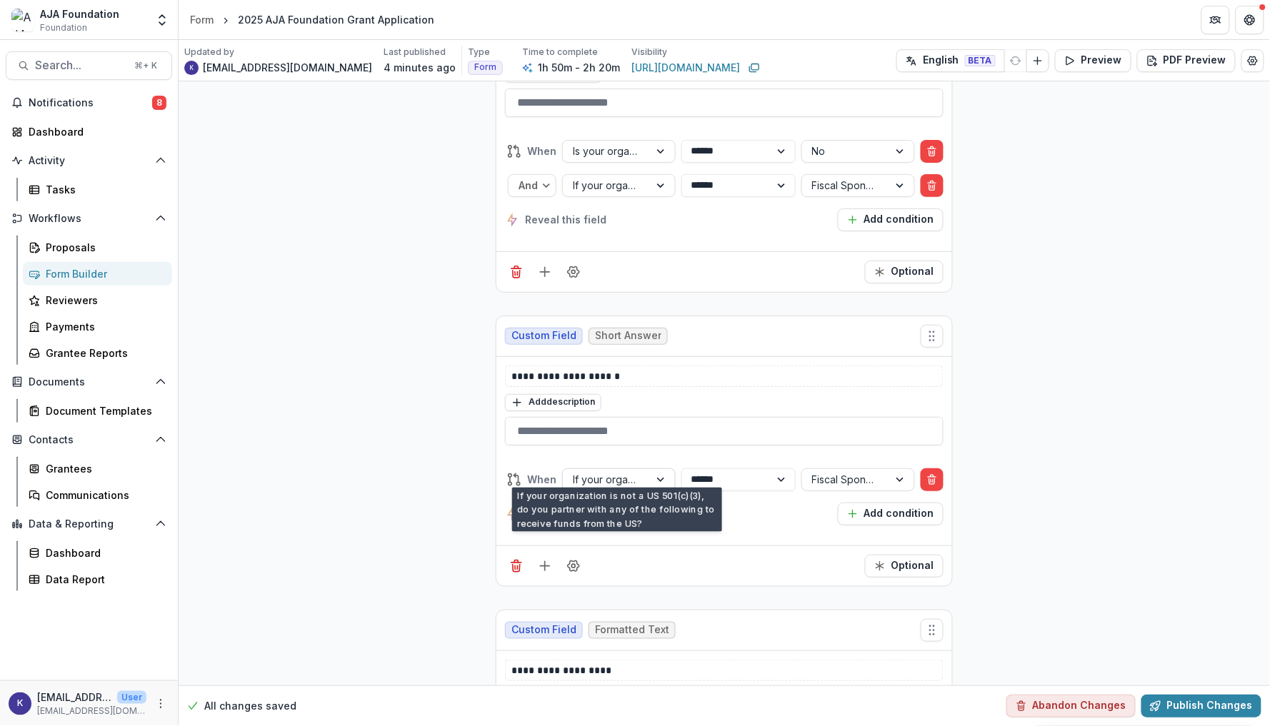
click at [618, 474] on div "If your organization is not a US 501(c)(3), do you partner with any of the foll…" at bounding box center [606, 479] width 66 height 15
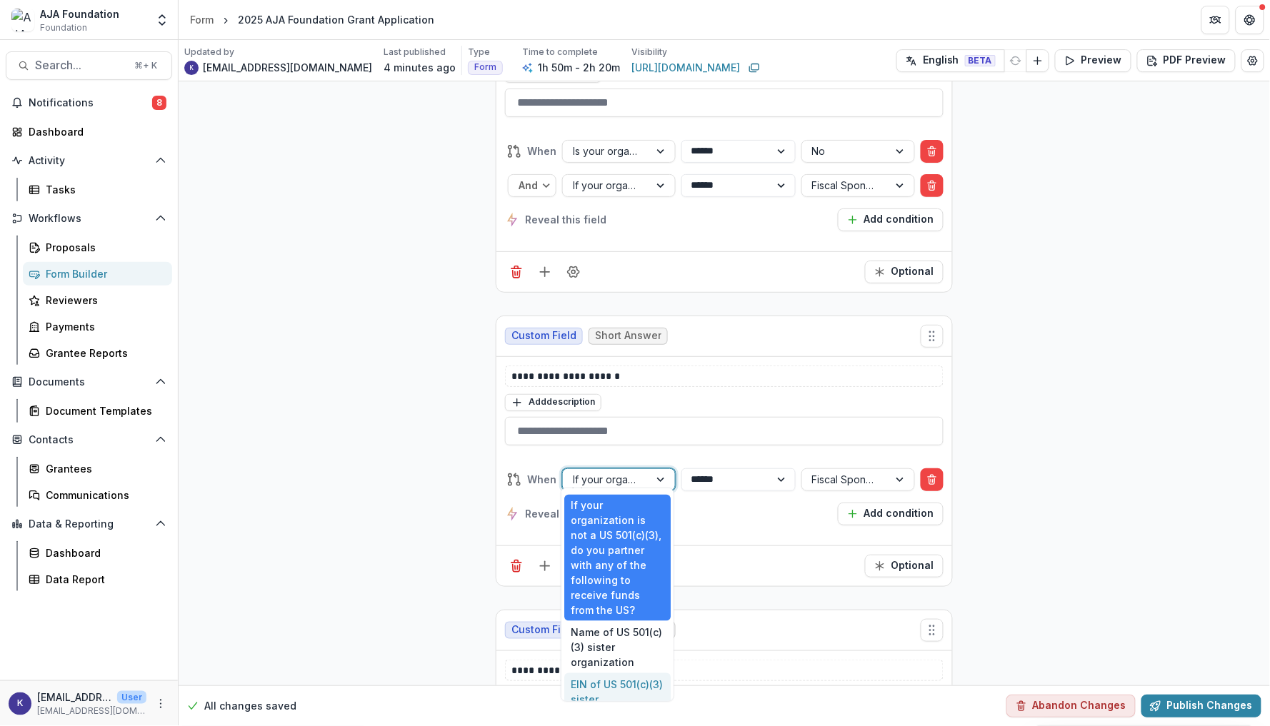
scroll to position [377, 0]
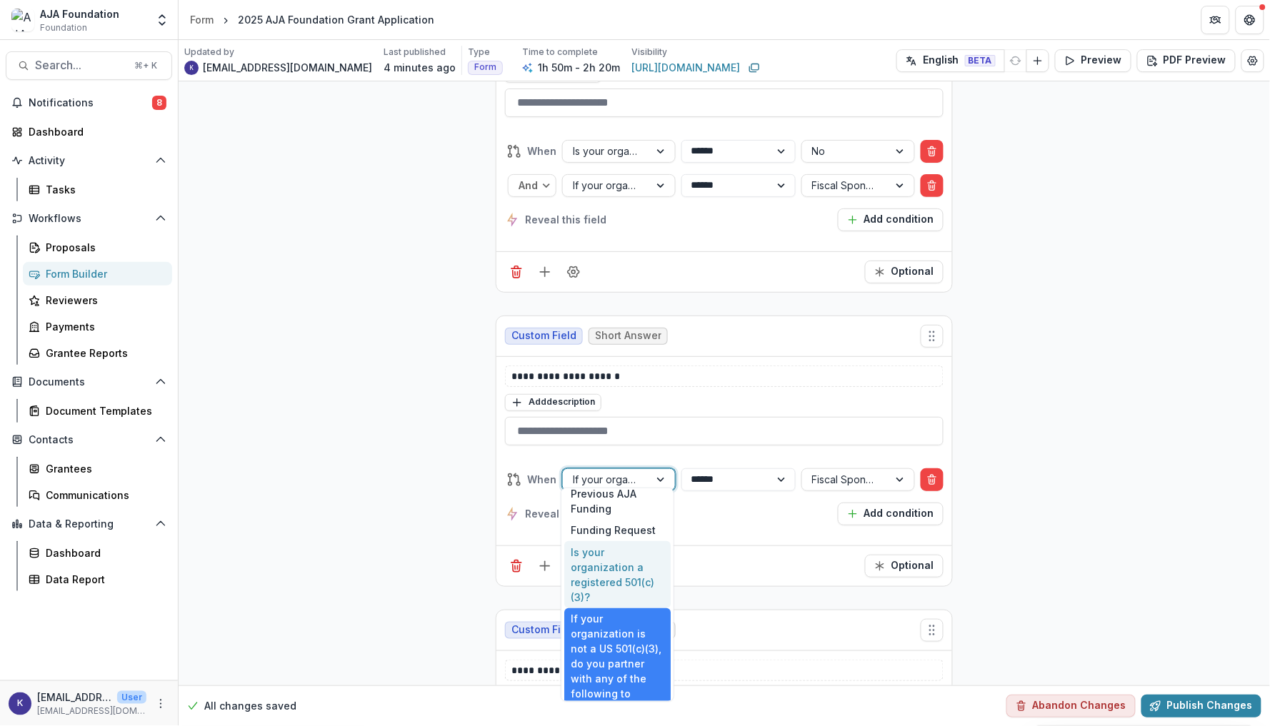
click at [601, 560] on div "Is your organization a registered 501(c)(3)?" at bounding box center [617, 574] width 106 height 67
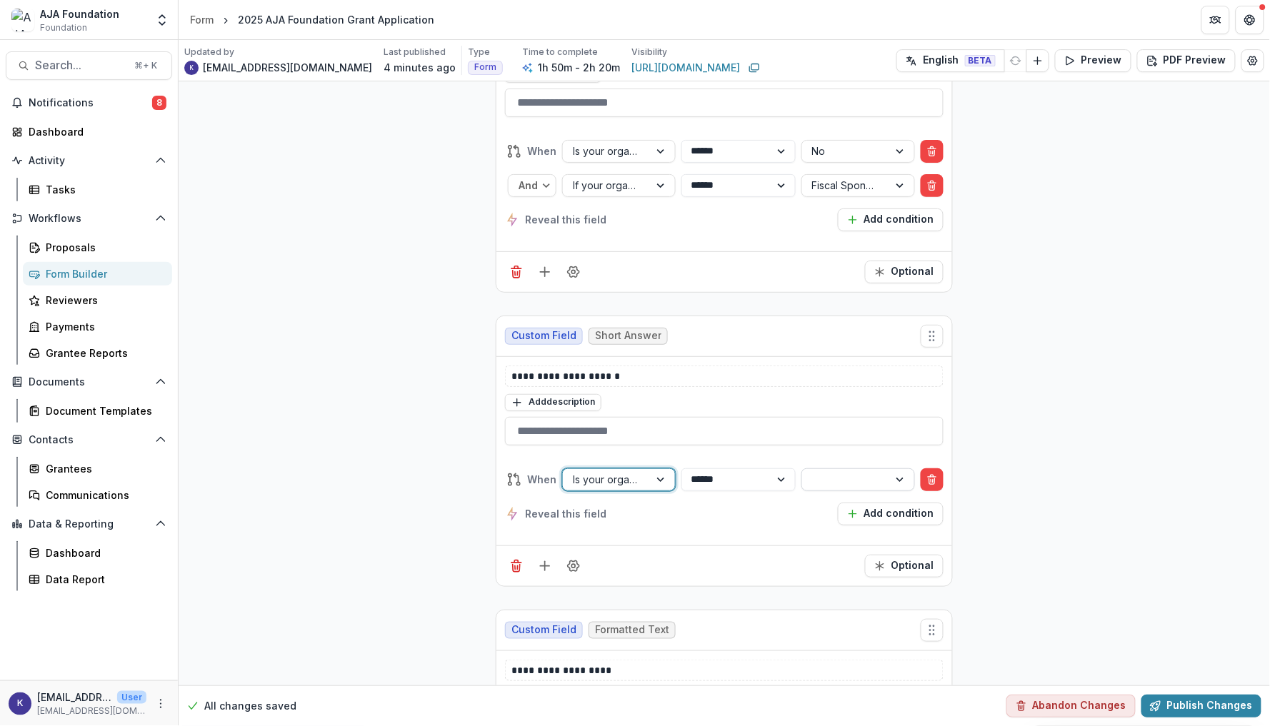
click at [838, 471] on div at bounding box center [845, 480] width 66 height 18
click at [834, 516] on div "No" at bounding box center [856, 524] width 106 height 22
click at [861, 508] on button "Add condition" at bounding box center [891, 514] width 106 height 23
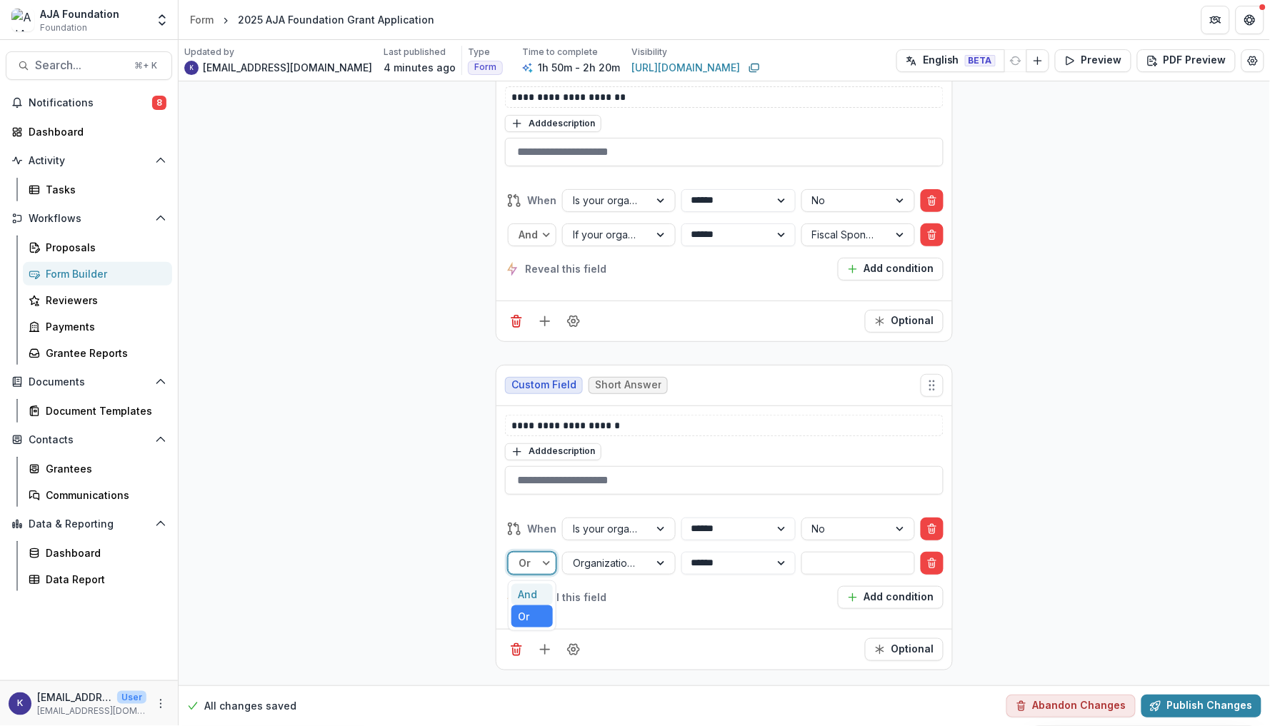
click at [533, 556] on div at bounding box center [528, 563] width 20 height 18
click at [526, 584] on div "And" at bounding box center [531, 595] width 41 height 22
click at [646, 558] on div "Organization Name" at bounding box center [606, 563] width 86 height 21
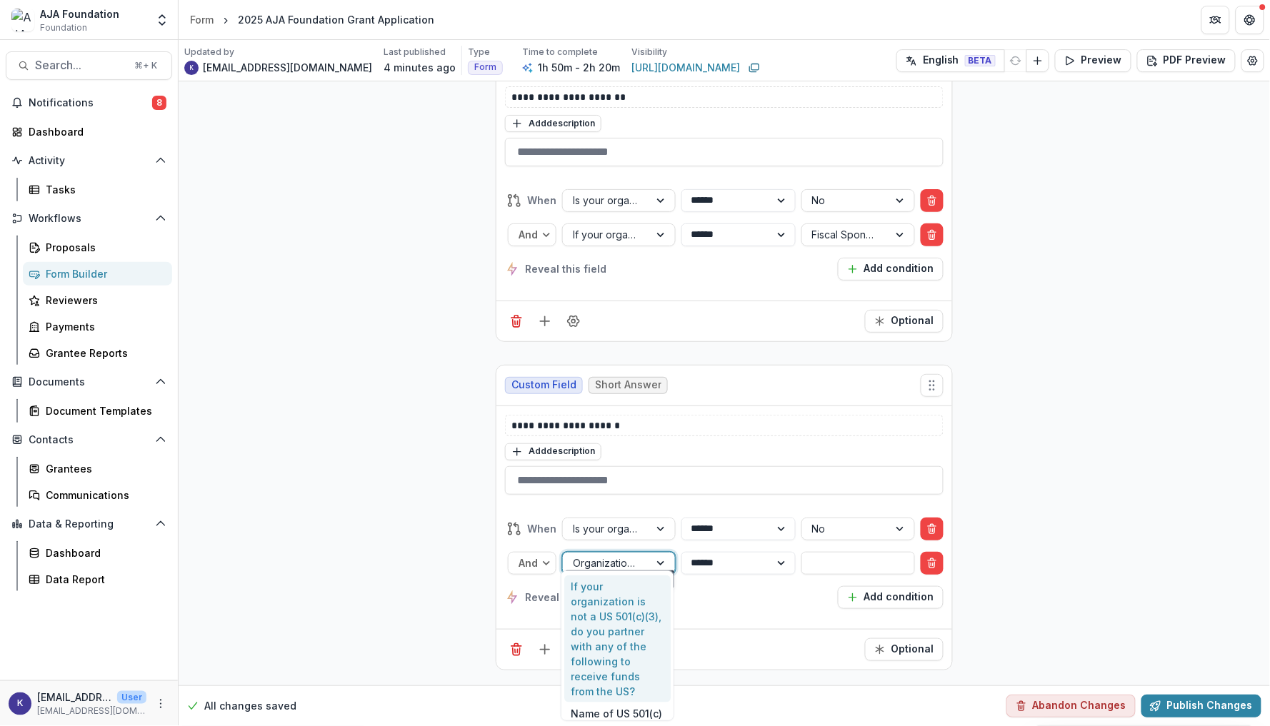
scroll to position [470, 0]
click at [634, 608] on div "If your organization is not a US 501(c)(3), do you partner with any of the foll…" at bounding box center [617, 661] width 106 height 127
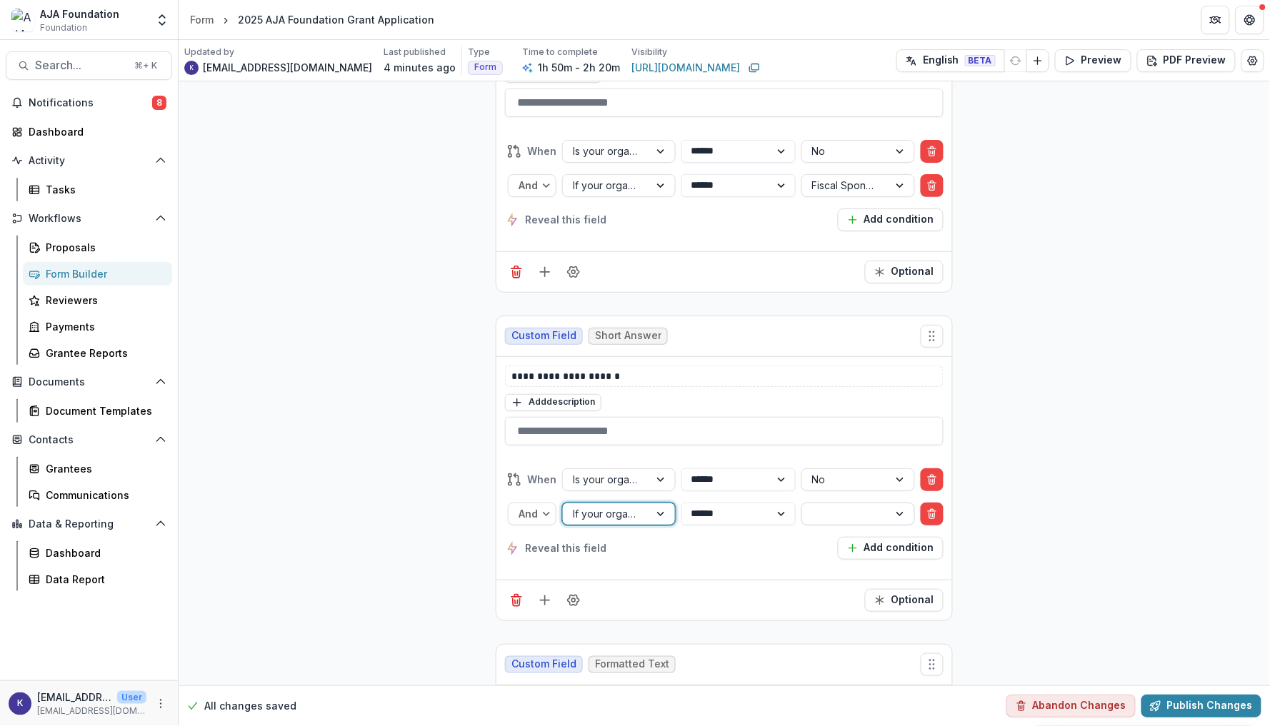
click at [854, 513] on div at bounding box center [845, 514] width 66 height 18
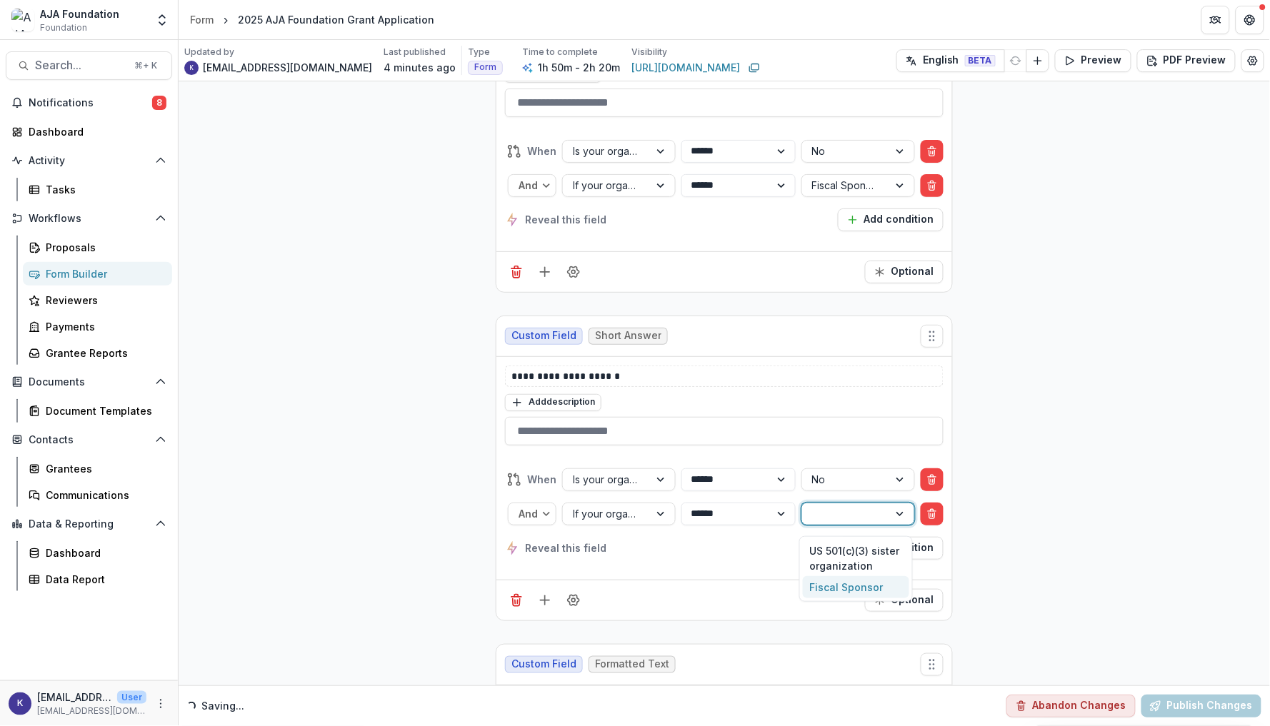
click at [831, 586] on div "Fiscal Sponsor" at bounding box center [856, 587] width 106 height 22
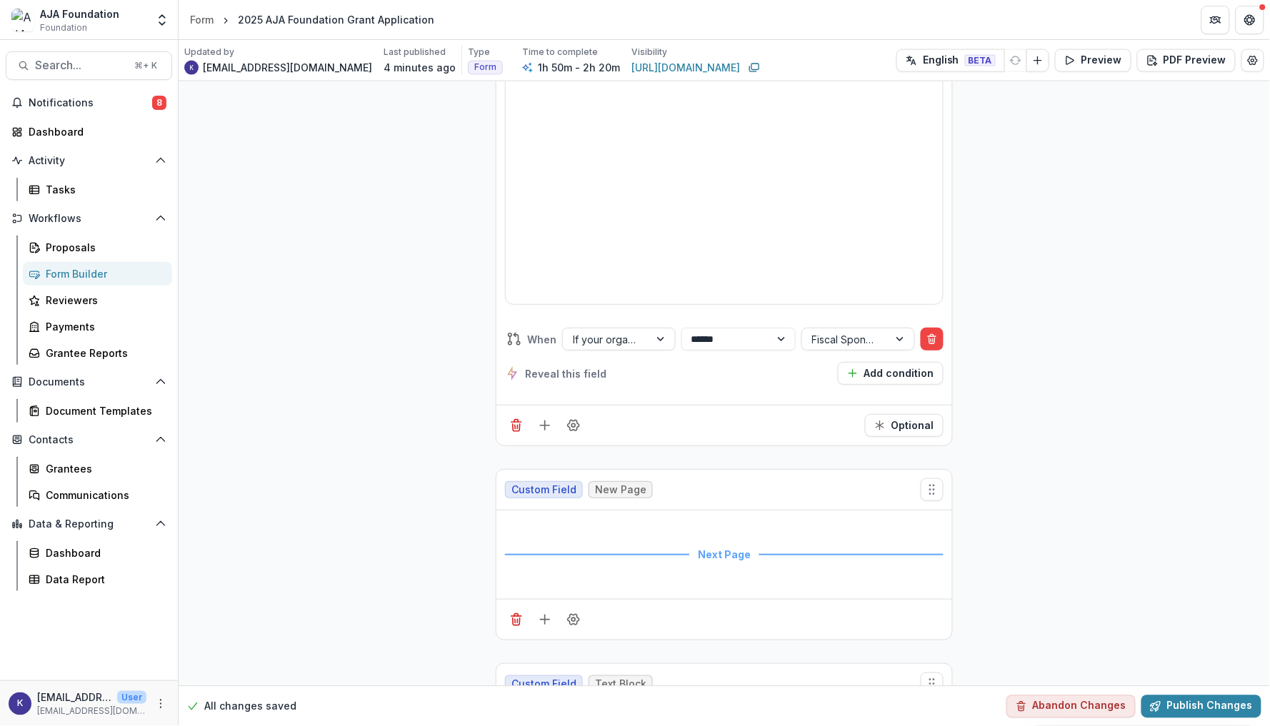
scroll to position [19105, 0]
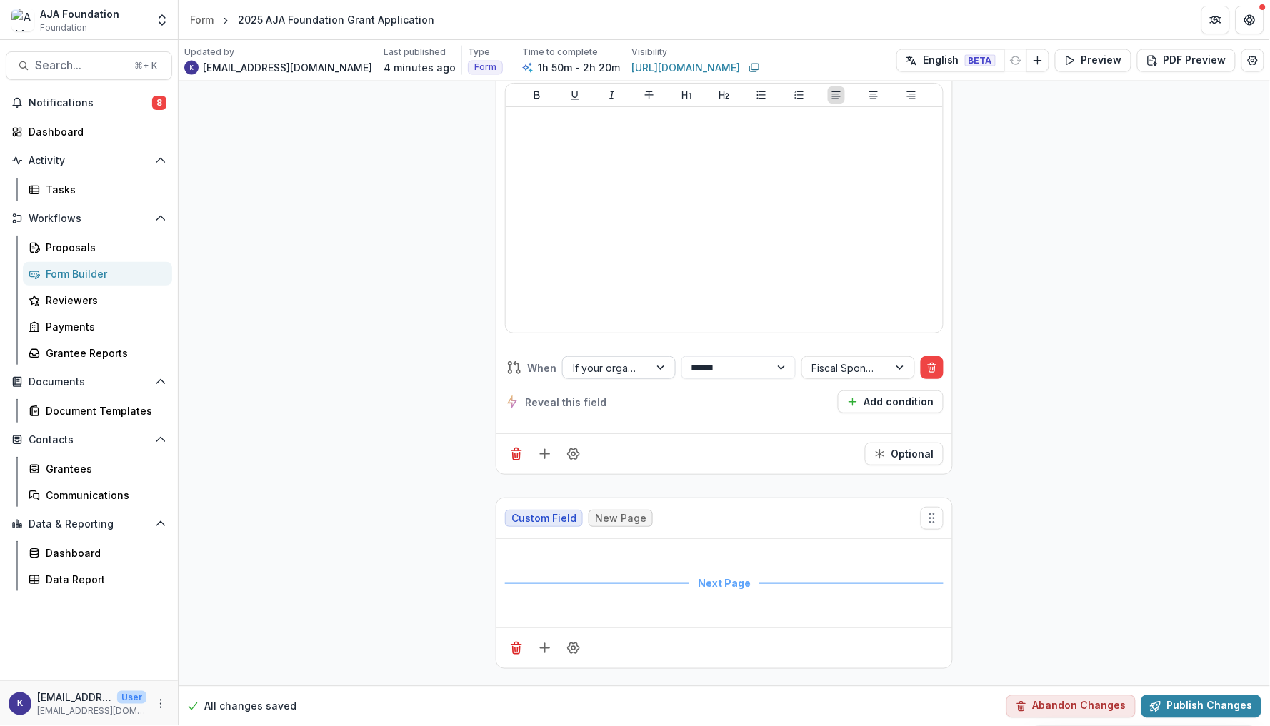
click at [641, 374] on div "If your organization is not a US 501(c)(3), do you partner with any of the foll…" at bounding box center [606, 368] width 86 height 21
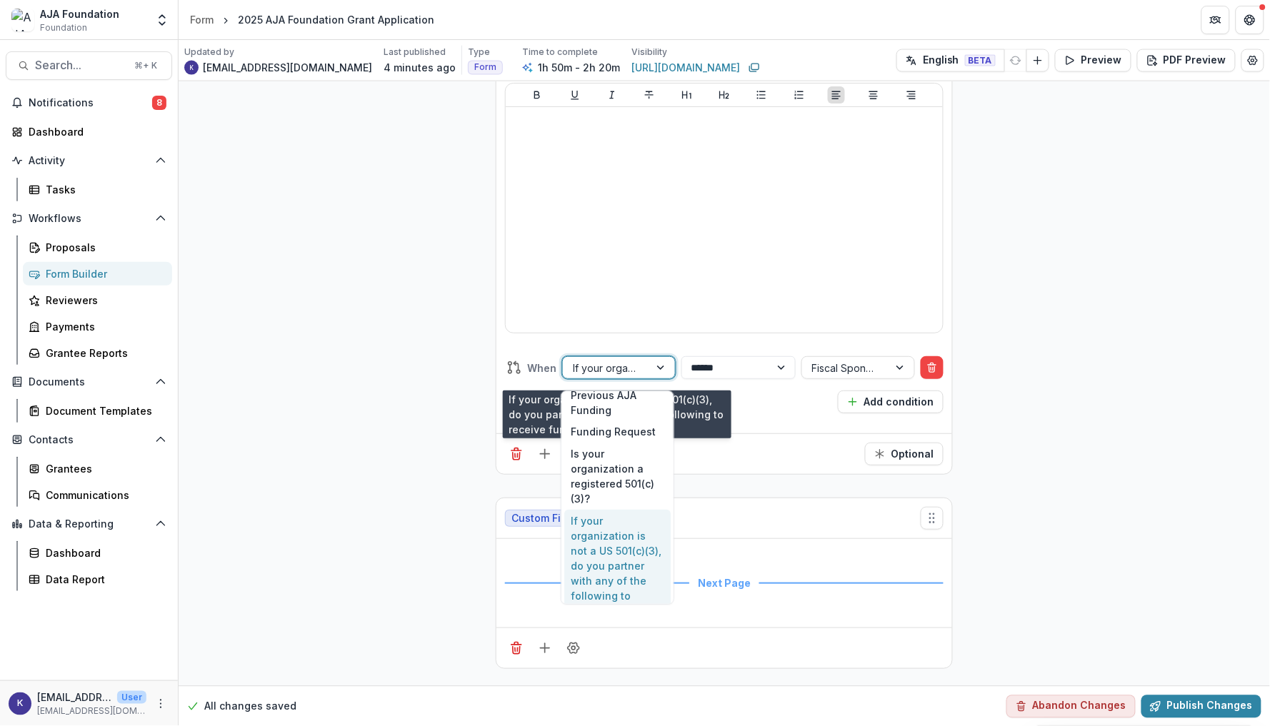
scroll to position [374, 0]
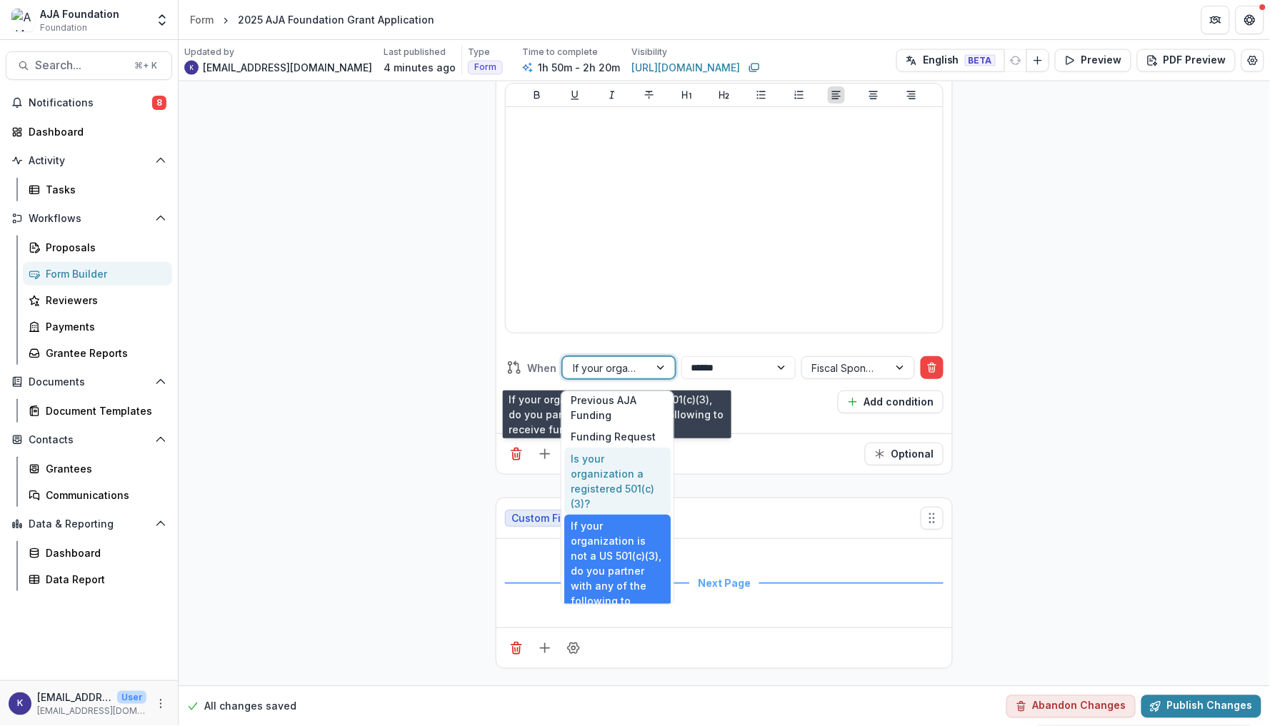
click at [621, 465] on div "Is your organization a registered 501(c)(3)?" at bounding box center [617, 481] width 106 height 67
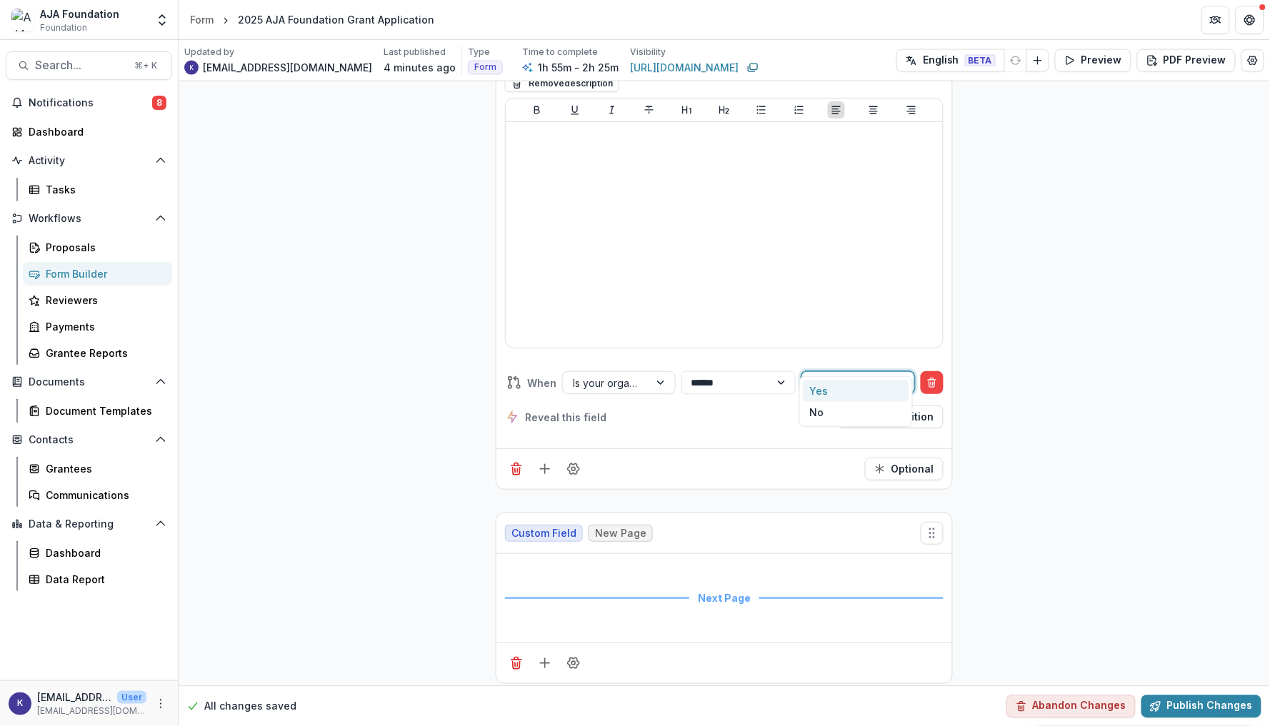
click at [844, 374] on div at bounding box center [845, 383] width 66 height 18
click at [826, 407] on div "No" at bounding box center [856, 413] width 106 height 22
click at [863, 406] on button "Add condition" at bounding box center [891, 417] width 106 height 23
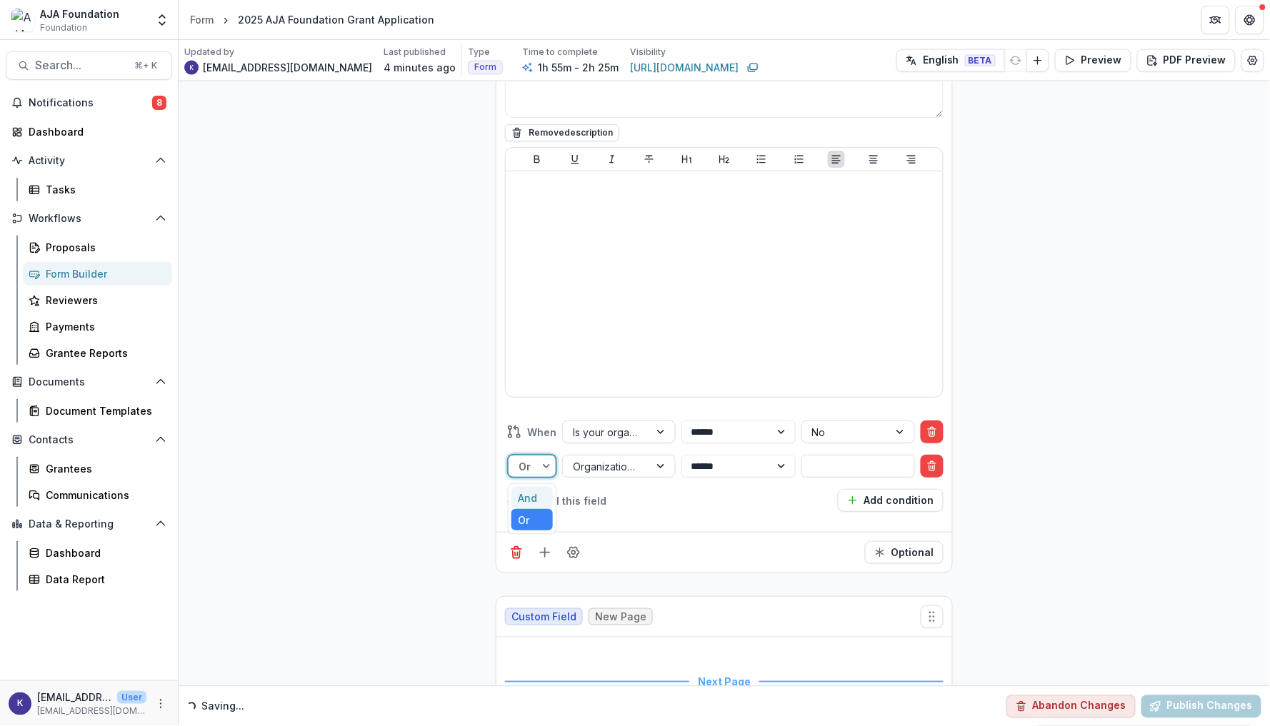
click at [537, 456] on div "Or" at bounding box center [523, 466] width 31 height 21
click at [534, 487] on div "And" at bounding box center [531, 498] width 41 height 22
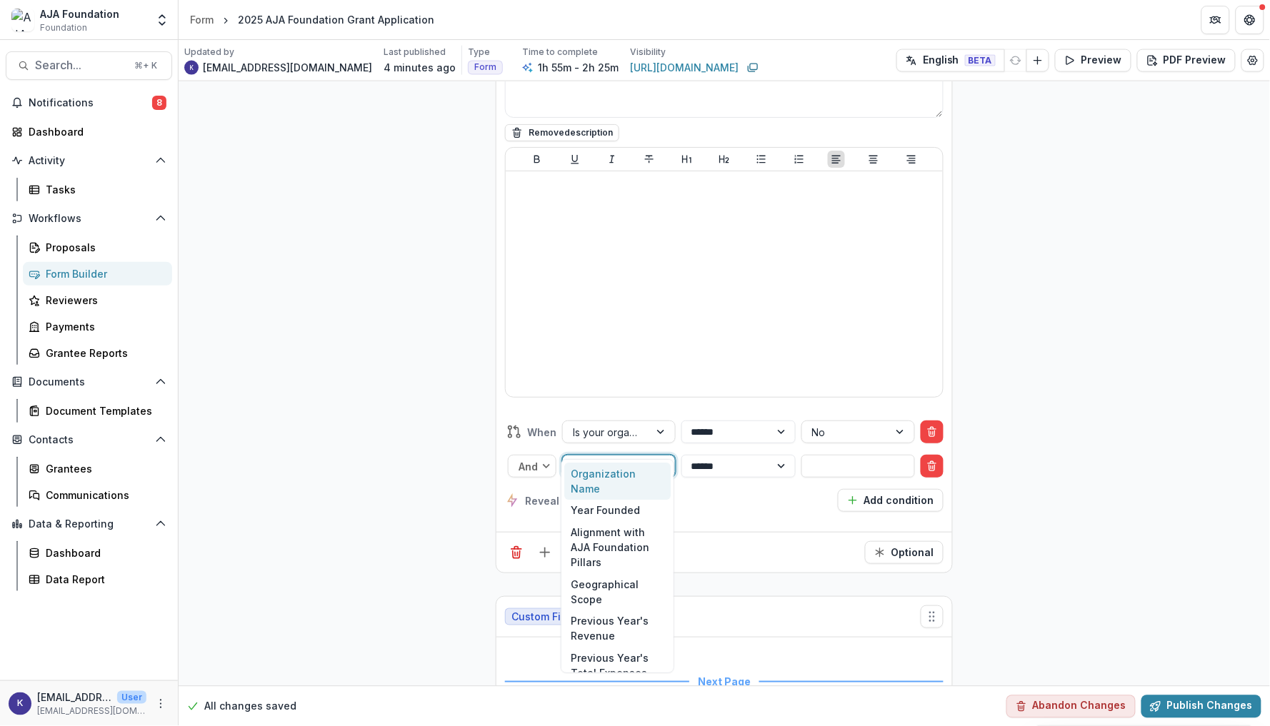
click at [616, 459] on div "Organization Name" at bounding box center [606, 466] width 66 height 15
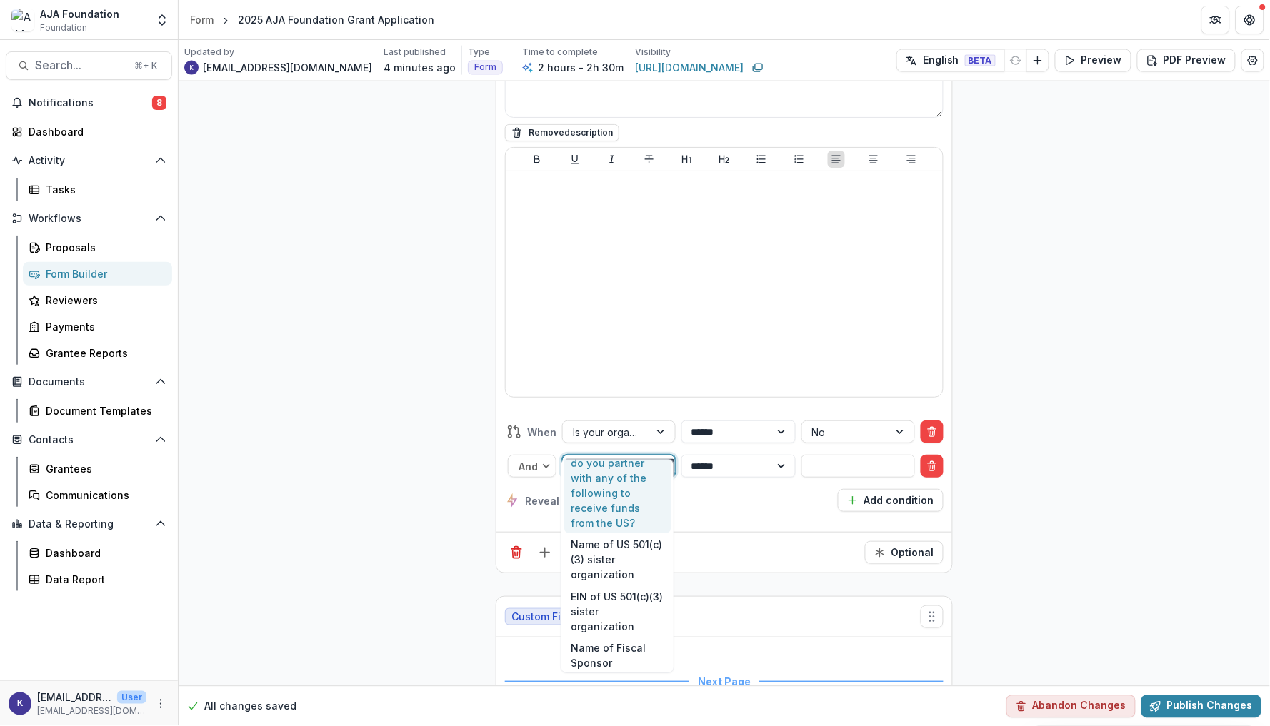
scroll to position [580, 0]
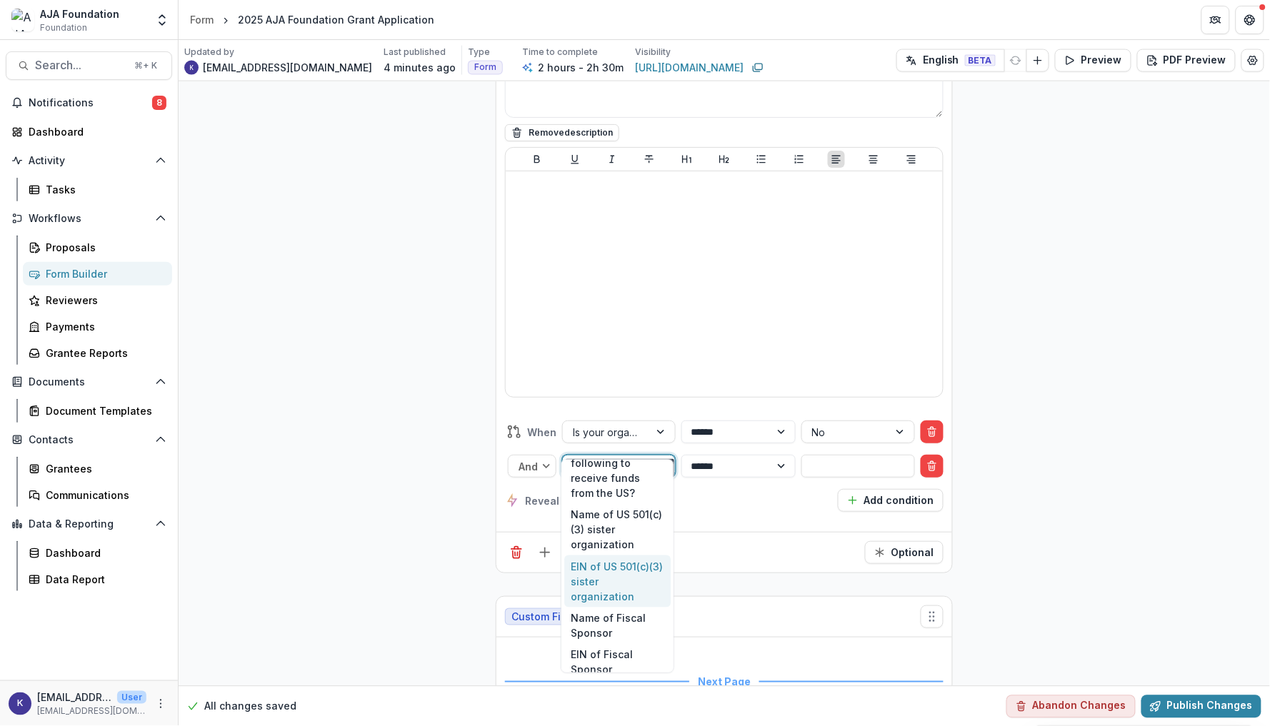
click at [601, 566] on div "EIN of US 501(c)(3) sister organization" at bounding box center [617, 582] width 106 height 52
